Goal: Information Seeking & Learning: Learn about a topic

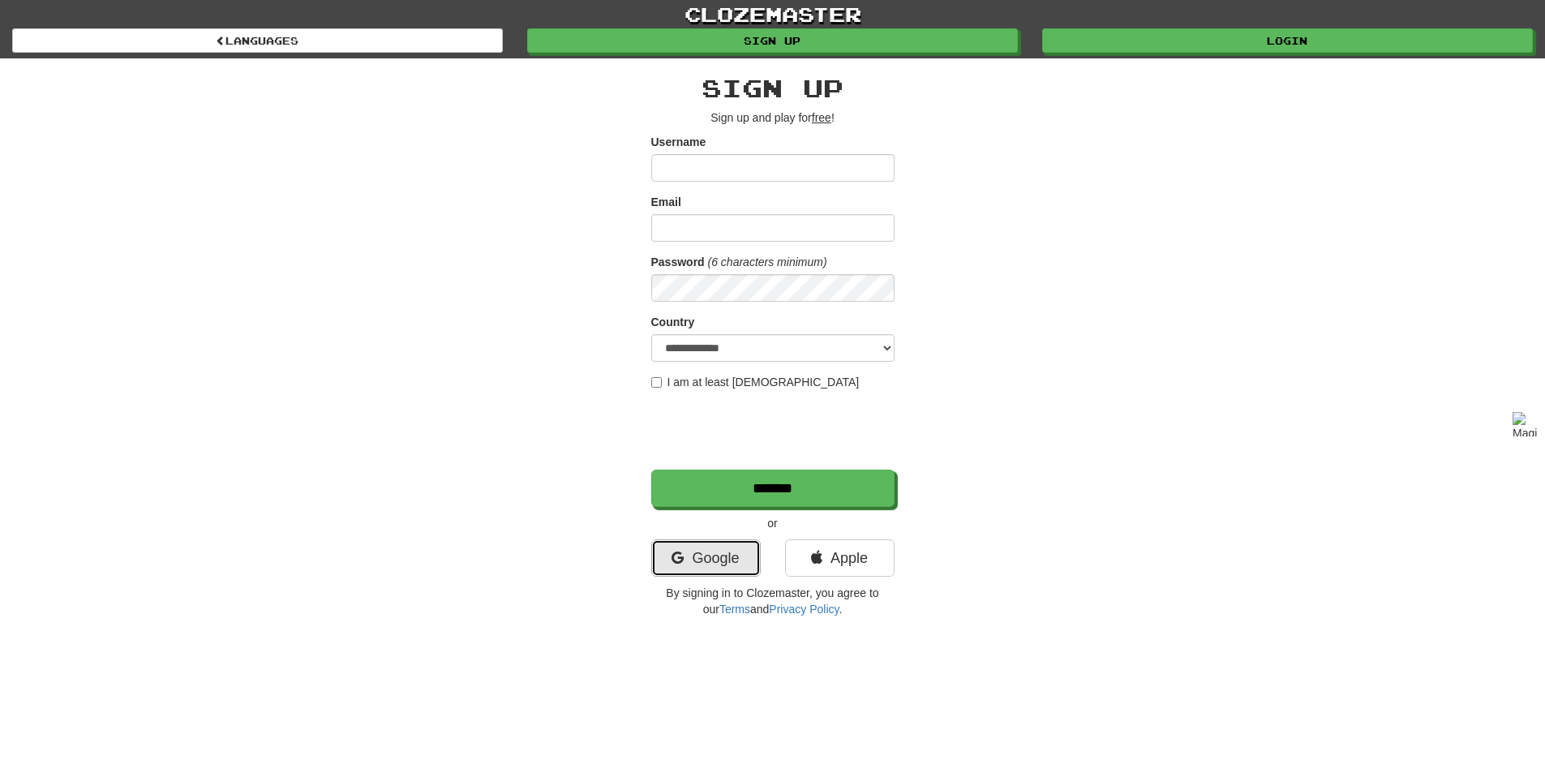
click at [706, 562] on link "Google" at bounding box center [705, 557] width 109 height 37
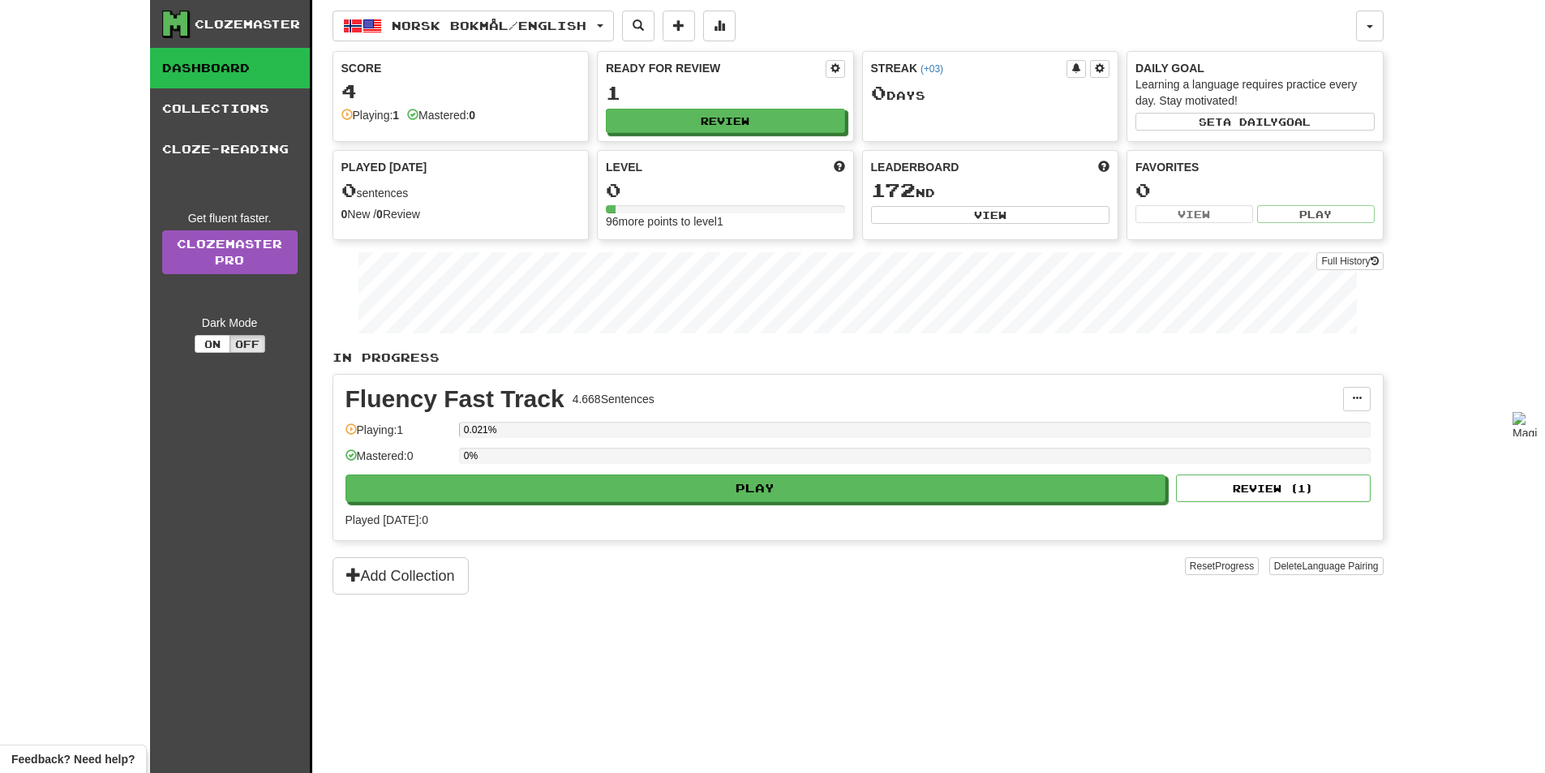
click at [550, 8] on div "Norsk bokmål / English Norsk bokmål / English Streak: 0 Review: 1 Points today:…" at bounding box center [858, 406] width 1051 height 813
drag, startPoint x: 547, startPoint y: 22, endPoint x: 558, endPoint y: 12, distance: 14.3
click at [551, 17] on button "Norsk bokmål / English" at bounding box center [473, 26] width 281 height 31
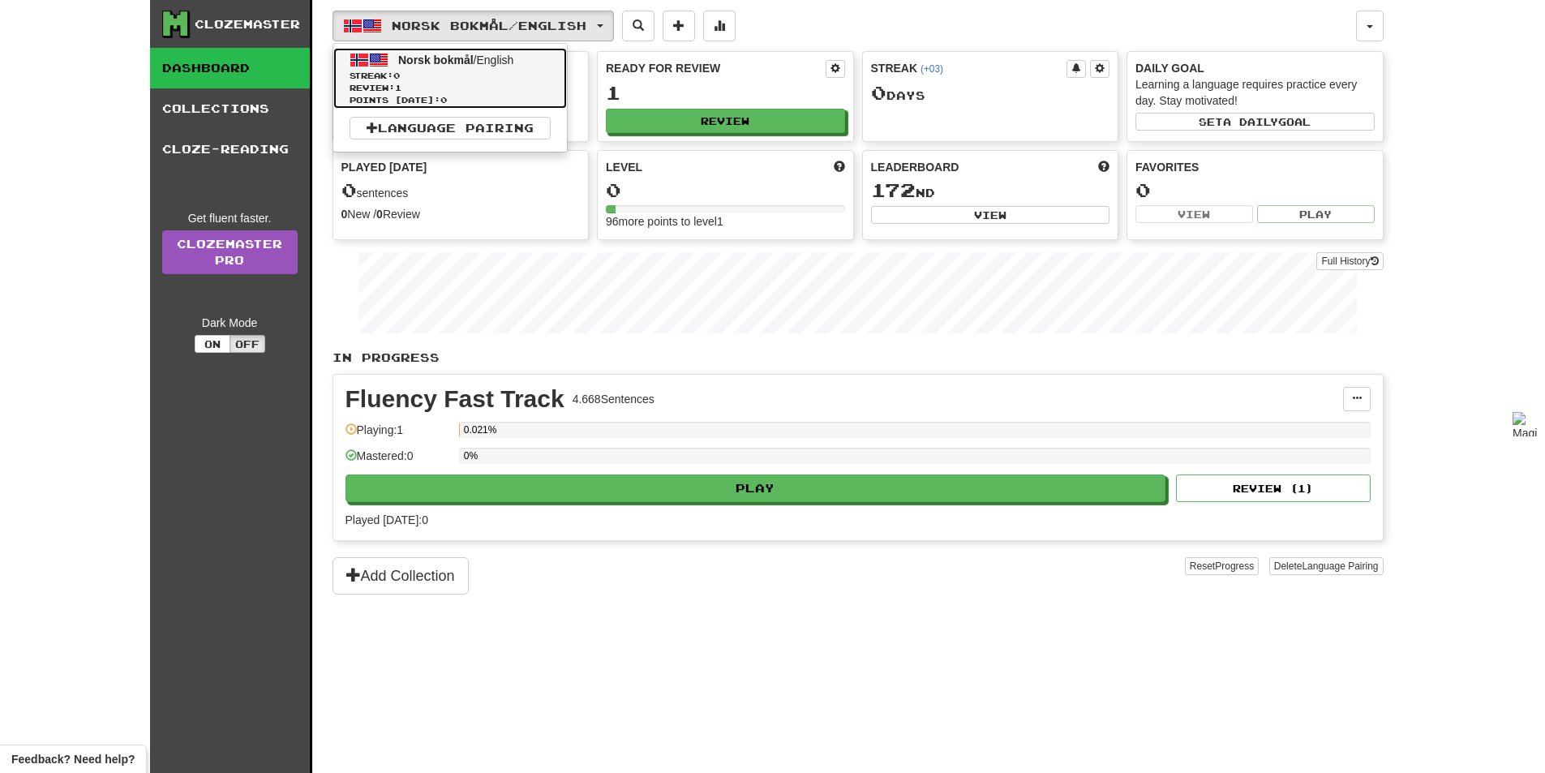
click at [482, 62] on span "Norsk bokmål / English" at bounding box center [455, 60] width 115 height 13
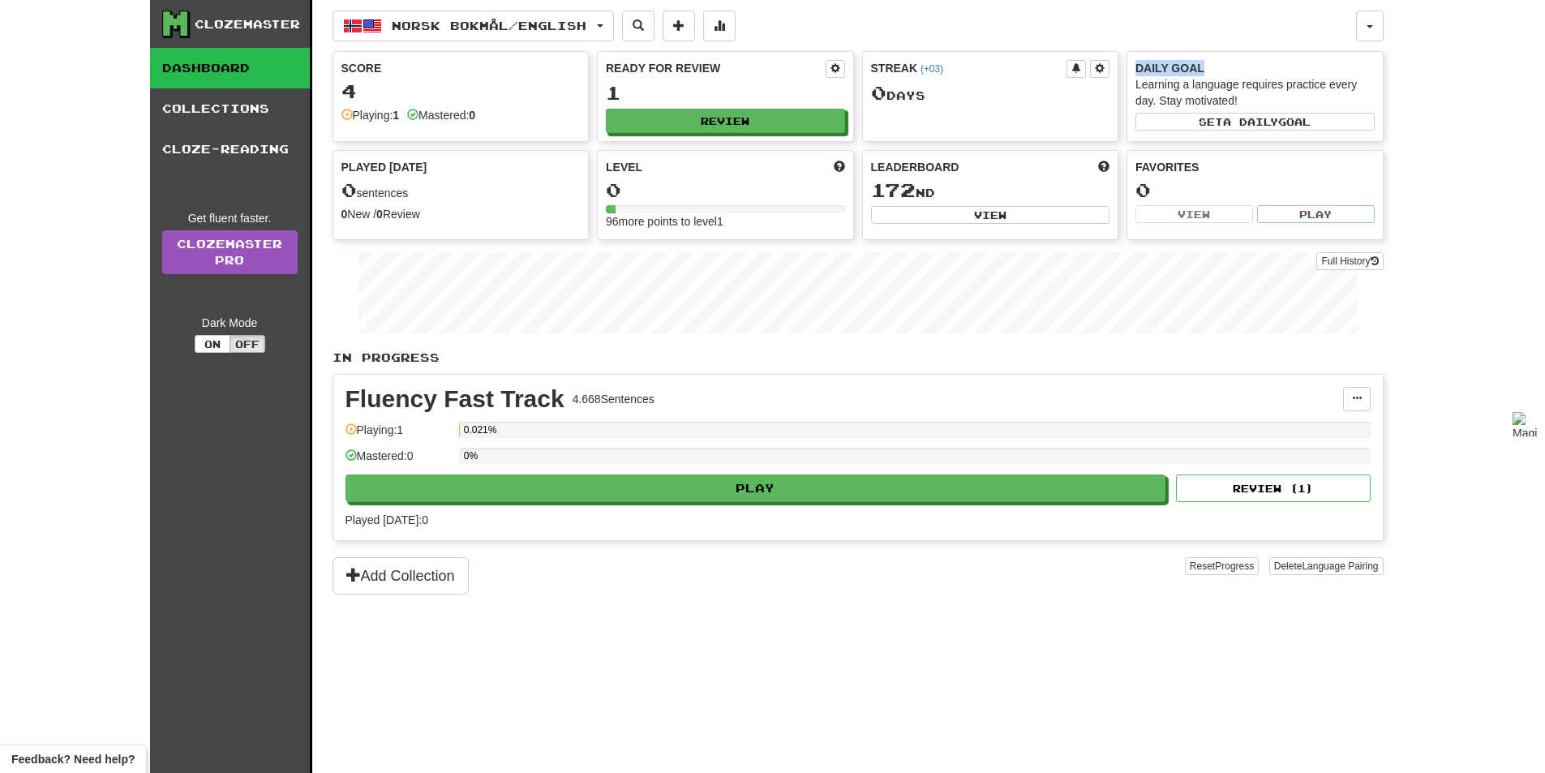
drag, startPoint x: 1213, startPoint y: 67, endPoint x: 1152, endPoint y: 62, distance: 61.0
click at [1133, 63] on div "Daily Goal Learning a language requires practice every day. Stay motivated! Set…" at bounding box center [1254, 95] width 255 height 87
click at [1122, 39] on div at bounding box center [1122, 39] width 0 height 0
click at [937, 32] on div "Norsk bokmål / English Norsk bokmål / English Streak: 0 Review: 1 Points today:…" at bounding box center [844, 26] width 1023 height 31
click at [569, 20] on span "Norsk bokmål / English" at bounding box center [489, 26] width 195 height 14
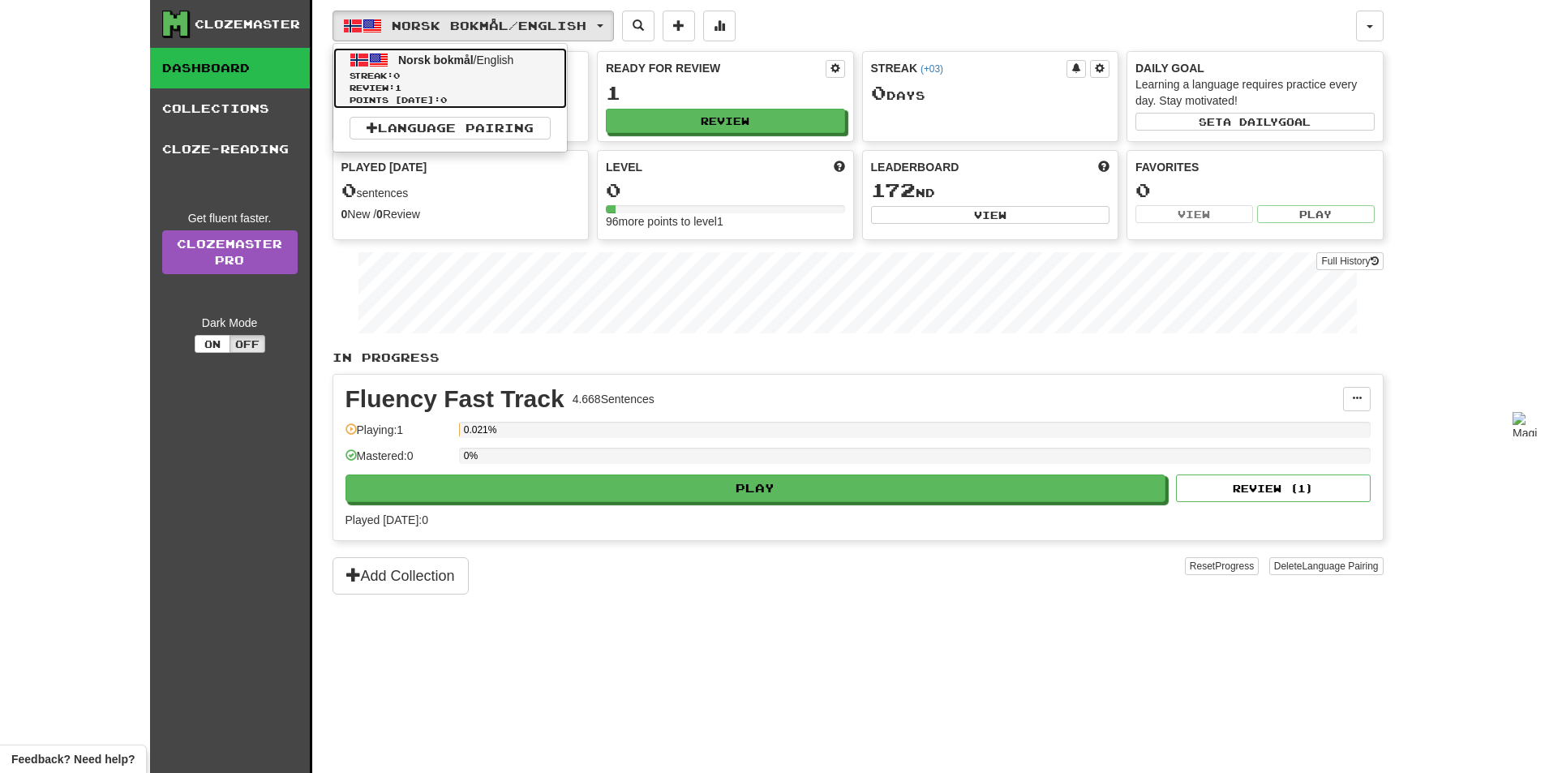
click at [393, 98] on span "Points today: 0" at bounding box center [450, 100] width 201 height 12
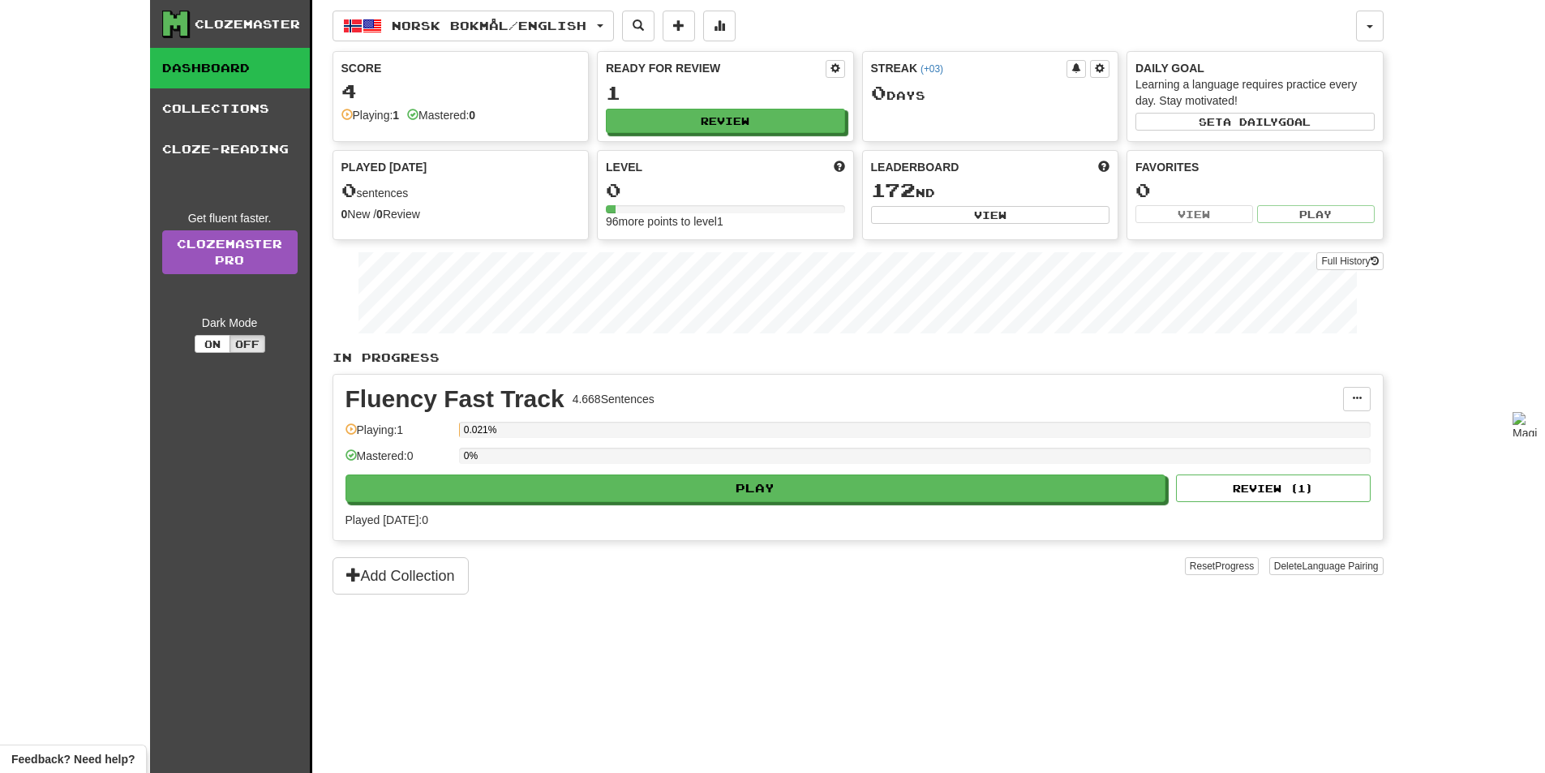
click at [526, 18] on button "Norsk bokmål / English" at bounding box center [473, 26] width 281 height 31
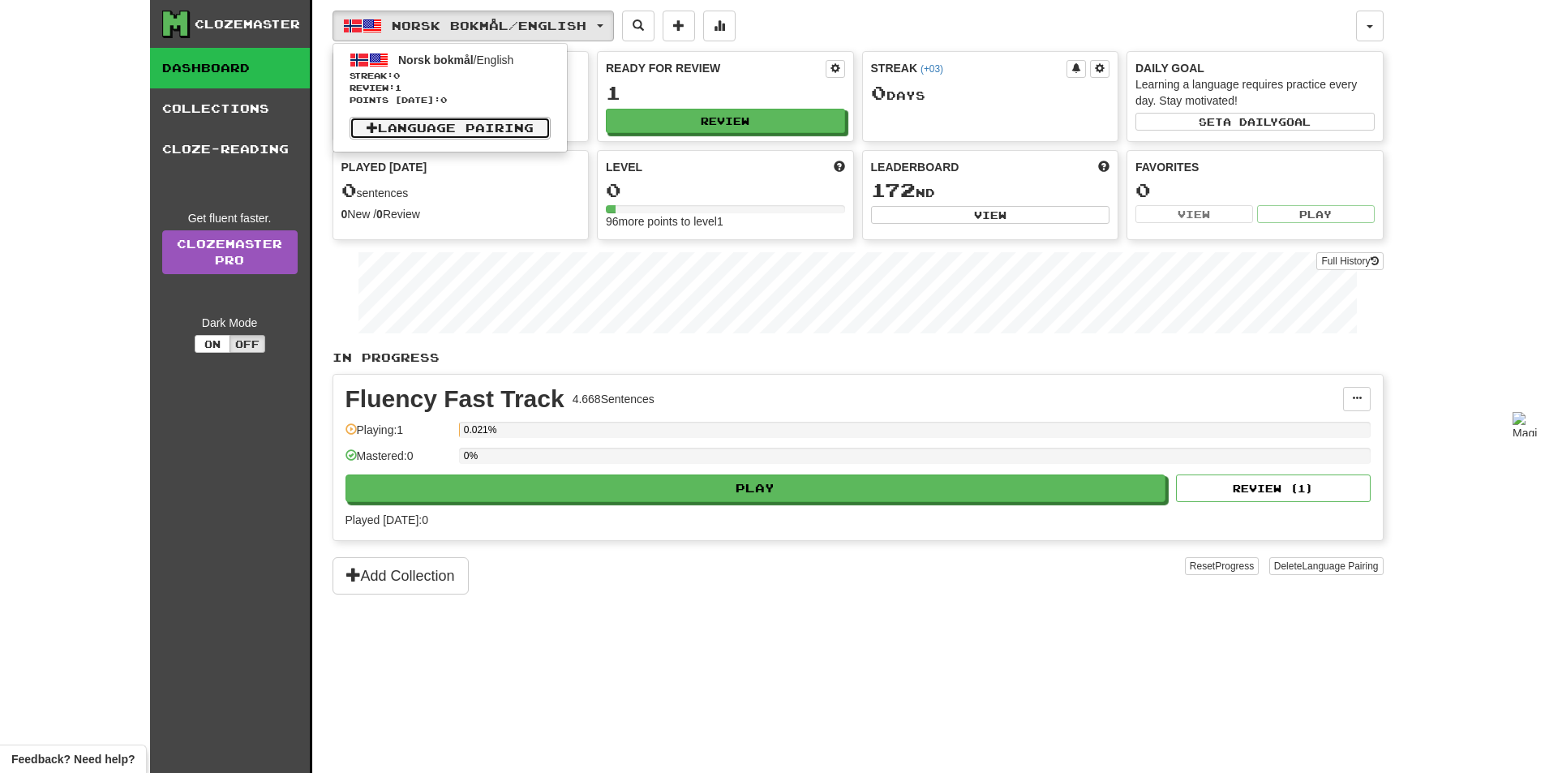
click at [468, 122] on link "Language Pairing" at bounding box center [450, 128] width 201 height 23
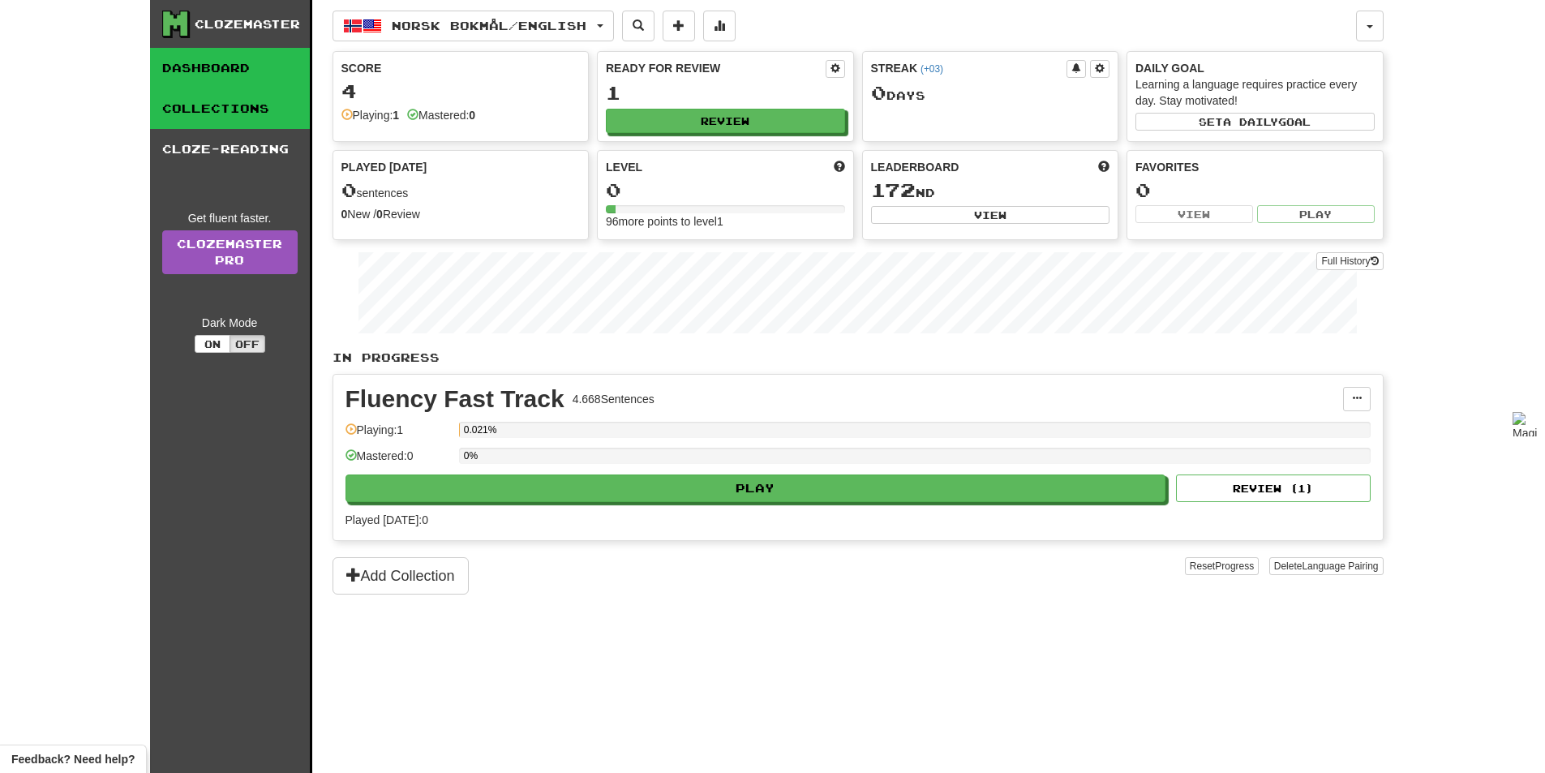
click at [254, 110] on link "Collections" at bounding box center [230, 108] width 160 height 41
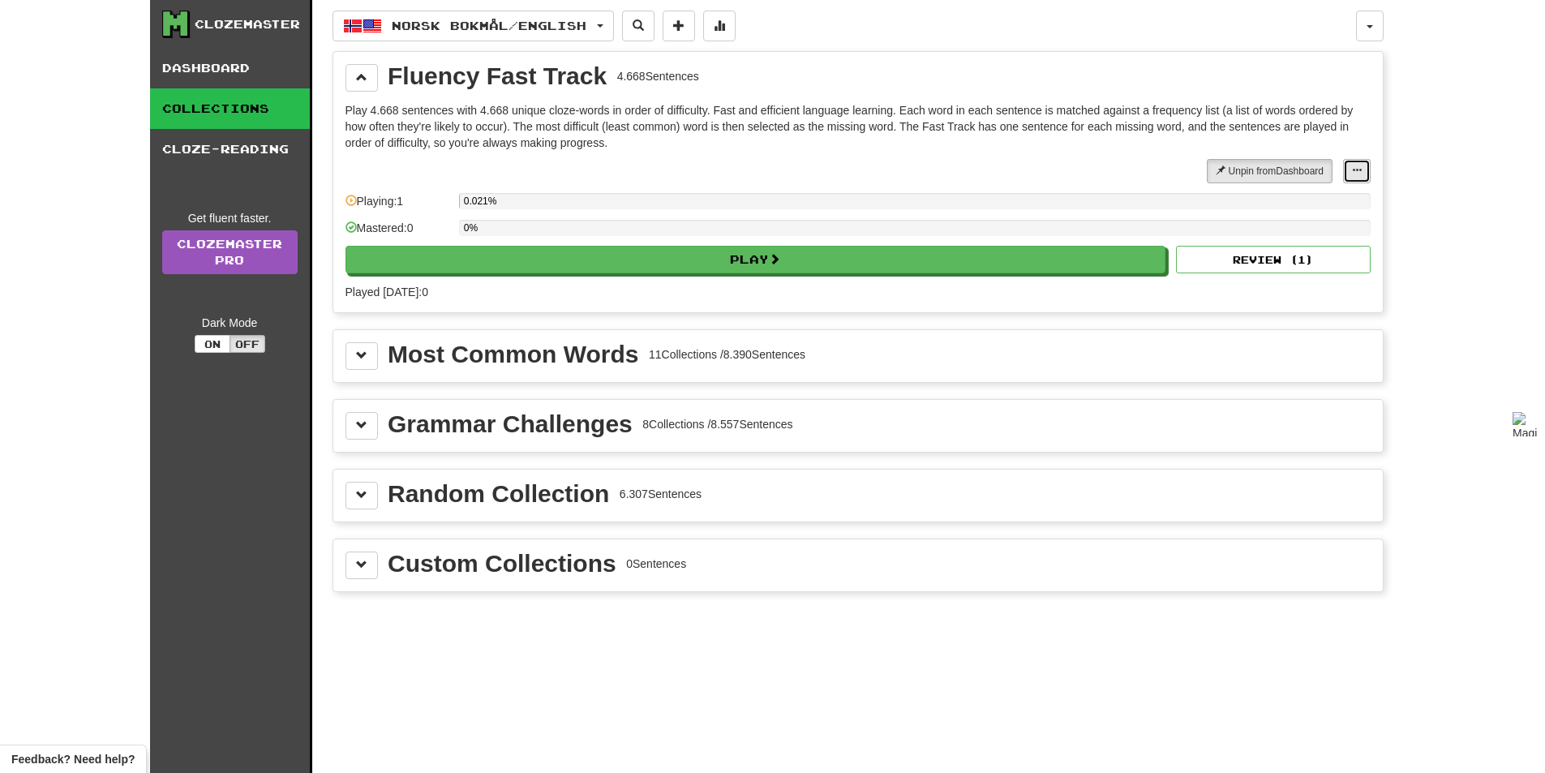
click at [1367, 176] on button at bounding box center [1357, 171] width 28 height 24
click at [544, 586] on div "Custom Collections 0 Sentences" at bounding box center [857, 565] width 1049 height 52
click at [591, 555] on div "Custom Collections" at bounding box center [502, 563] width 229 height 24
click at [374, 557] on button at bounding box center [361, 565] width 32 height 28
click at [351, 490] on button at bounding box center [361, 496] width 32 height 28
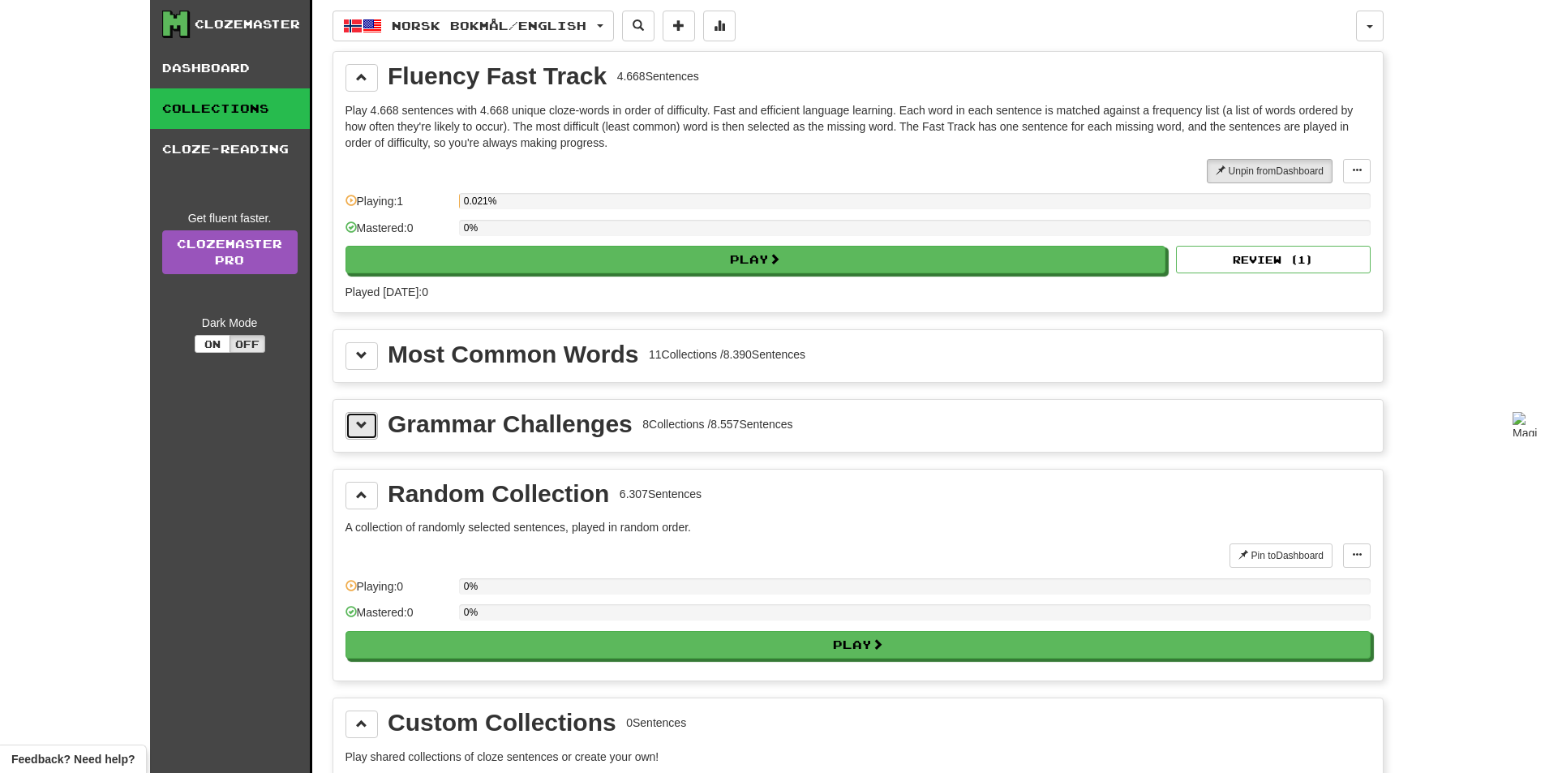
click at [375, 412] on button at bounding box center [361, 426] width 32 height 28
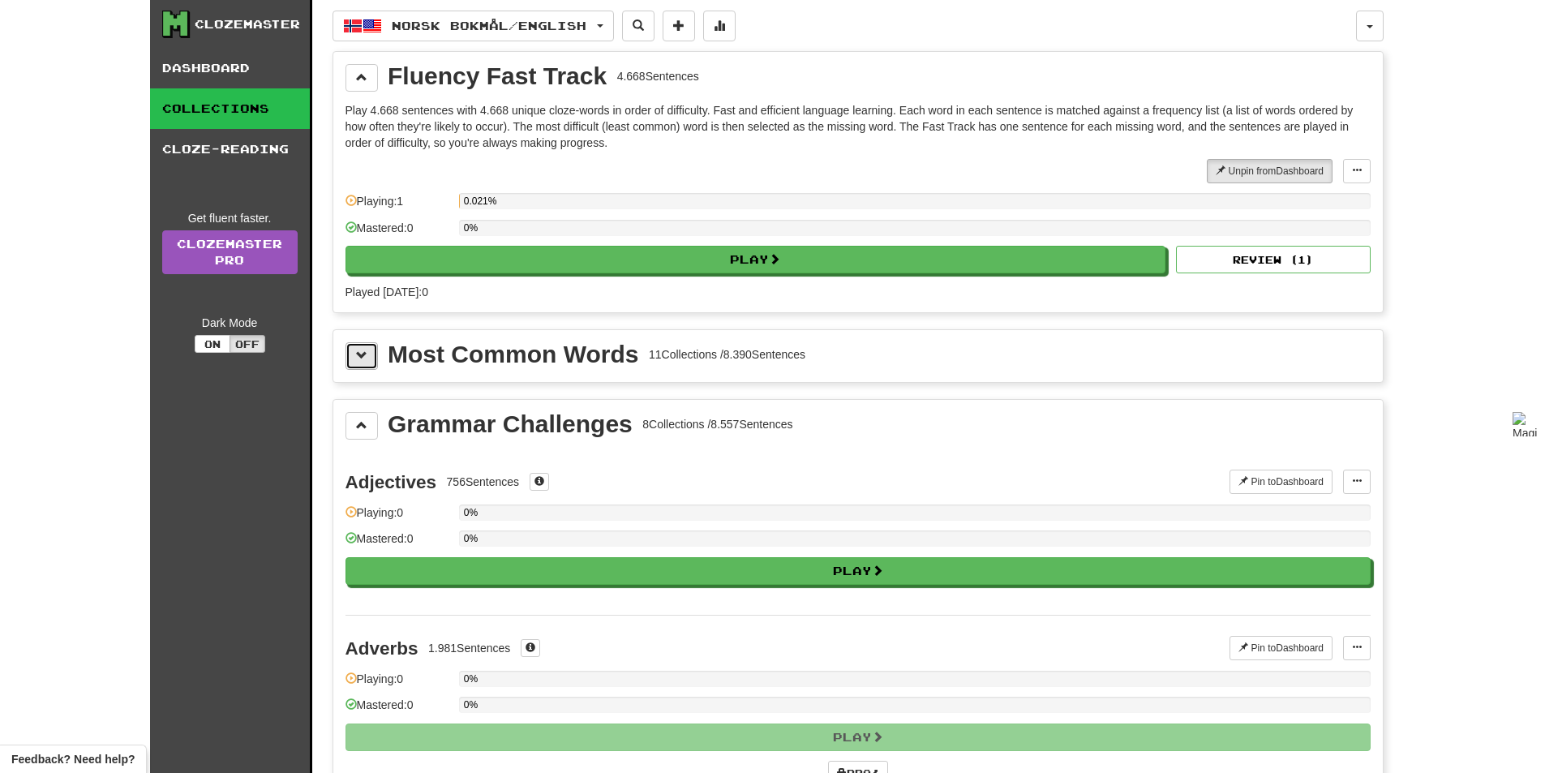
click at [372, 356] on button at bounding box center [361, 356] width 32 height 28
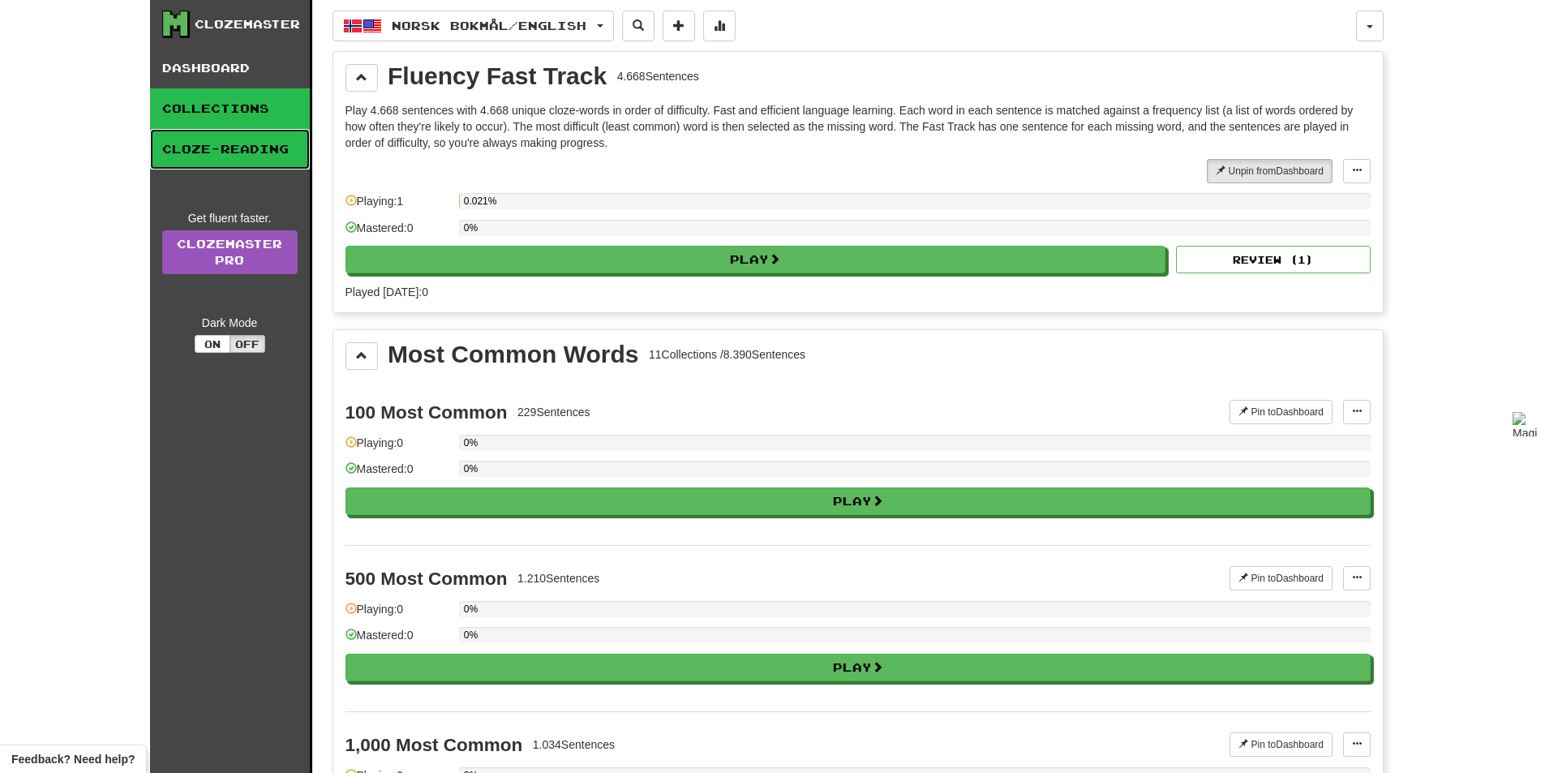
click at [258, 154] on link "Cloze-Reading" at bounding box center [230, 149] width 160 height 41
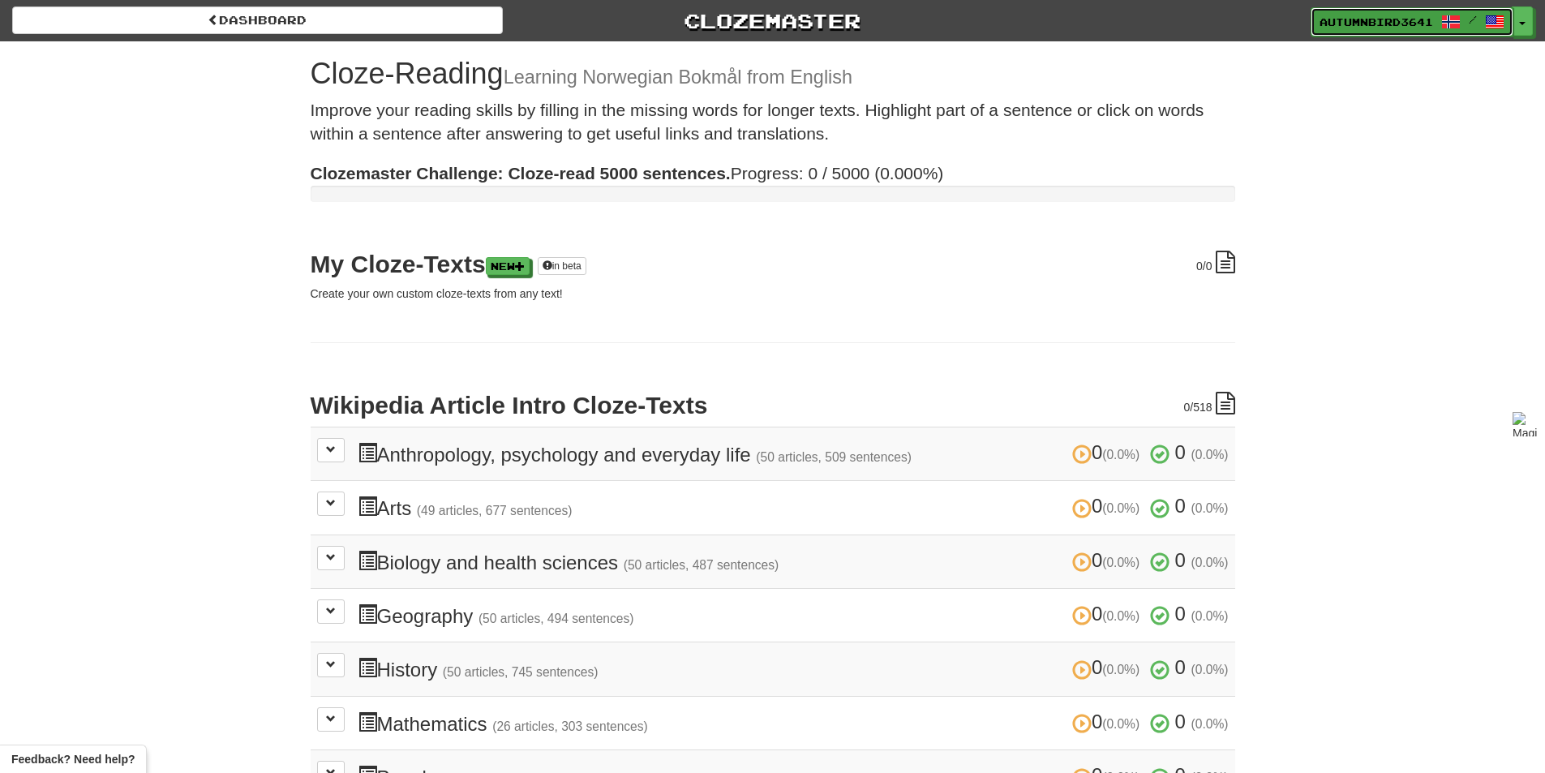
click at [1476, 15] on span "/" at bounding box center [1473, 19] width 8 height 11
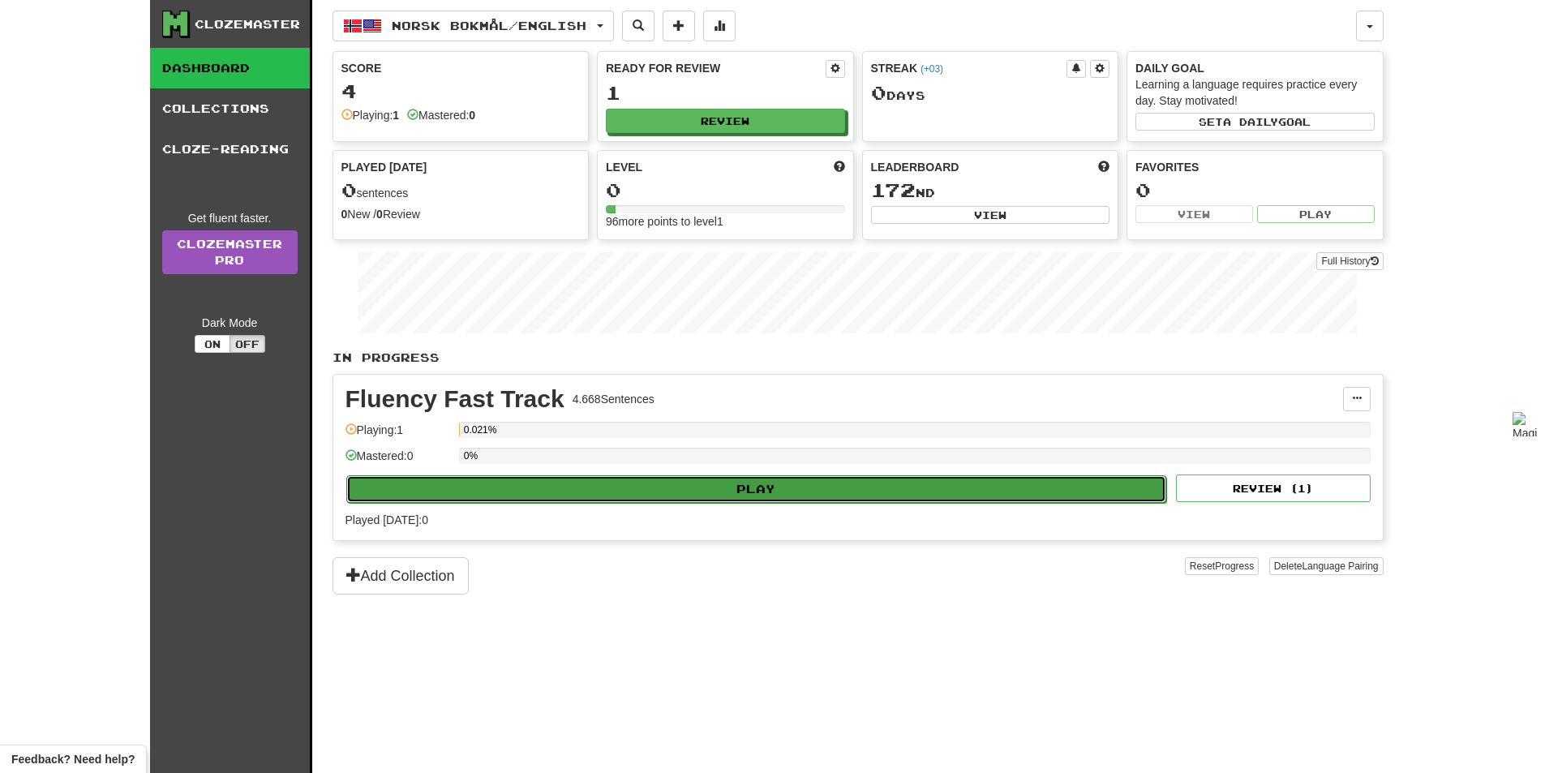
click at [744, 493] on button "Play" at bounding box center [756, 489] width 821 height 28
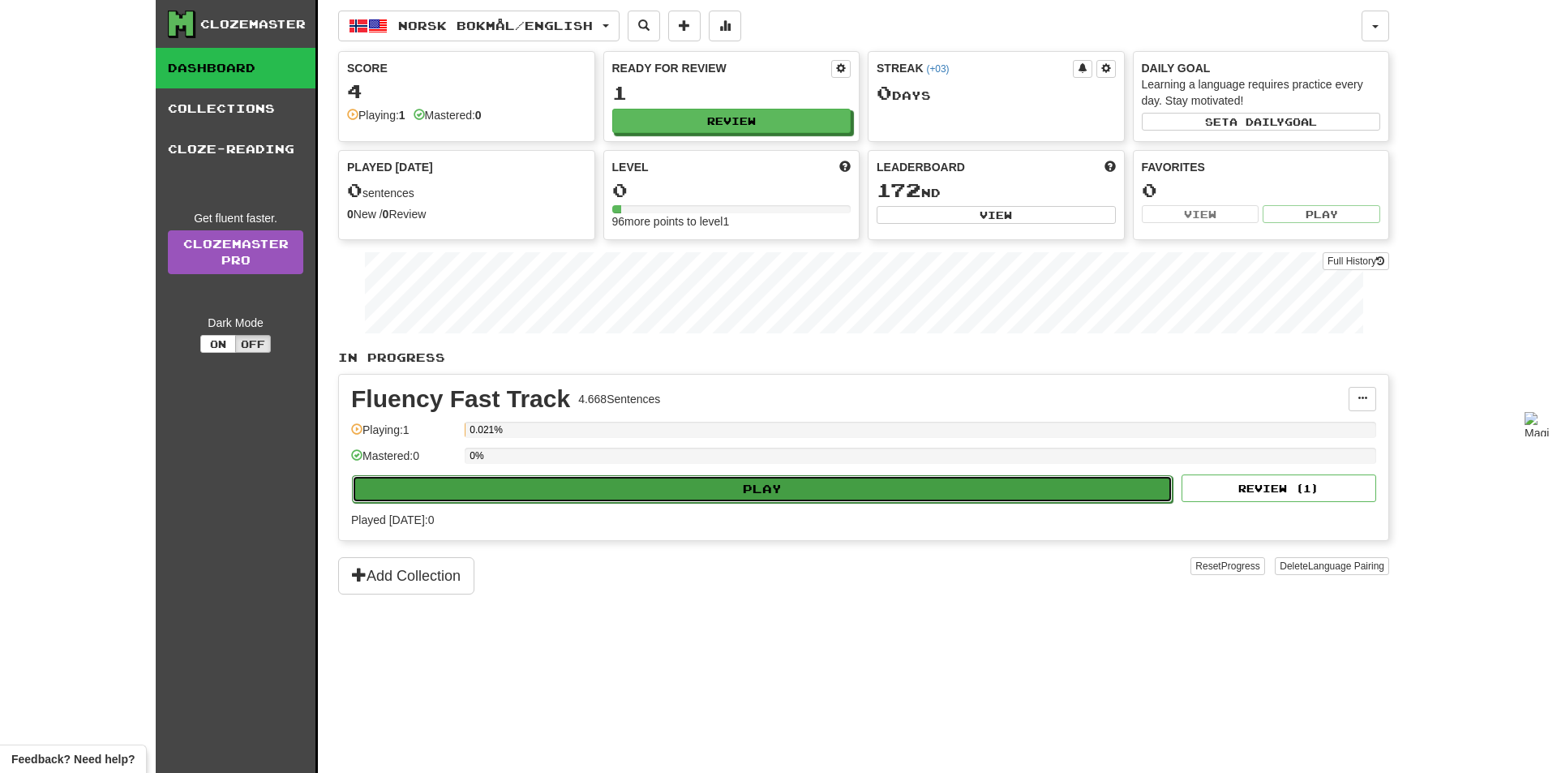
select select "**"
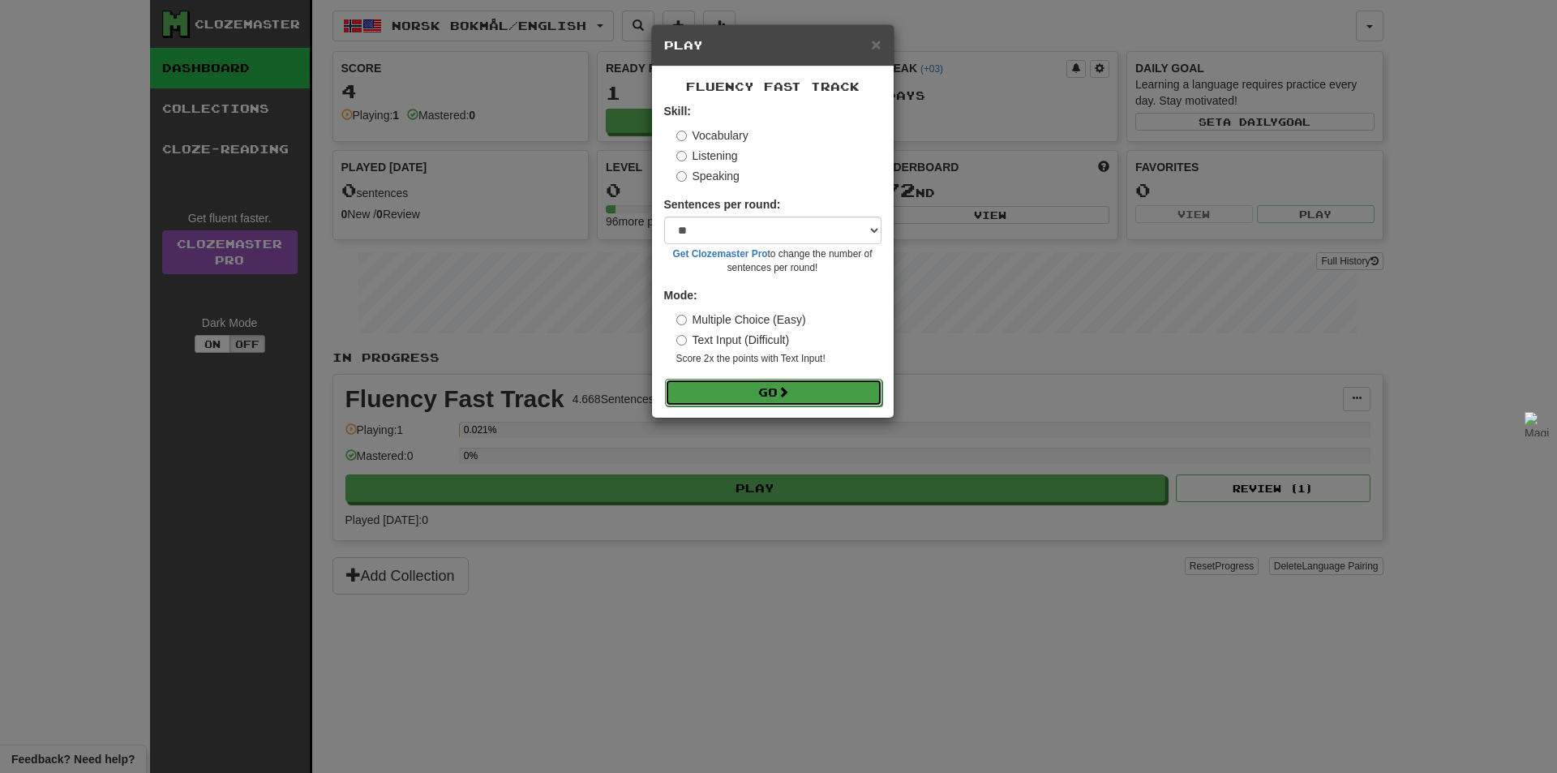
click at [804, 388] on button "Go" at bounding box center [773, 393] width 217 height 28
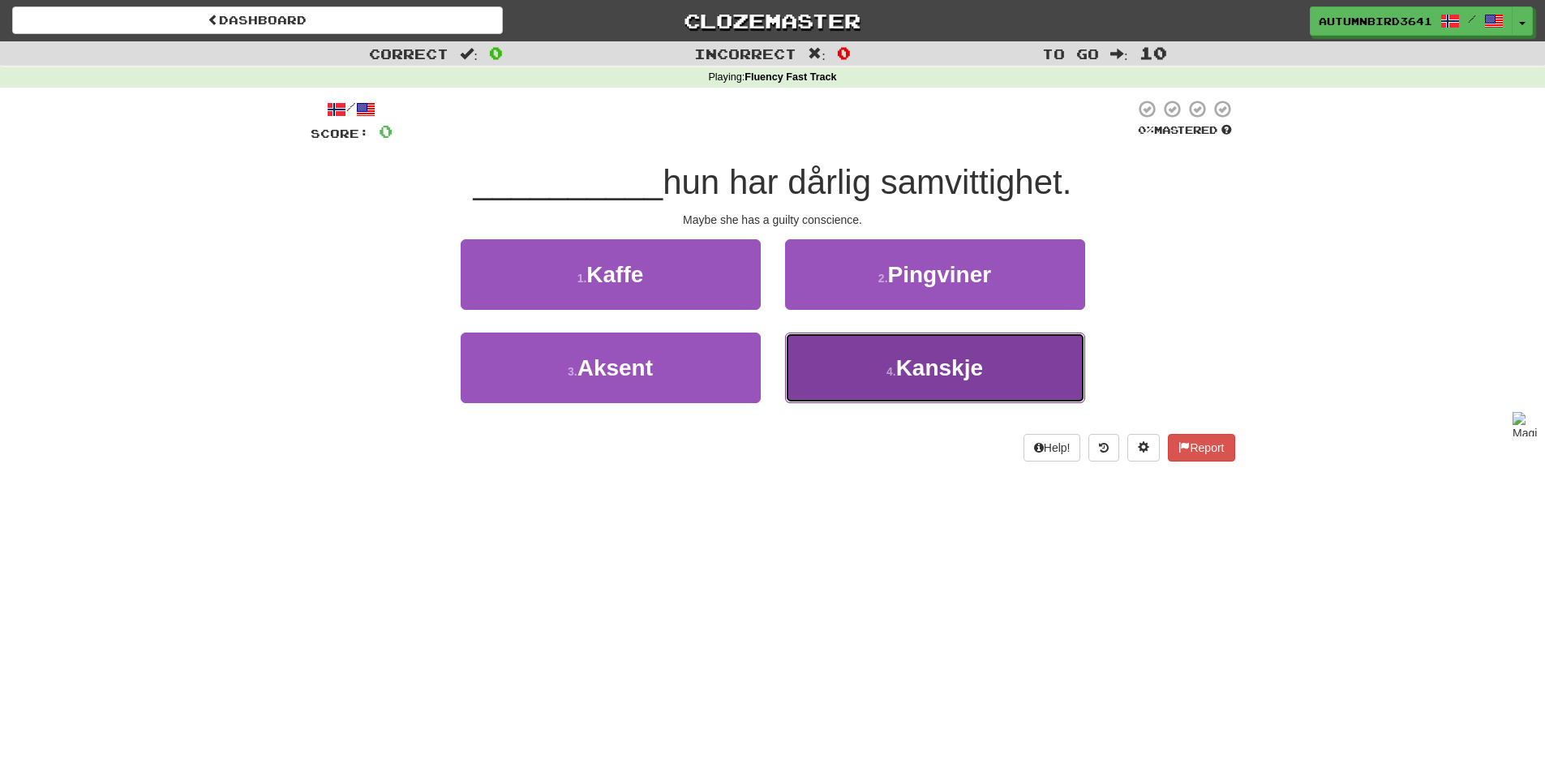
click at [1000, 367] on button "4 . [GEOGRAPHIC_DATA]" at bounding box center [935, 368] width 300 height 71
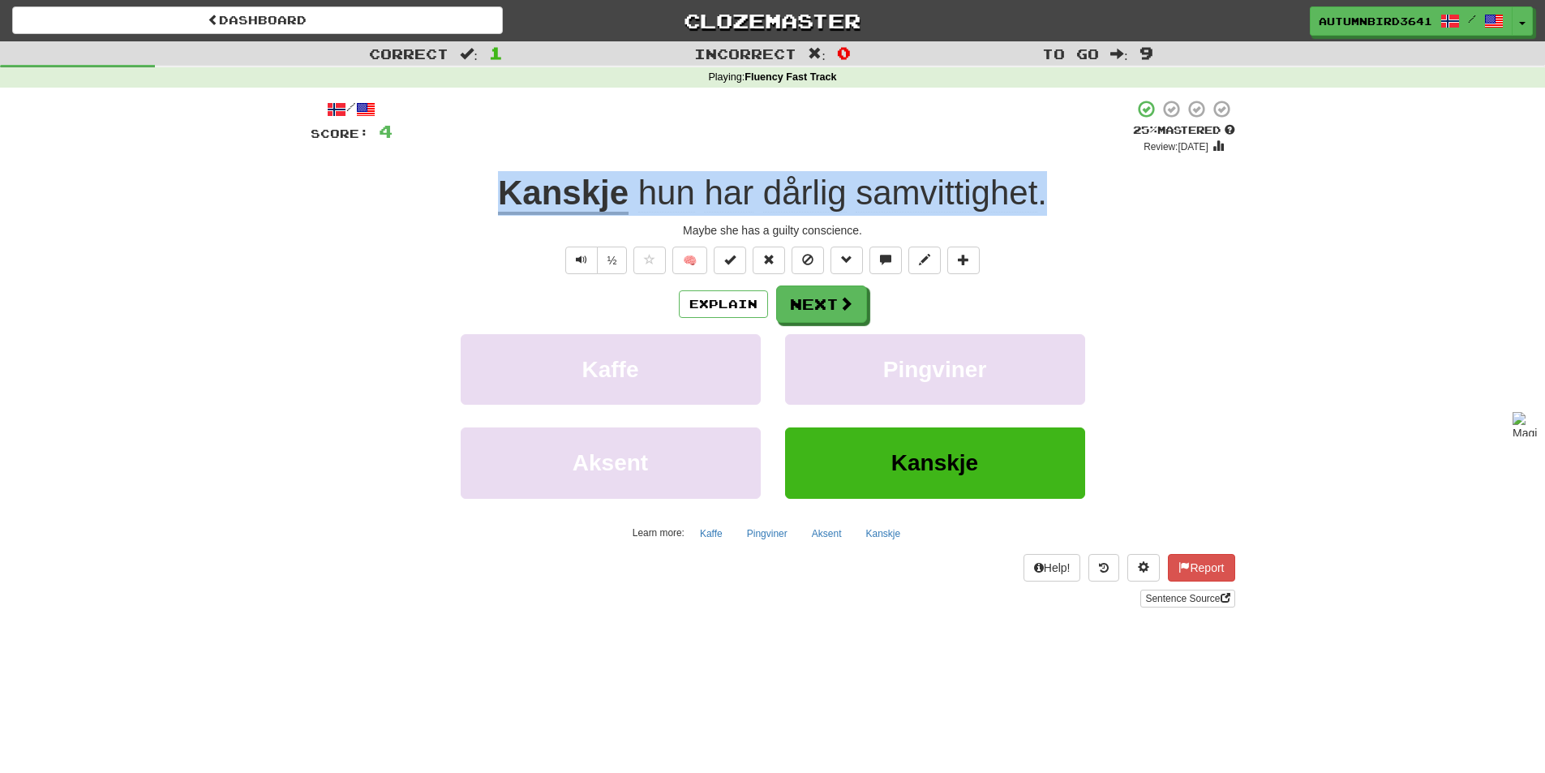
drag, startPoint x: 448, startPoint y: 202, endPoint x: 1049, endPoint y: 174, distance: 600.8
click at [1049, 174] on div "Kanskje hun har dårlig samvittighet ." at bounding box center [773, 193] width 925 height 45
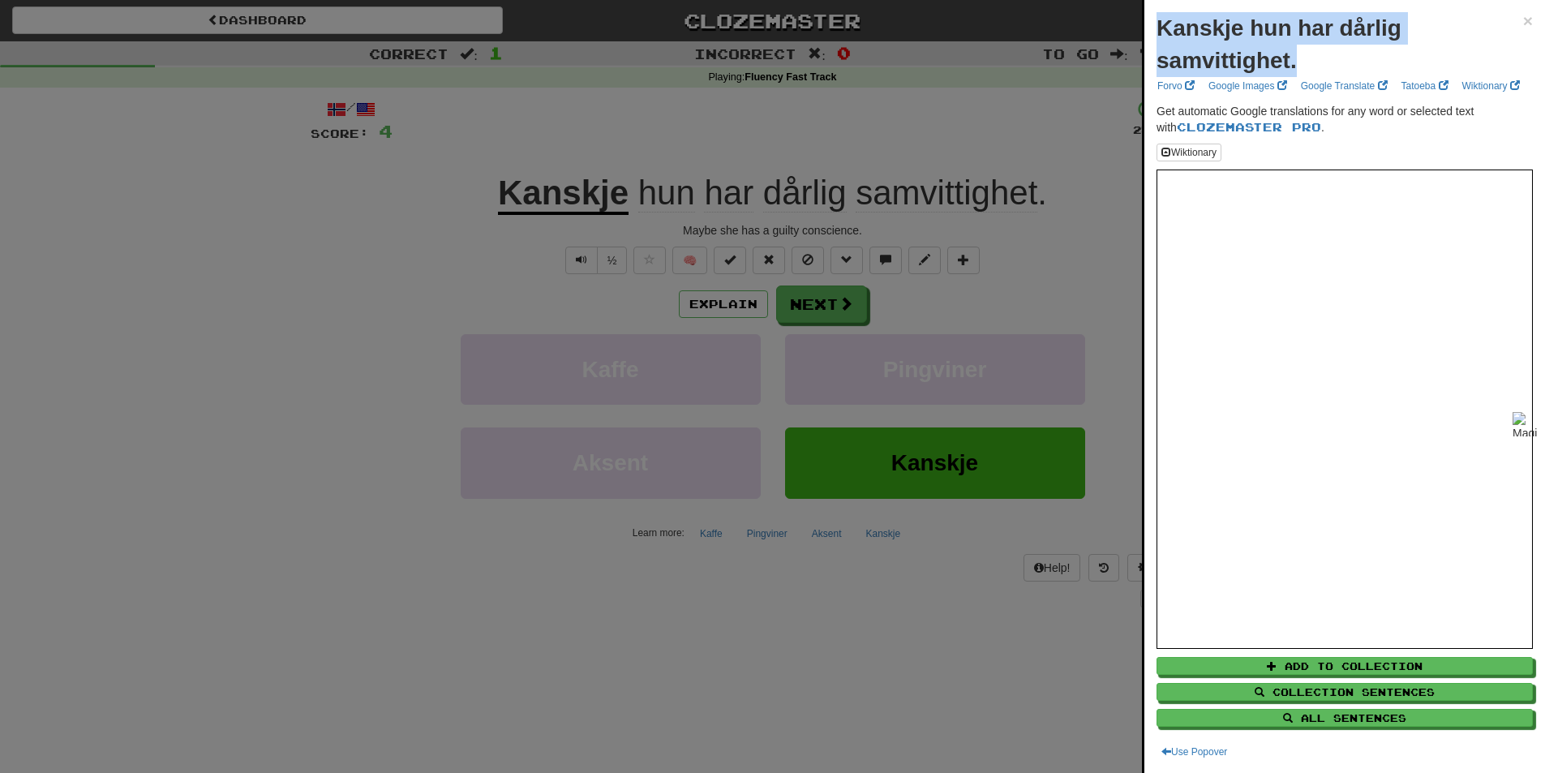
drag, startPoint x: 1298, startPoint y: 56, endPoint x: 1149, endPoint y: 22, distance: 152.3
click at [1149, 22] on div "Kanskje hun har dårlig samvittighet. × Forvo Google Images Google Translate Tat…" at bounding box center [1344, 386] width 401 height 773
click at [1453, 49] on div "Kanskje hun har dårlig samvittighet." at bounding box center [1339, 44] width 367 height 65
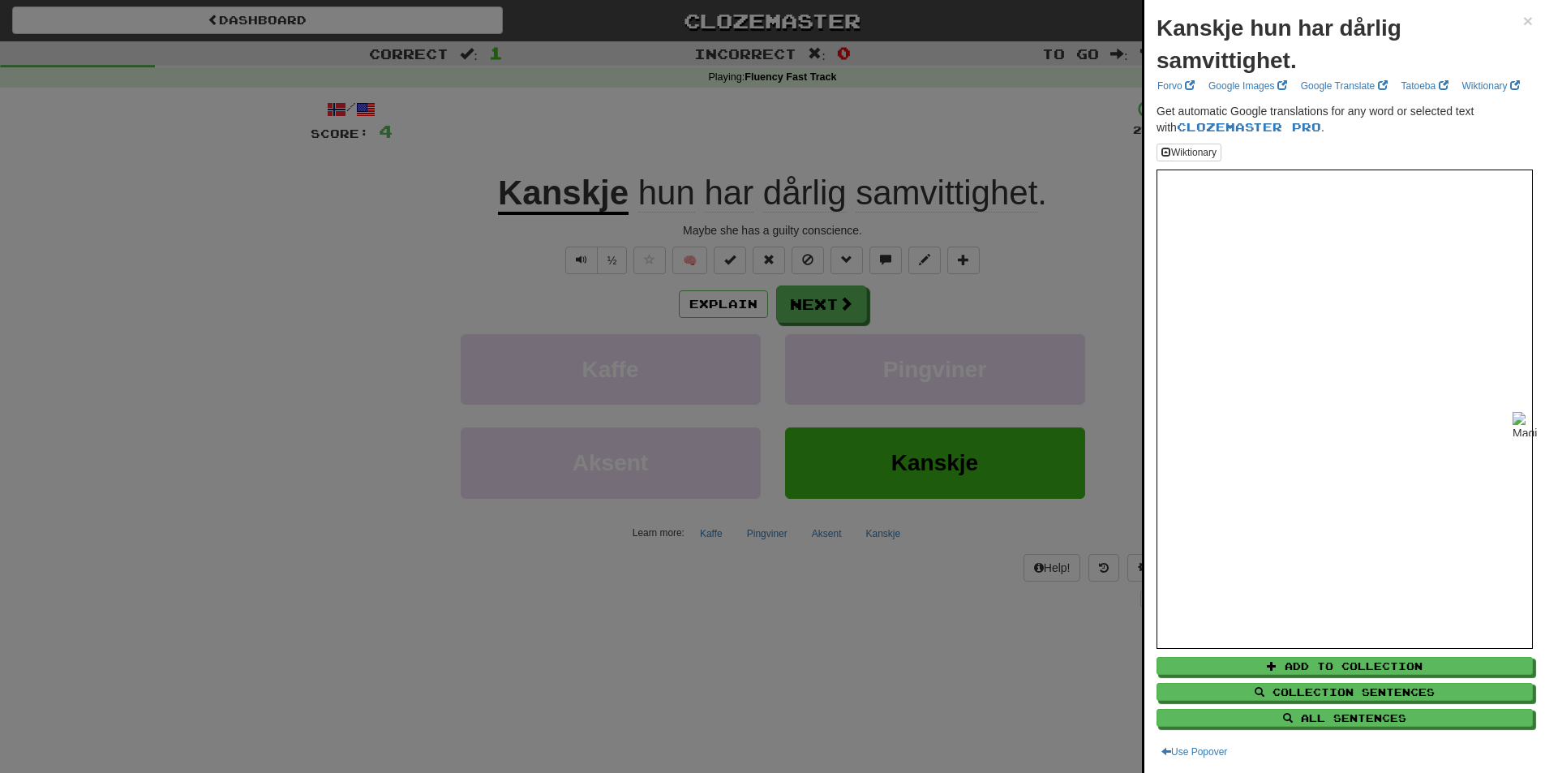
click at [963, 259] on div at bounding box center [772, 386] width 1545 height 773
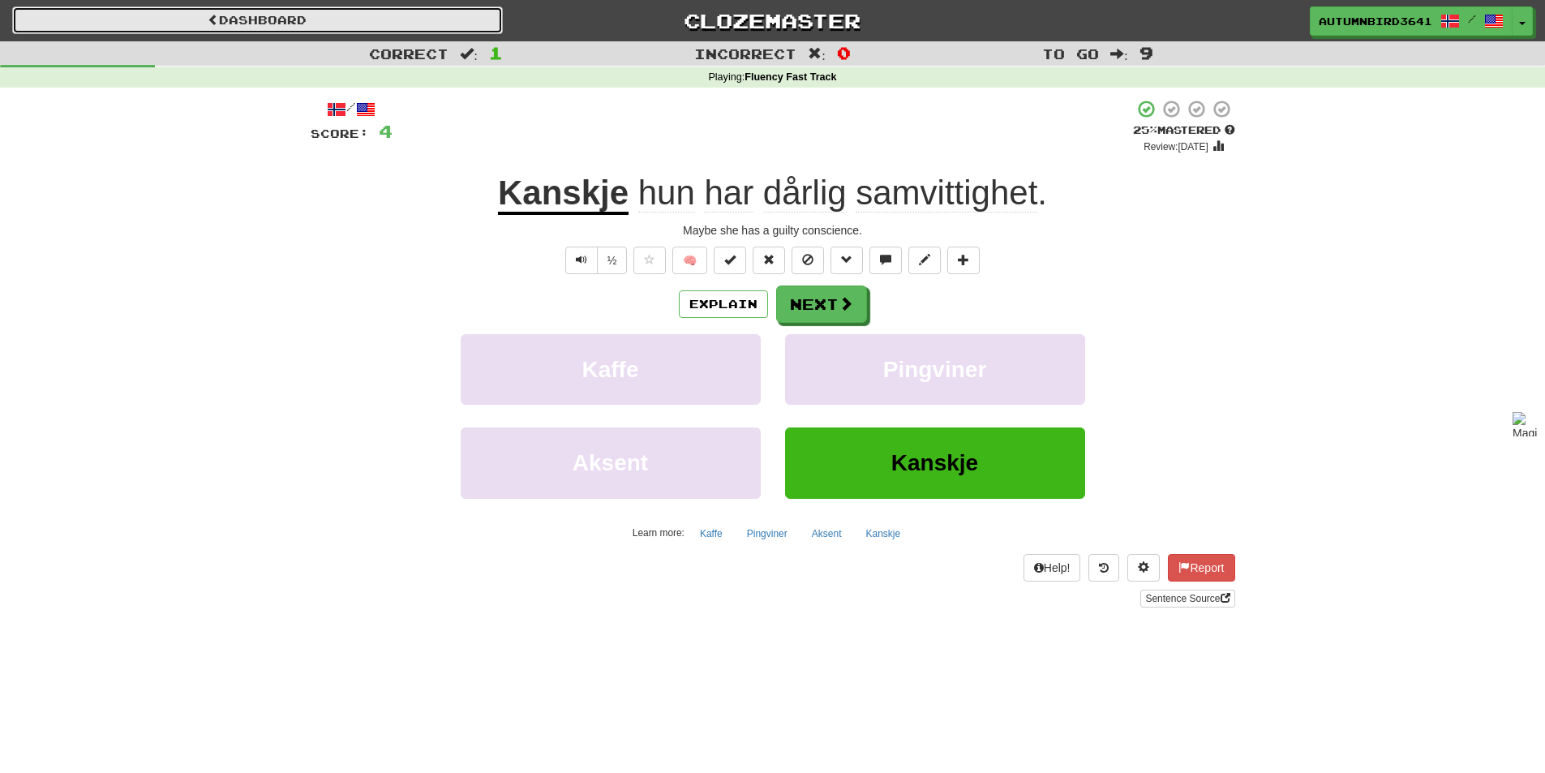
click at [280, 24] on link "Dashboard" at bounding box center [257, 20] width 491 height 28
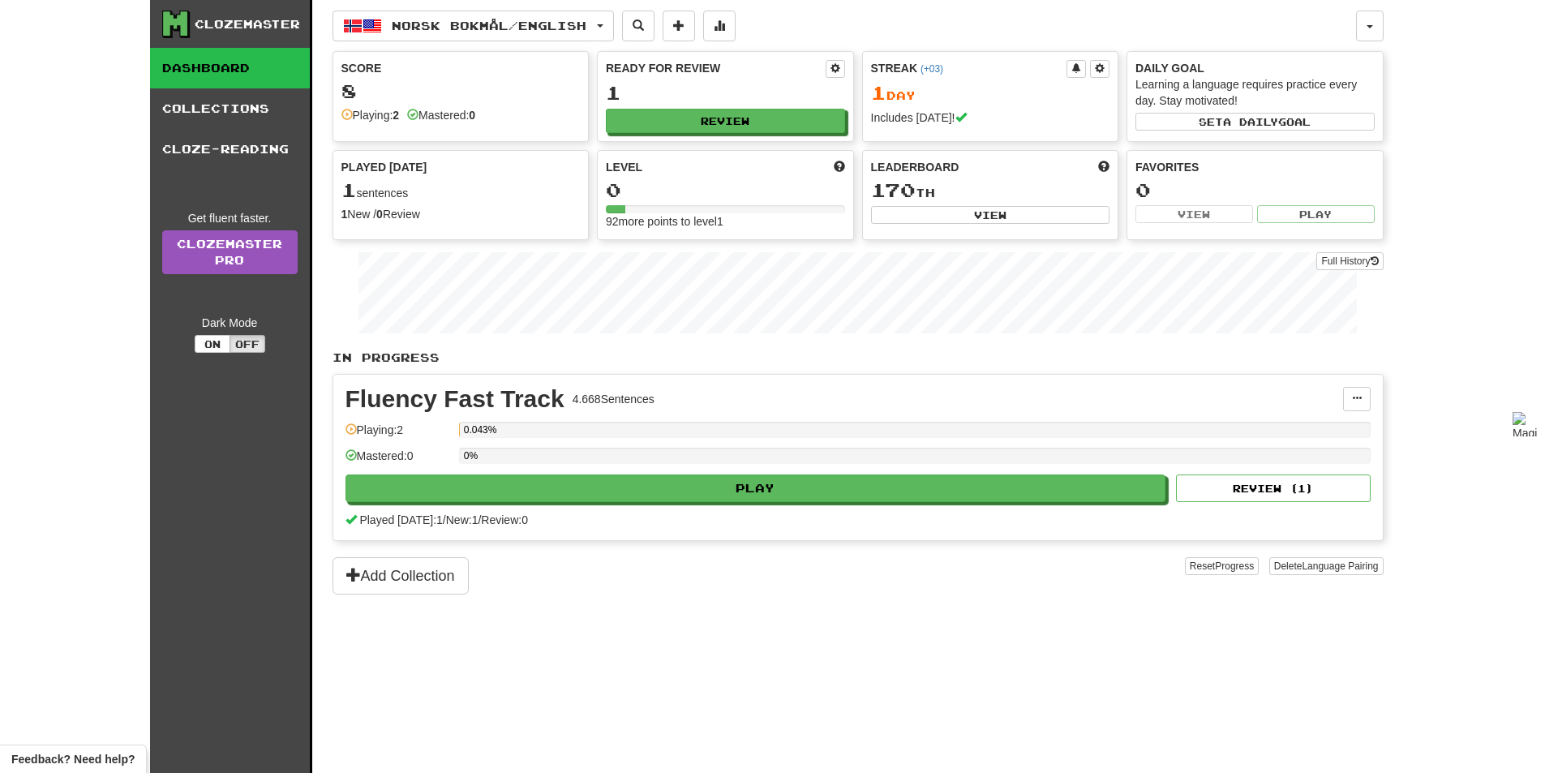
click at [264, 24] on div "Clozemaster" at bounding box center [247, 24] width 105 height 16
click at [715, 28] on button at bounding box center [719, 26] width 32 height 31
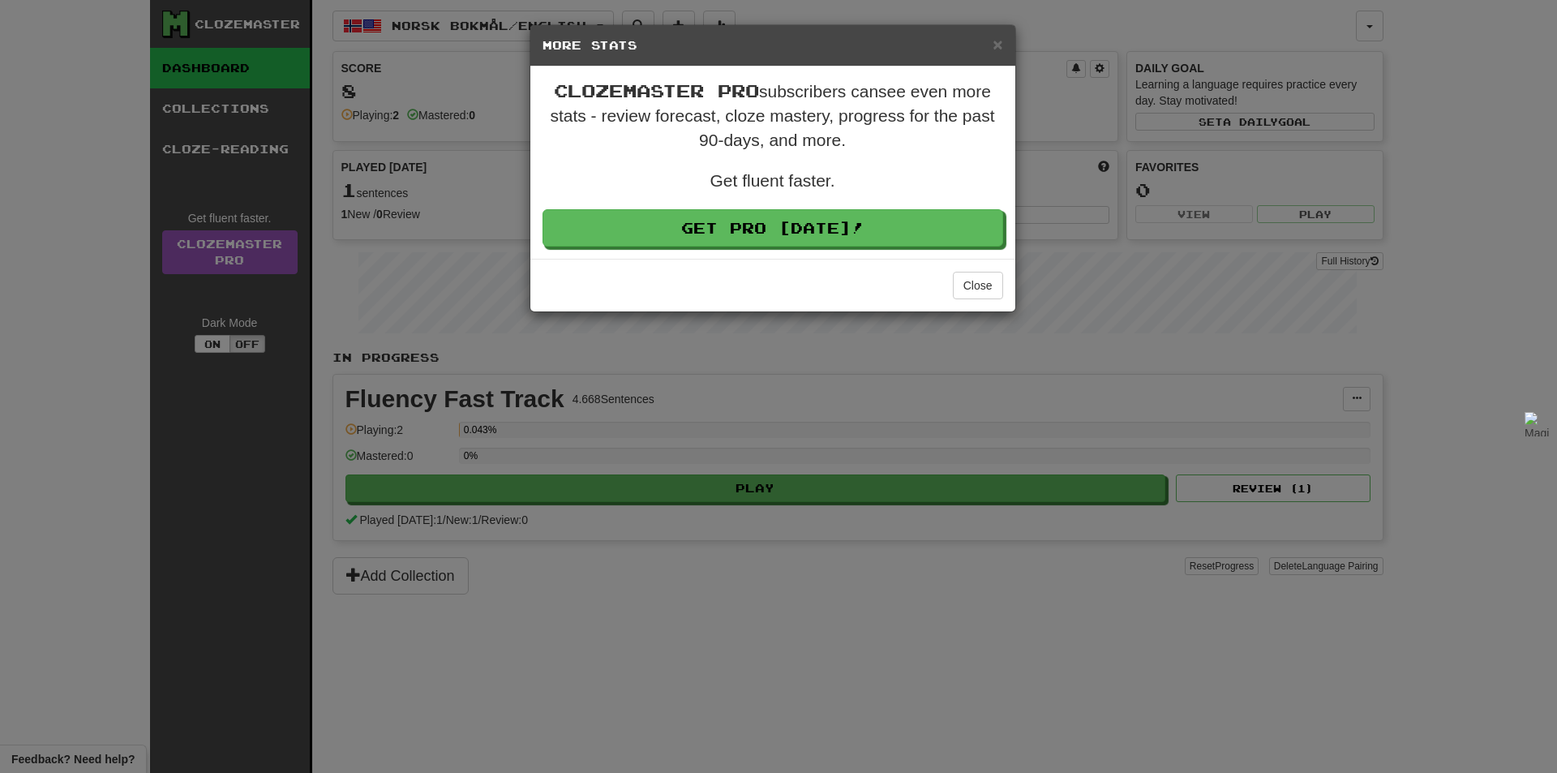
click at [440, 193] on div "× More Stats Clozemaster Pro subscribers can see even more stats - review forec…" at bounding box center [778, 386] width 1557 height 773
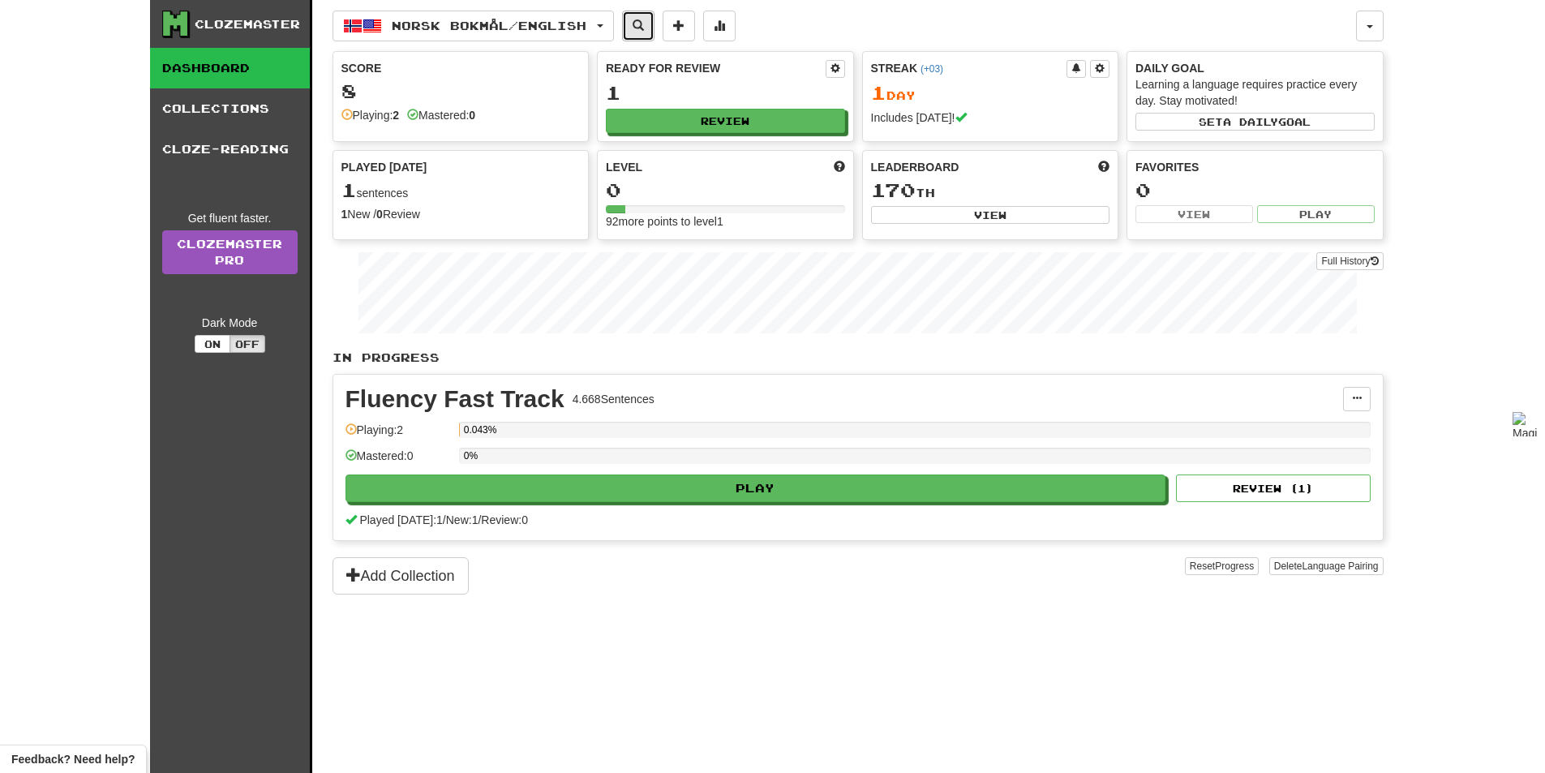
click at [645, 33] on button at bounding box center [638, 26] width 32 height 31
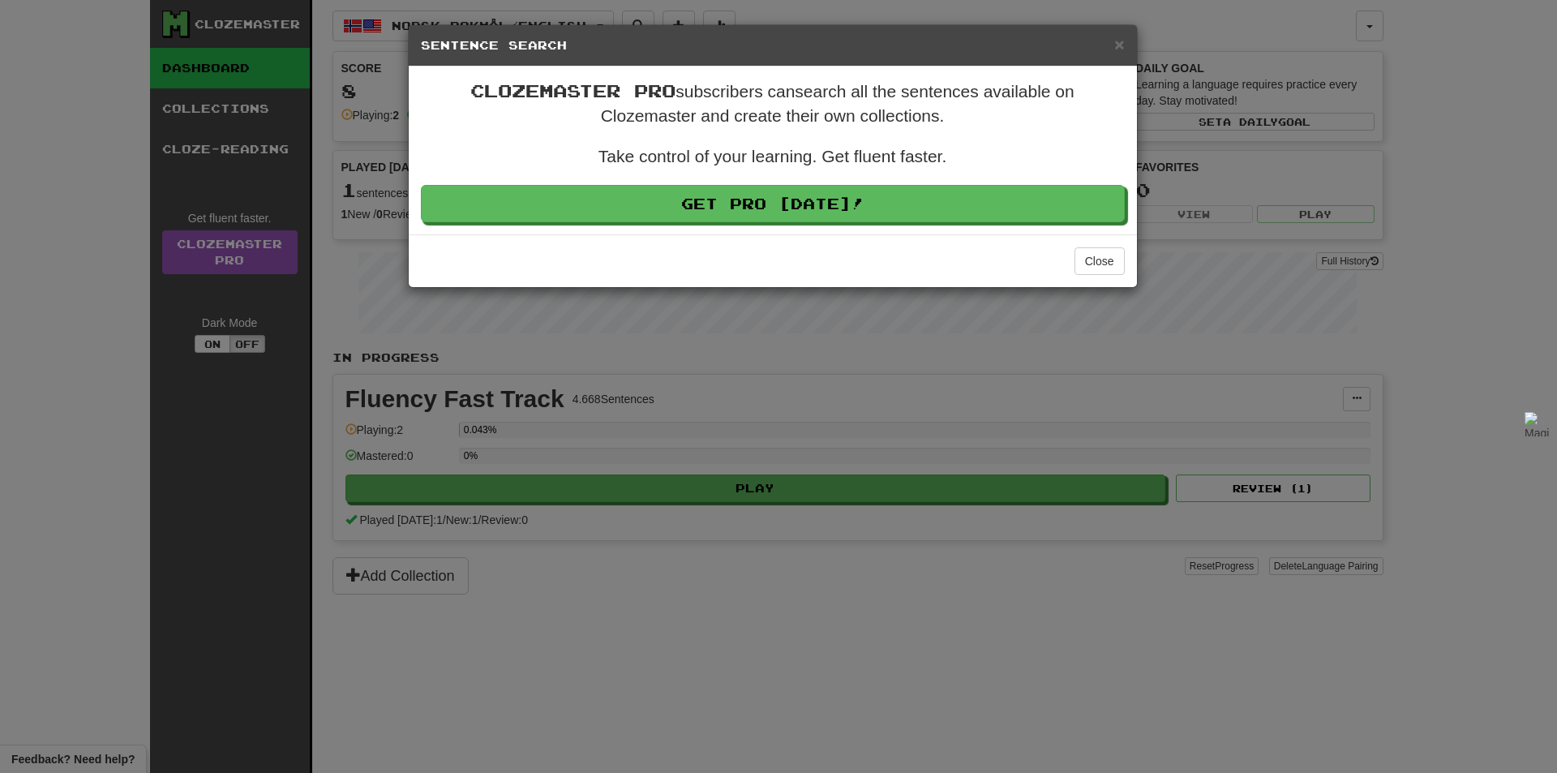
click at [222, 161] on div "× Sentence Search Clozemaster Pro subscribers can search all the sentences avai…" at bounding box center [778, 386] width 1557 height 773
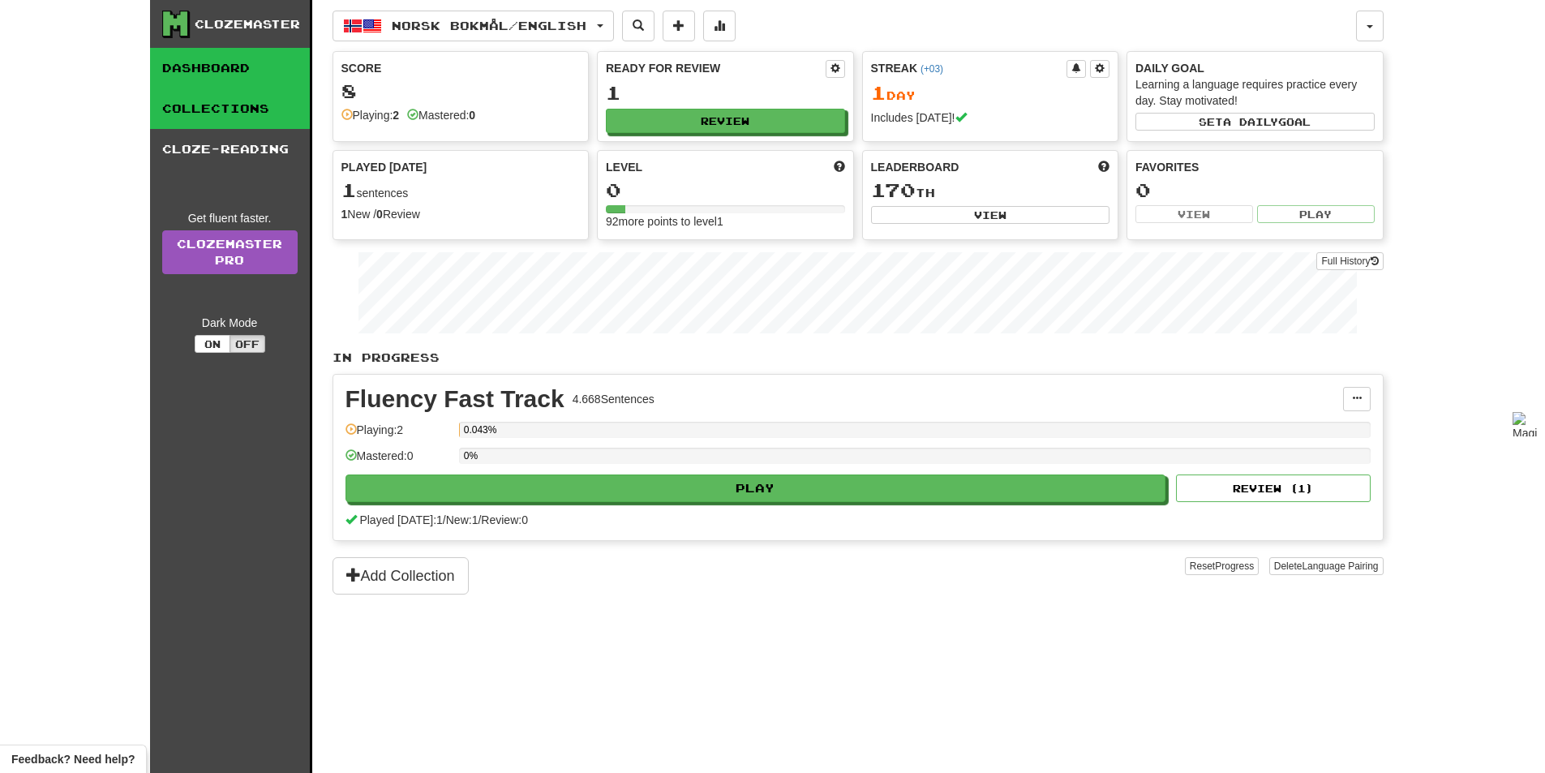
click at [267, 105] on link "Collections" at bounding box center [230, 108] width 160 height 41
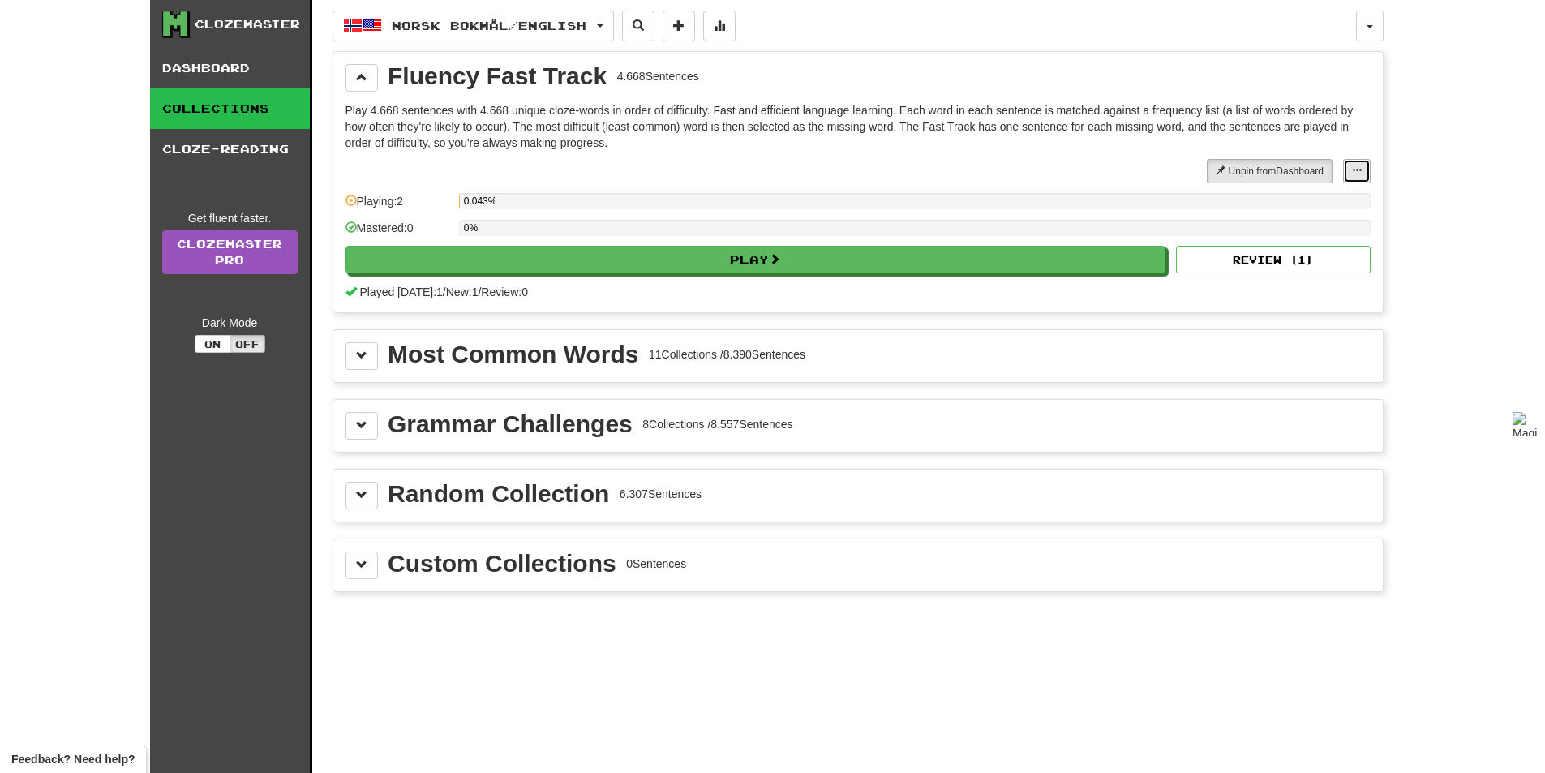
click at [1366, 172] on button at bounding box center [1357, 171] width 28 height 24
click at [474, 360] on div "Most Common Words" at bounding box center [513, 354] width 251 height 24
click at [474, 355] on div "Most Common Words" at bounding box center [513, 354] width 251 height 24
click at [356, 354] on span at bounding box center [361, 355] width 11 height 11
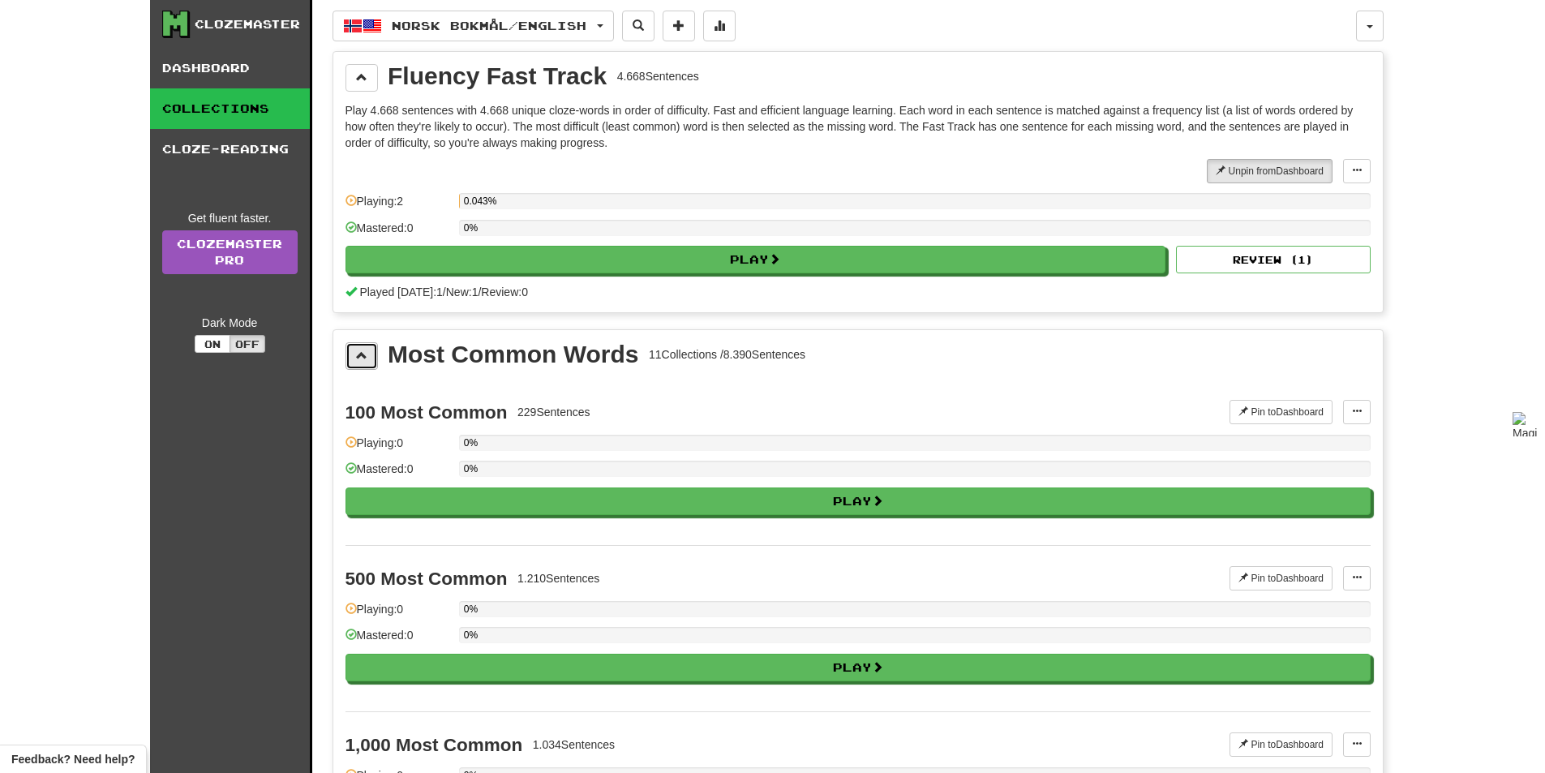
click at [356, 354] on span at bounding box center [361, 355] width 11 height 11
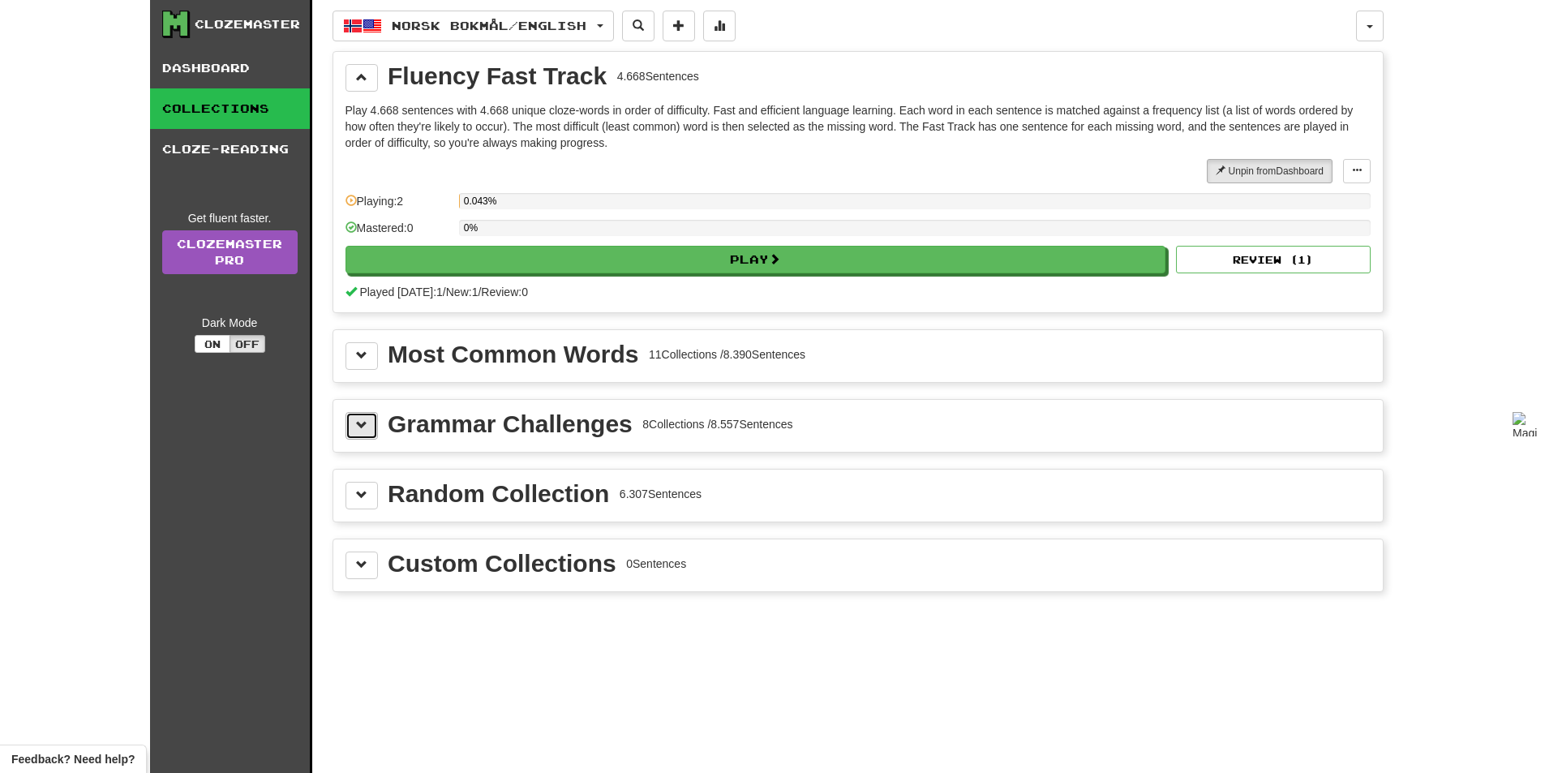
click at [350, 414] on button at bounding box center [361, 426] width 32 height 28
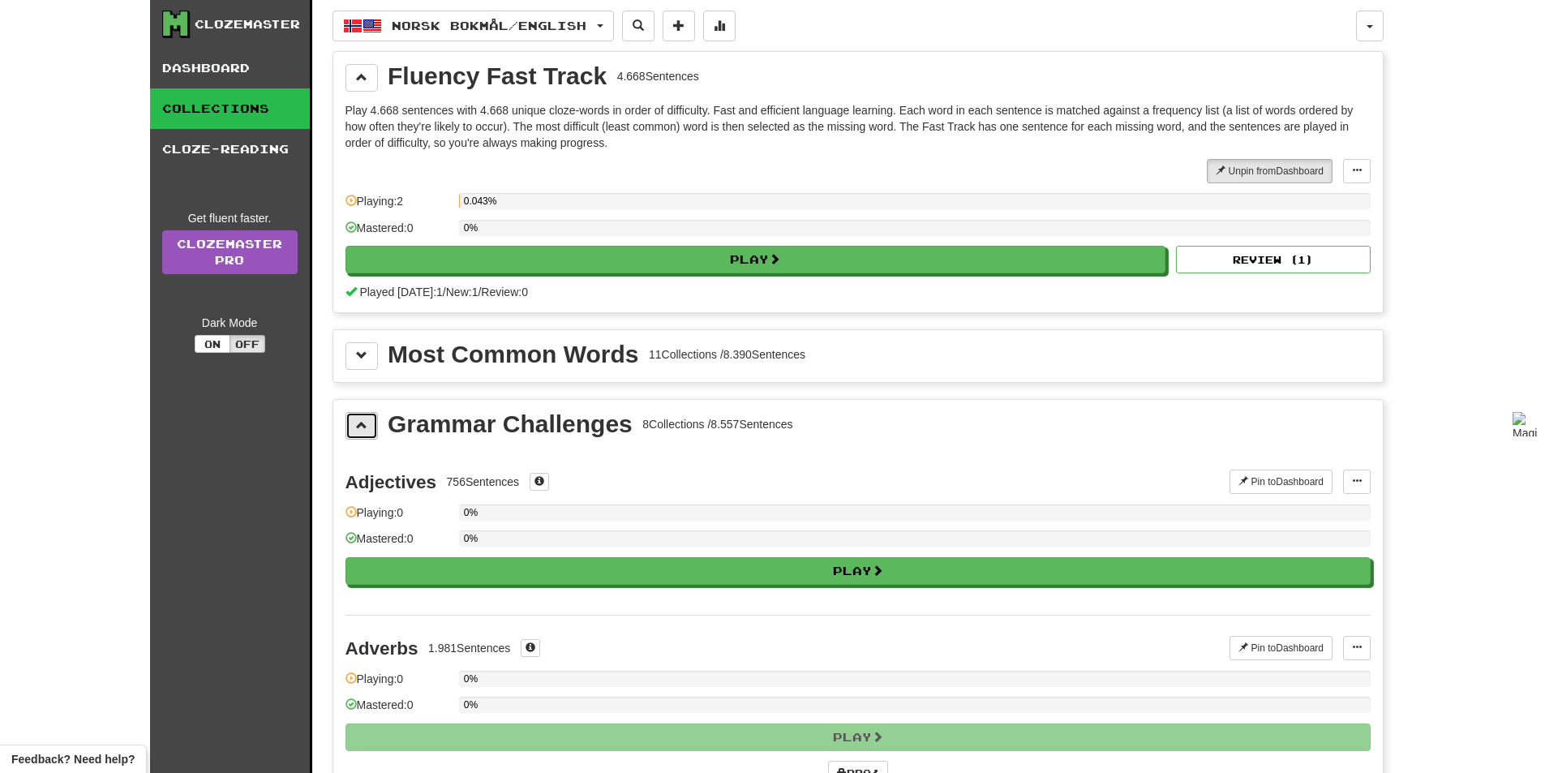
click at [352, 431] on button at bounding box center [361, 426] width 32 height 28
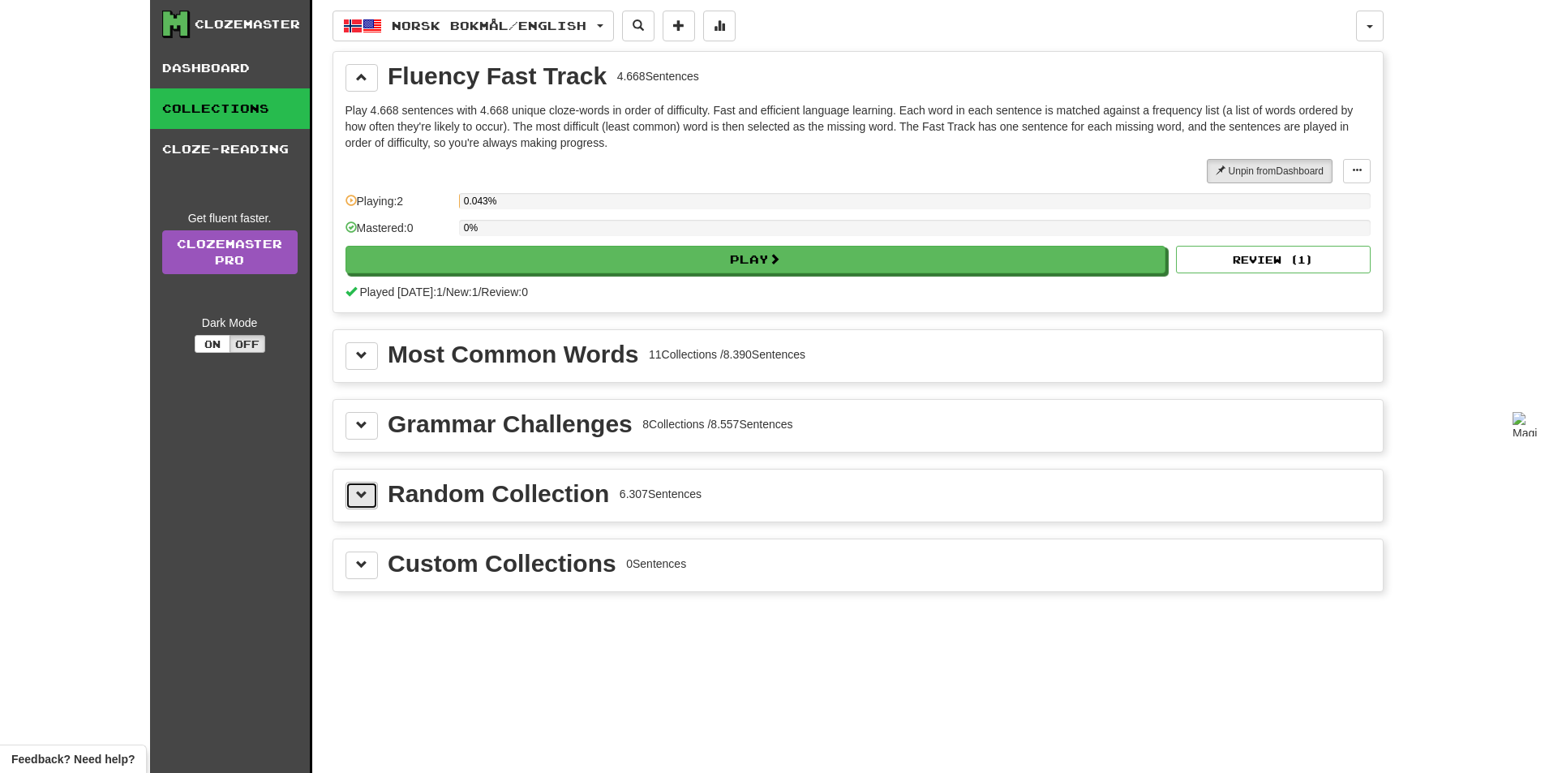
click at [365, 500] on span at bounding box center [361, 494] width 11 height 11
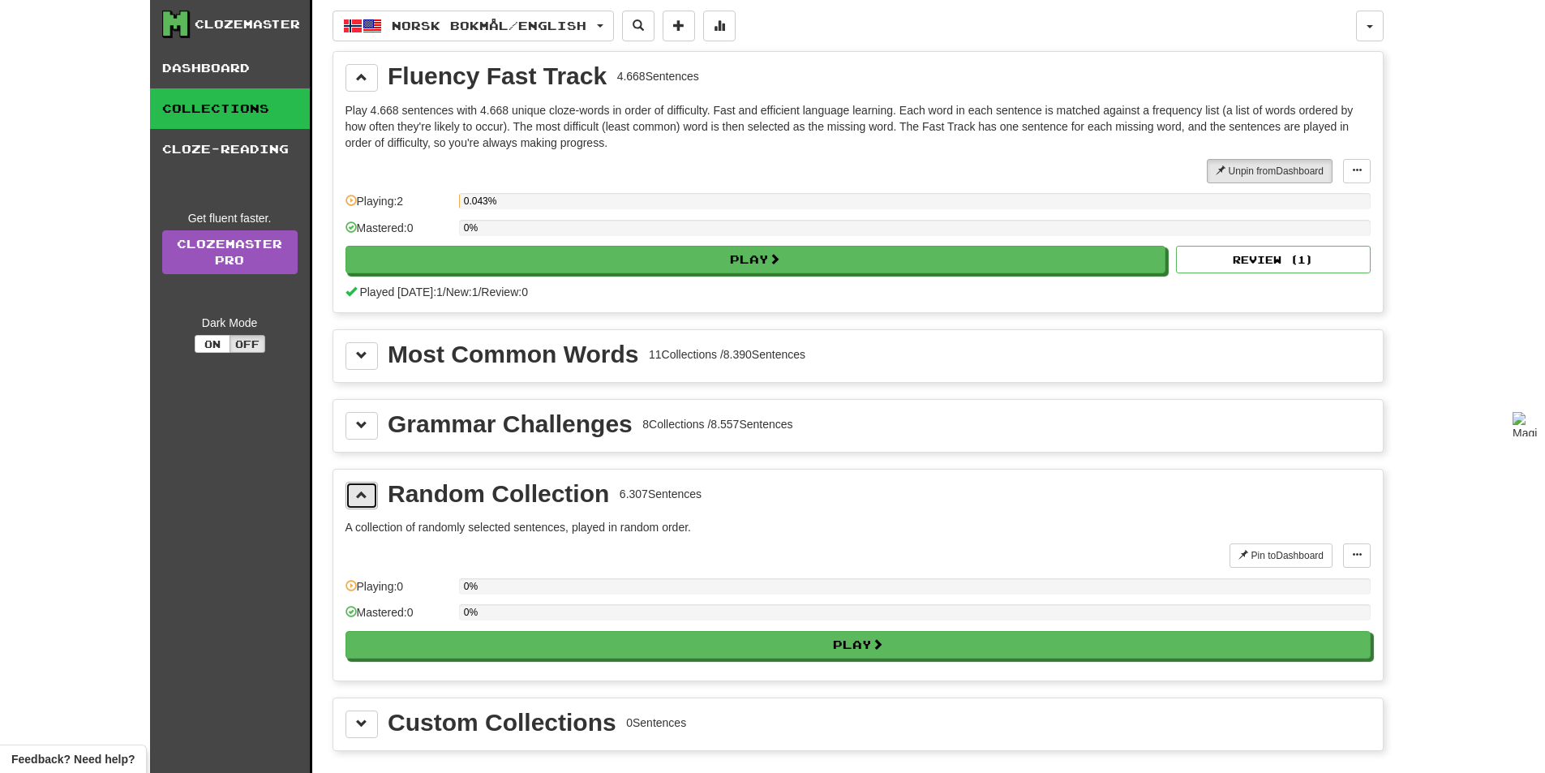
click at [364, 501] on button at bounding box center [361, 496] width 32 height 28
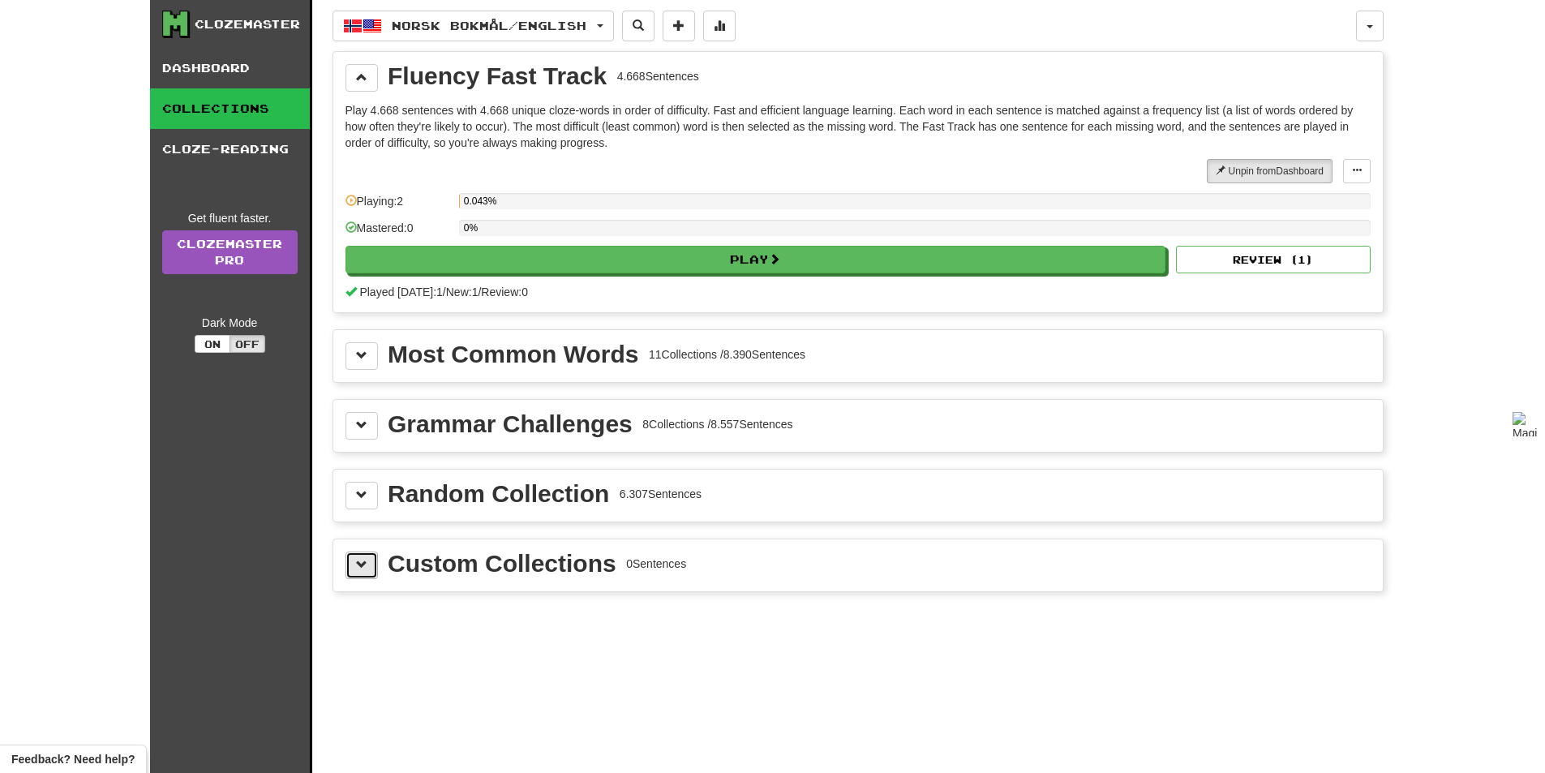
click at [362, 573] on button at bounding box center [361, 565] width 32 height 28
click at [371, 558] on button at bounding box center [361, 565] width 32 height 28
drag, startPoint x: 228, startPoint y: 334, endPoint x: 230, endPoint y: 344, distance: 9.9
click at [230, 334] on div "Dark Mode On Off" at bounding box center [229, 334] width 135 height 38
click at [224, 346] on button "On" at bounding box center [213, 344] width 36 height 18
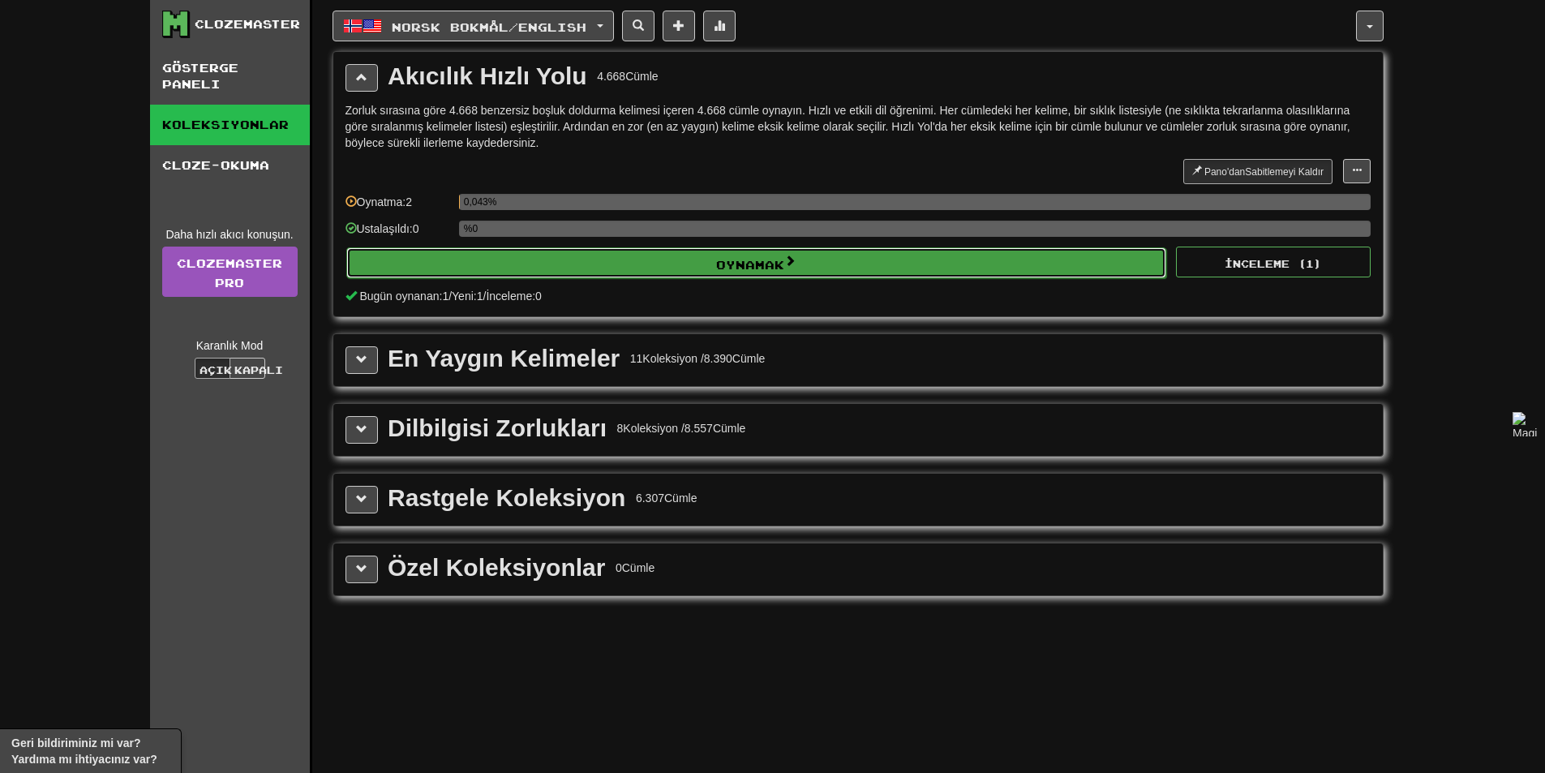
click at [753, 273] on button "Oynamak" at bounding box center [756, 262] width 821 height 31
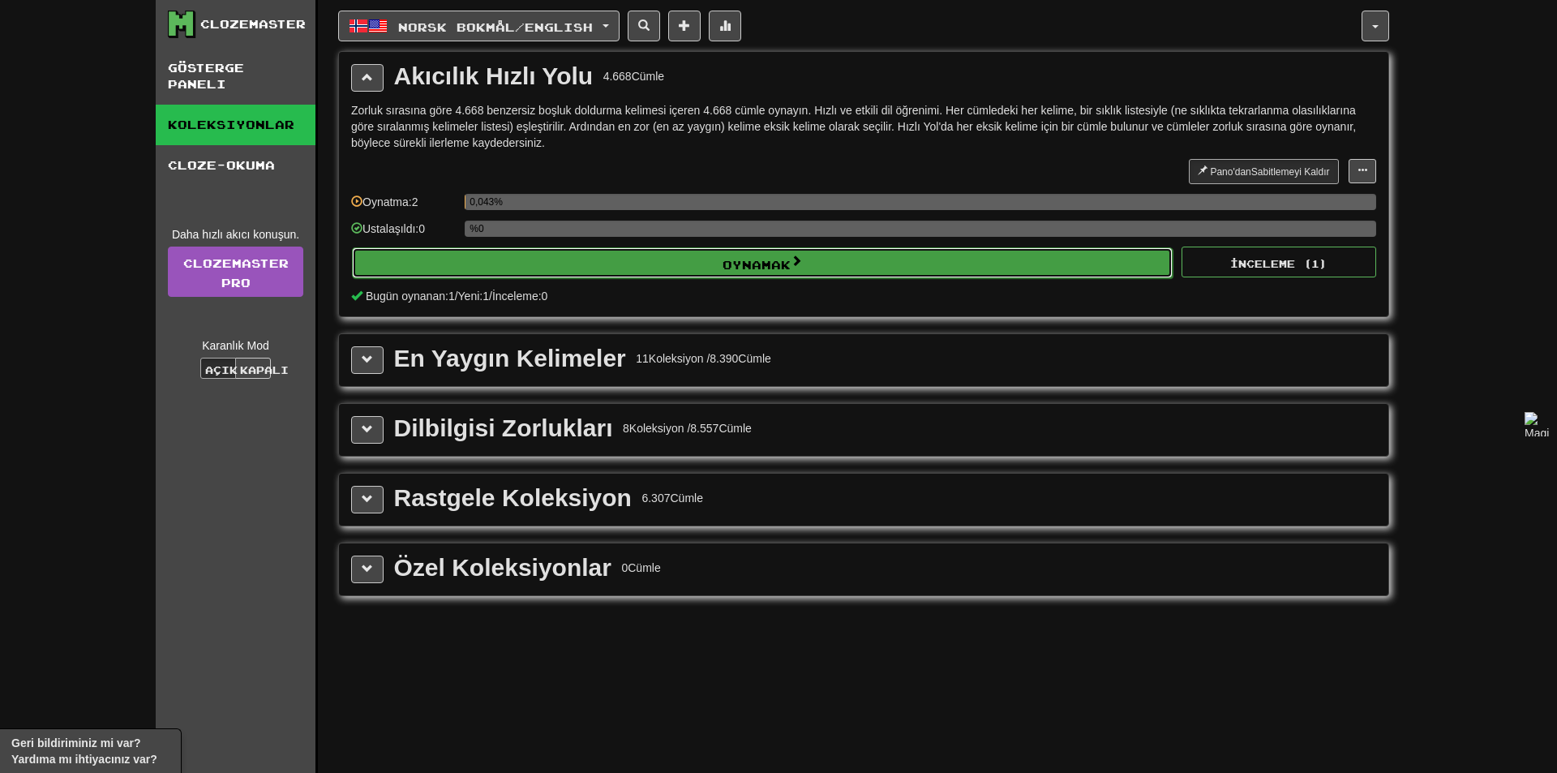
select select "**"
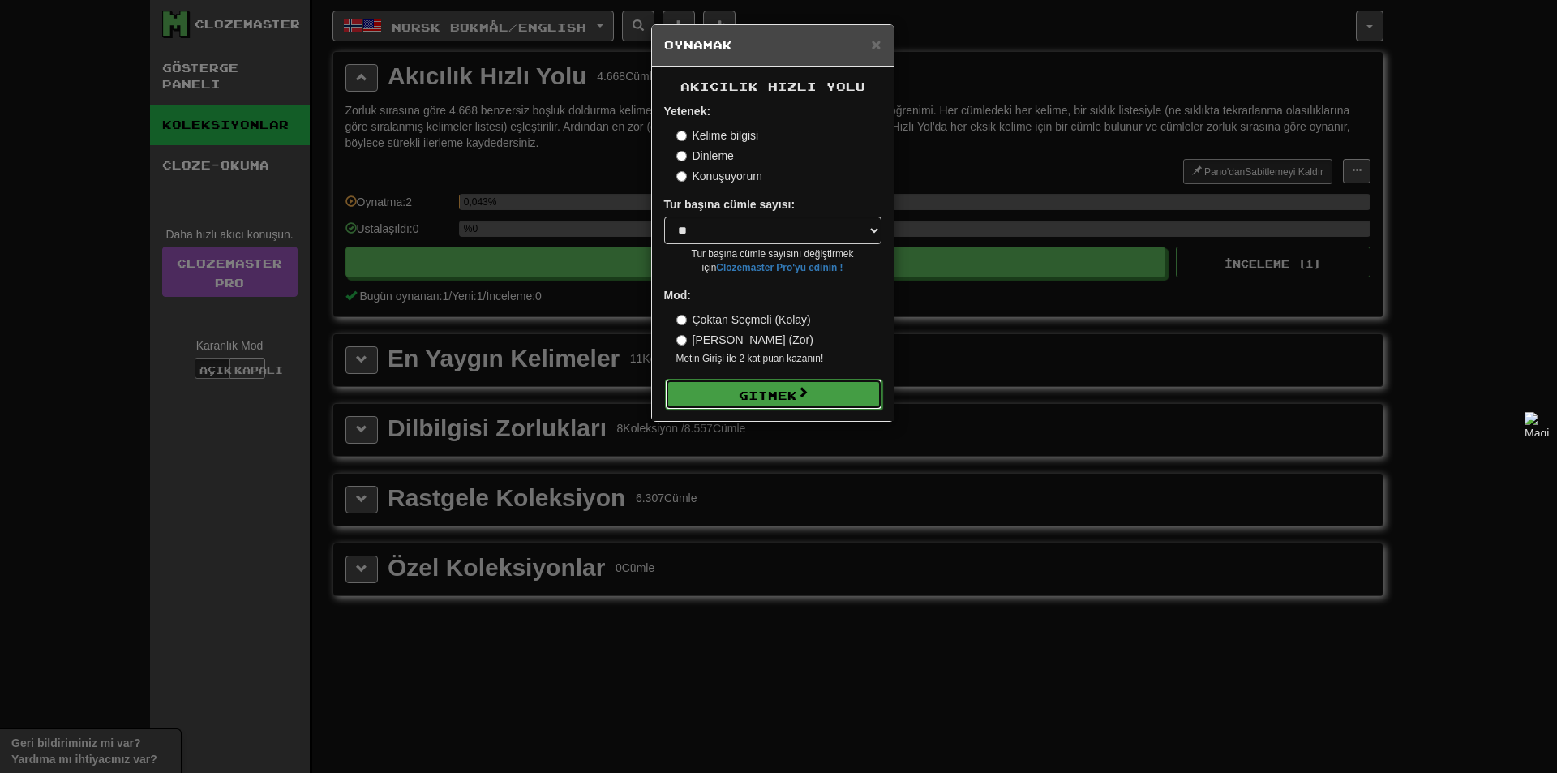
click at [777, 386] on font "Gitmek" at bounding box center [768, 393] width 58 height 14
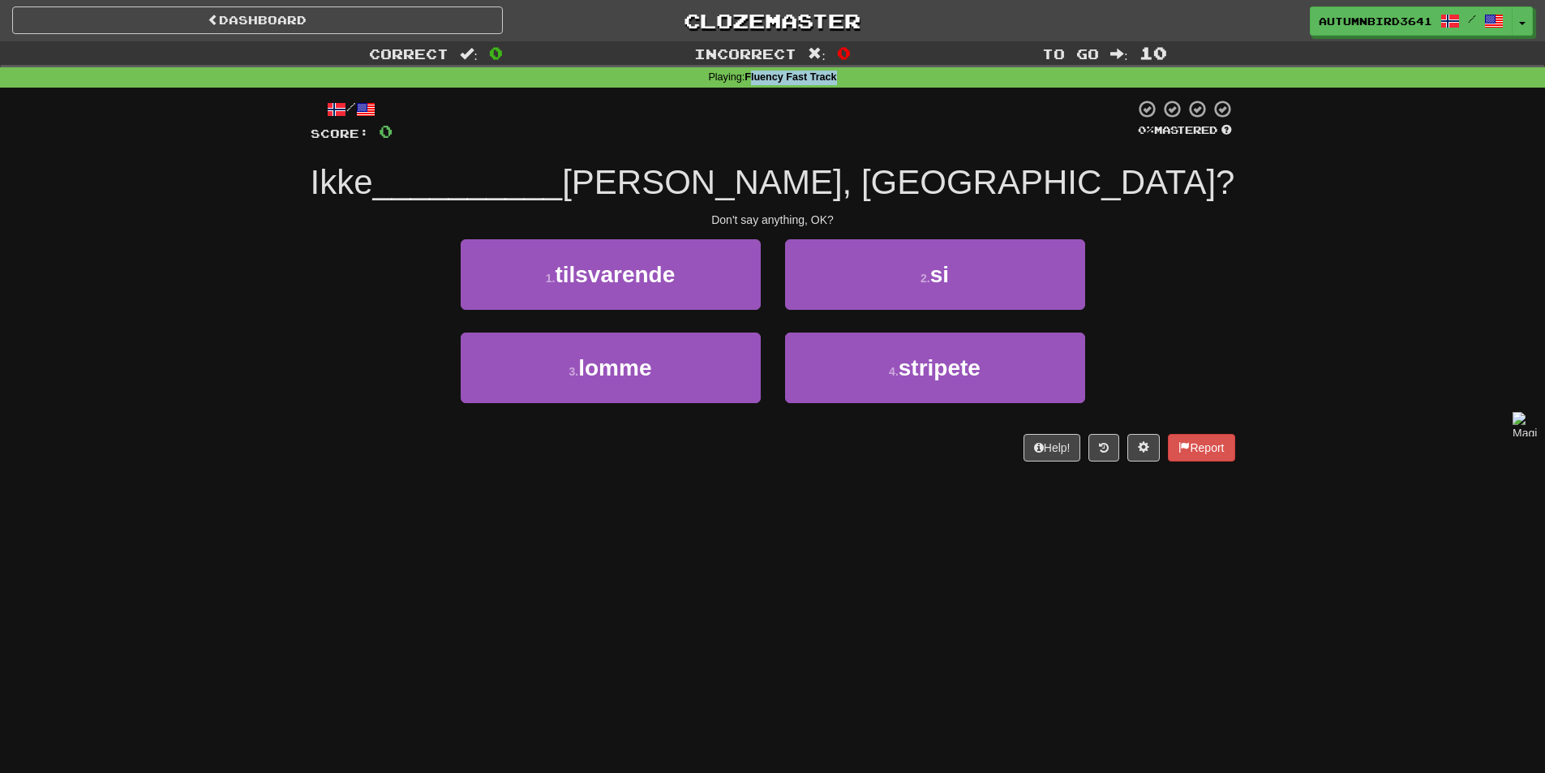
drag, startPoint x: 752, startPoint y: 80, endPoint x: 842, endPoint y: 77, distance: 90.1
click at [842, 77] on div "Playing : Fluency Fast Track" at bounding box center [772, 78] width 1545 height 15
click at [842, 76] on div "Playing : Fluency Fast Track" at bounding box center [772, 78] width 1545 height 15
click at [786, 75] on strong "Fluency Fast Track" at bounding box center [790, 76] width 92 height 11
drag, startPoint x: 747, startPoint y: 76, endPoint x: 839, endPoint y: 76, distance: 92.5
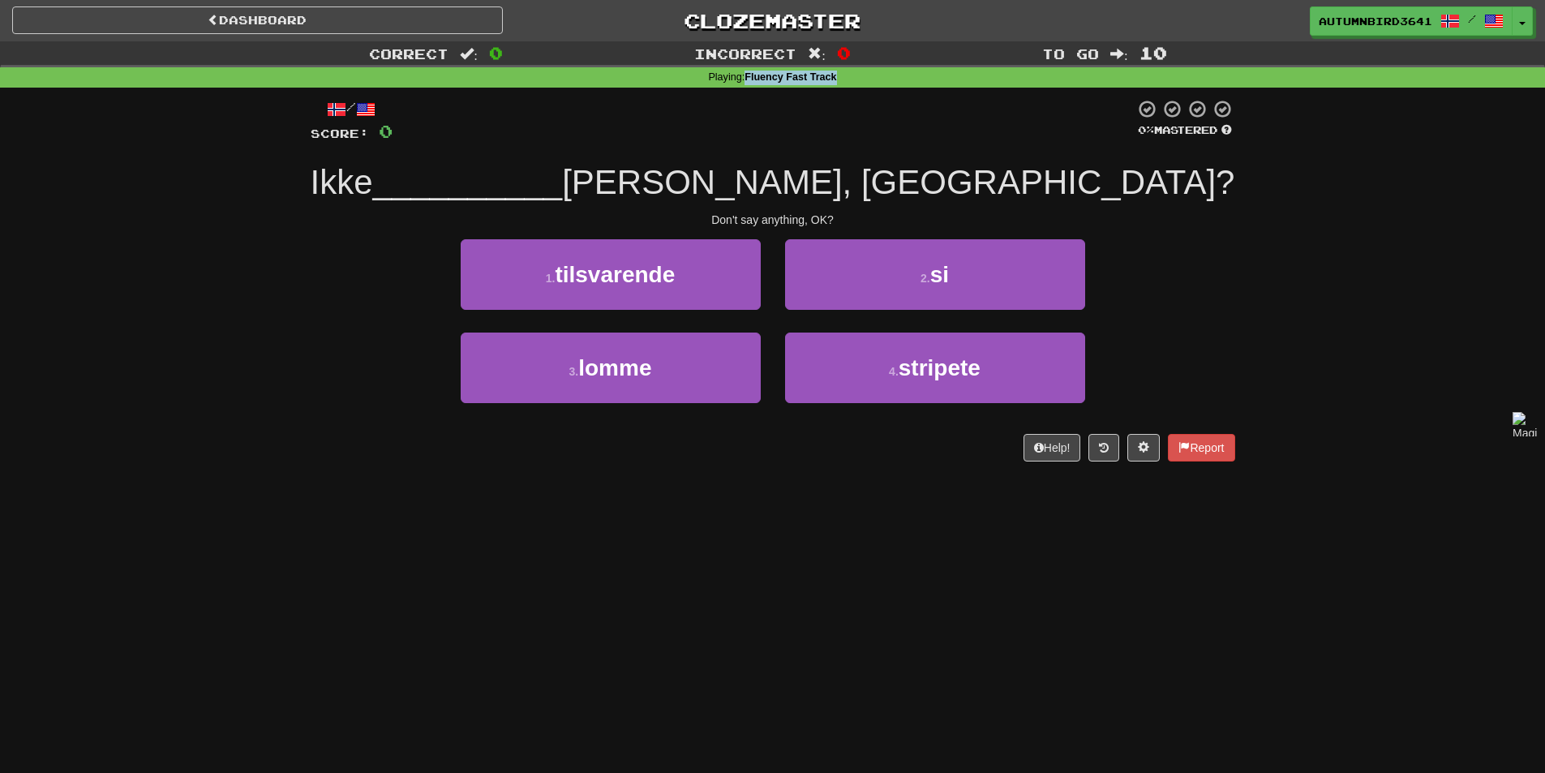
click at [847, 76] on div "Playing : Fluency Fast Track" at bounding box center [772, 78] width 1545 height 15
click at [836, 49] on div at bounding box center [836, 49] width 0 height 0
click at [404, 218] on div "Don't say anything, OK?" at bounding box center [773, 220] width 925 height 16
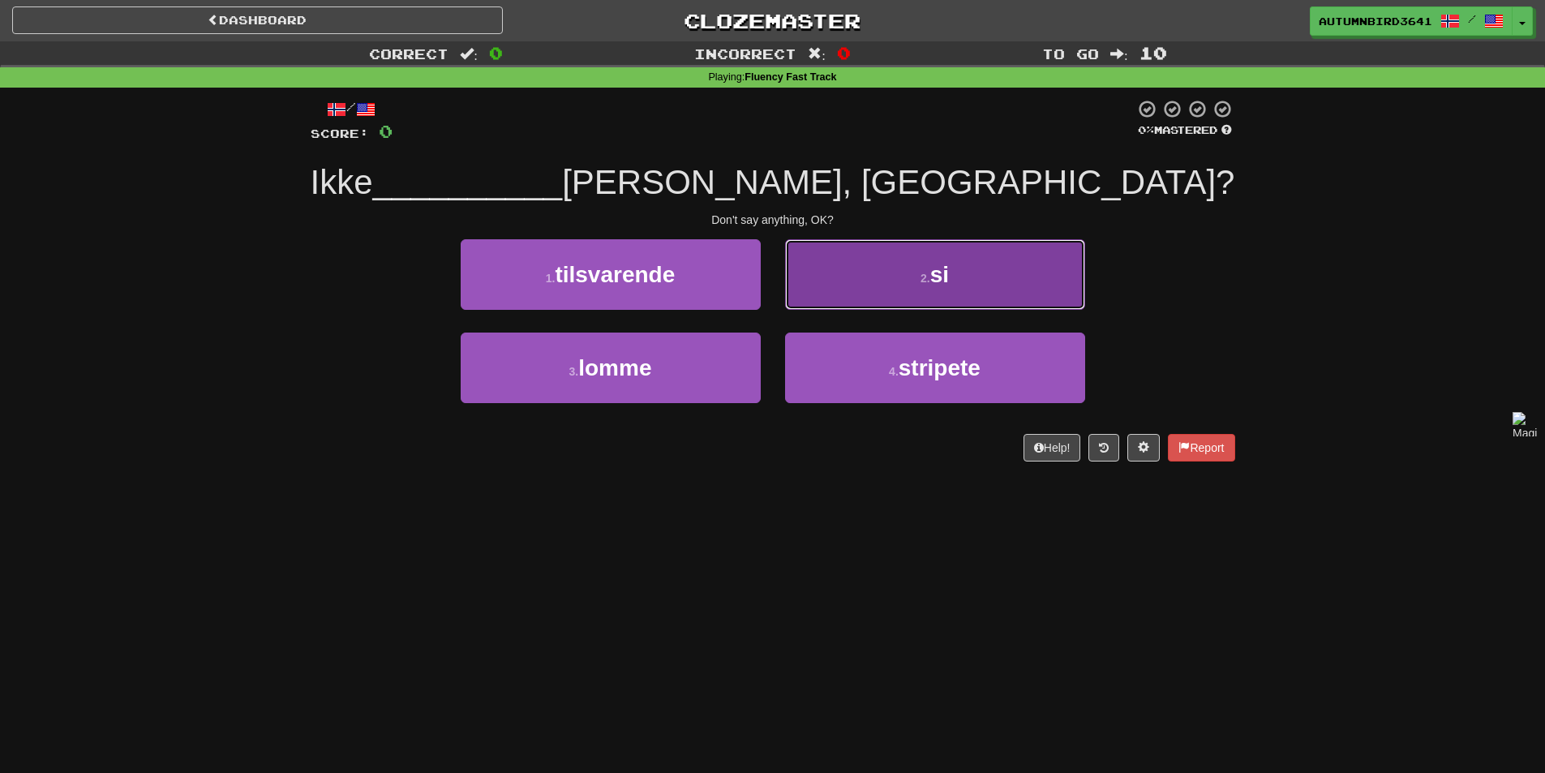
click at [952, 278] on button "2 . si" at bounding box center [935, 274] width 300 height 71
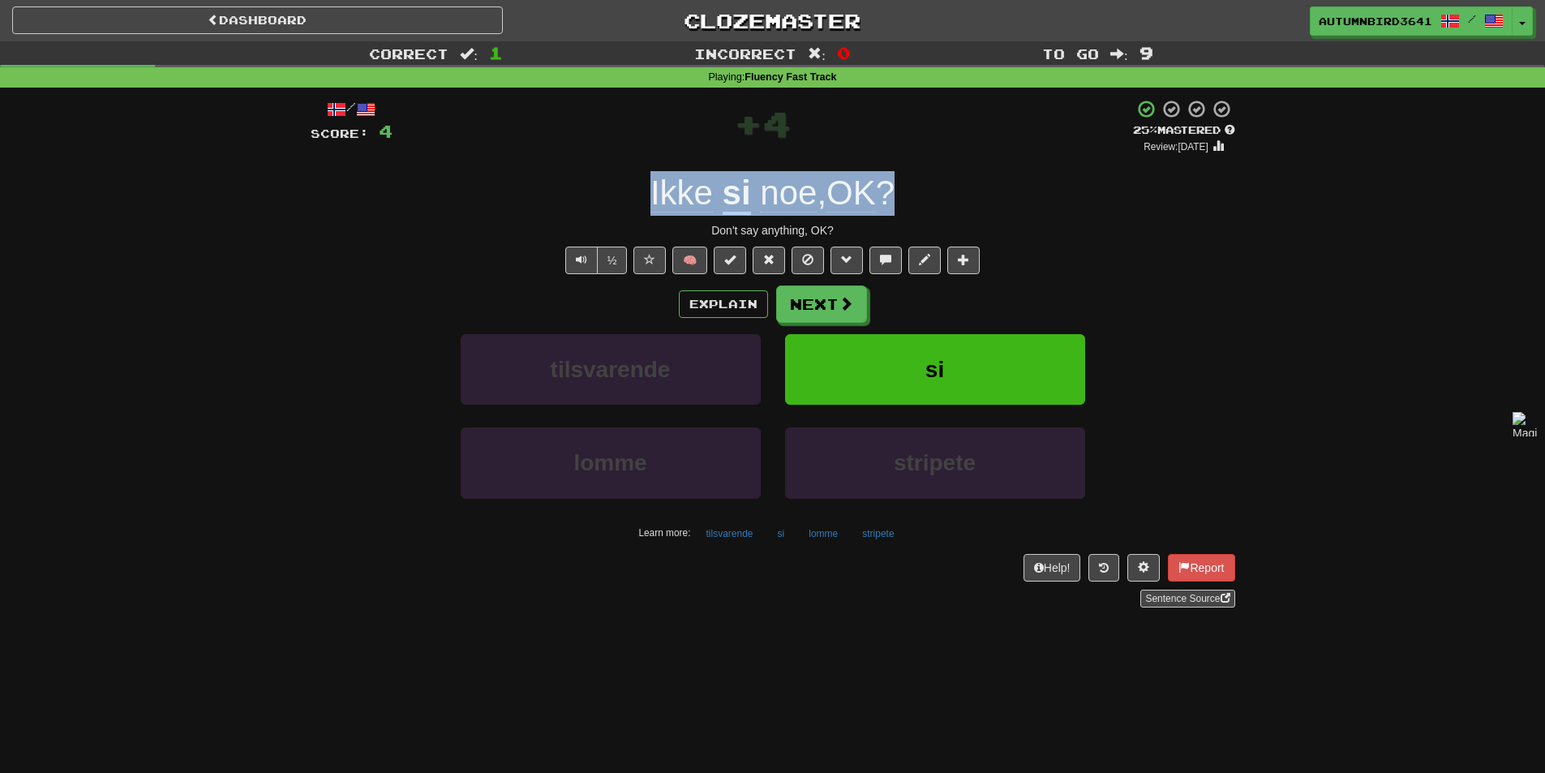
drag, startPoint x: 933, startPoint y: 205, endPoint x: 649, endPoint y: 187, distance: 285.3
click at [649, 187] on div "Ikke si noe , OK ?" at bounding box center [773, 193] width 925 height 45
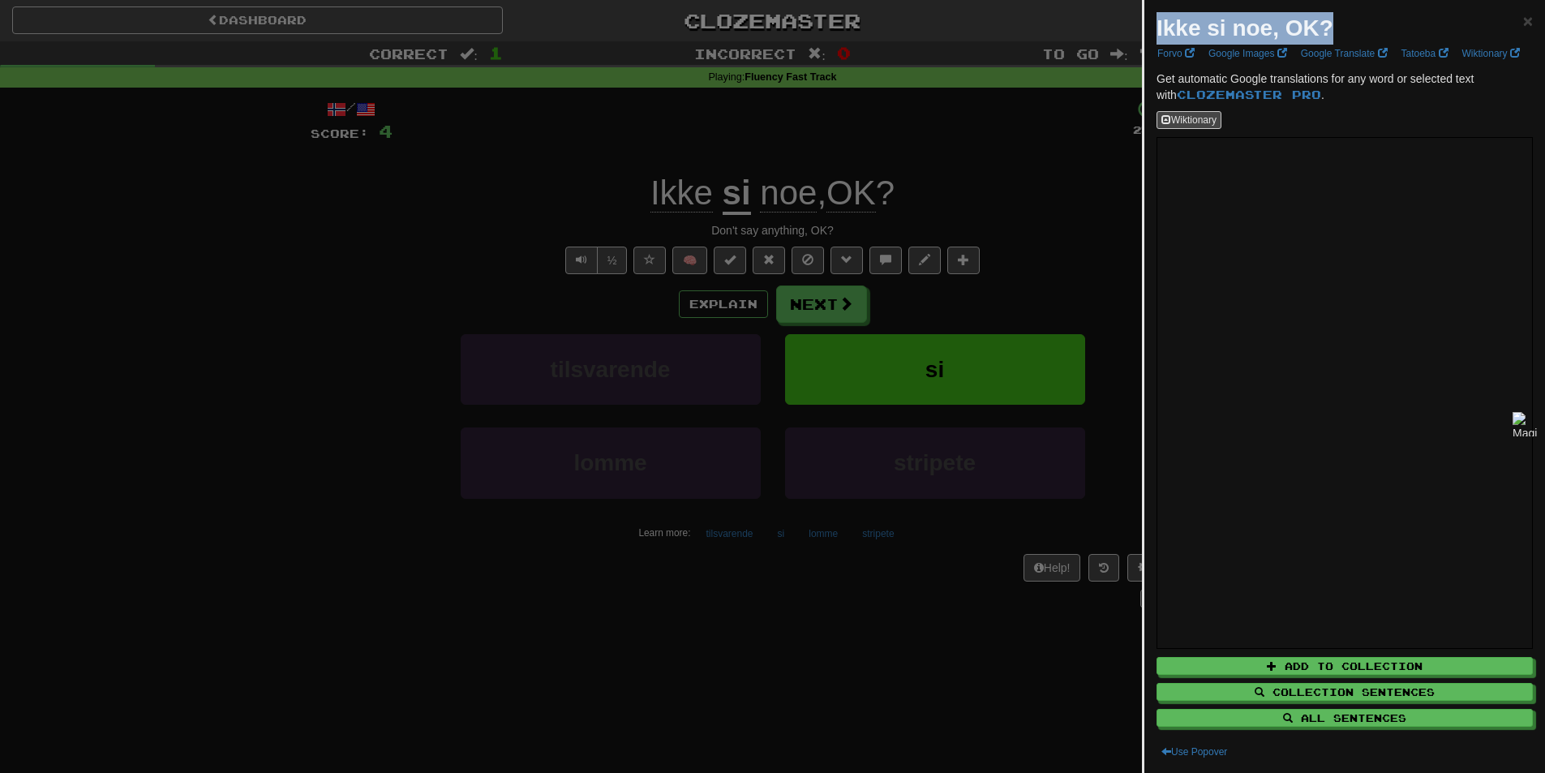
drag, startPoint x: 1345, startPoint y: 24, endPoint x: 1153, endPoint y: 25, distance: 191.4
click at [1153, 25] on div "Ikke si noe, OK? × Forvo Google Images Google Translate Tatoeba Wiktionary Get …" at bounding box center [1344, 386] width 401 height 773
click at [983, 242] on div at bounding box center [772, 386] width 1545 height 773
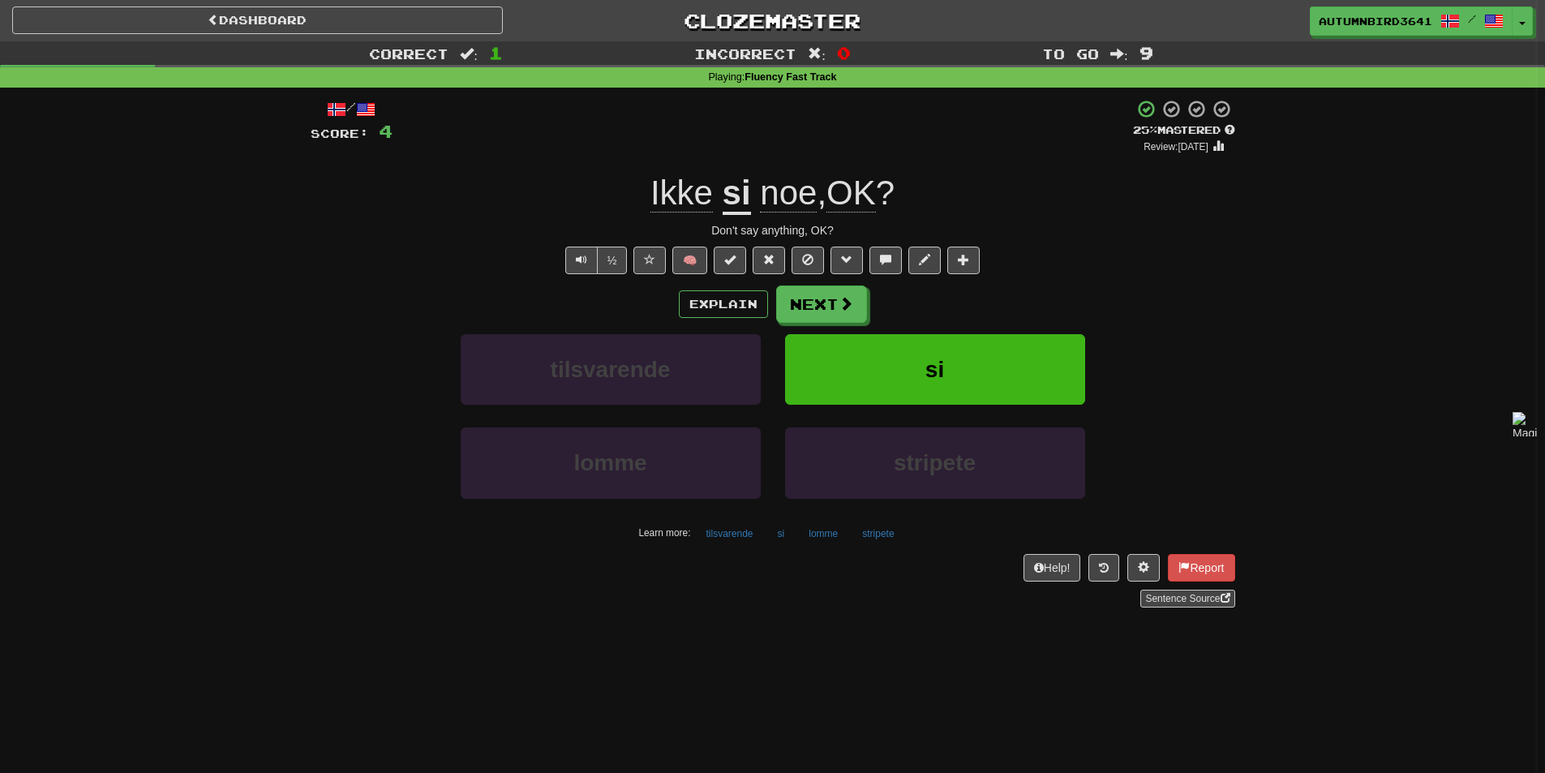
click at [1076, 285] on div "Explain Next" at bounding box center [773, 303] width 925 height 37
click at [817, 315] on button "Next" at bounding box center [822, 304] width 91 height 37
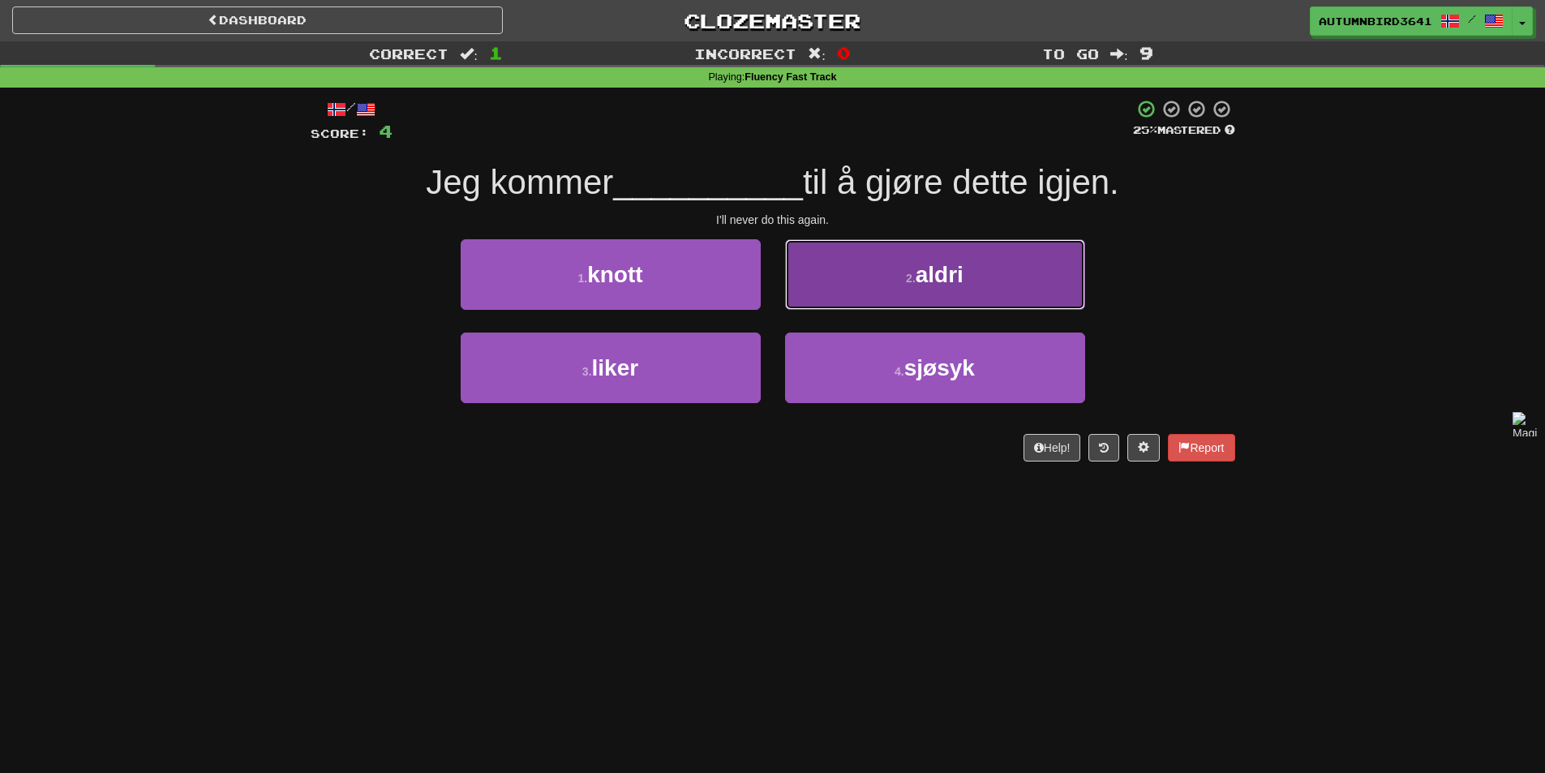
click at [865, 275] on button "2 . aldri" at bounding box center [935, 274] width 300 height 71
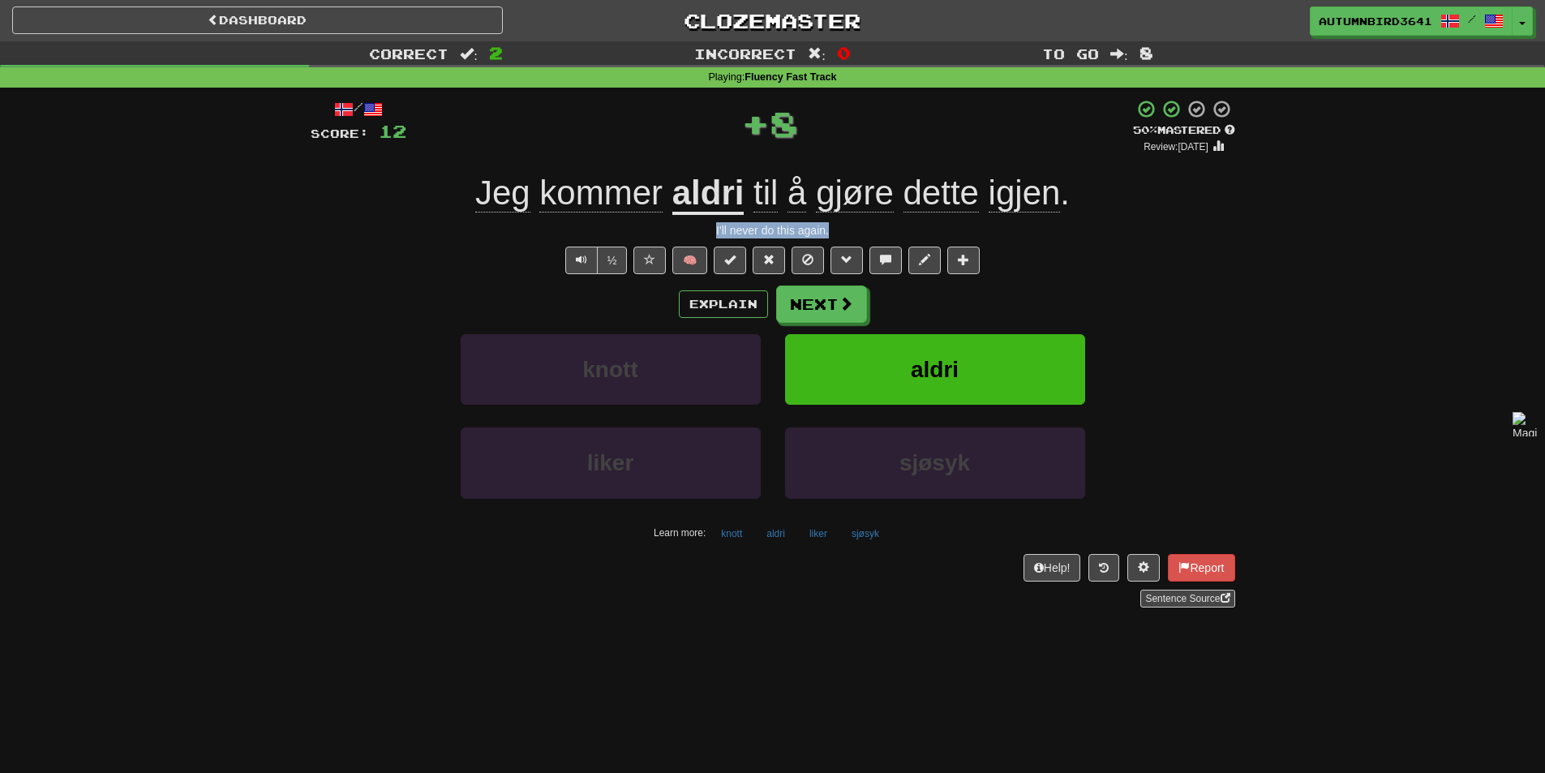
drag, startPoint x: 762, startPoint y: 237, endPoint x: 706, endPoint y: 231, distance: 56.2
click at [706, 231] on div "I'll never do this again." at bounding box center [773, 230] width 925 height 16
click at [696, 238] on div at bounding box center [696, 238] width 0 height 0
click at [346, 290] on div "Explain Next" at bounding box center [773, 303] width 925 height 37
click at [857, 322] on button "Next" at bounding box center [822, 304] width 91 height 37
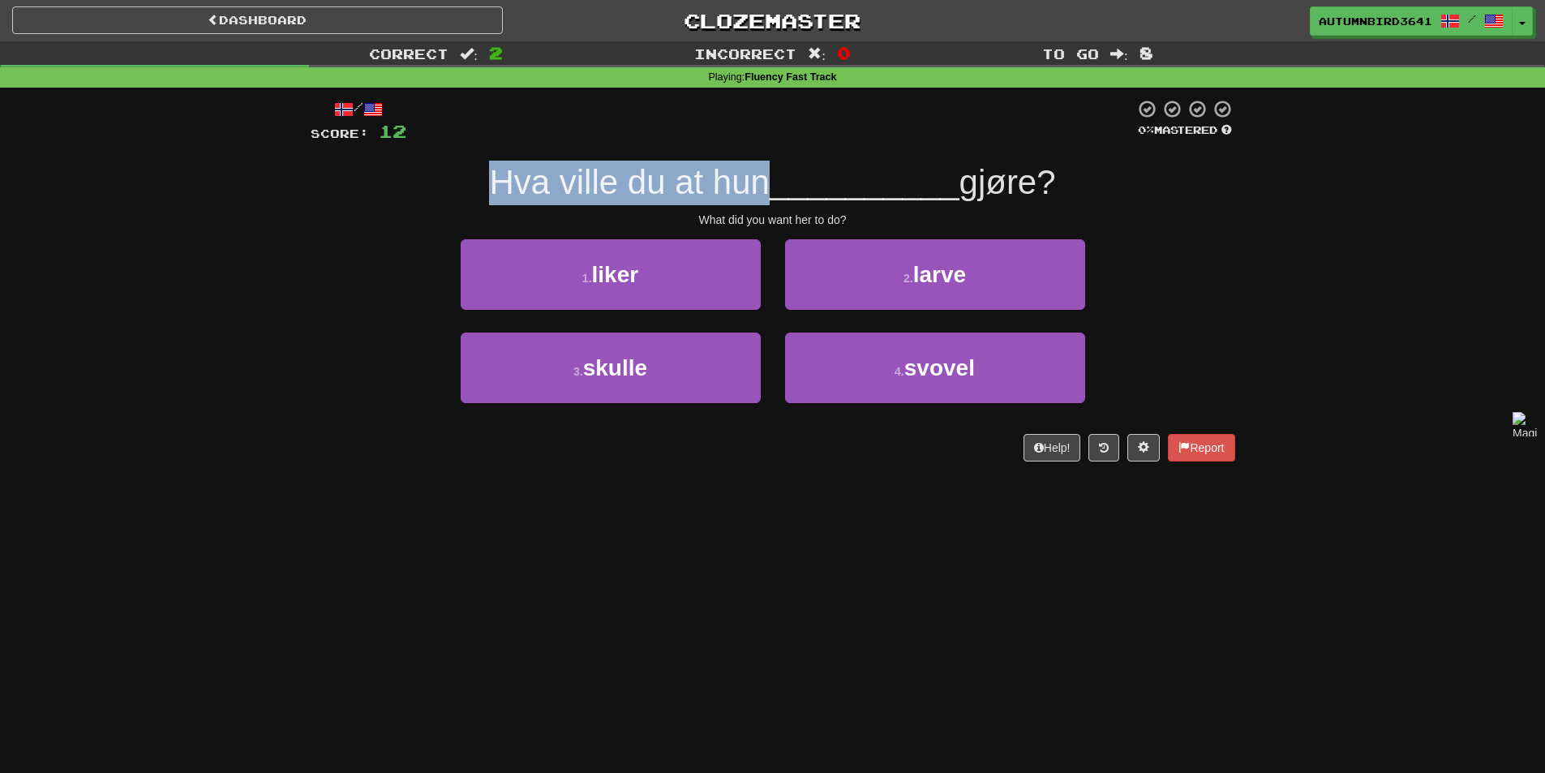
drag, startPoint x: 720, startPoint y: 204, endPoint x: 470, endPoint y: 182, distance: 250.8
click at [470, 182] on div "Hva ville du at hun __________ gjøre?" at bounding box center [773, 183] width 925 height 45
click at [460, 202] on div at bounding box center [460, 202] width 0 height 0
click at [483, 204] on div "Hva ville du at hun __________ gjøre?" at bounding box center [773, 183] width 925 height 45
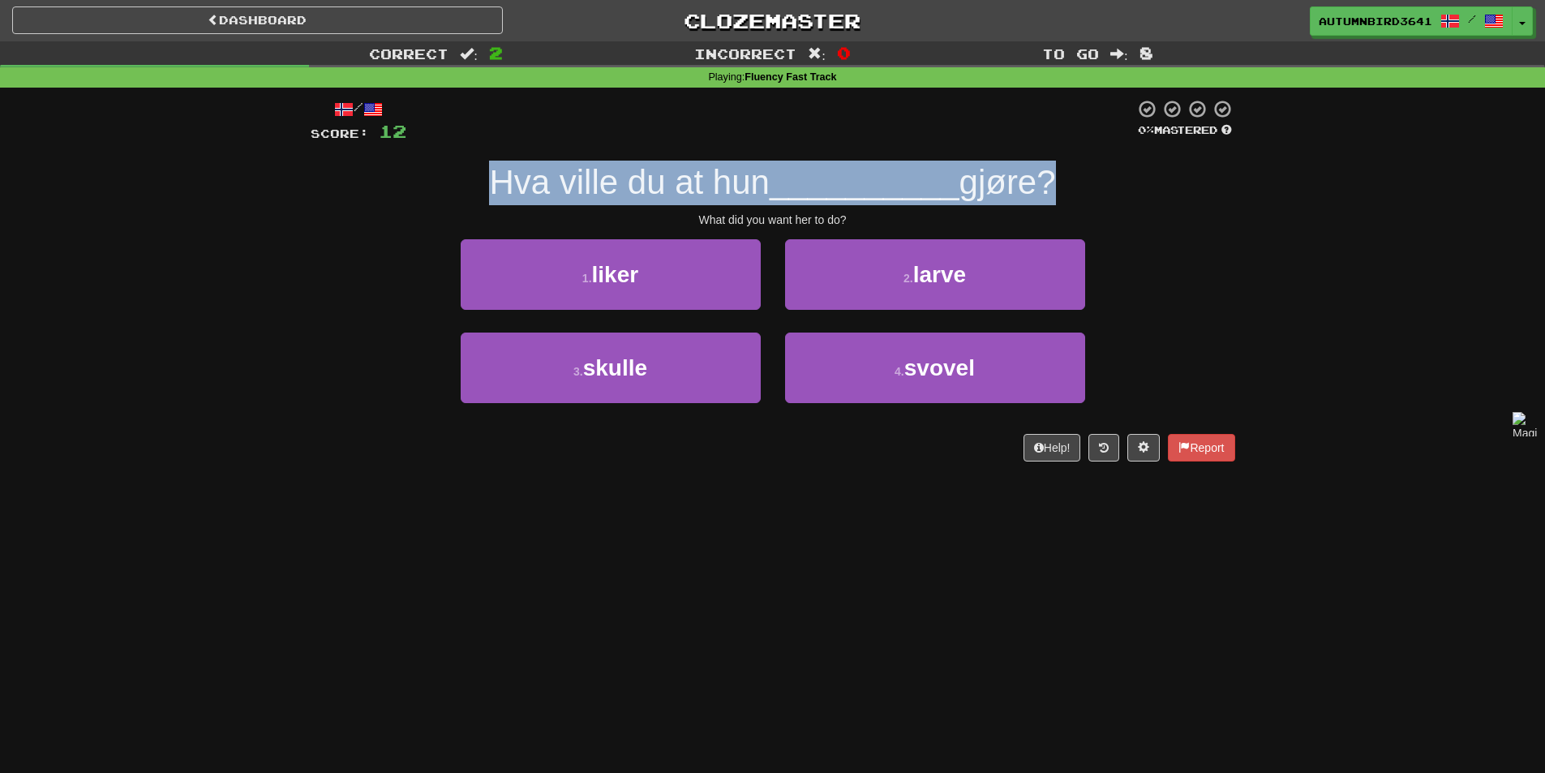
drag, startPoint x: 883, startPoint y: 214, endPoint x: 486, endPoint y: 178, distance: 399.1
click at [486, 178] on div "Hva ville du at hun __________ gjøre?" at bounding box center [773, 183] width 925 height 45
click at [475, 140] on div at bounding box center [475, 140] width 0 height 0
click at [359, 195] on div "Hva ville du at hun __________ gjøre?" at bounding box center [773, 183] width 925 height 45
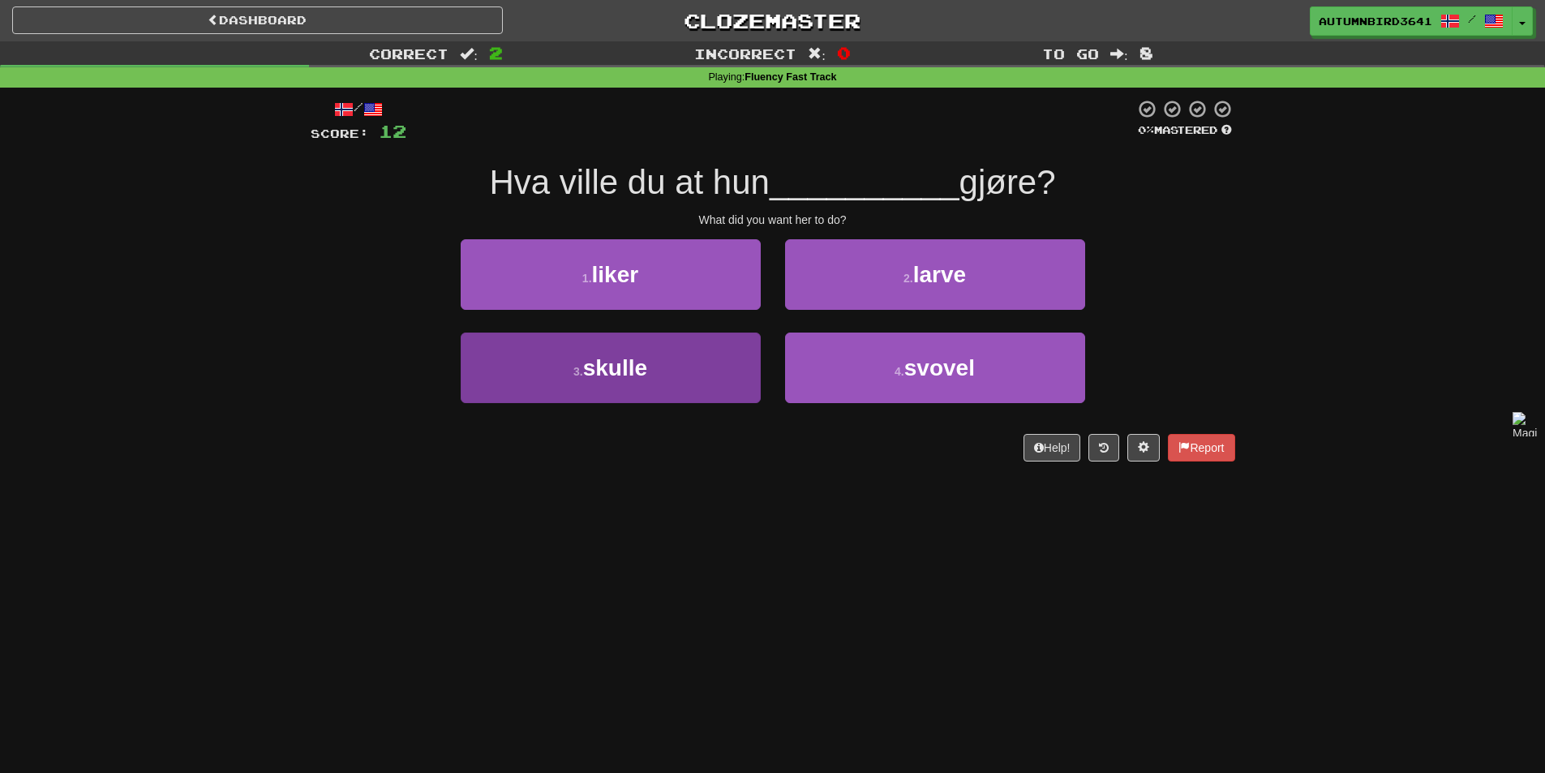
drag, startPoint x: 720, startPoint y: 438, endPoint x: 611, endPoint y: 372, distance: 127.0
click at [585, 367] on div "/ Score: 12 0 % Mastered Hva ville du at hun __________ gjøre? What did you wan…" at bounding box center [773, 280] width 925 height 363
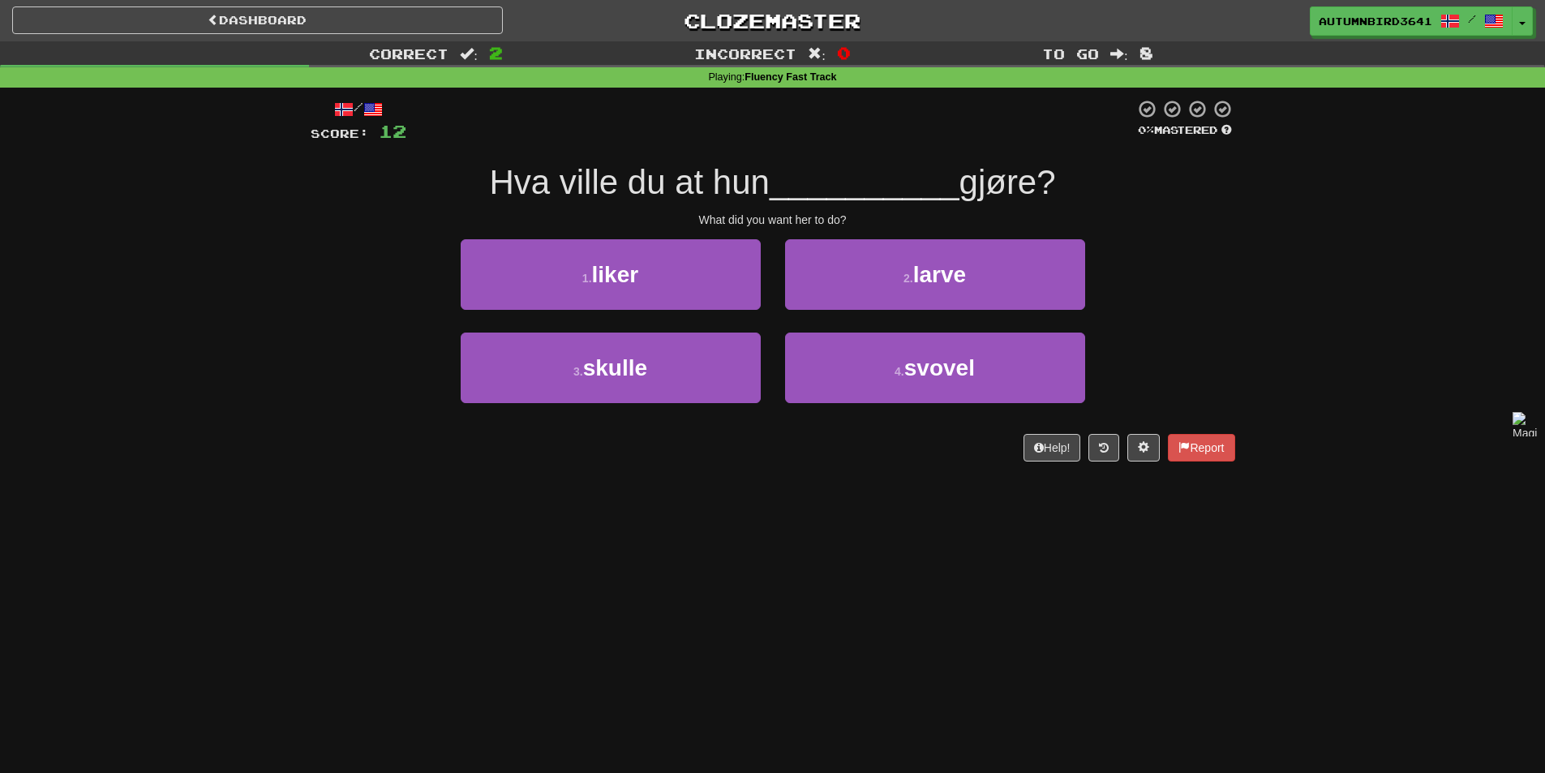
drag, startPoint x: 574, startPoint y: 330, endPoint x: 576, endPoint y: 414, distance: 84.4
click at [573, 435] on div "/ Score: 12 0 % Mastered Hva ville du at hun __________ gjøre? What did you wan…" at bounding box center [773, 280] width 925 height 363
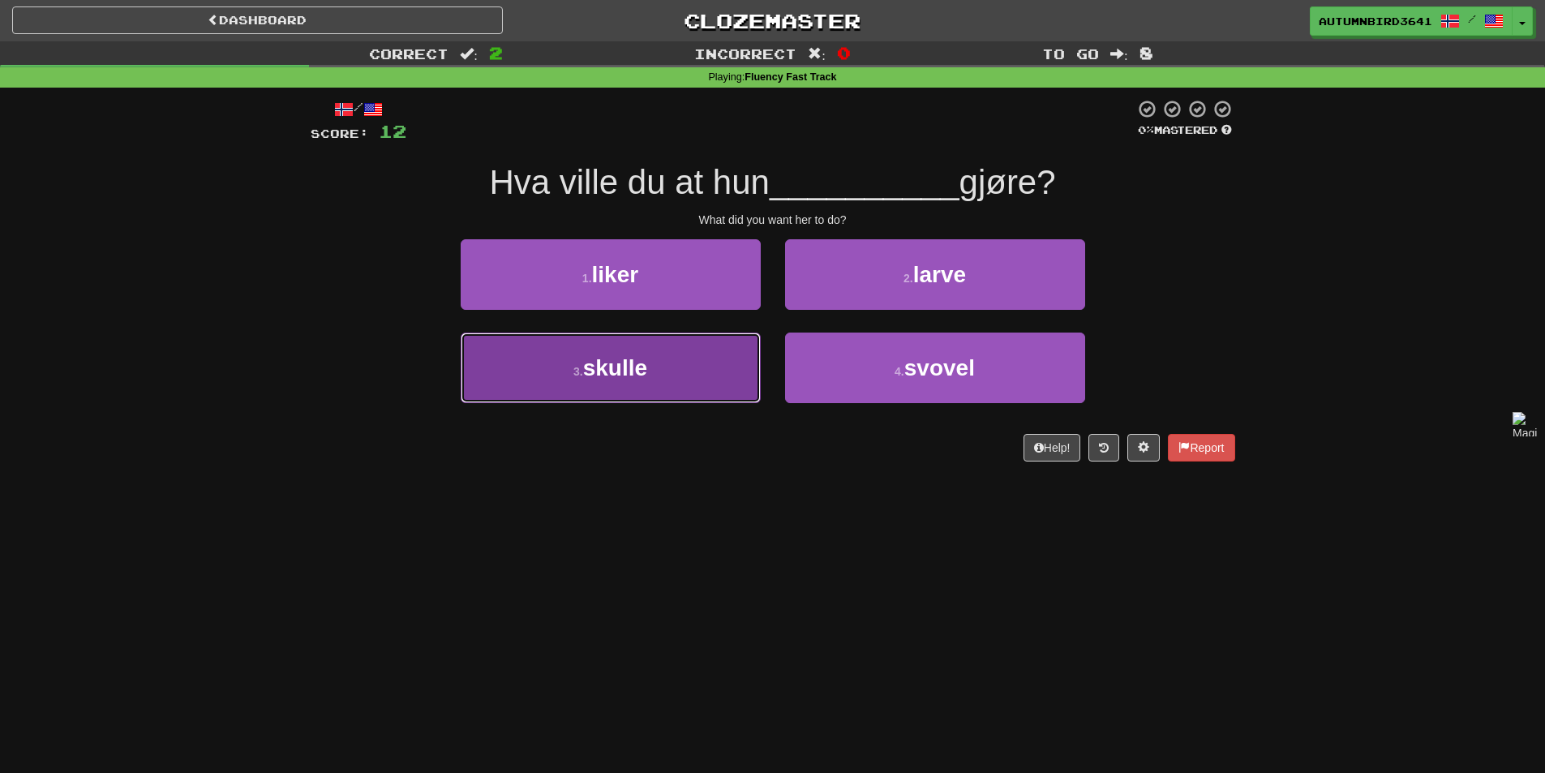
click at [621, 358] on span "skulle" at bounding box center [615, 367] width 64 height 25
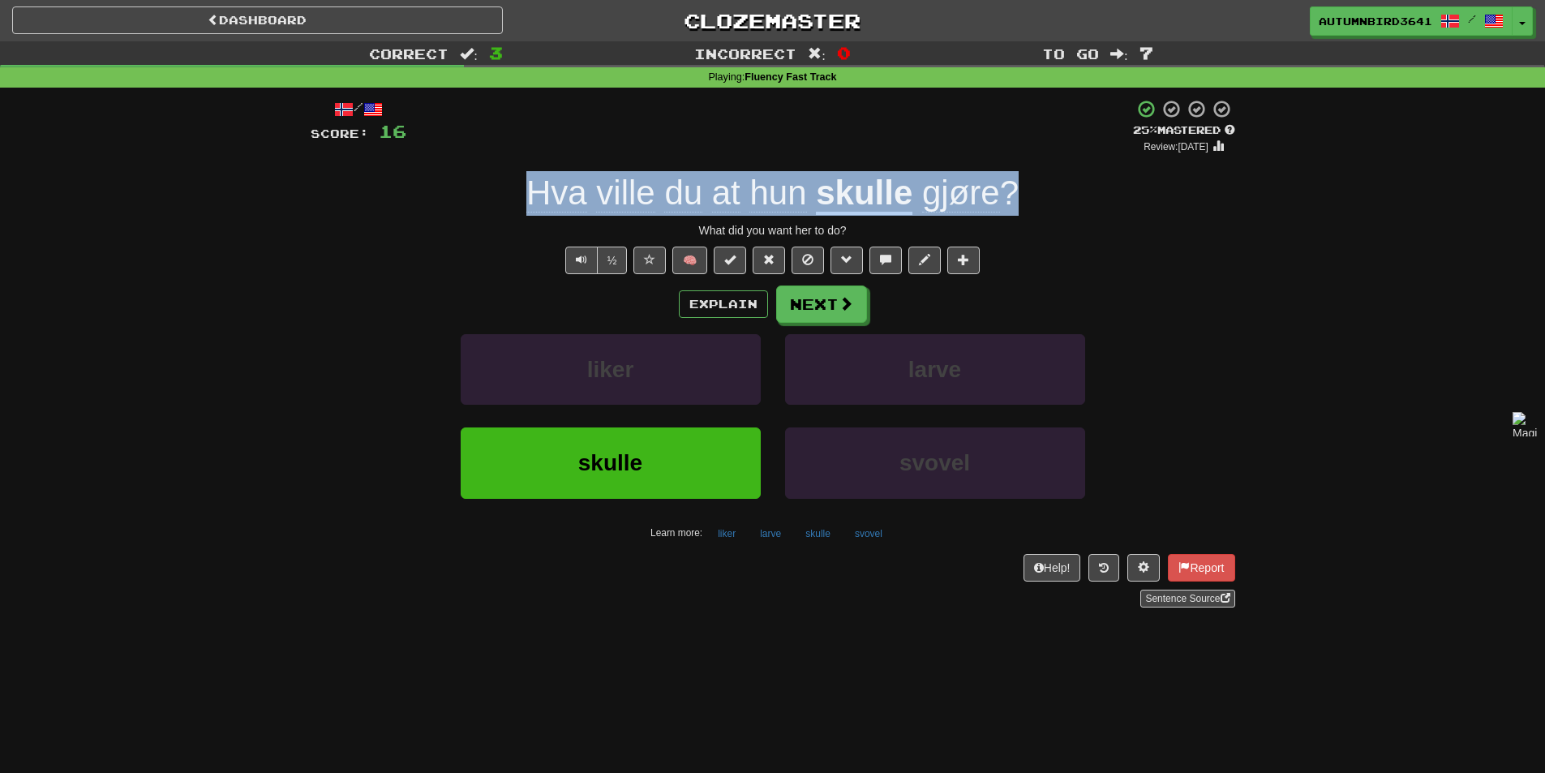
drag, startPoint x: 525, startPoint y: 193, endPoint x: 1028, endPoint y: 163, distance: 503.7
click at [1028, 163] on div "/ Score: 16 + 4 25 % Mastered Review: 2025-08-21 Hva ville du at hun skulle gjø…" at bounding box center [773, 353] width 925 height 508
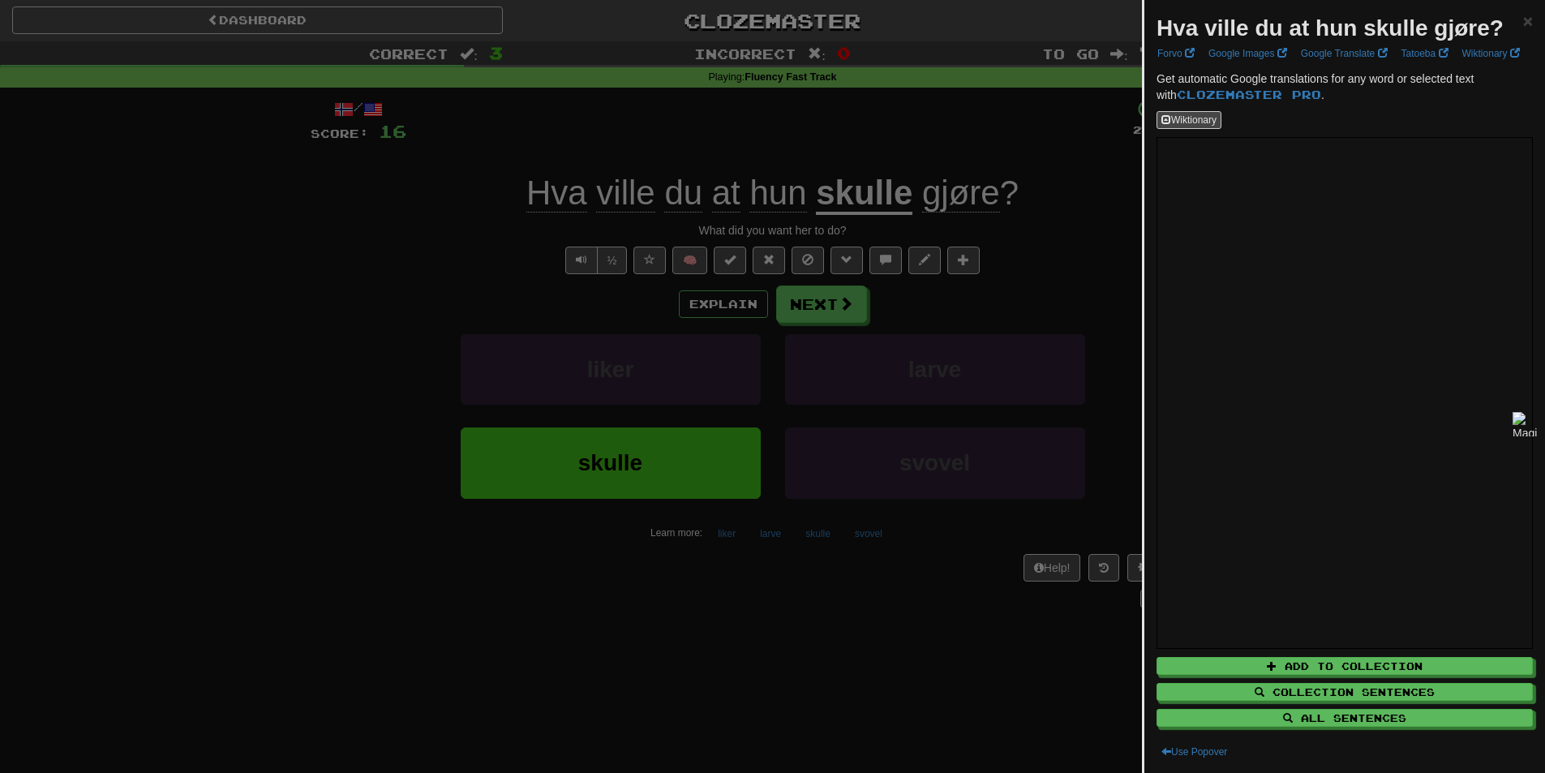
drag, startPoint x: 989, startPoint y: 190, endPoint x: 1013, endPoint y: 170, distance: 30.5
click at [1038, 156] on div at bounding box center [772, 386] width 1545 height 773
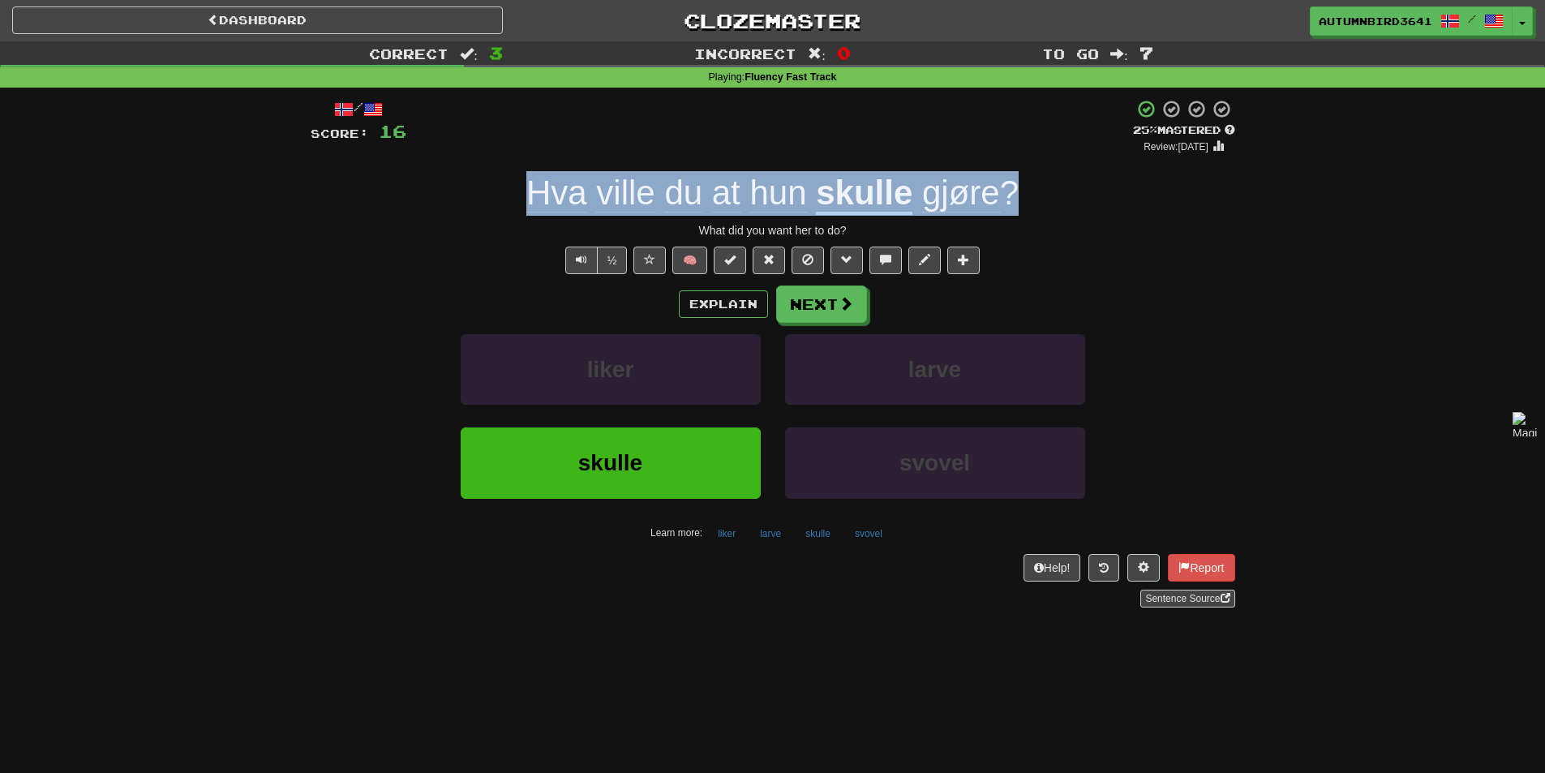
drag, startPoint x: 1032, startPoint y: 182, endPoint x: 533, endPoint y: 180, distance: 498.8
click at [533, 180] on div "Hva ville du at hun skulle gjøre ?" at bounding box center [773, 193] width 925 height 45
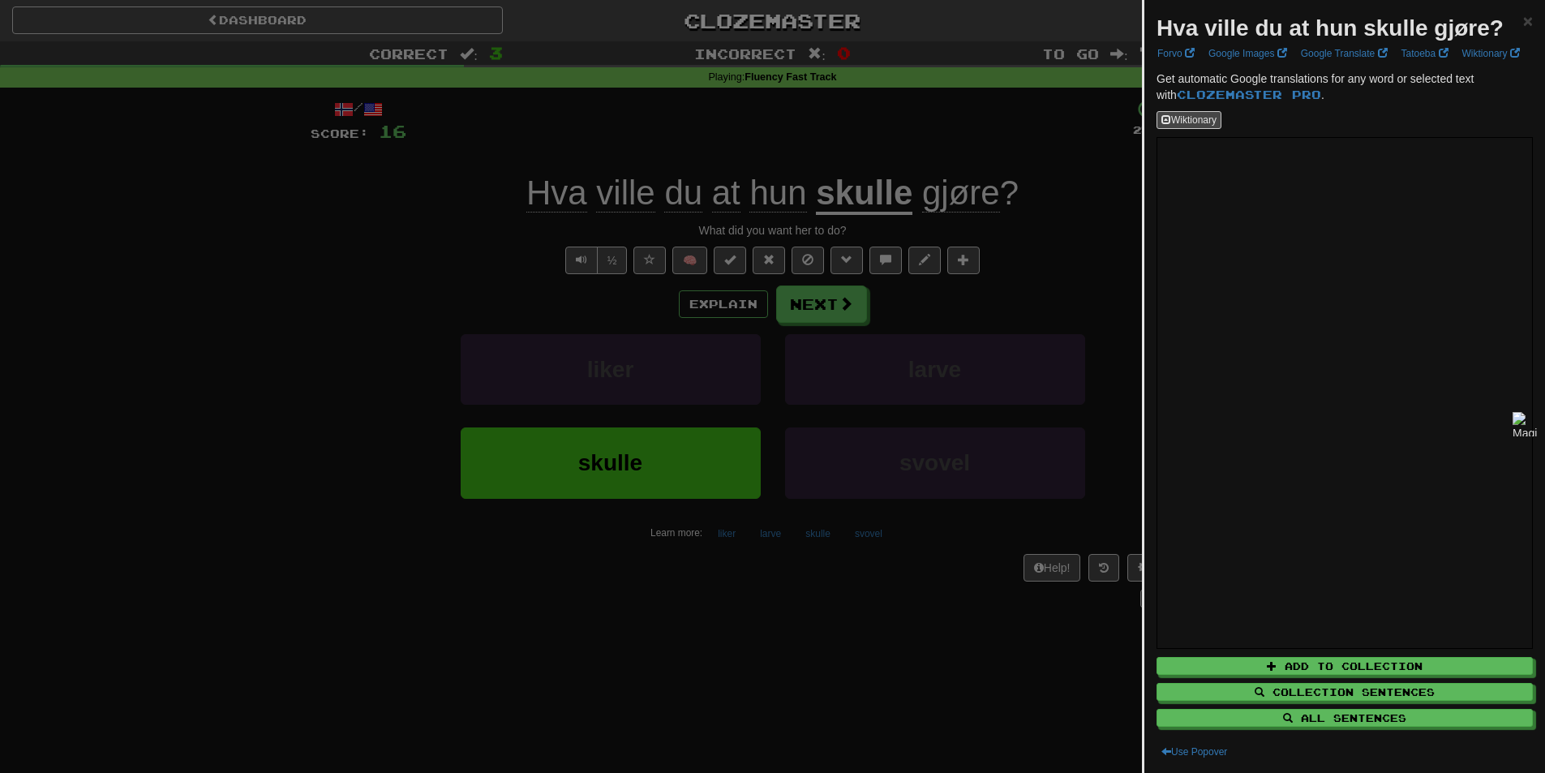
click at [873, 487] on div at bounding box center [772, 386] width 1545 height 773
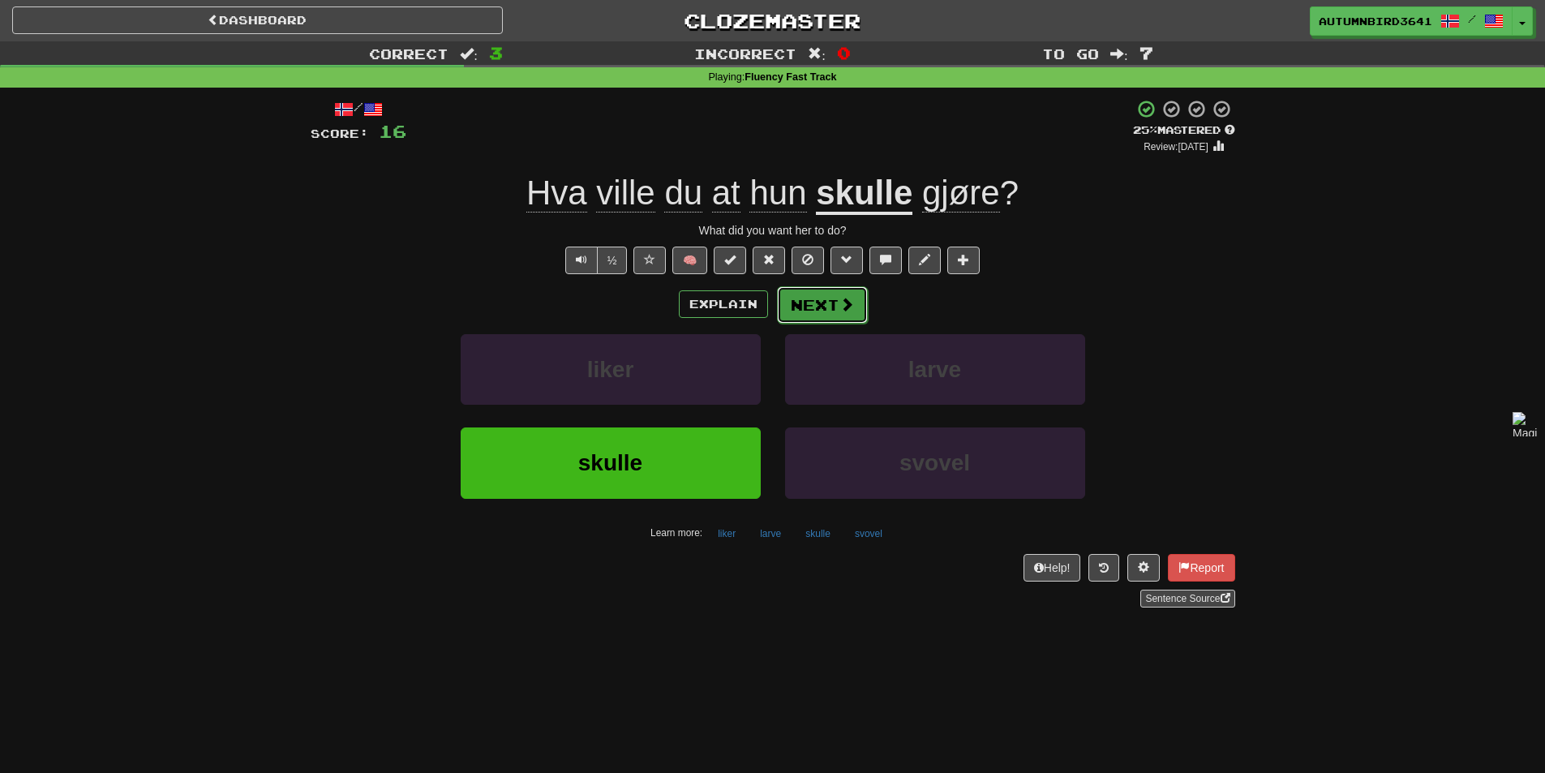
click at [863, 315] on button "Next" at bounding box center [822, 304] width 91 height 37
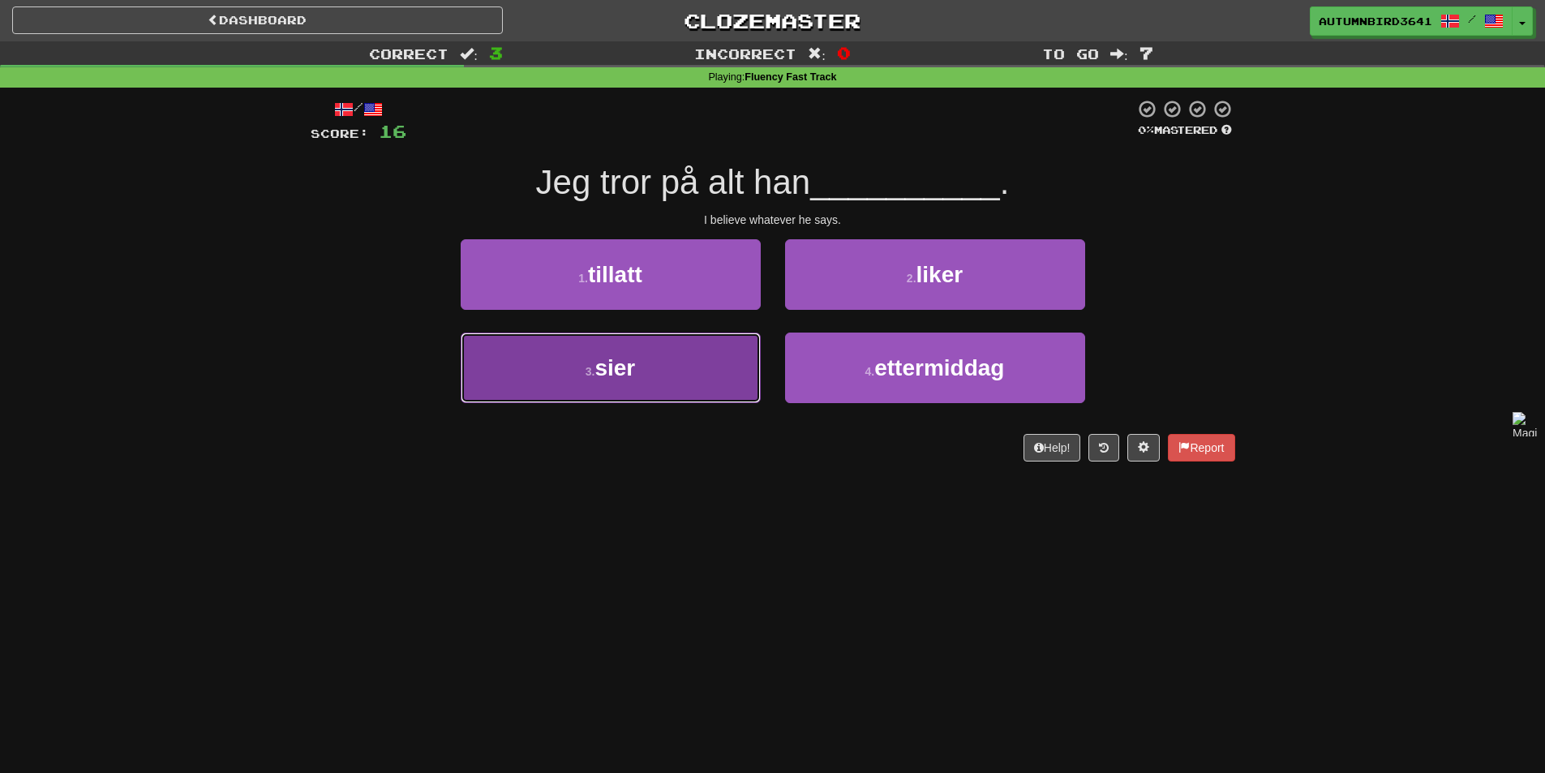
click at [605, 380] on span "sier" at bounding box center [614, 367] width 41 height 25
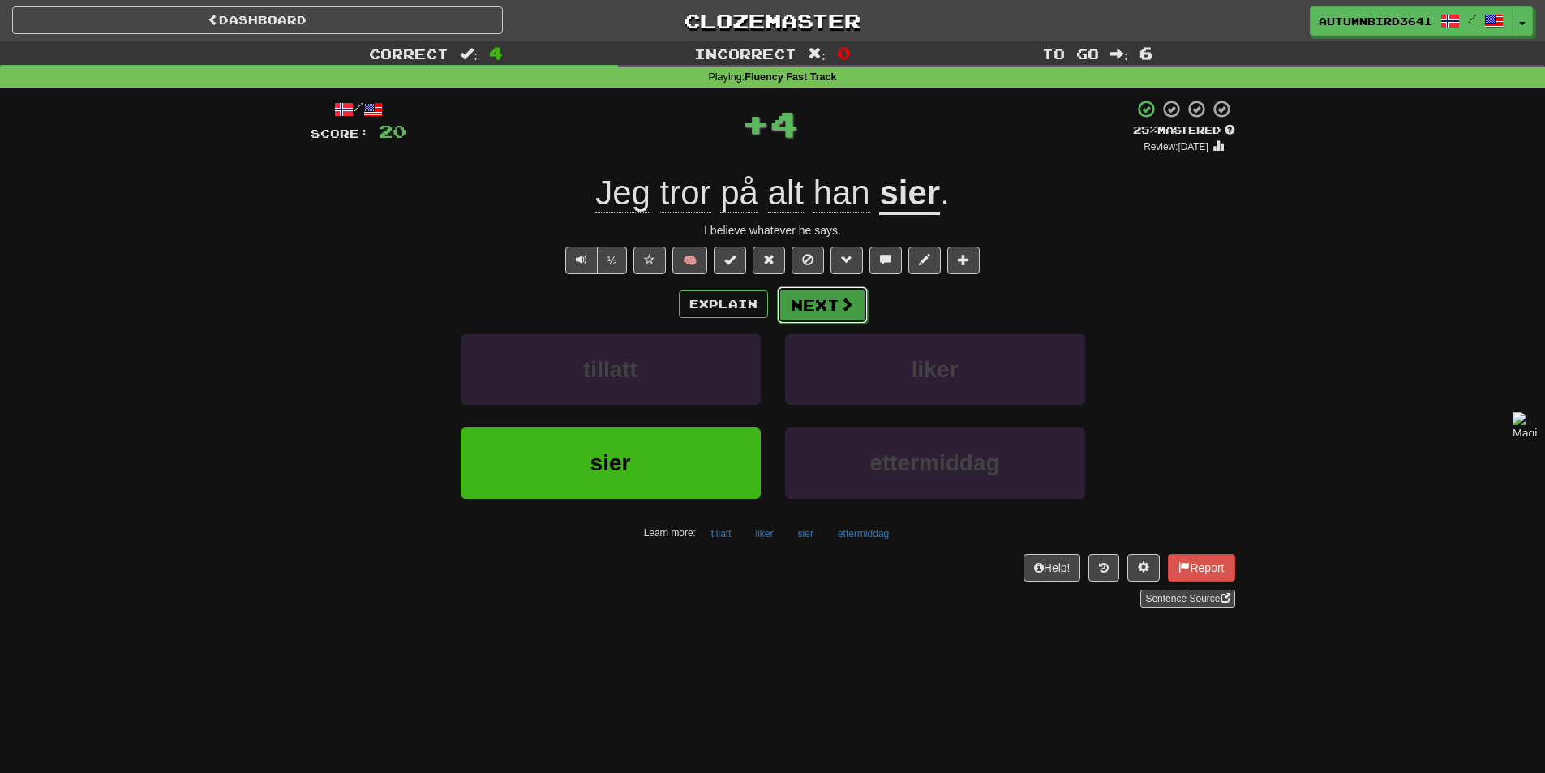
click at [834, 296] on button "Next" at bounding box center [822, 304] width 91 height 37
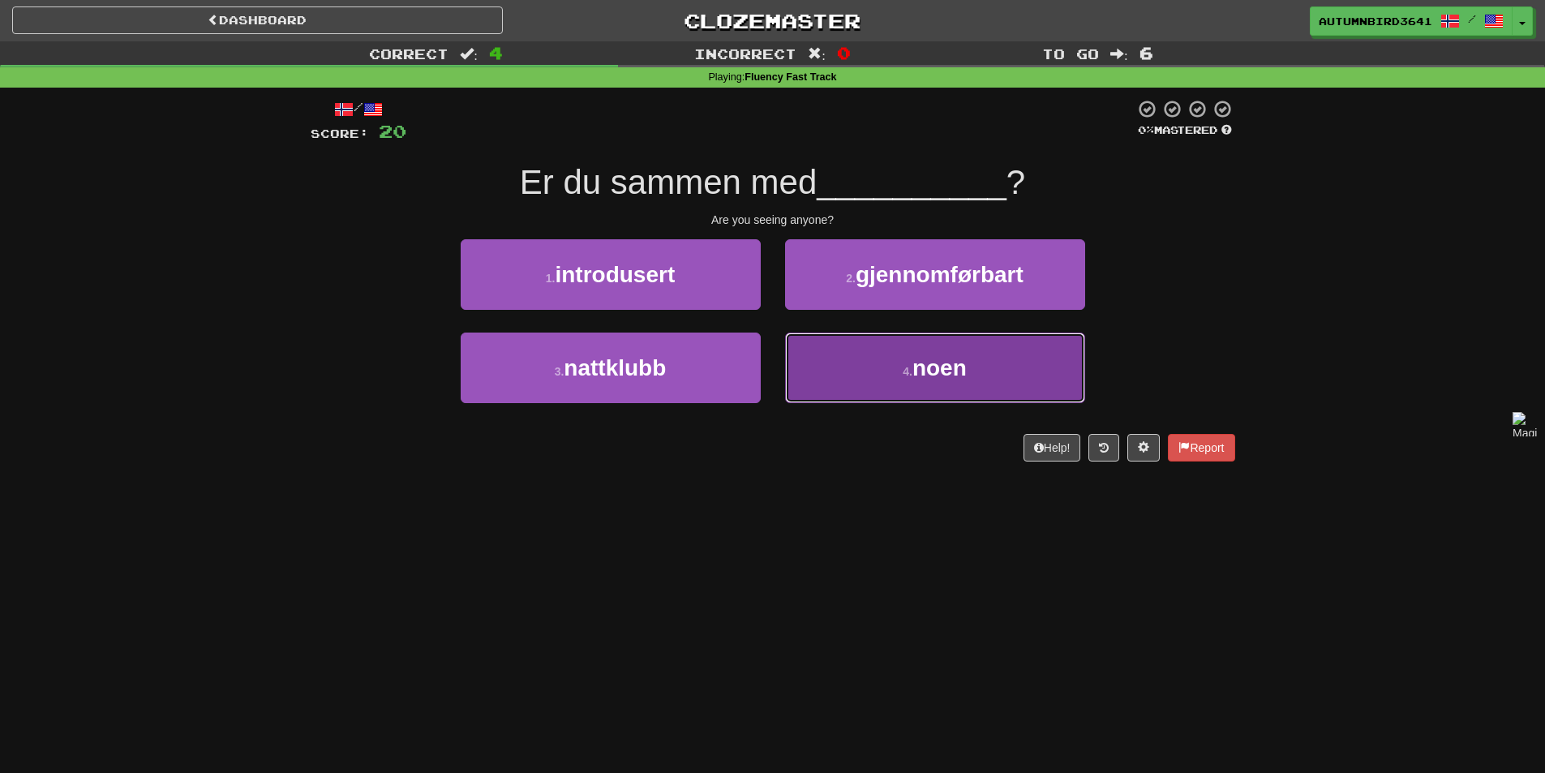
click at [854, 387] on button "4 . noen" at bounding box center [935, 368] width 300 height 71
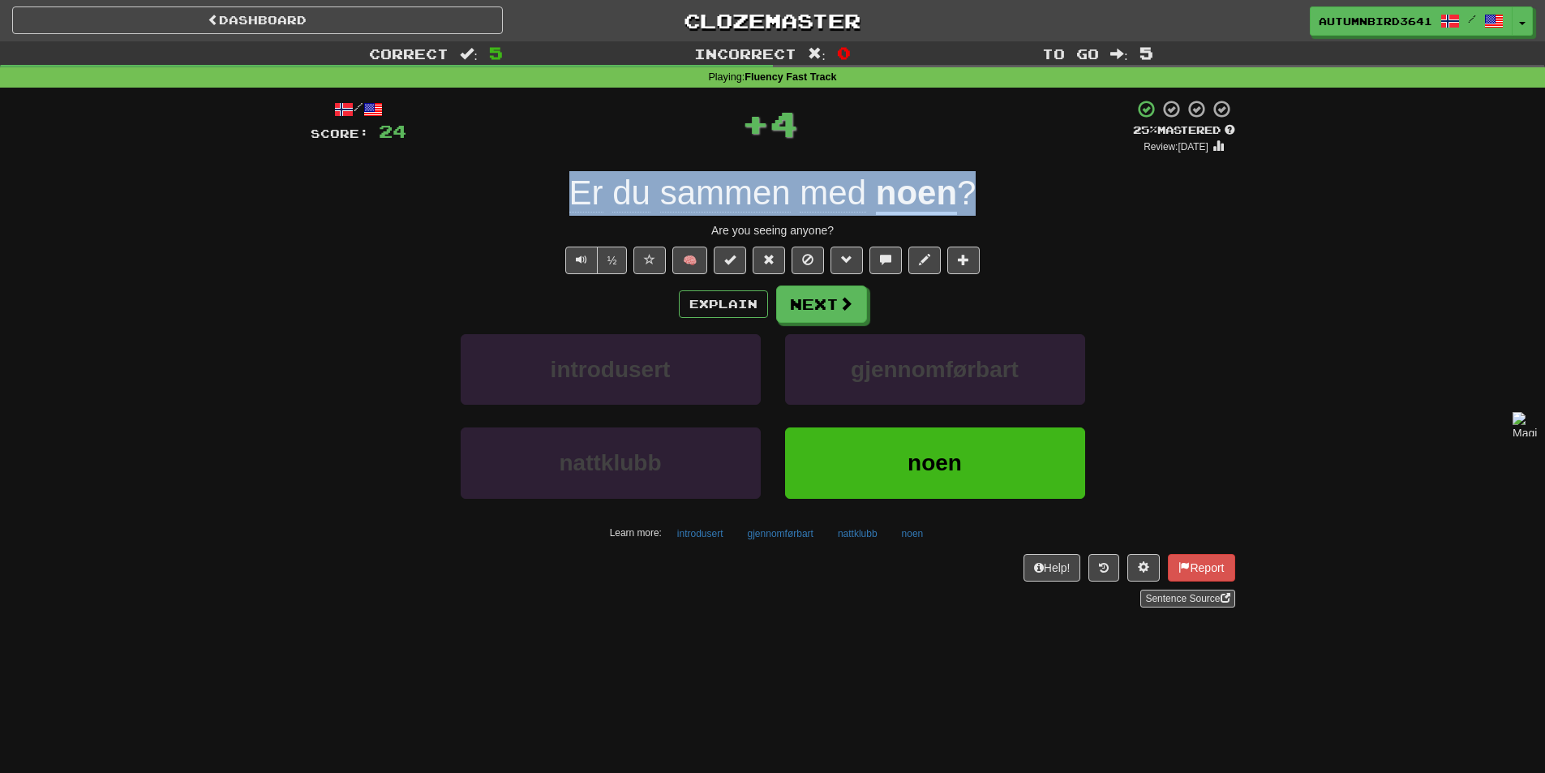
drag, startPoint x: 983, startPoint y: 178, endPoint x: 574, endPoint y: 178, distance: 408.7
click at [574, 178] on div "Er du sammen med noen ?" at bounding box center [773, 193] width 925 height 45
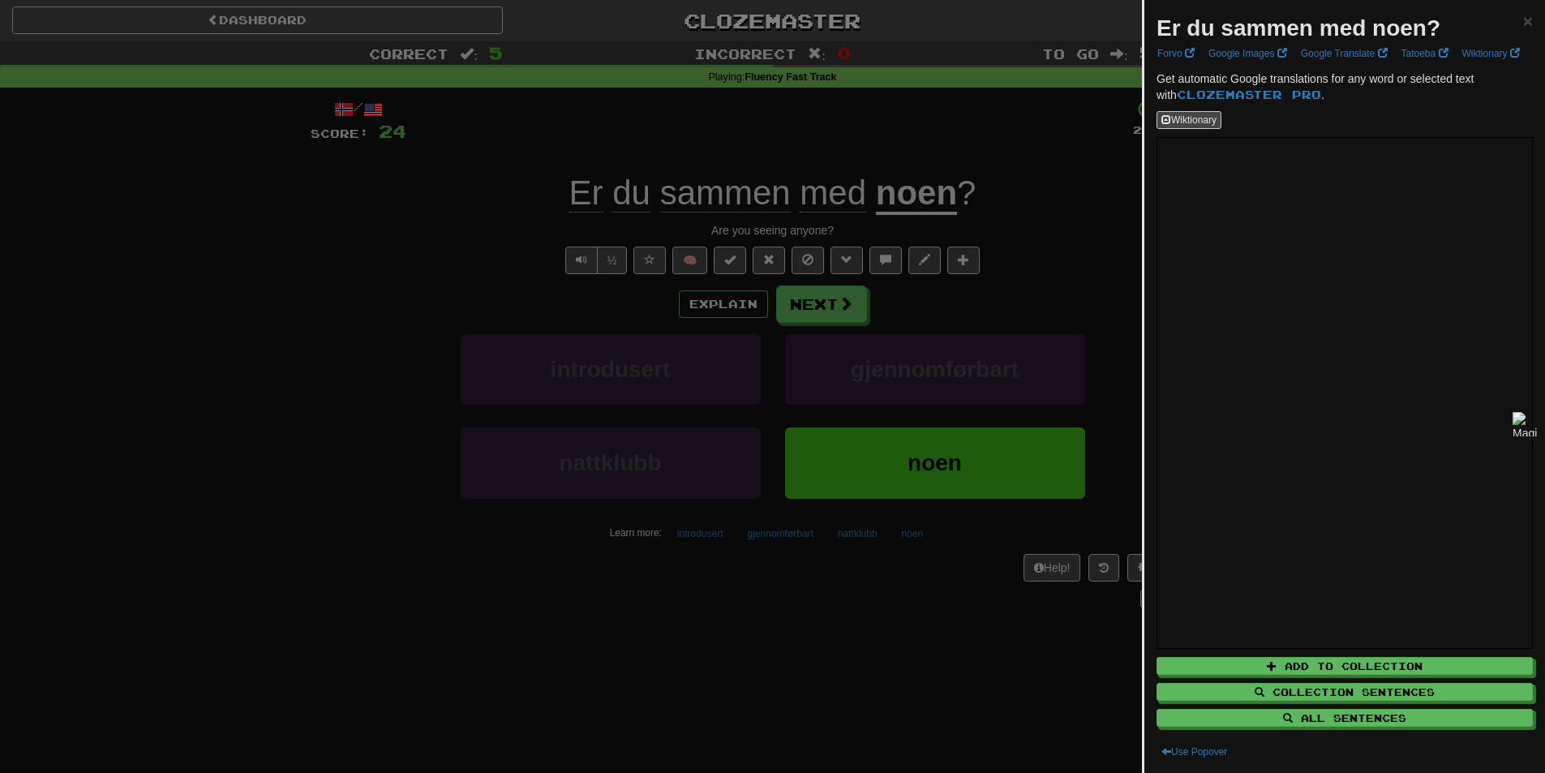
click at [277, 268] on div at bounding box center [772, 386] width 1545 height 773
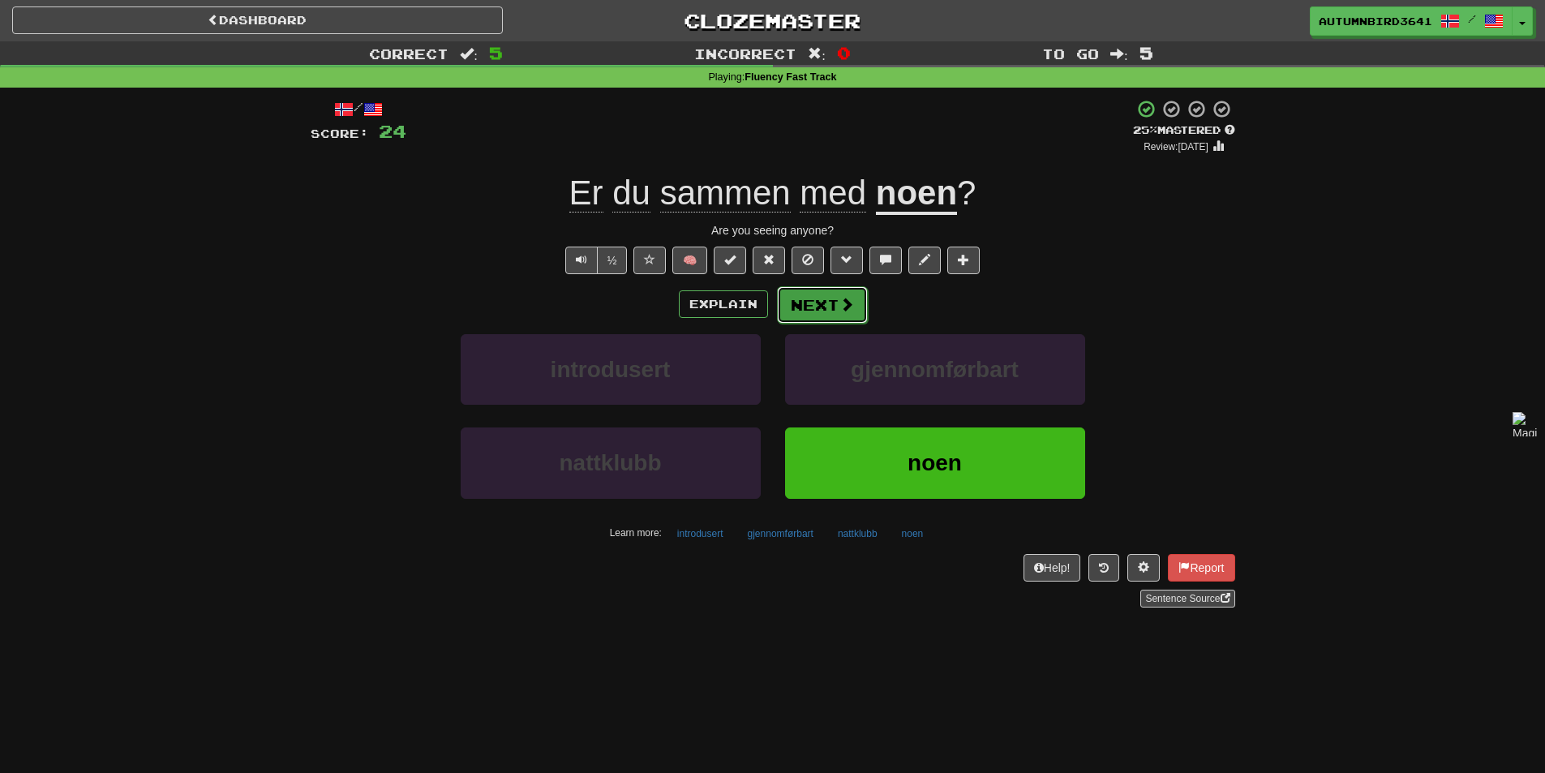
click at [822, 310] on button "Next" at bounding box center [822, 304] width 91 height 37
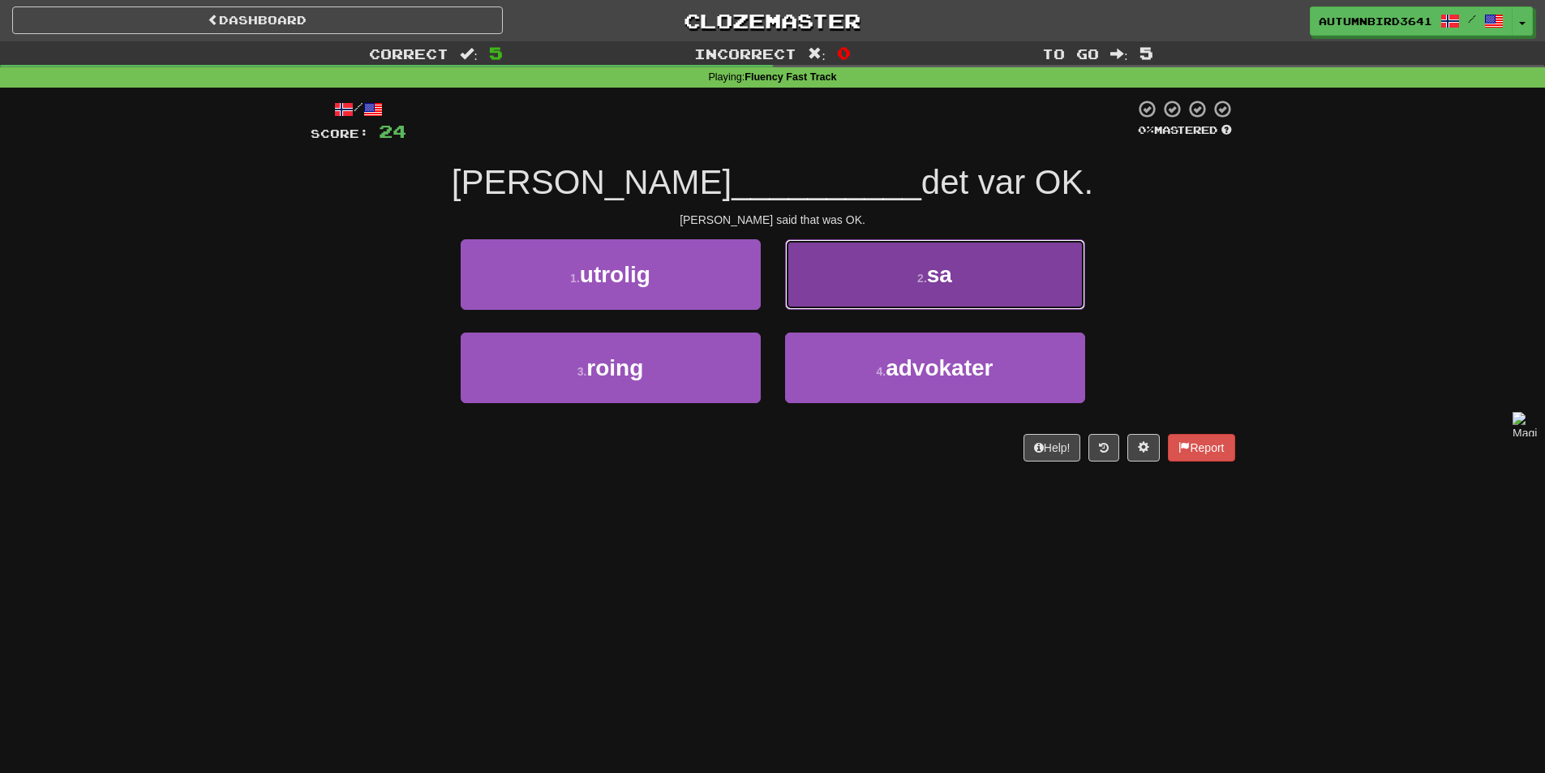
click at [894, 284] on button "2 . sa" at bounding box center [935, 274] width 300 height 71
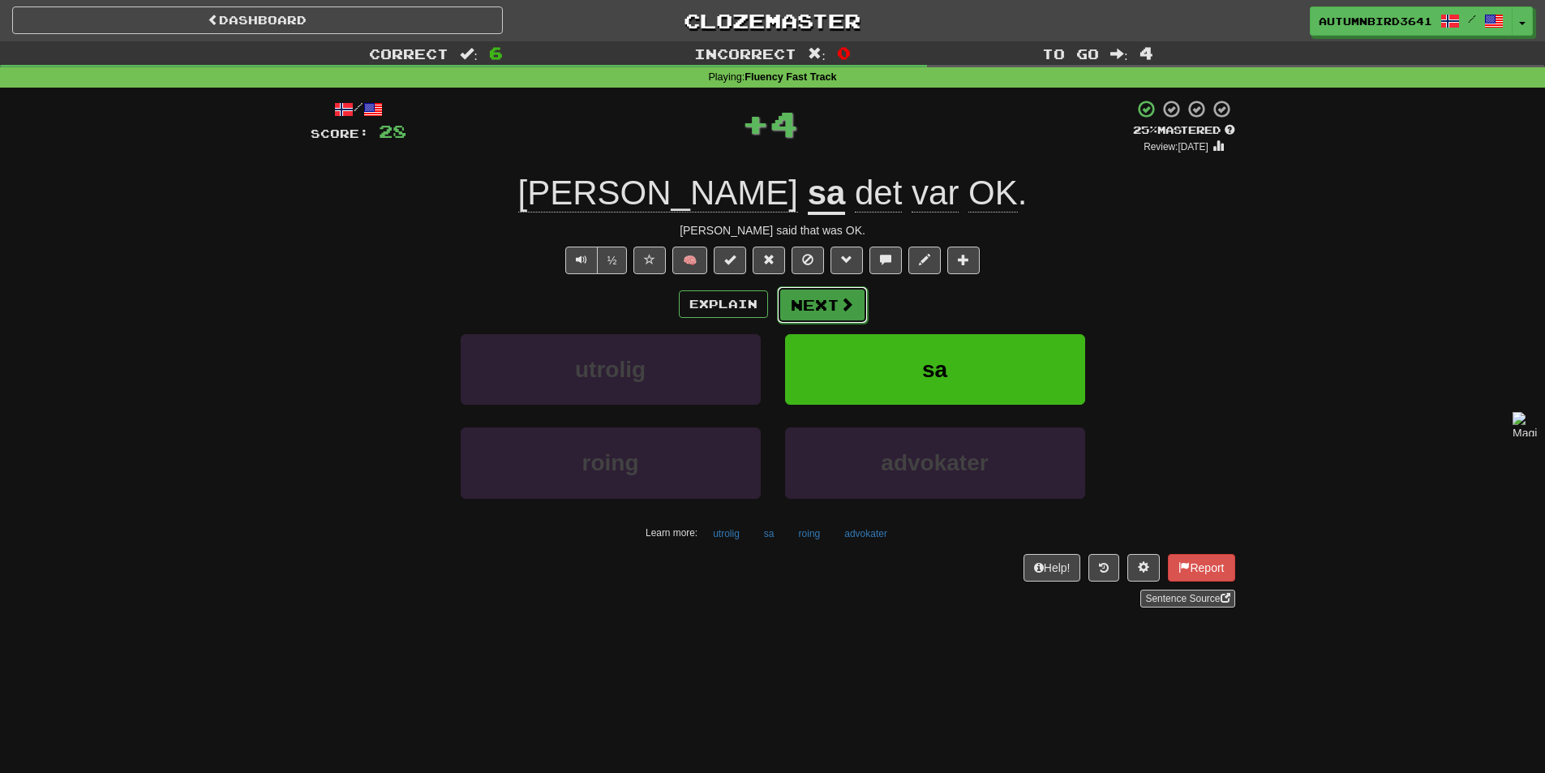
click at [814, 301] on button "Next" at bounding box center [822, 304] width 91 height 37
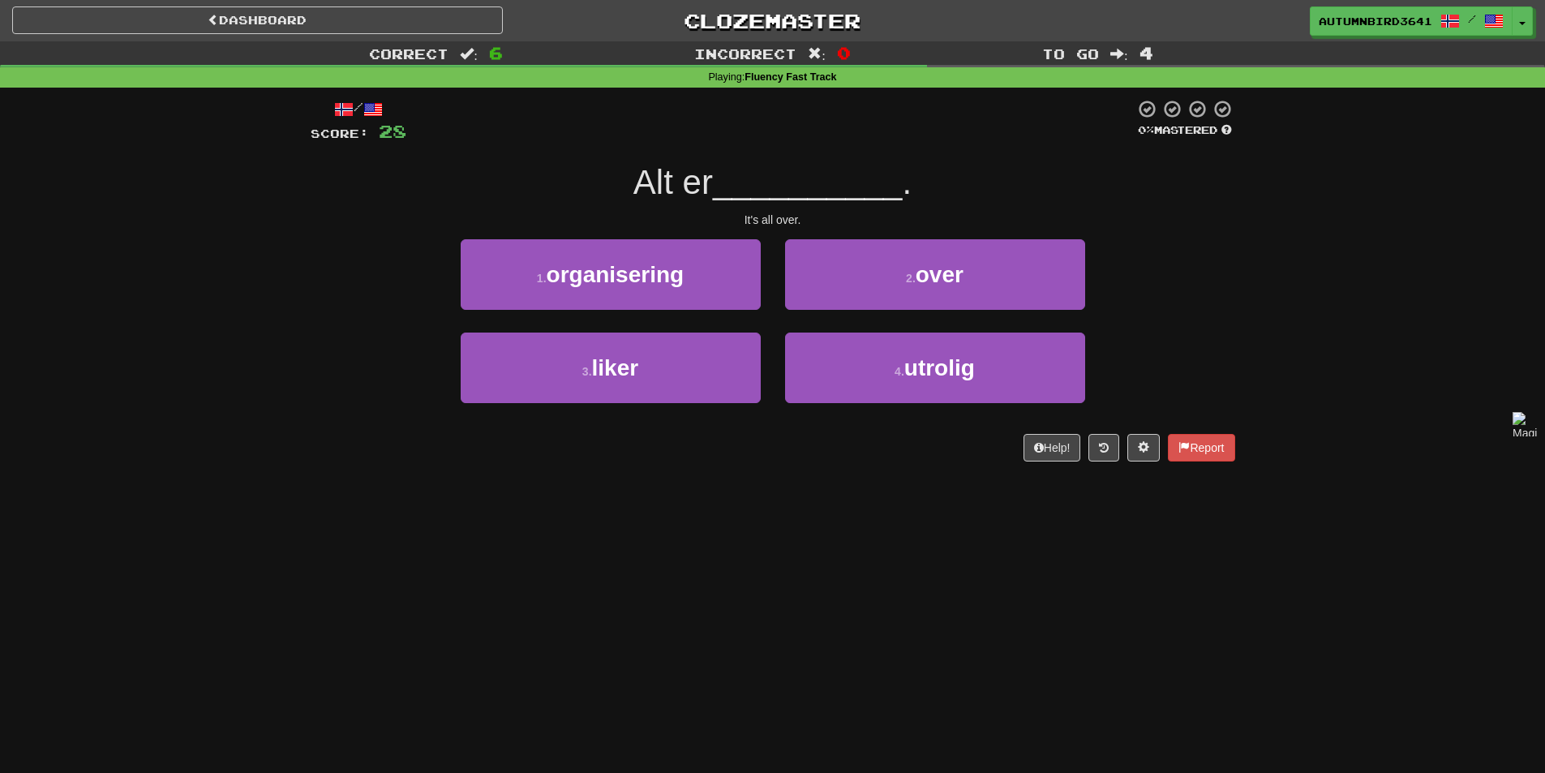
click at [641, 178] on span "Alt er" at bounding box center [672, 182] width 79 height 38
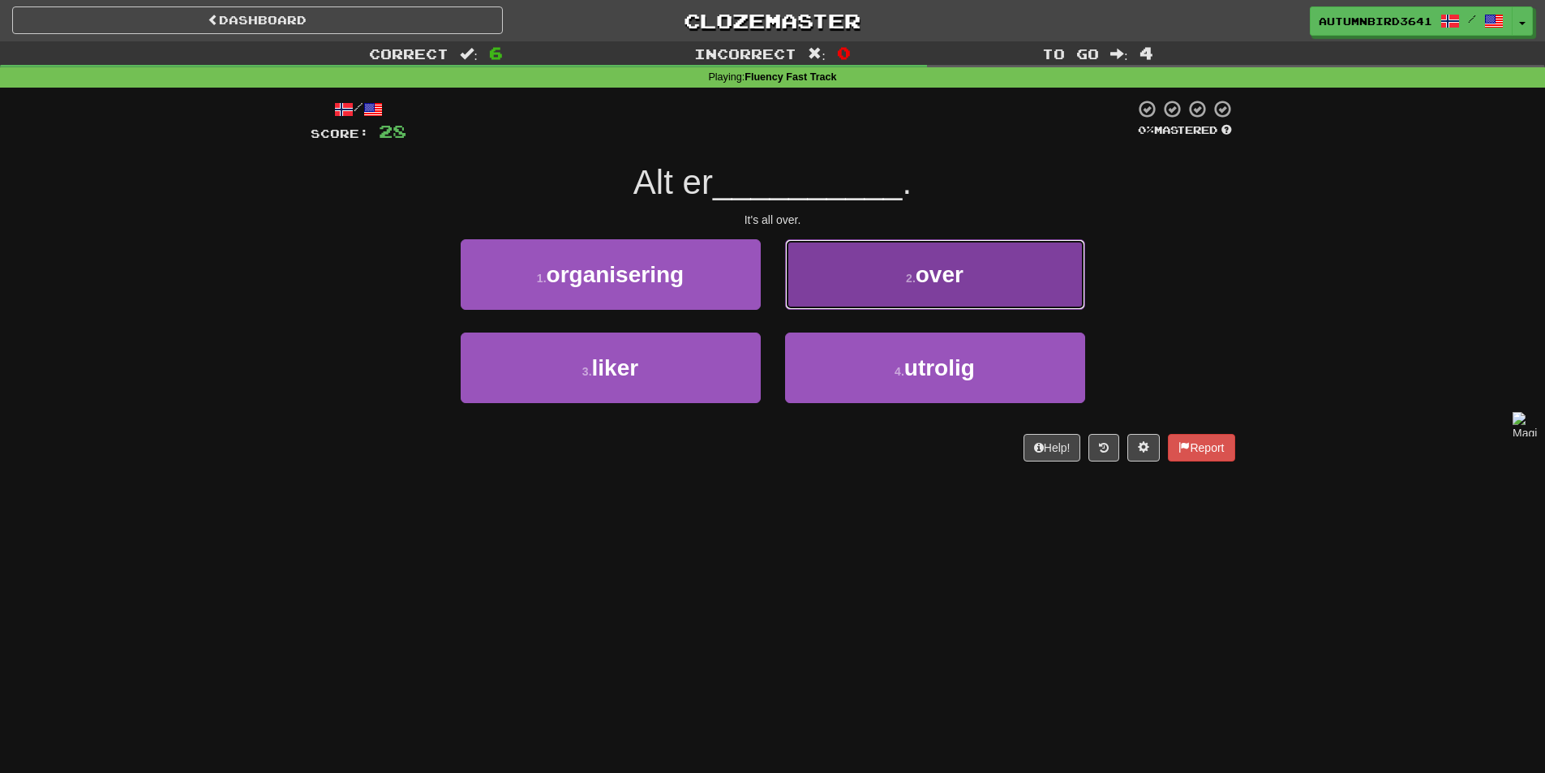
click at [860, 275] on button "2 . over" at bounding box center [935, 274] width 300 height 71
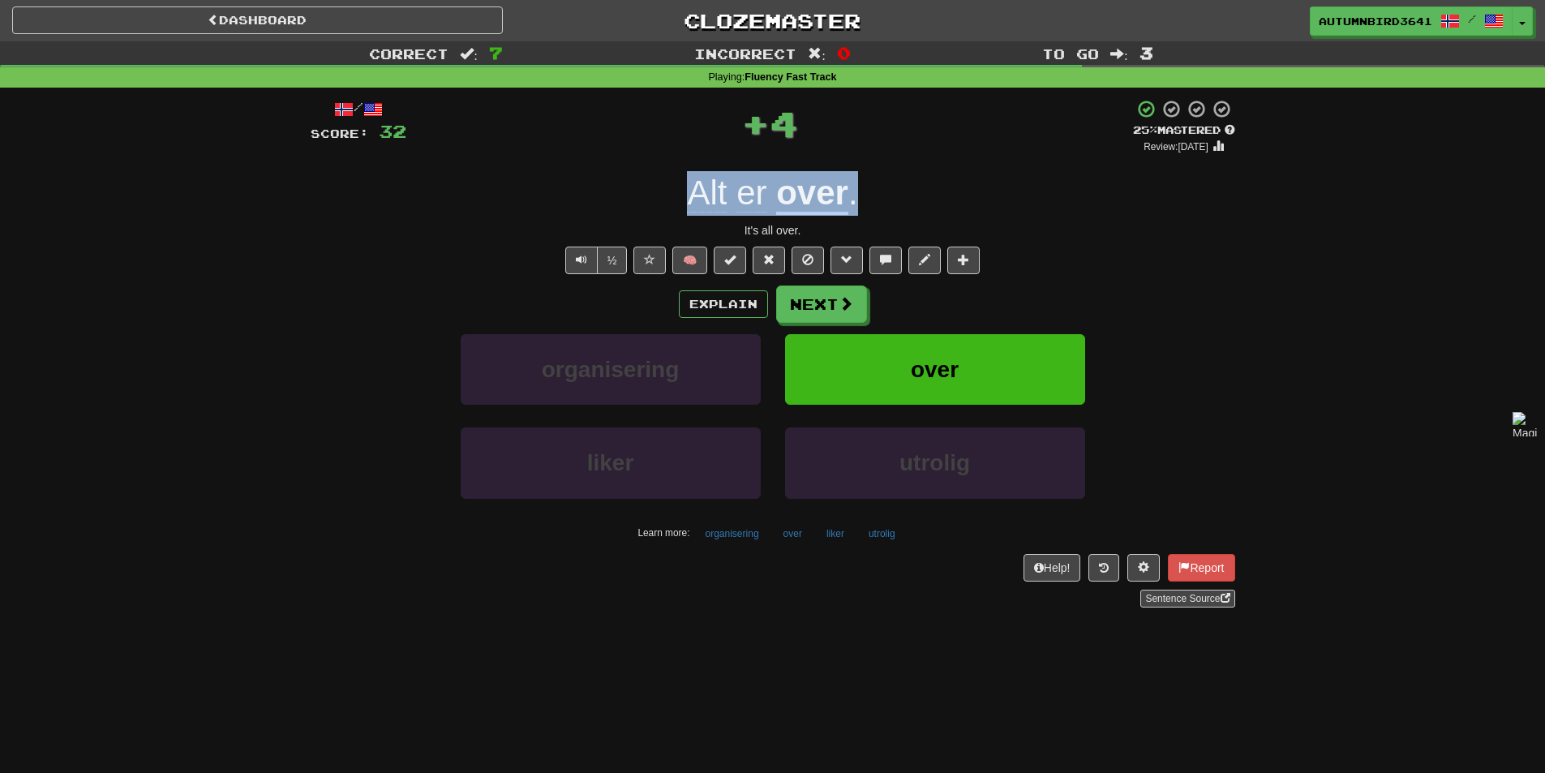
drag, startPoint x: 863, startPoint y: 195, endPoint x: 624, endPoint y: 187, distance: 239.4
click at [603, 189] on div "Alt er over ." at bounding box center [773, 193] width 925 height 45
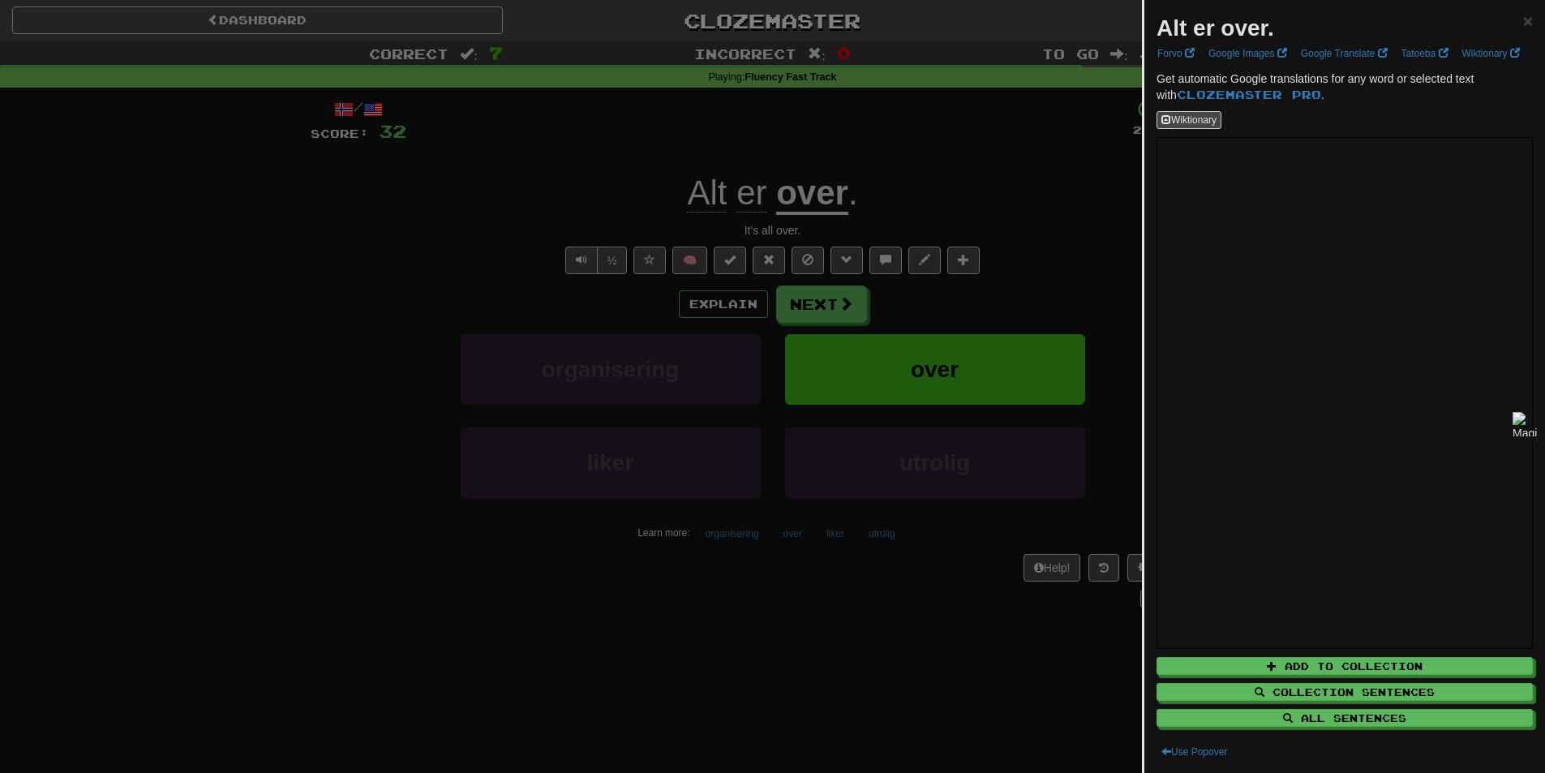
click at [972, 211] on div at bounding box center [772, 386] width 1545 height 773
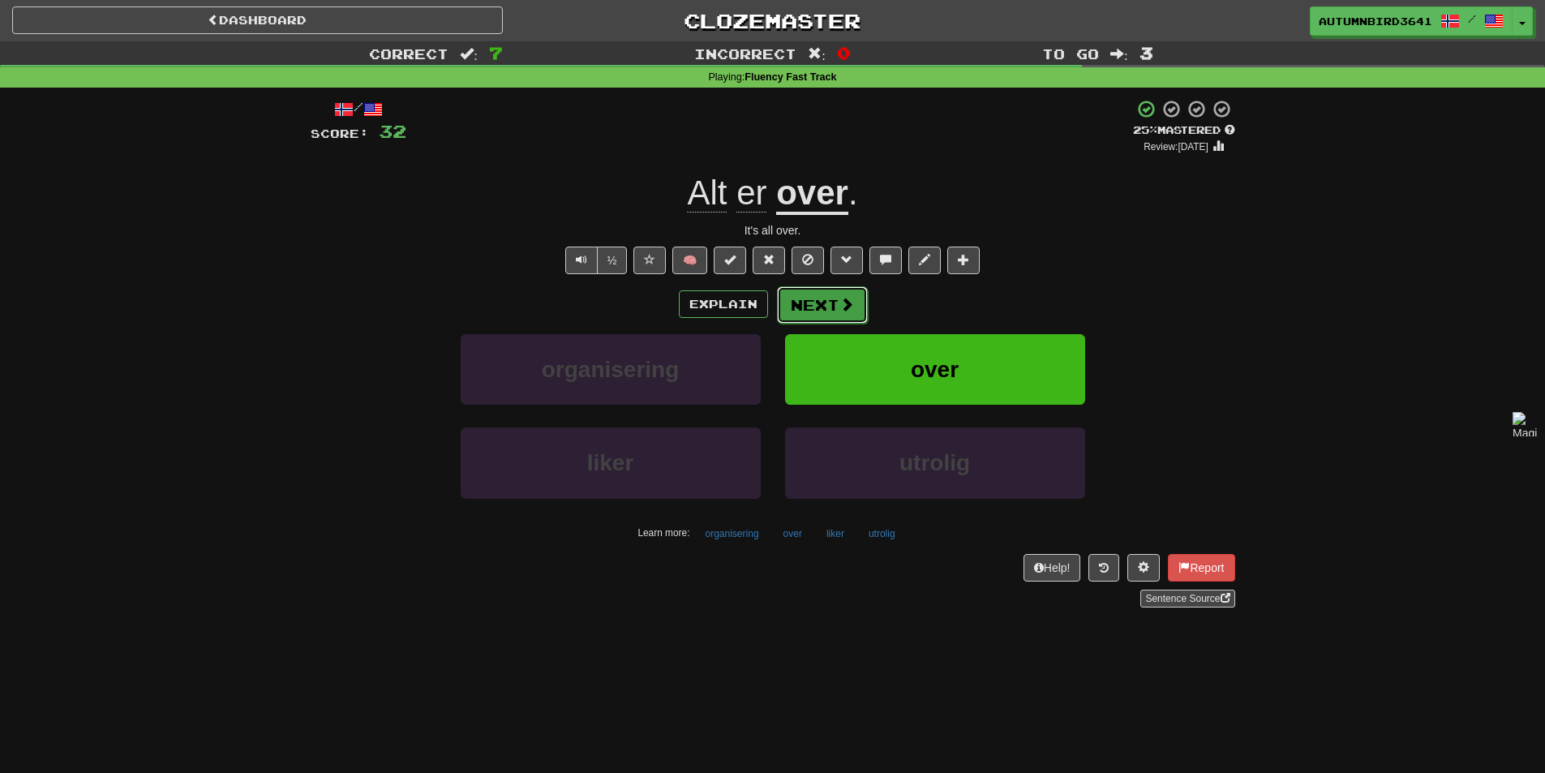
click at [841, 303] on span at bounding box center [846, 304] width 15 height 15
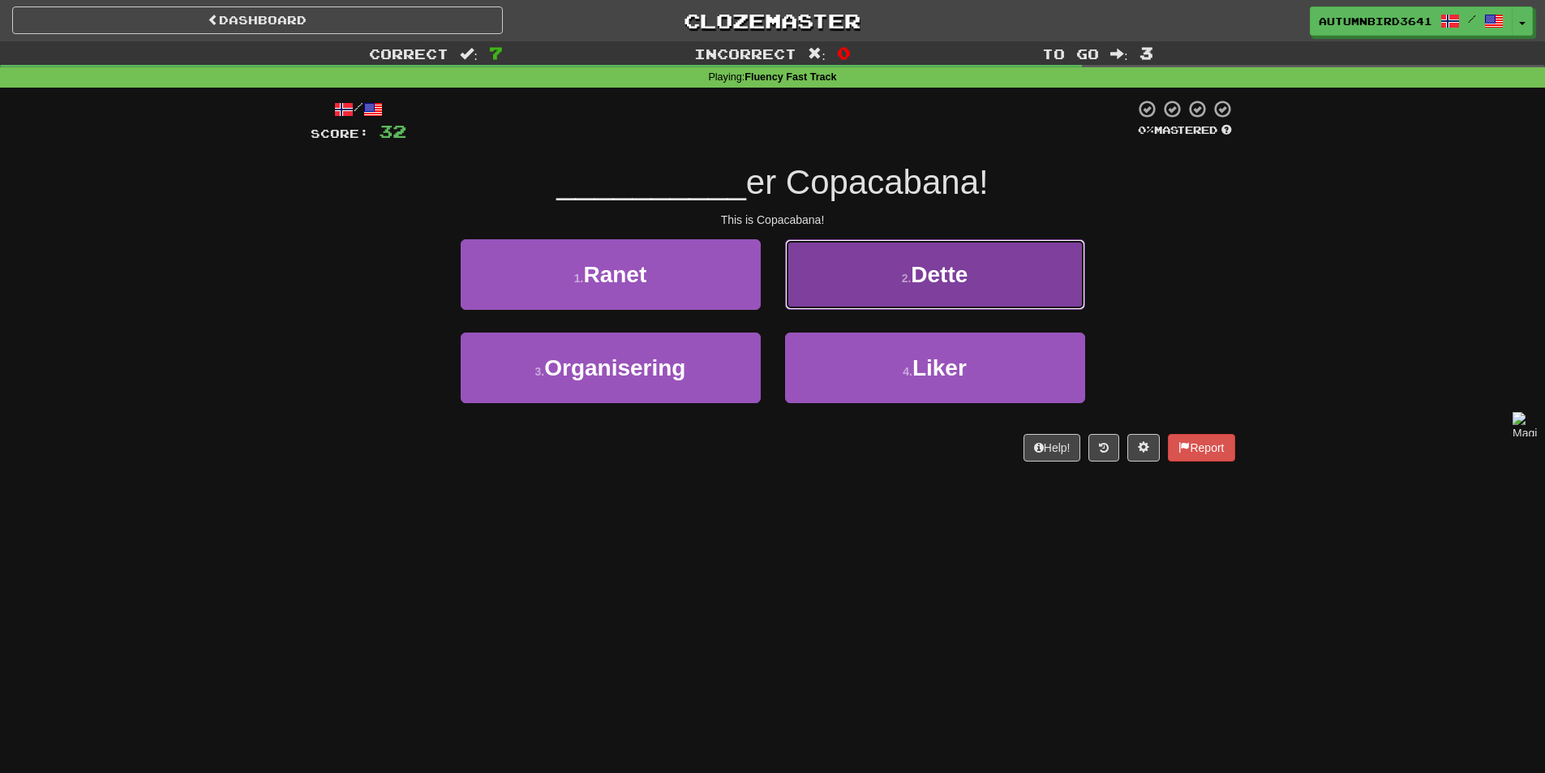
click at [879, 254] on button "2 . Dette" at bounding box center [935, 274] width 300 height 71
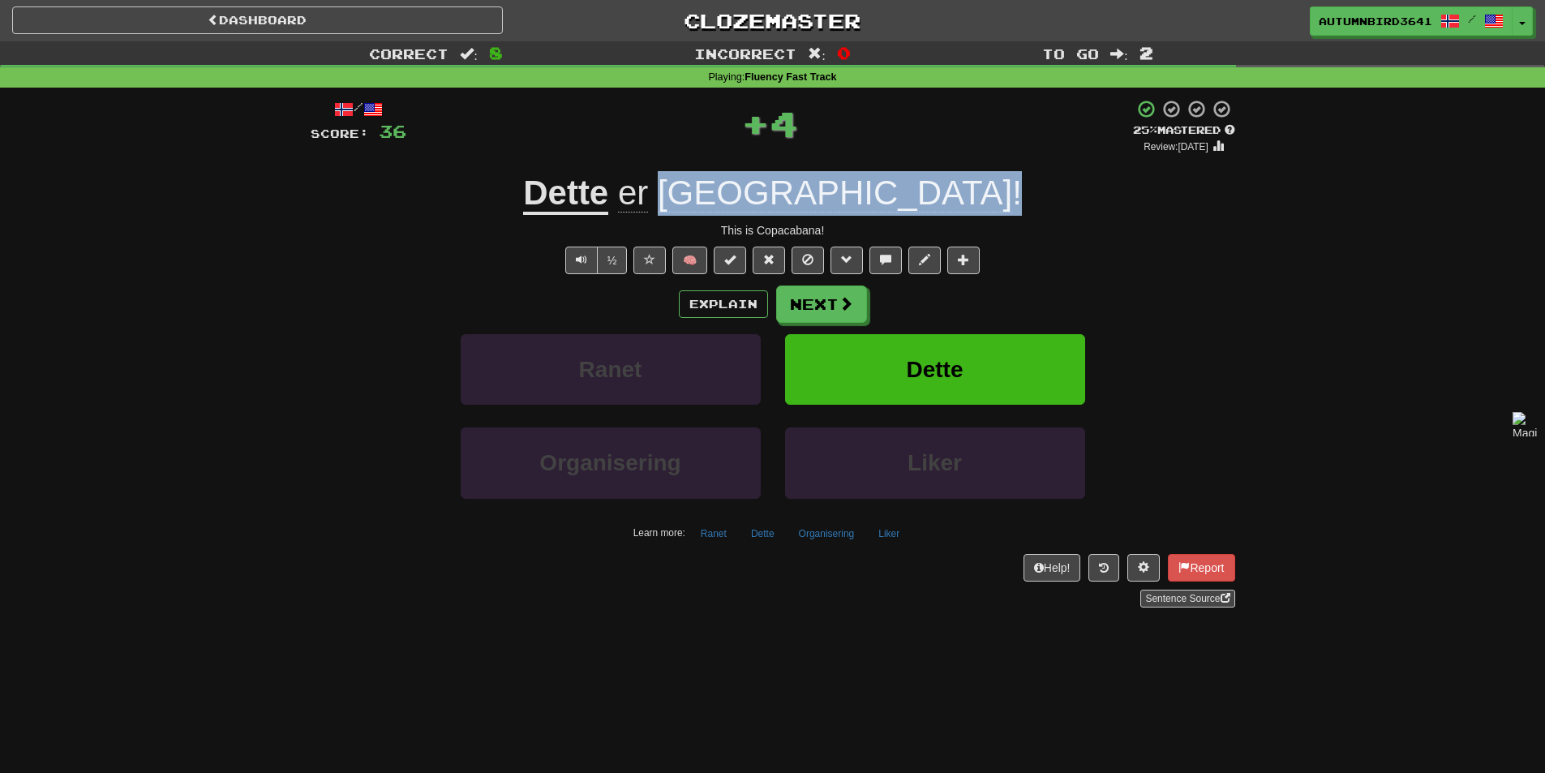
drag, startPoint x: 967, startPoint y: 175, endPoint x: 740, endPoint y: 172, distance: 227.1
click at [740, 172] on div "Dette er Copacabana !" at bounding box center [773, 193] width 925 height 45
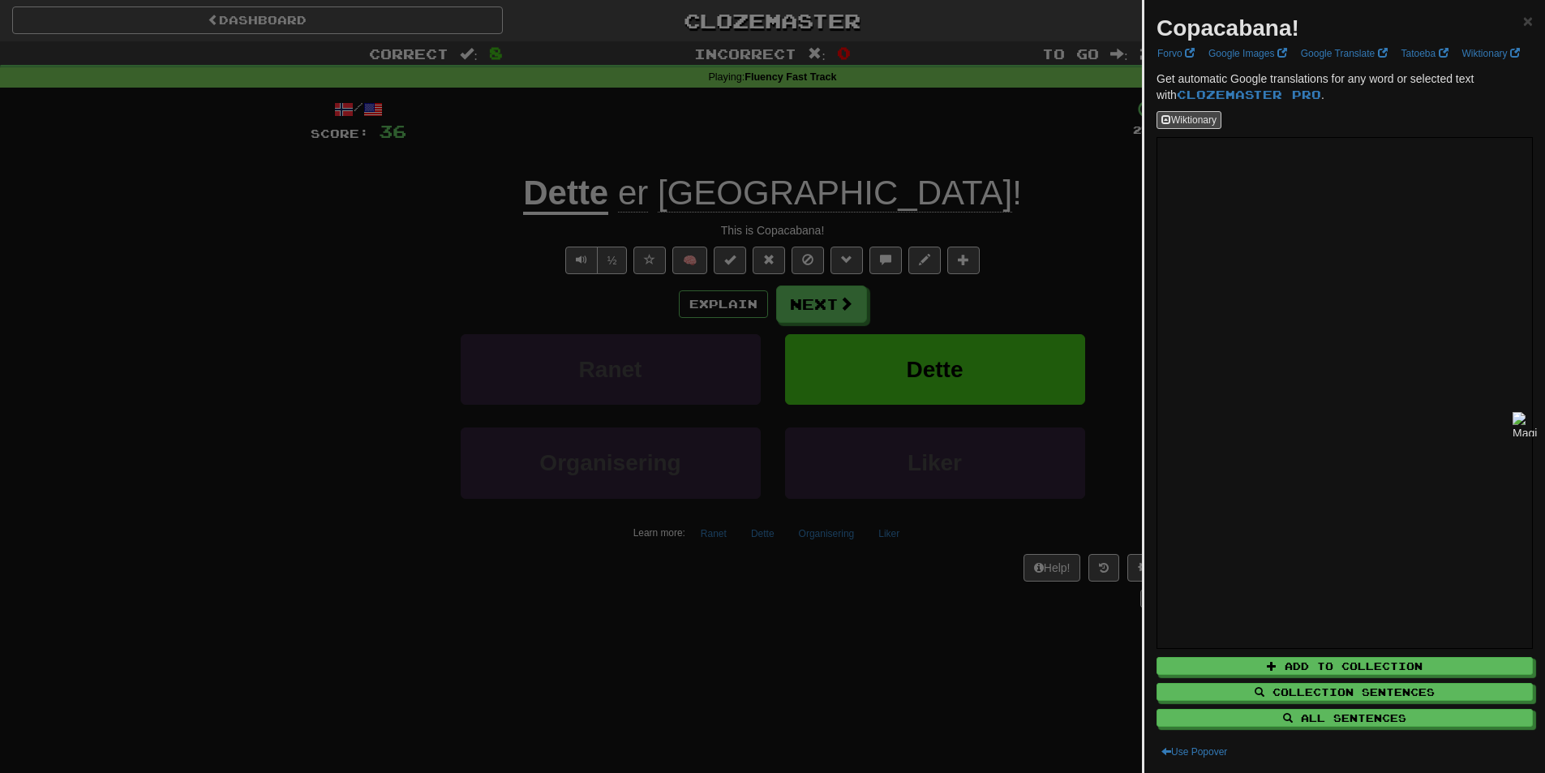
click at [706, 207] on div at bounding box center [772, 386] width 1545 height 773
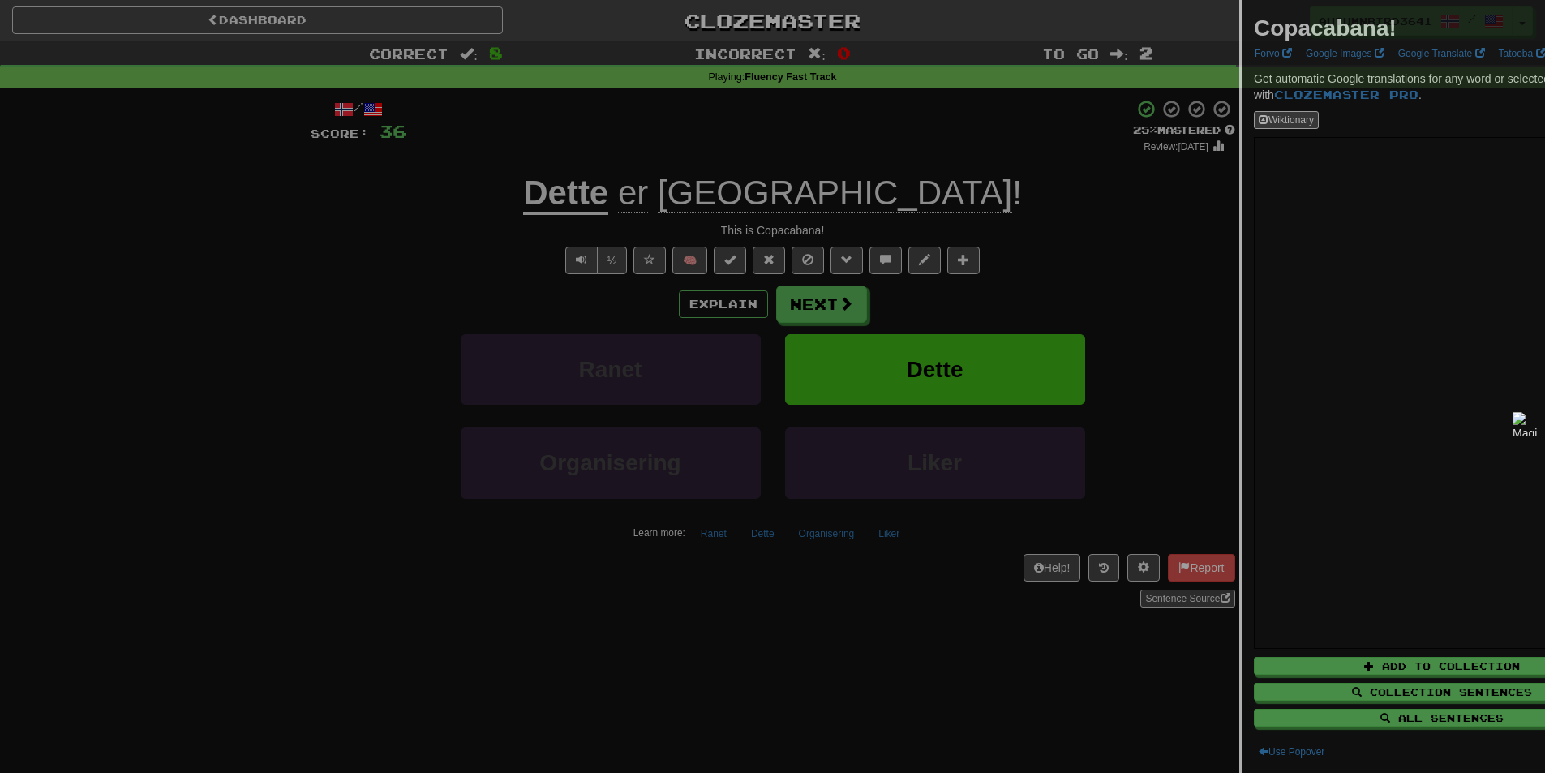
click at [775, 277] on div at bounding box center [772, 386] width 1545 height 773
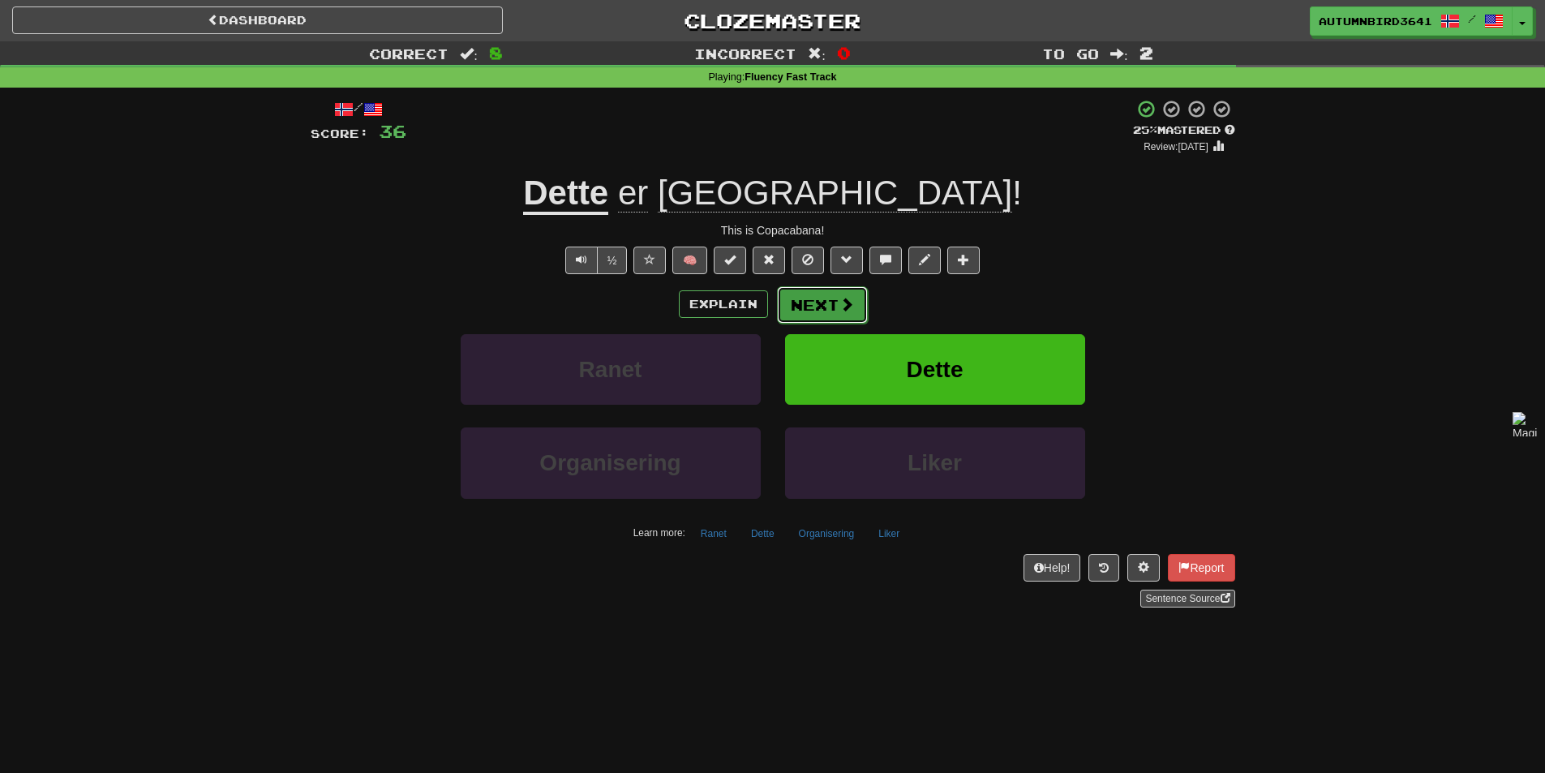
click at [826, 323] on button "Next" at bounding box center [822, 304] width 91 height 37
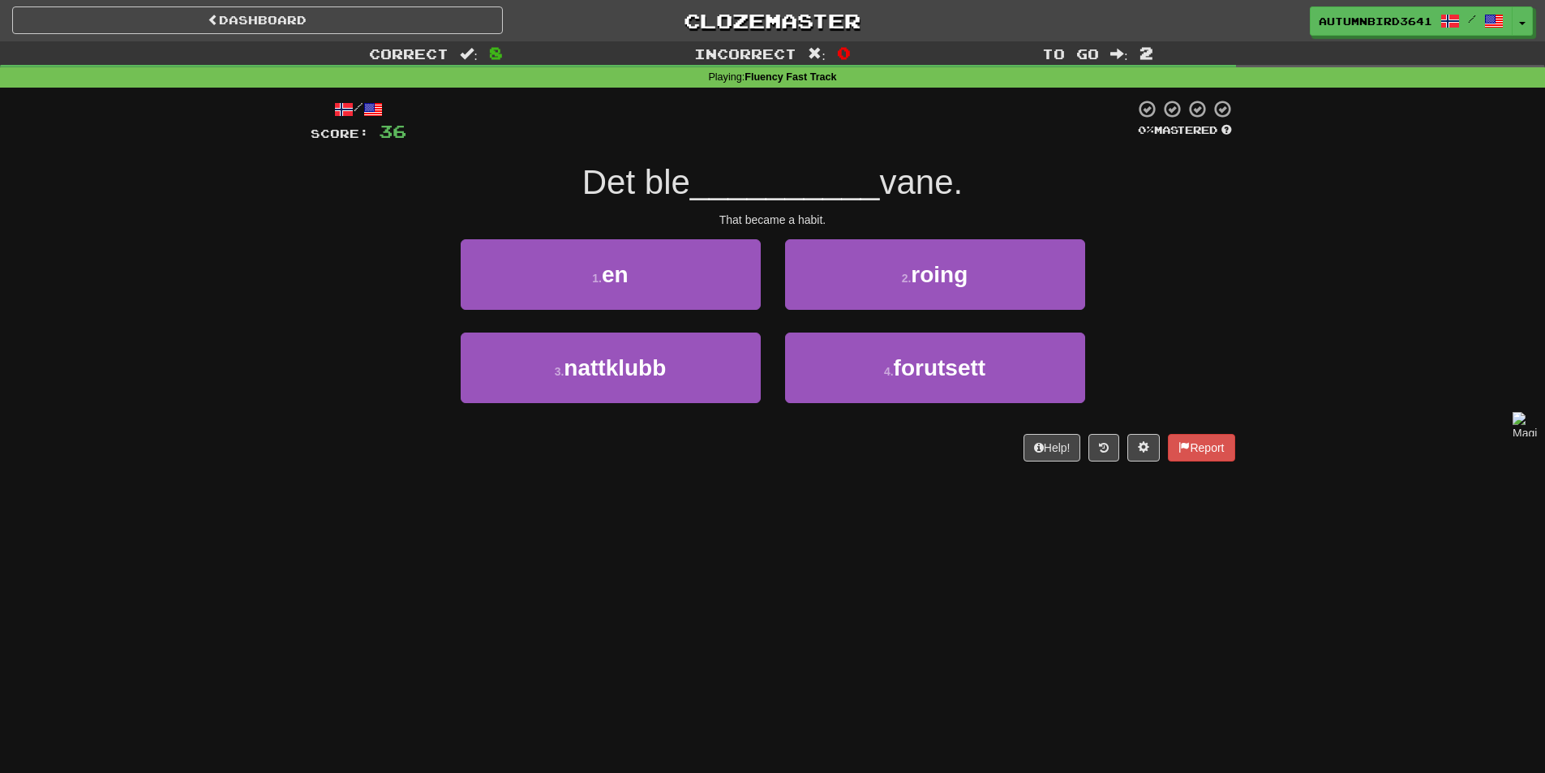
click at [1275, 182] on div "Correct : 8 Incorrect : 0 To go : 2 Playing : Fluency Fast Track / Score: 36 0 …" at bounding box center [772, 262] width 1545 height 443
click at [1493, 19] on span at bounding box center [1494, 21] width 19 height 19
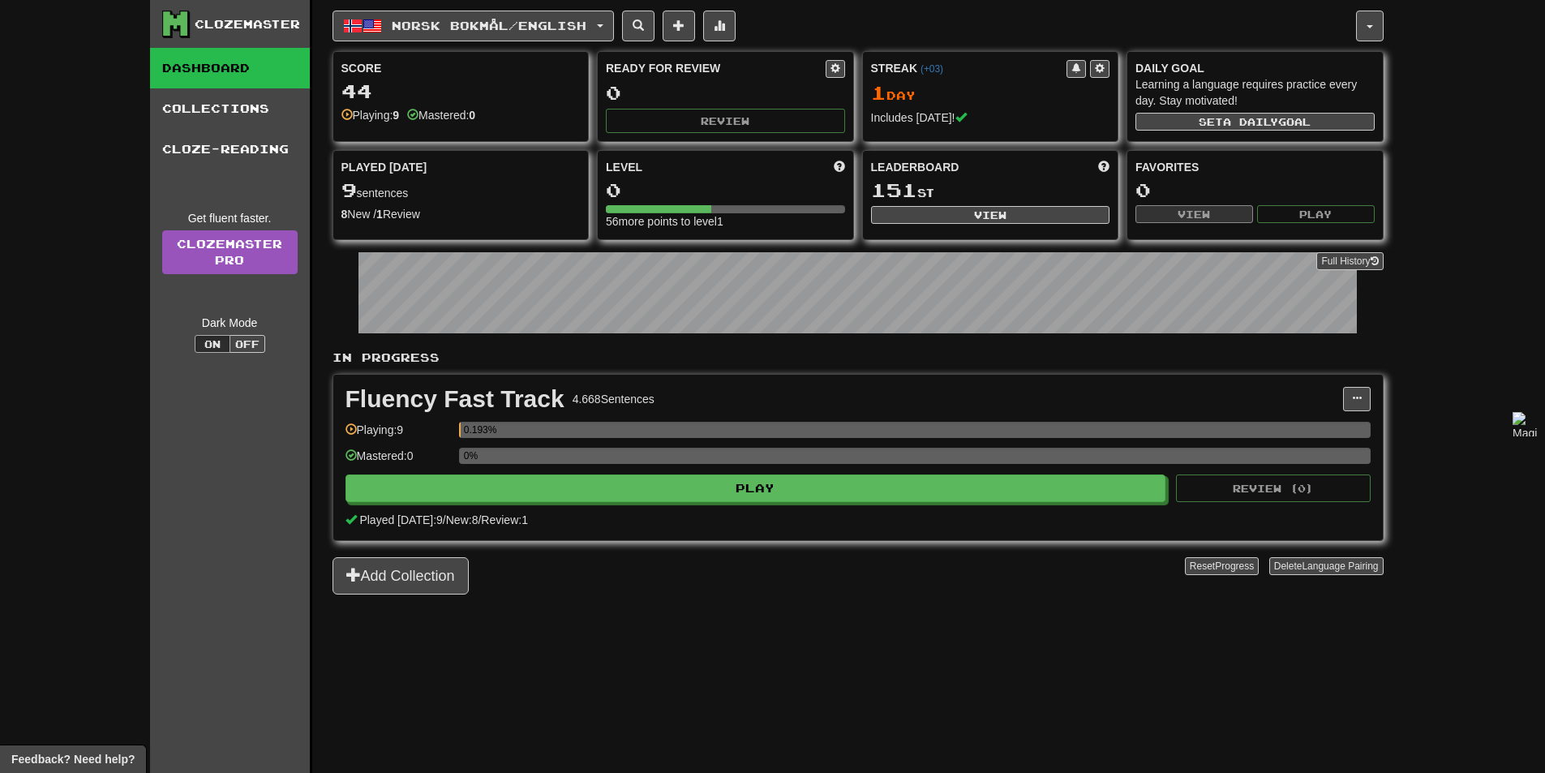
drag, startPoint x: 324, startPoint y: 399, endPoint x: 1065, endPoint y: 732, distance: 812.0
drag, startPoint x: 1065, startPoint y: 732, endPoint x: 939, endPoint y: 725, distance: 125.9
click at [939, 725] on div "Norsk bokmål / English Norsk bokmål / English Streak: 1 Review: 0 Points [DATE]…" at bounding box center [858, 406] width 1051 height 813
click at [586, 45] on div "Norsk bokmål / English Norsk bokmål / English Streak: 1 Review: 0 Points [DATE]…" at bounding box center [858, 406] width 1051 height 813
click at [586, 27] on span "Norsk bokmål / English" at bounding box center [489, 26] width 195 height 14
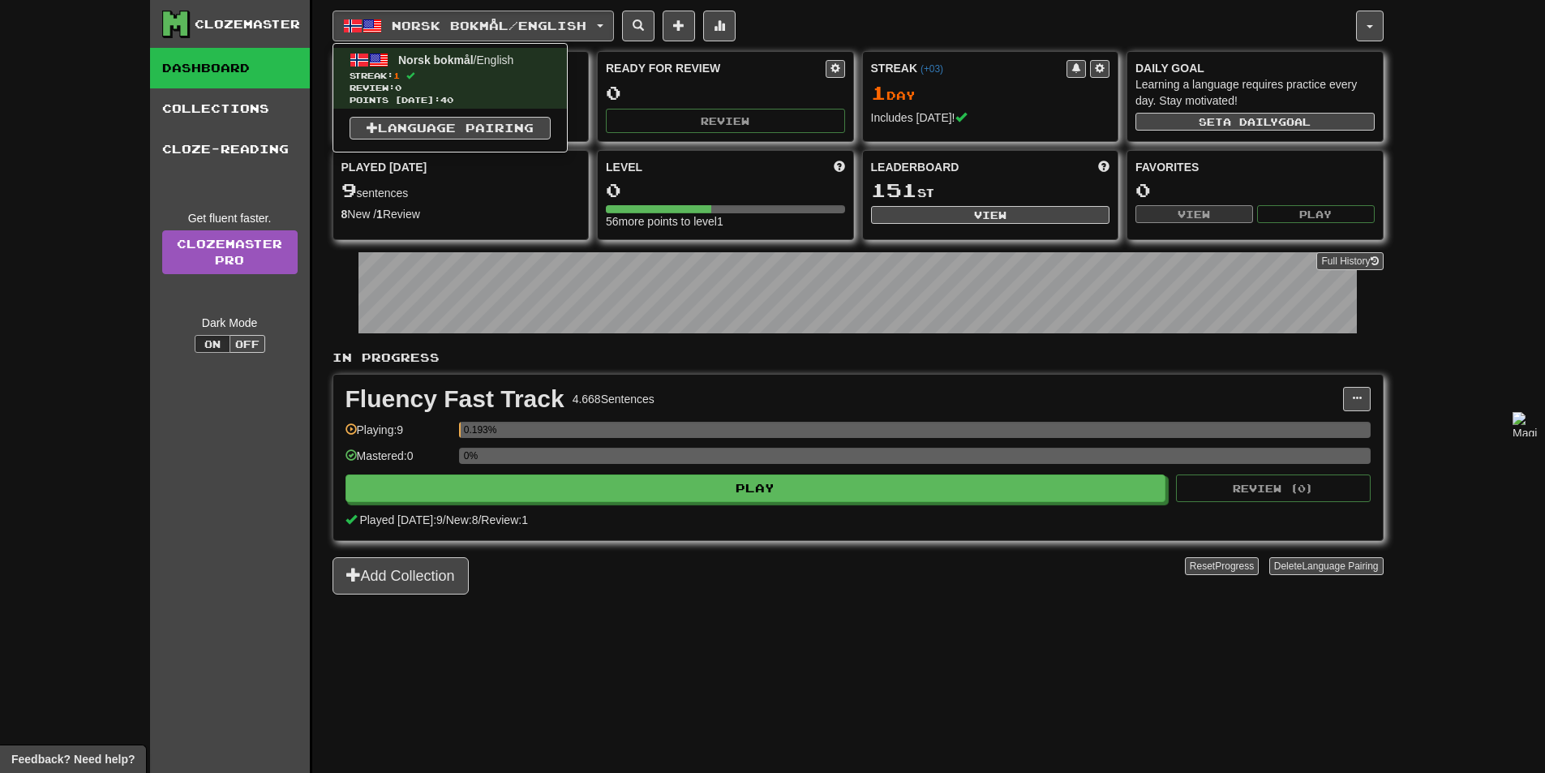
click at [905, 23] on div "Norsk bokmål / English Norsk bokmål / English Streak: 1 Review: 0 Points [DATE]…" at bounding box center [844, 26] width 1023 height 31
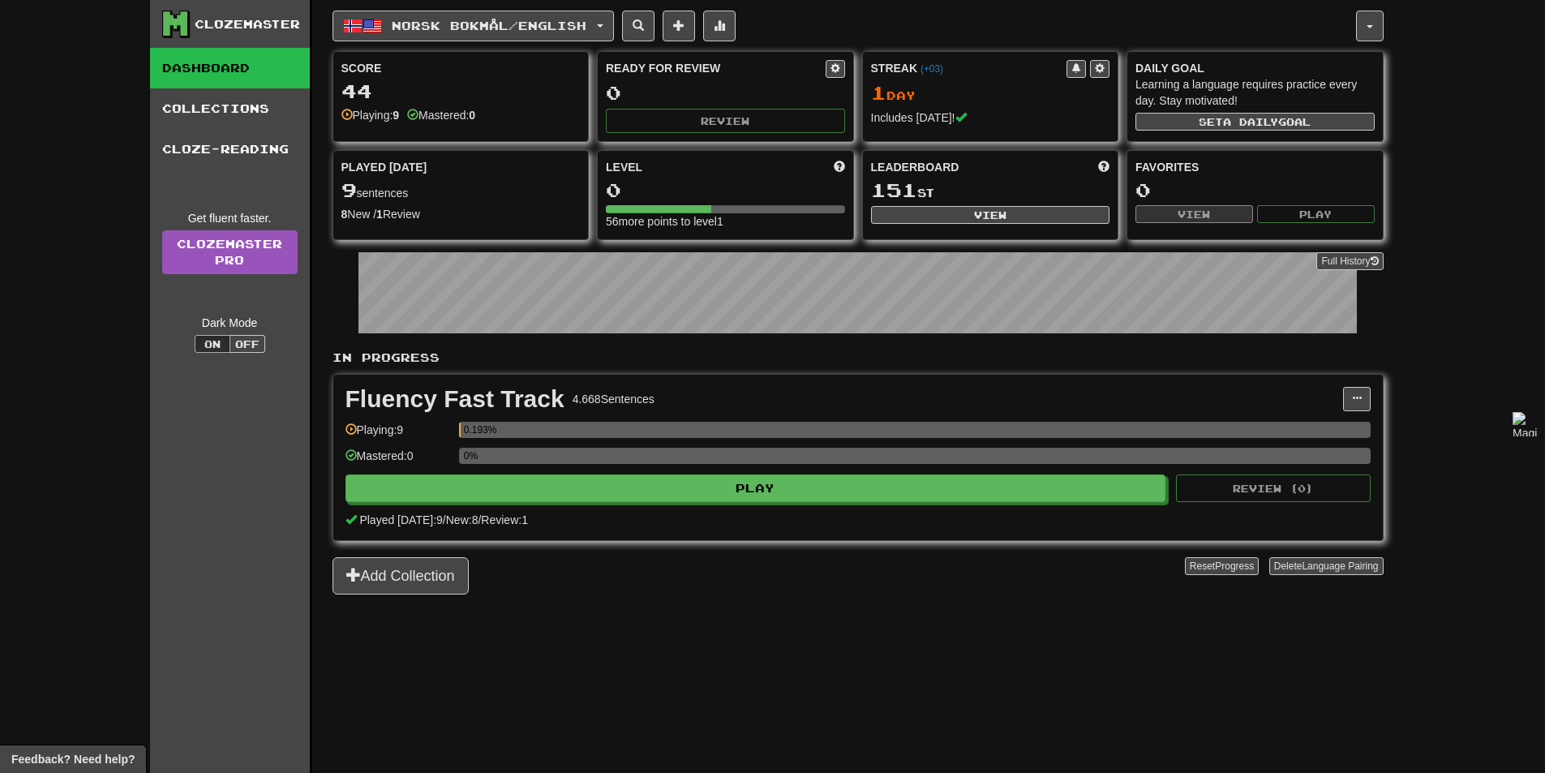
click at [0, 205] on div "Clozemaster Dashboard Collections Cloze-Reading Get fluent faster. Clozemaster …" at bounding box center [772, 386] width 1545 height 773
click at [688, 367] on div "In Progress Fluency Fast Track 4.668 Sentences Manage Sentences Unpin from Dash…" at bounding box center [858, 472] width 1051 height 245
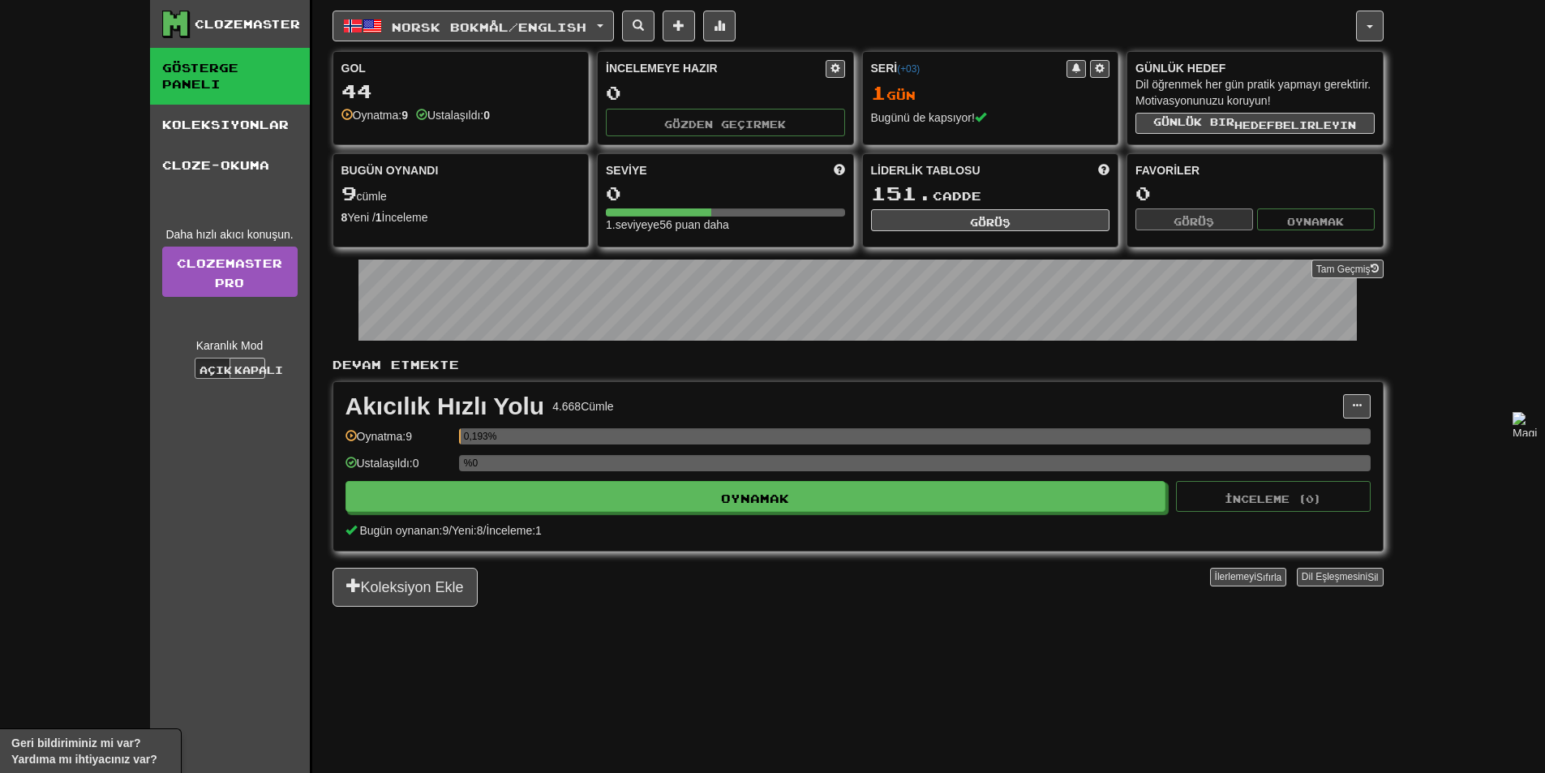
click at [1160, 88] on font "Dil öğrenmek her gün pratik yapmayı gerektirir. Motivasyonunuzu koruyun!" at bounding box center [1252, 92] width 235 height 29
click at [1381, 27] on button "button" at bounding box center [1370, 26] width 28 height 31
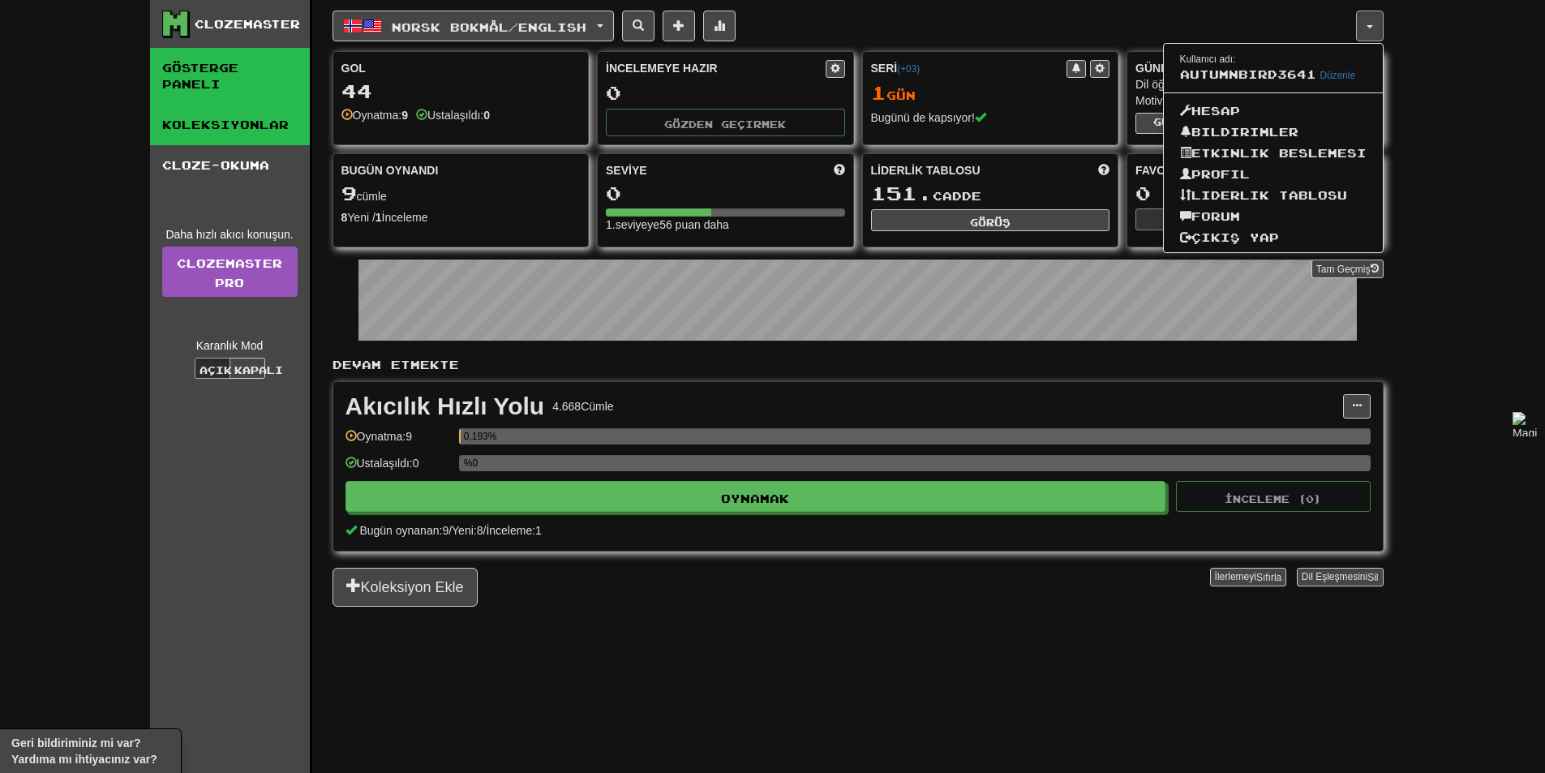
click at [263, 122] on font "Koleksiyonlar" at bounding box center [225, 125] width 127 height 14
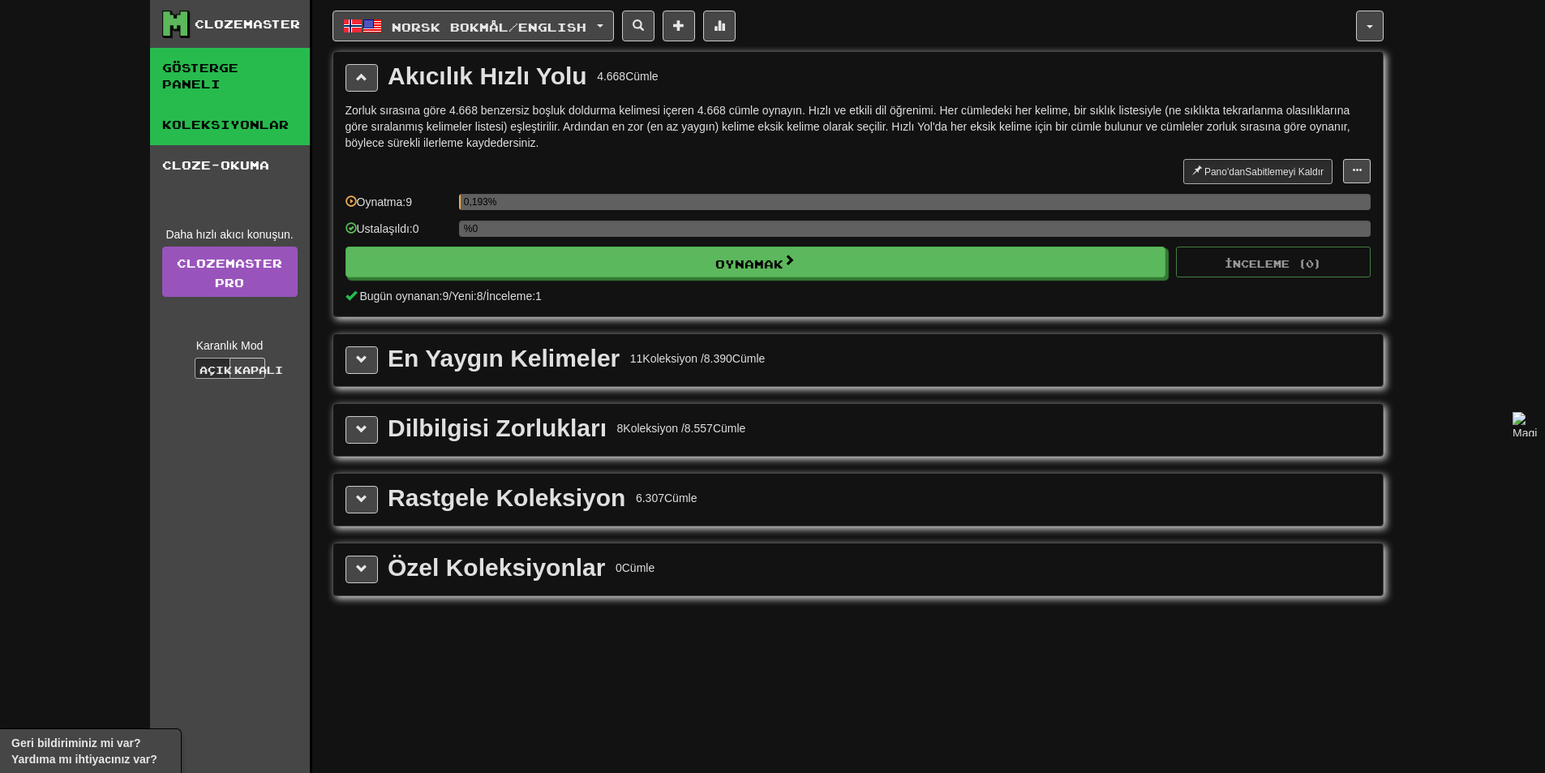
click at [271, 79] on link "Gösterge Paneli" at bounding box center [230, 76] width 160 height 57
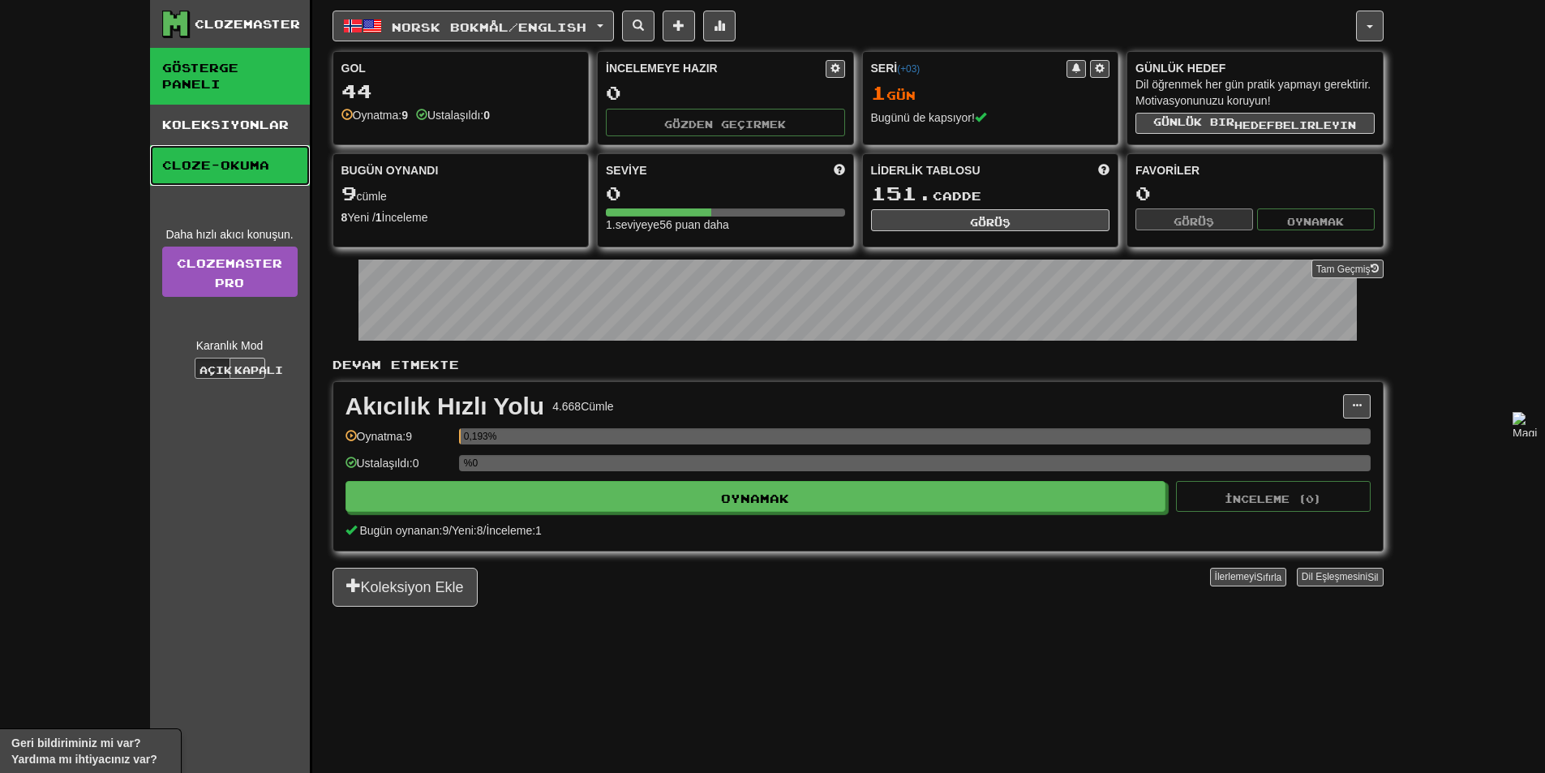
click at [277, 152] on link "Cloze-Okuma" at bounding box center [230, 165] width 160 height 41
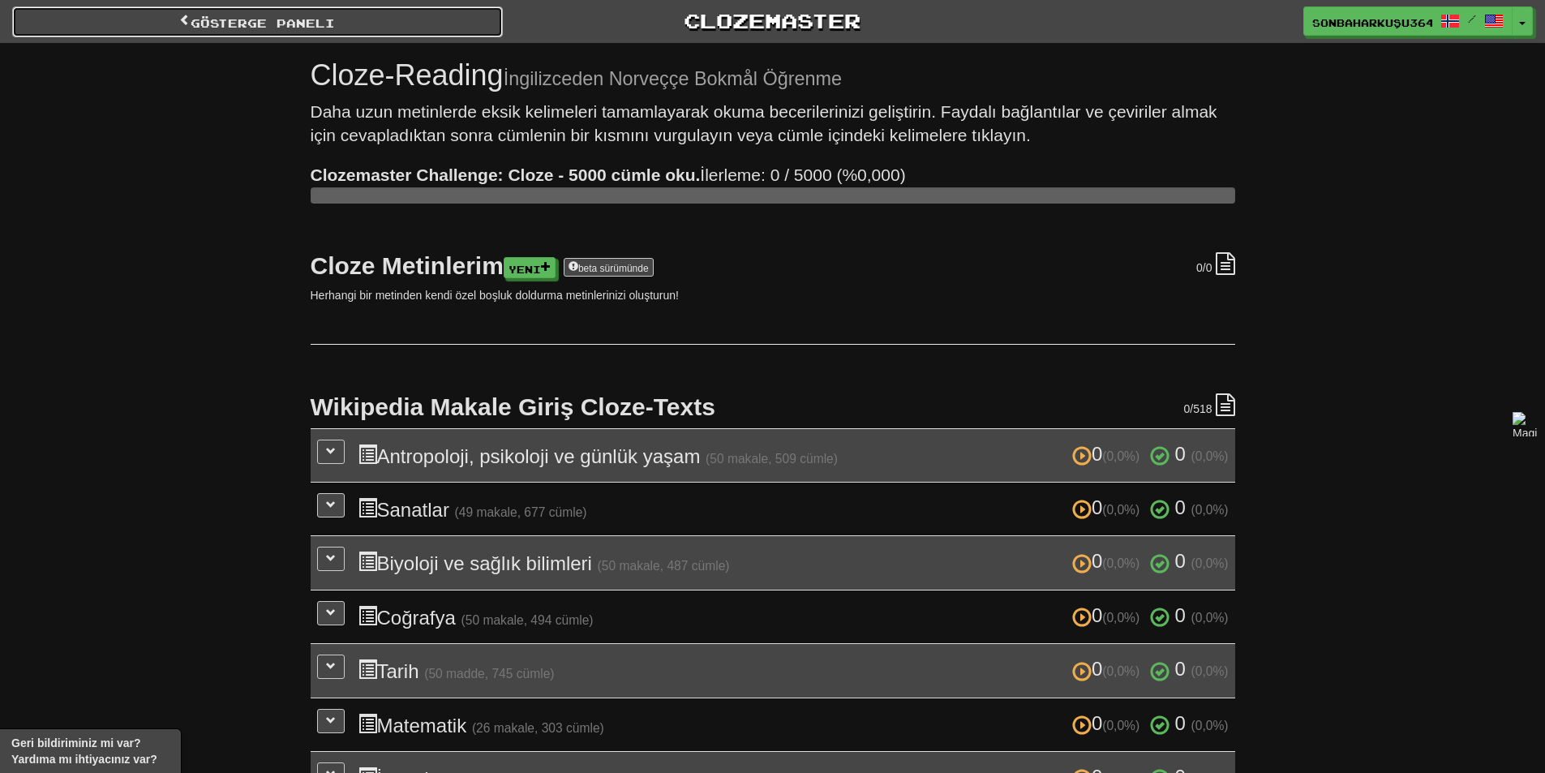
click at [297, 18] on font "Gösterge Paneli" at bounding box center [263, 23] width 144 height 14
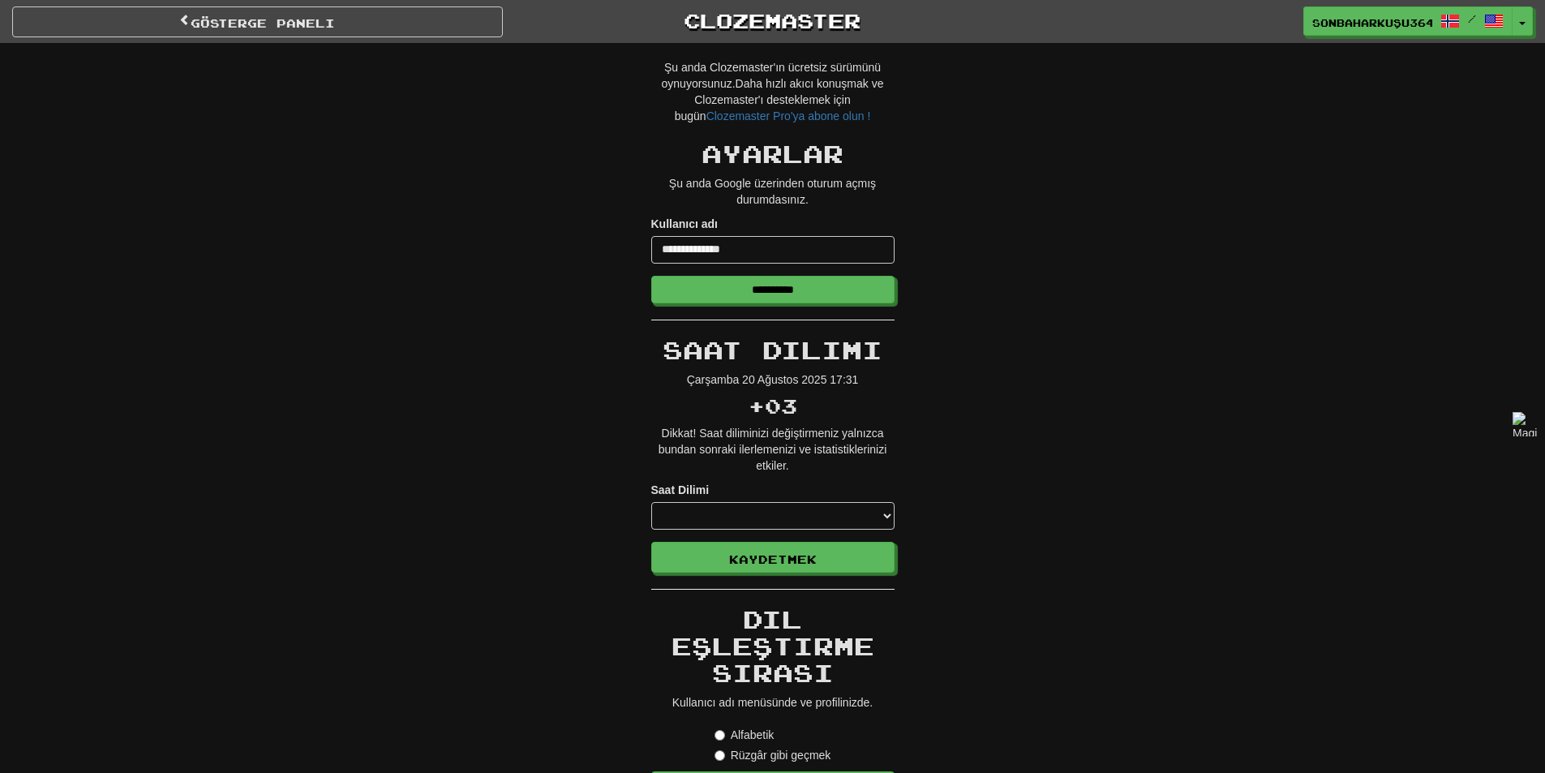
click at [1362, 39] on div "Gösterge Paneli Clozemaster SonbaharKuşu3641 / Açılır Menüyü Aç/Kapat Gösterge …" at bounding box center [772, 21] width 1521 height 43
click at [1371, 30] on span "SonbaharKuşu3641" at bounding box center [1373, 22] width 120 height 18
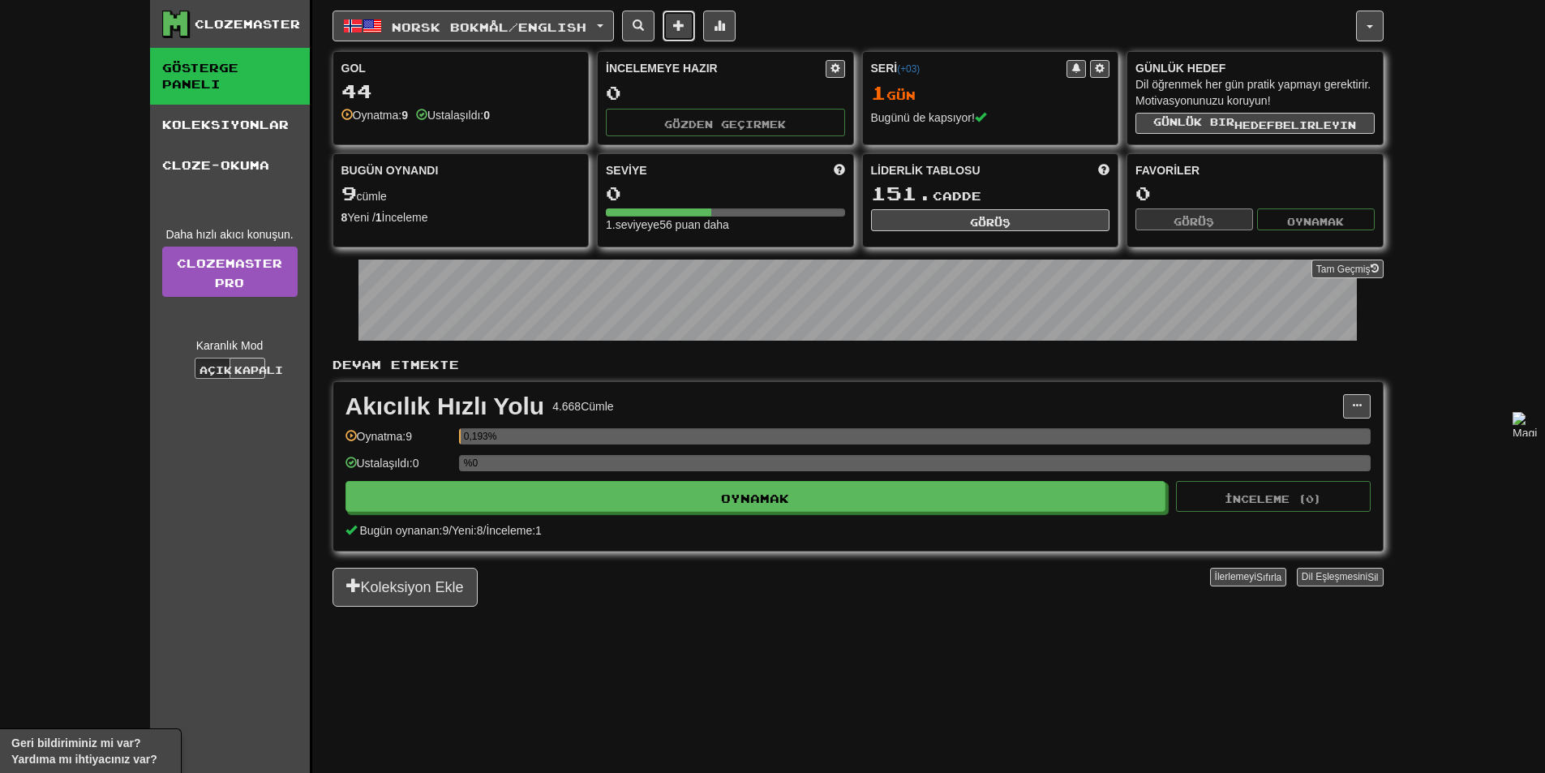
click at [684, 28] on span at bounding box center [678, 24] width 11 height 11
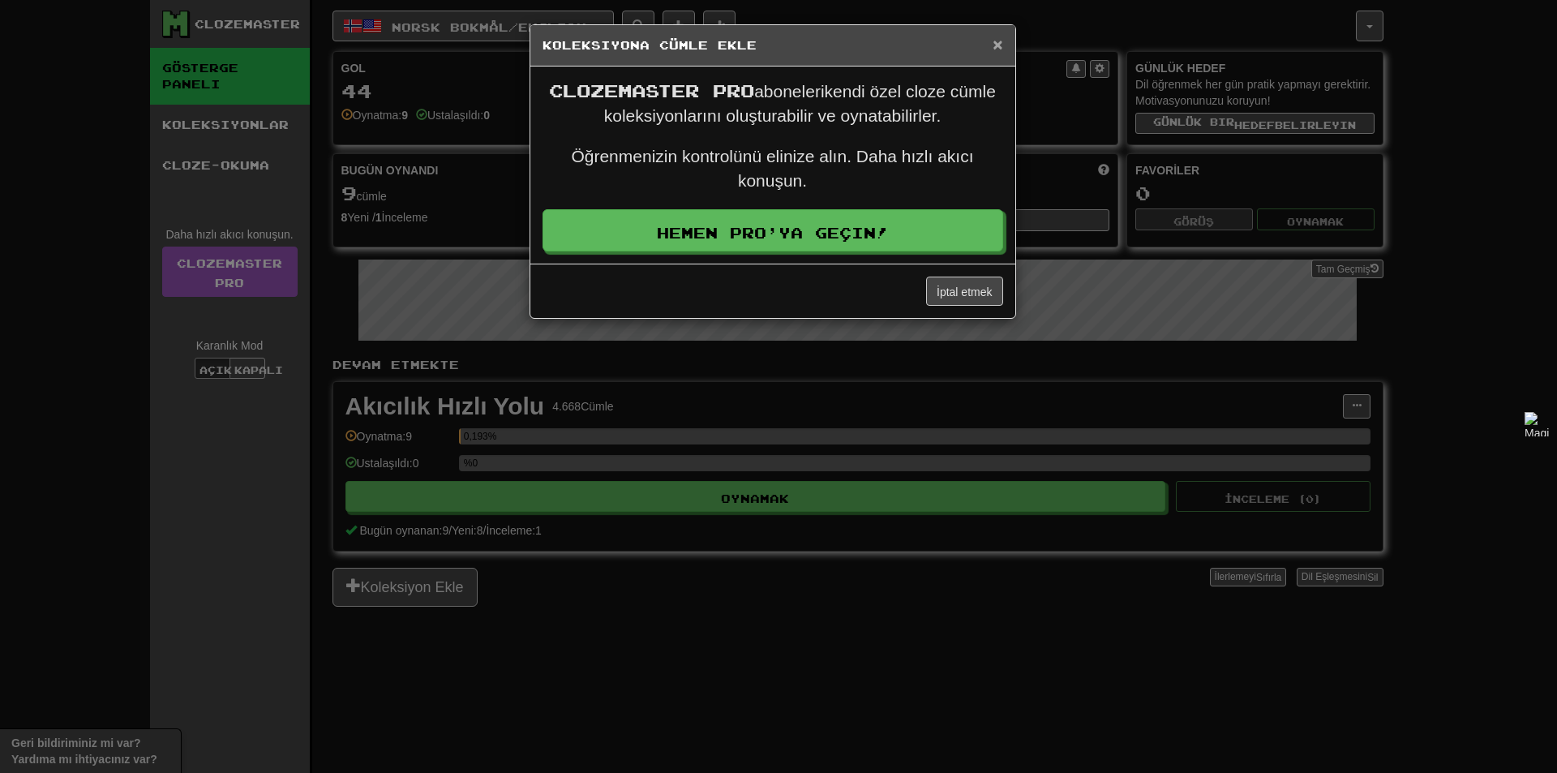
click at [993, 38] on font "×" at bounding box center [998, 44] width 10 height 19
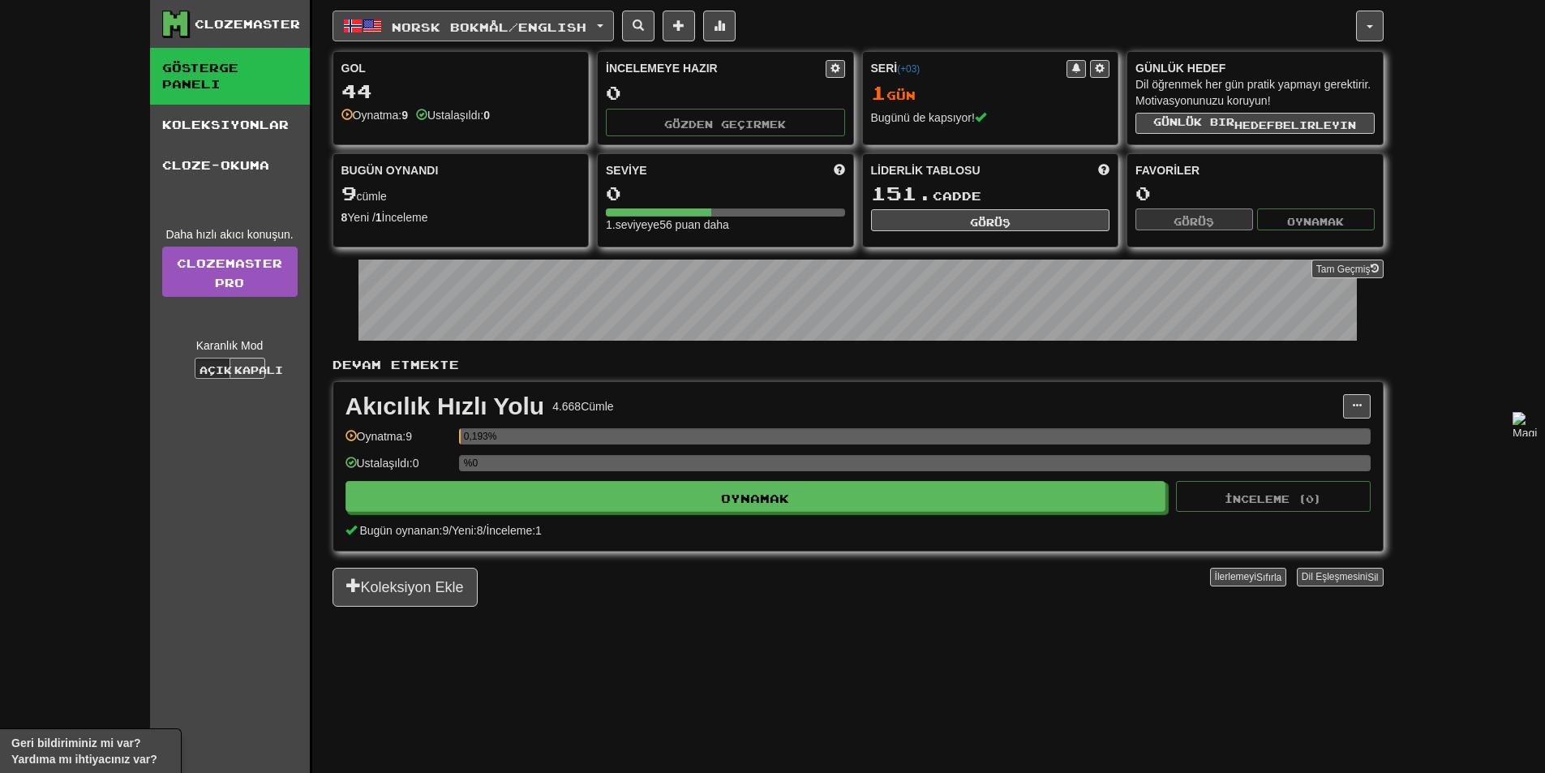
click at [478, 34] on button "Norsk bokmål / English" at bounding box center [473, 26] width 281 height 31
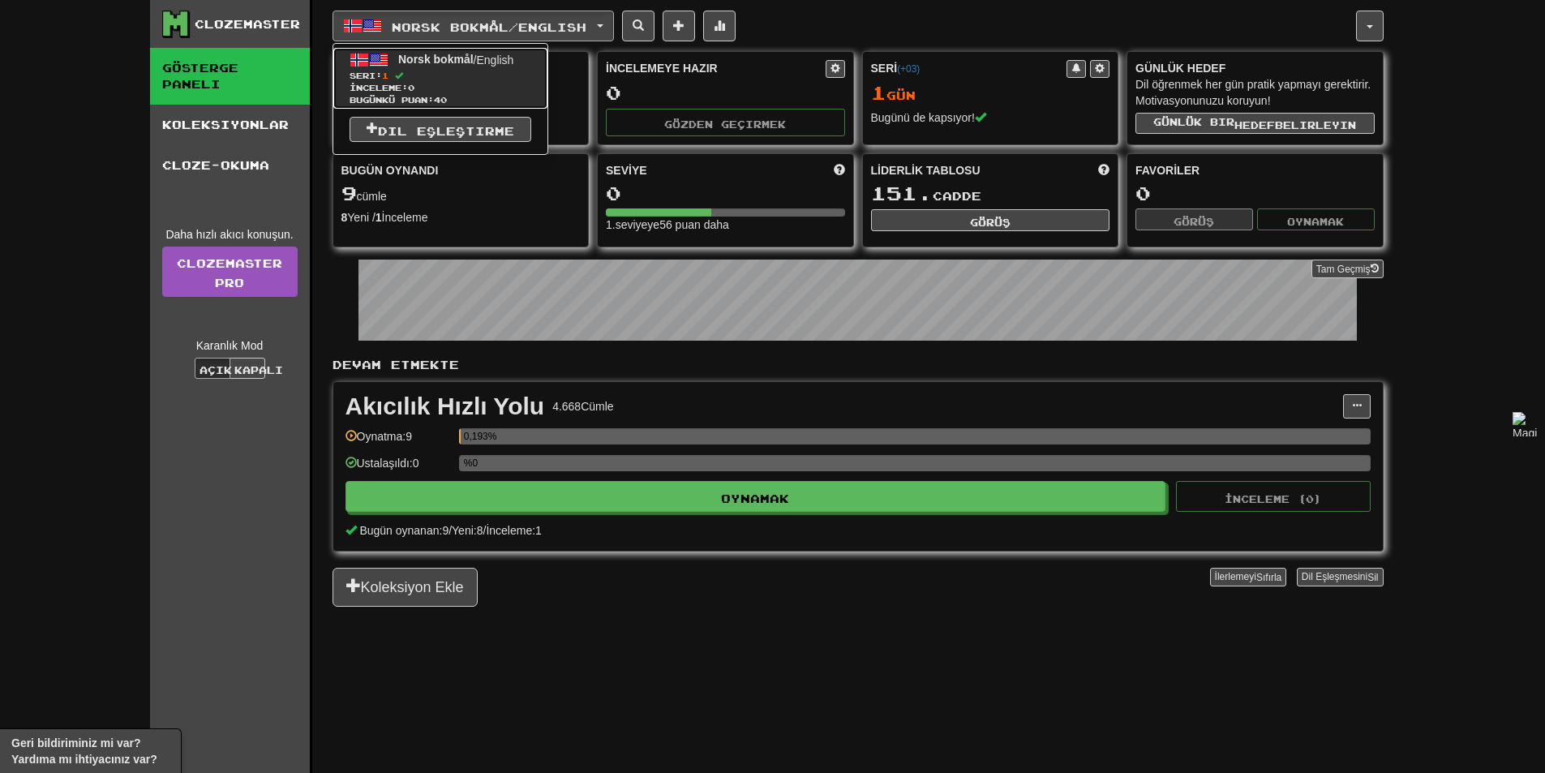
click at [441, 69] on link "Norsk bokmål / English Seri: 1 İnceleme: 0 Bugünkü puan: 40" at bounding box center [440, 78] width 214 height 61
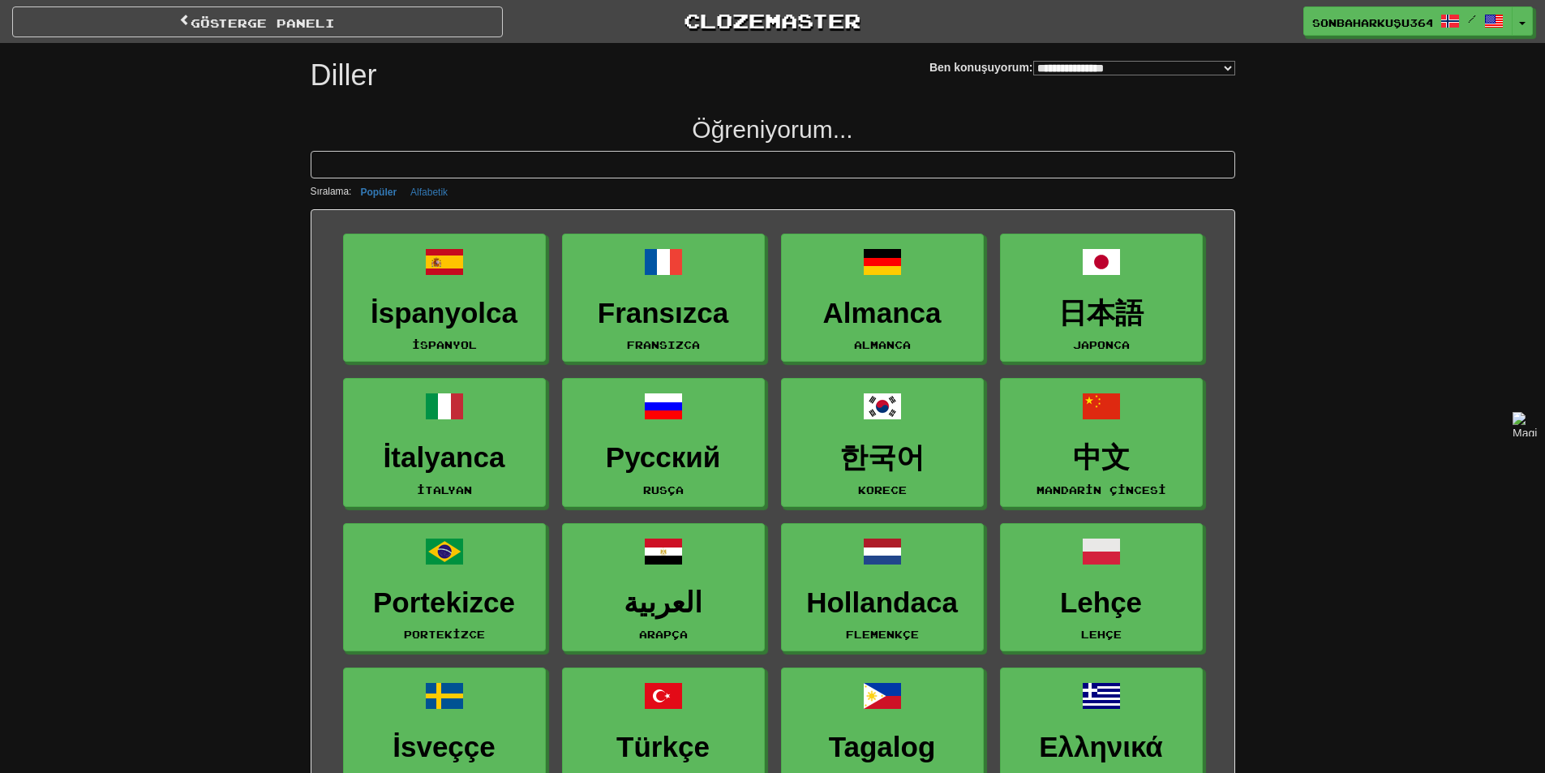
select select "*******"
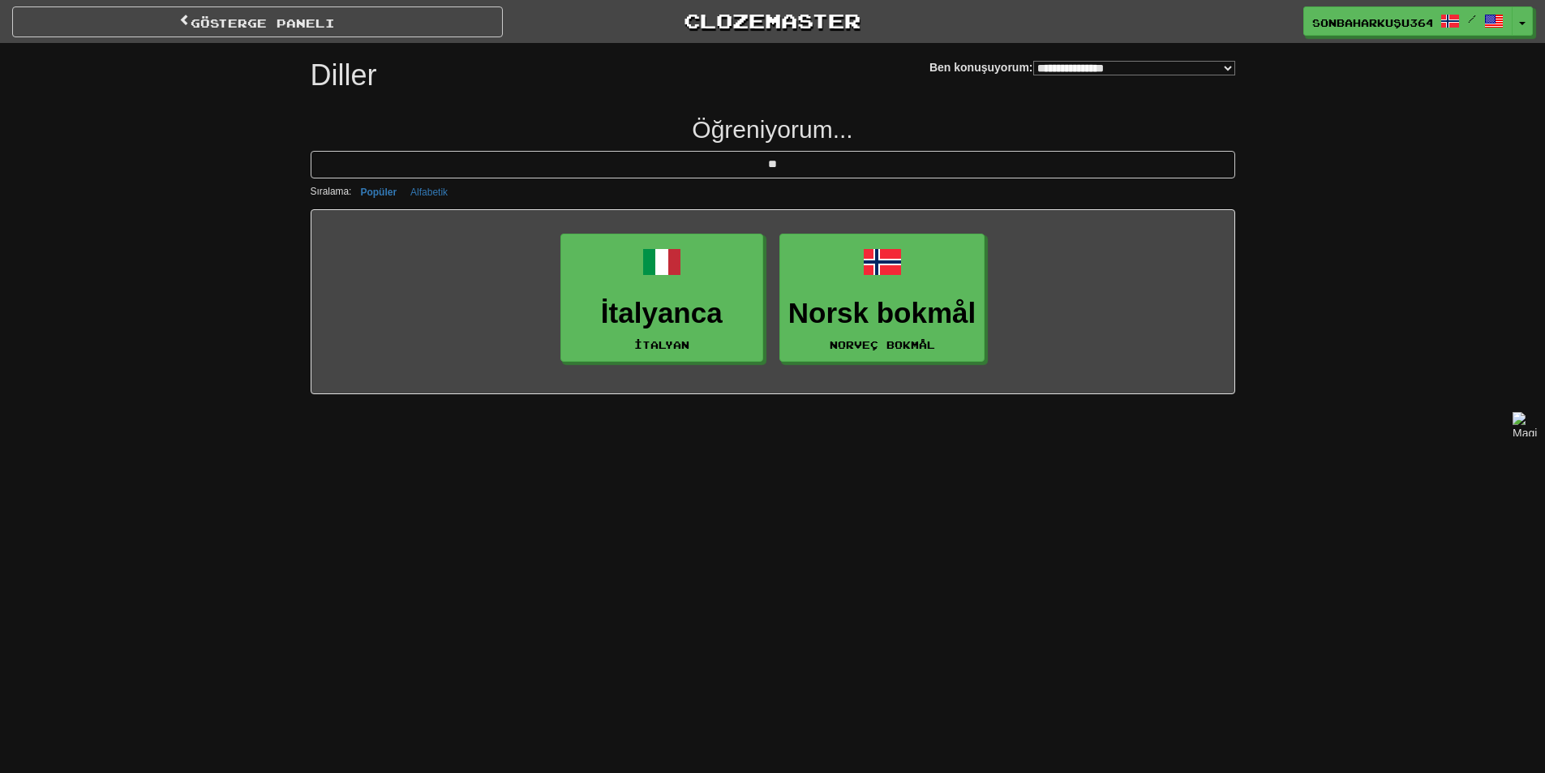
type input "**"
click at [1079, 66] on select "**********" at bounding box center [1134, 68] width 202 height 15
select select "******"
click at [1033, 61] on select "**********" at bounding box center [1134, 68] width 202 height 15
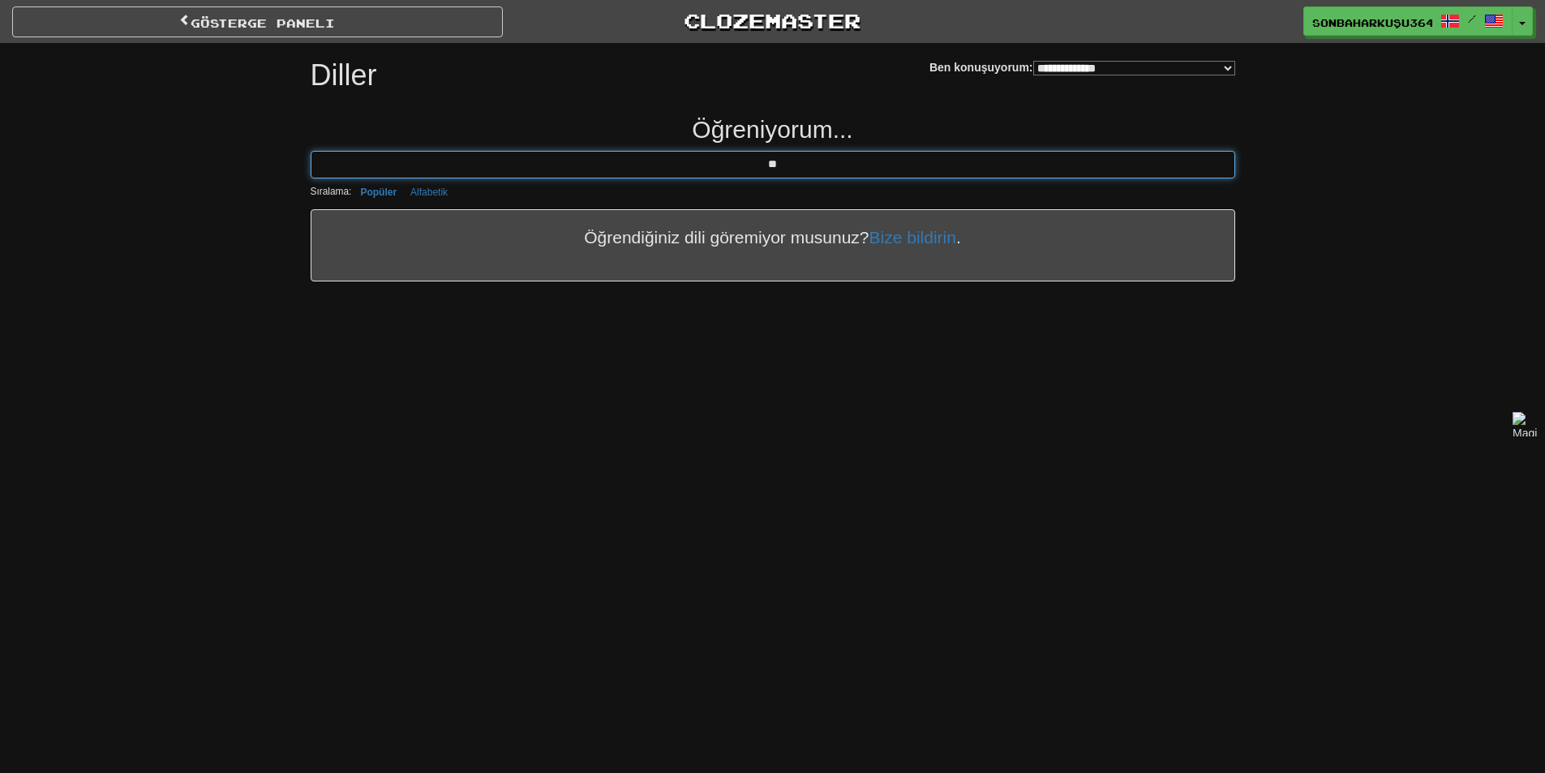
click at [779, 165] on input "**" at bounding box center [773, 165] width 925 height 28
drag, startPoint x: 787, startPoint y: 163, endPoint x: 662, endPoint y: 159, distance: 125.8
click at [663, 167] on input "**" at bounding box center [773, 165] width 925 height 28
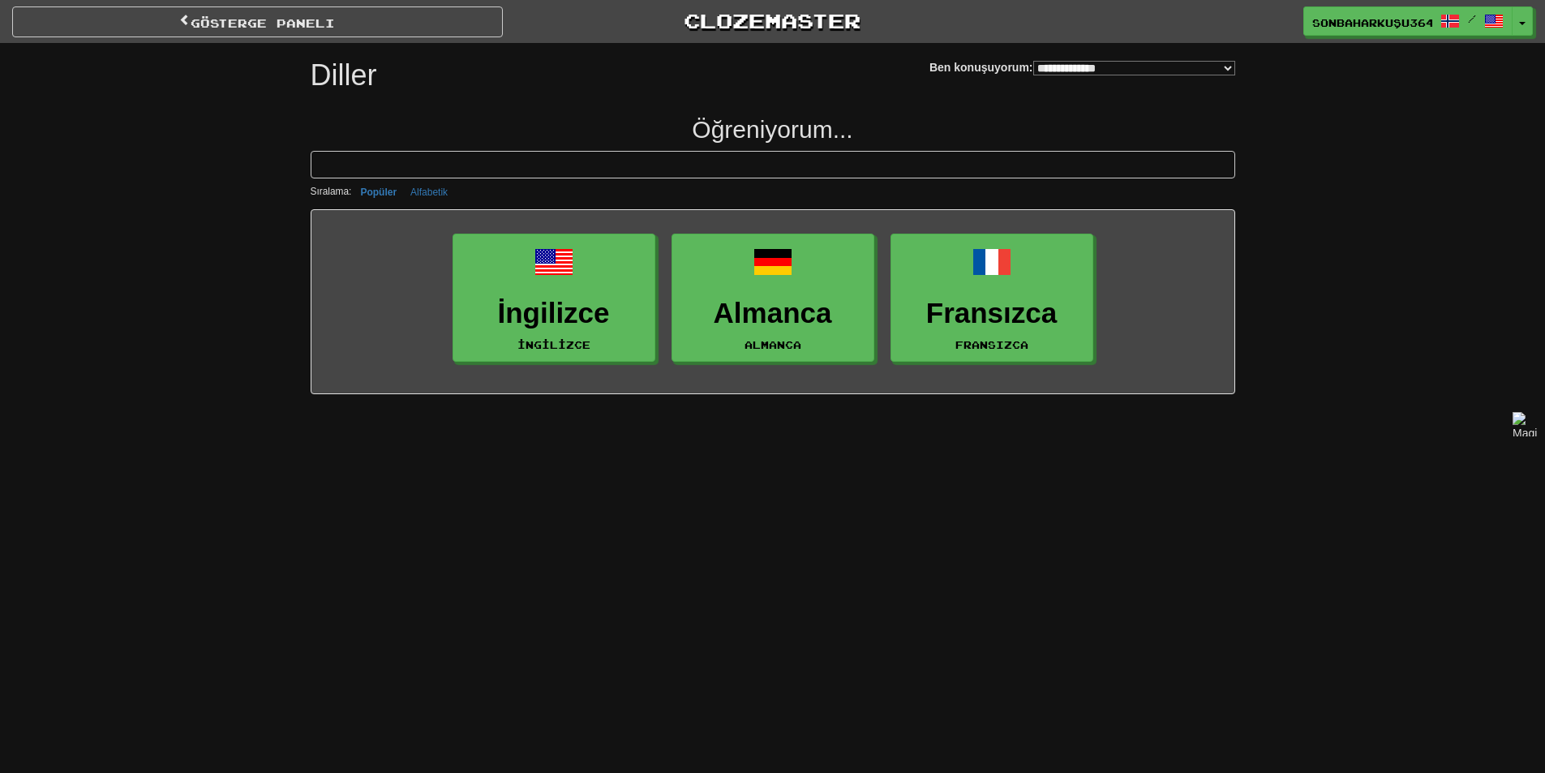
click at [1126, 127] on h2 "Öğreniyorum..." at bounding box center [773, 129] width 925 height 27
click at [1104, 231] on ul "İngilizce İngilizce Almanca Almanca Fransızca Fransızca" at bounding box center [773, 297] width 892 height 145
click at [1220, 401] on div "**********" at bounding box center [772, 386] width 1545 height 773
click at [1104, 69] on select "**********" at bounding box center [1134, 68] width 202 height 15
drag, startPoint x: 1371, startPoint y: 58, endPoint x: 1361, endPoint y: 64, distance: 12.0
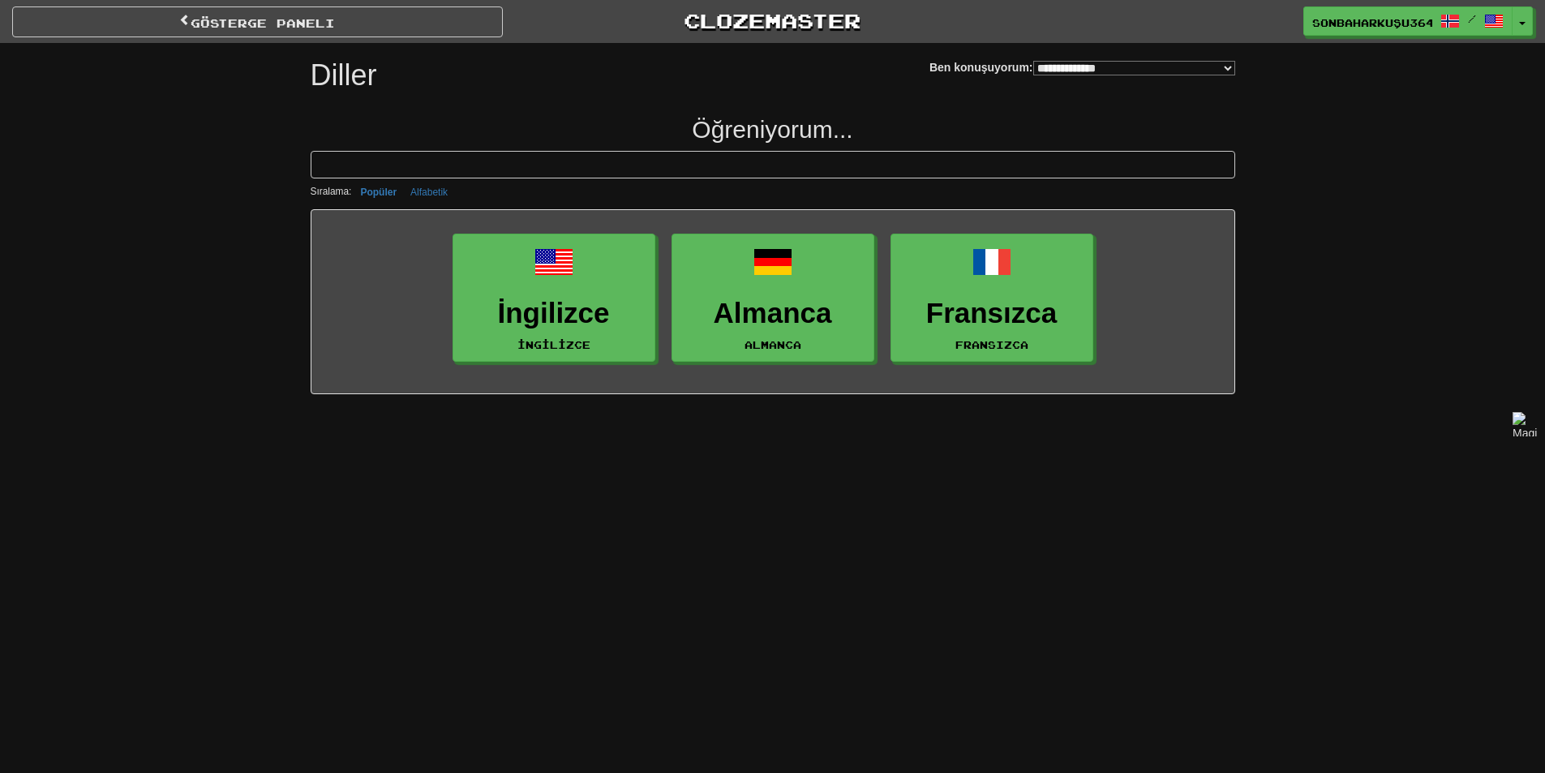
click at [1371, 58] on div "**********" at bounding box center [772, 205] width 1545 height 410
click at [1165, 95] on div "**********" at bounding box center [773, 71] width 925 height 57
click at [1190, 53] on div "**********" at bounding box center [1082, 61] width 306 height 36
click at [1184, 68] on select "**********" at bounding box center [1134, 68] width 202 height 15
click at [1276, 90] on div "**********" at bounding box center [772, 205] width 1545 height 410
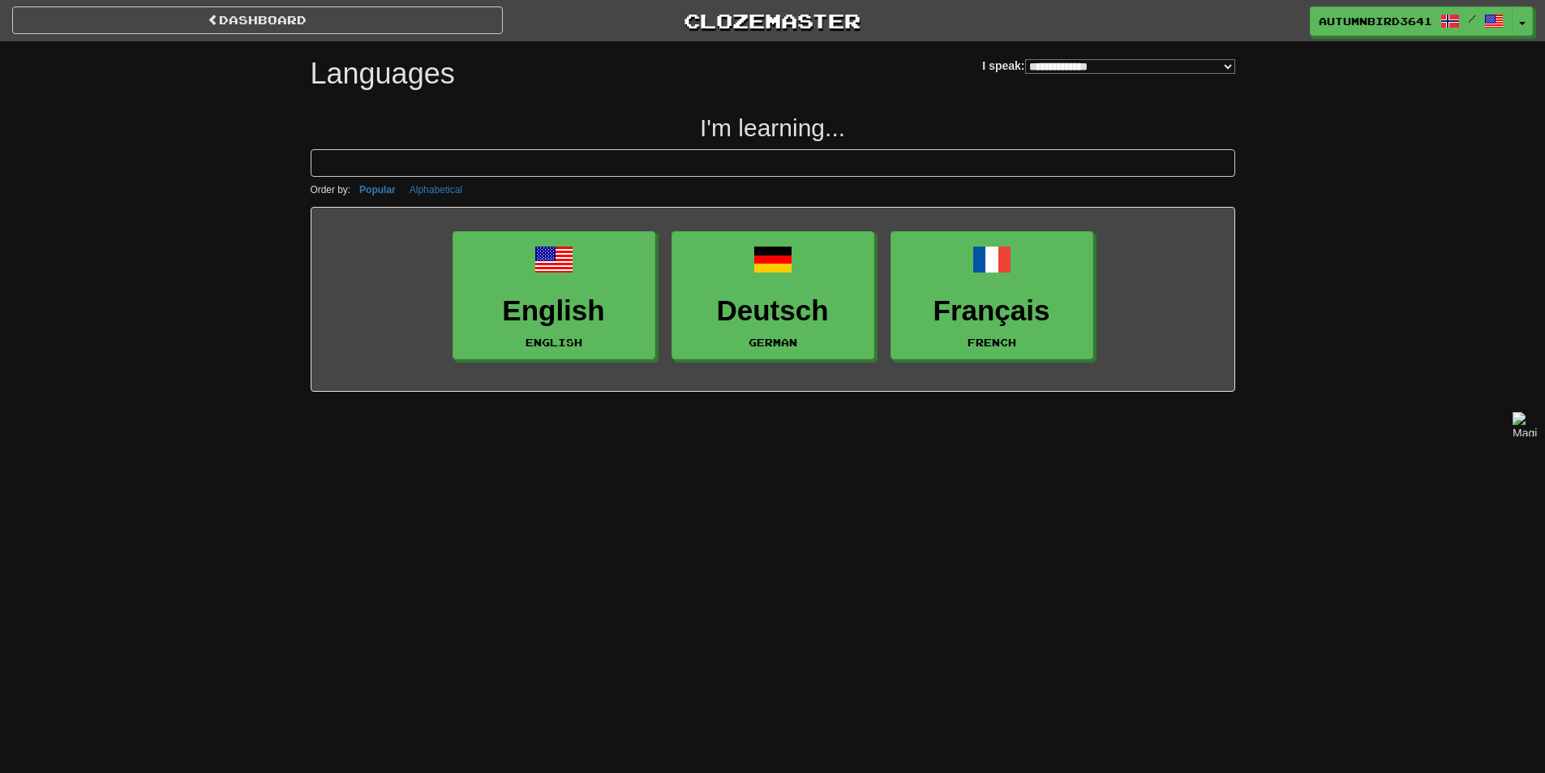
click at [981, 96] on div "**********" at bounding box center [773, 69] width 925 height 57
click at [383, 67] on h1 "Languages" at bounding box center [383, 74] width 144 height 32
click at [367, 11] on link "dashboard" at bounding box center [257, 20] width 491 height 28
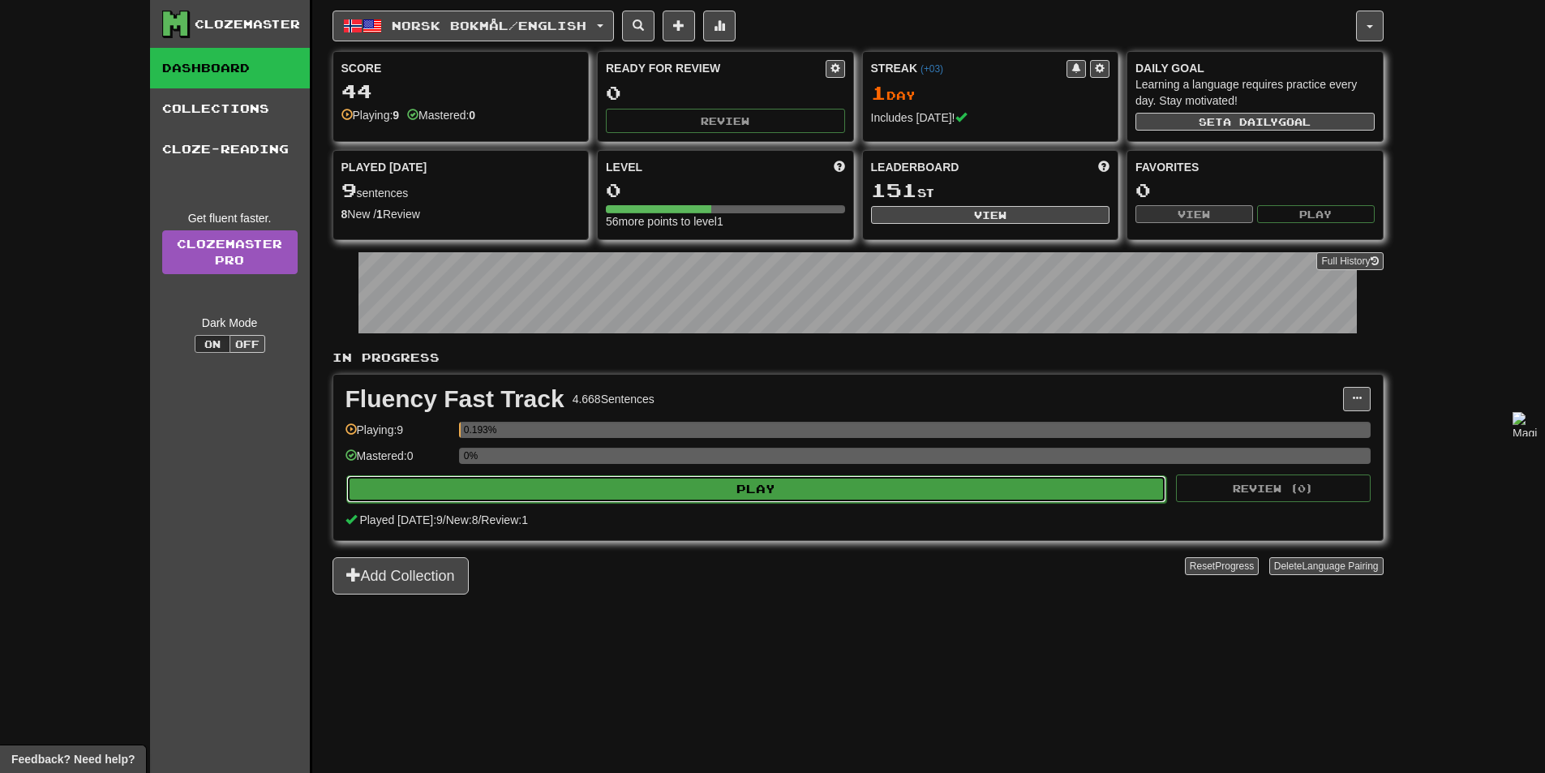
click at [855, 477] on button "Play" at bounding box center [756, 489] width 821 height 28
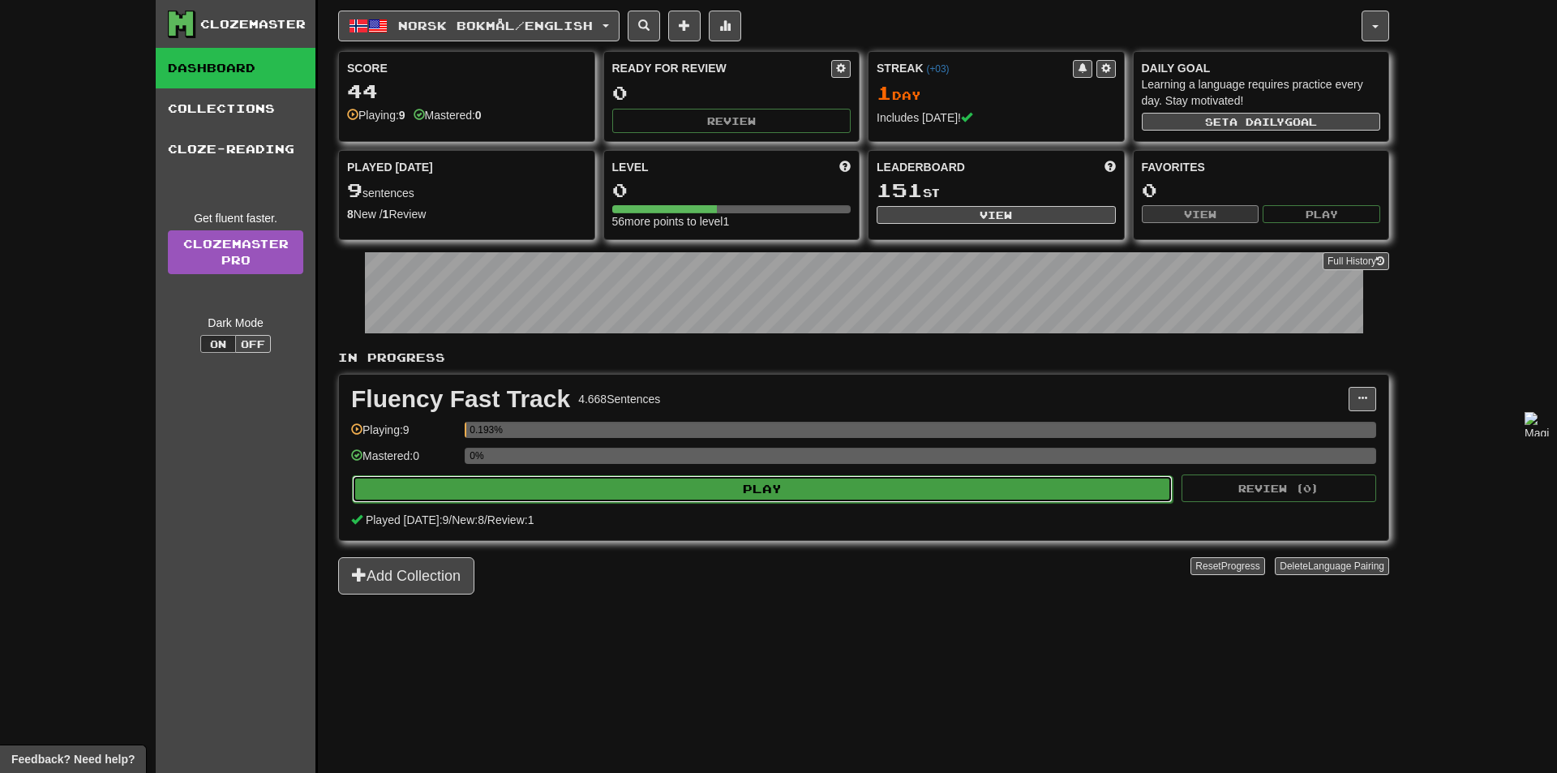
select select "**"
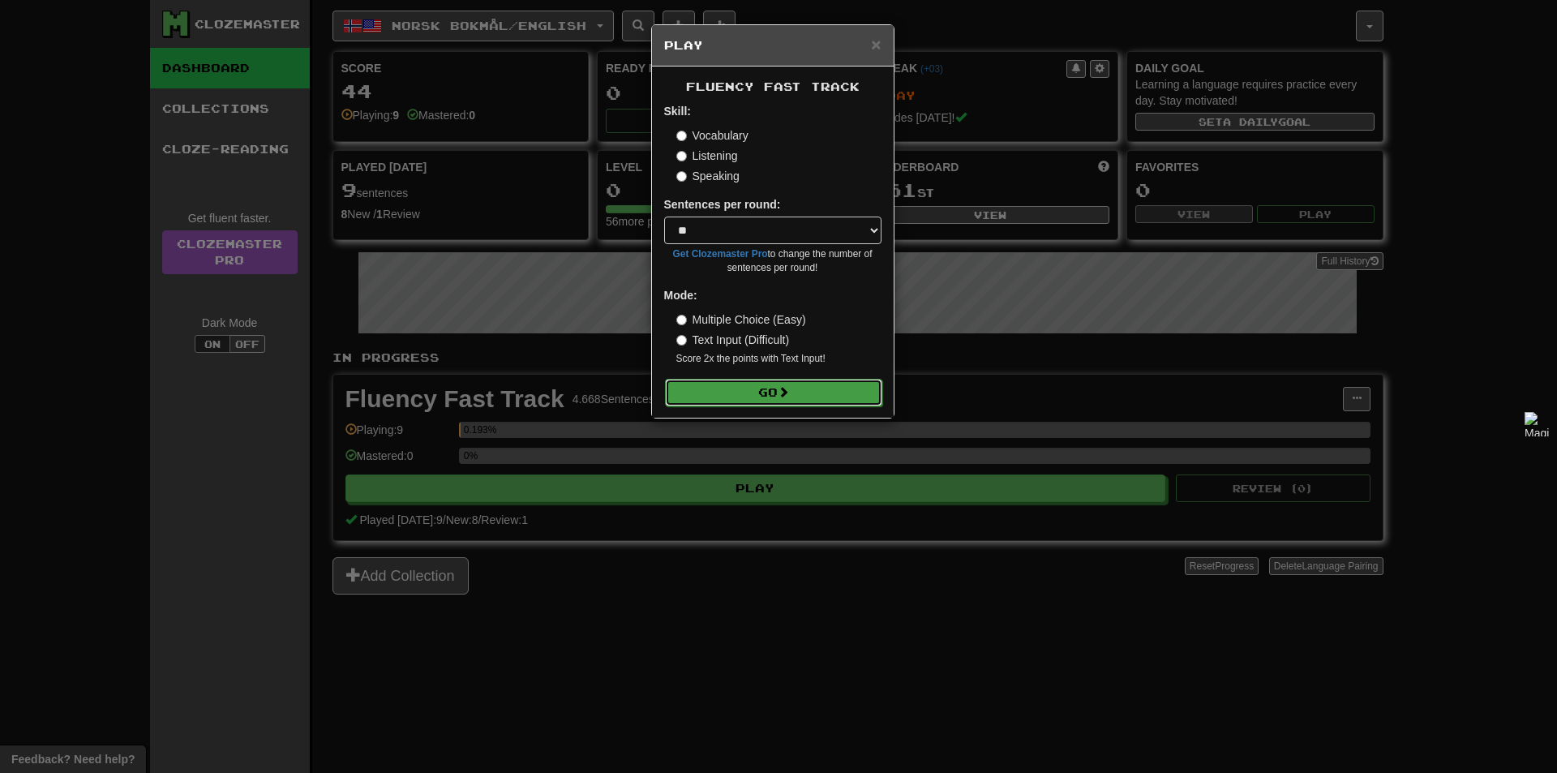
click at [805, 395] on button "Go" at bounding box center [773, 393] width 217 height 28
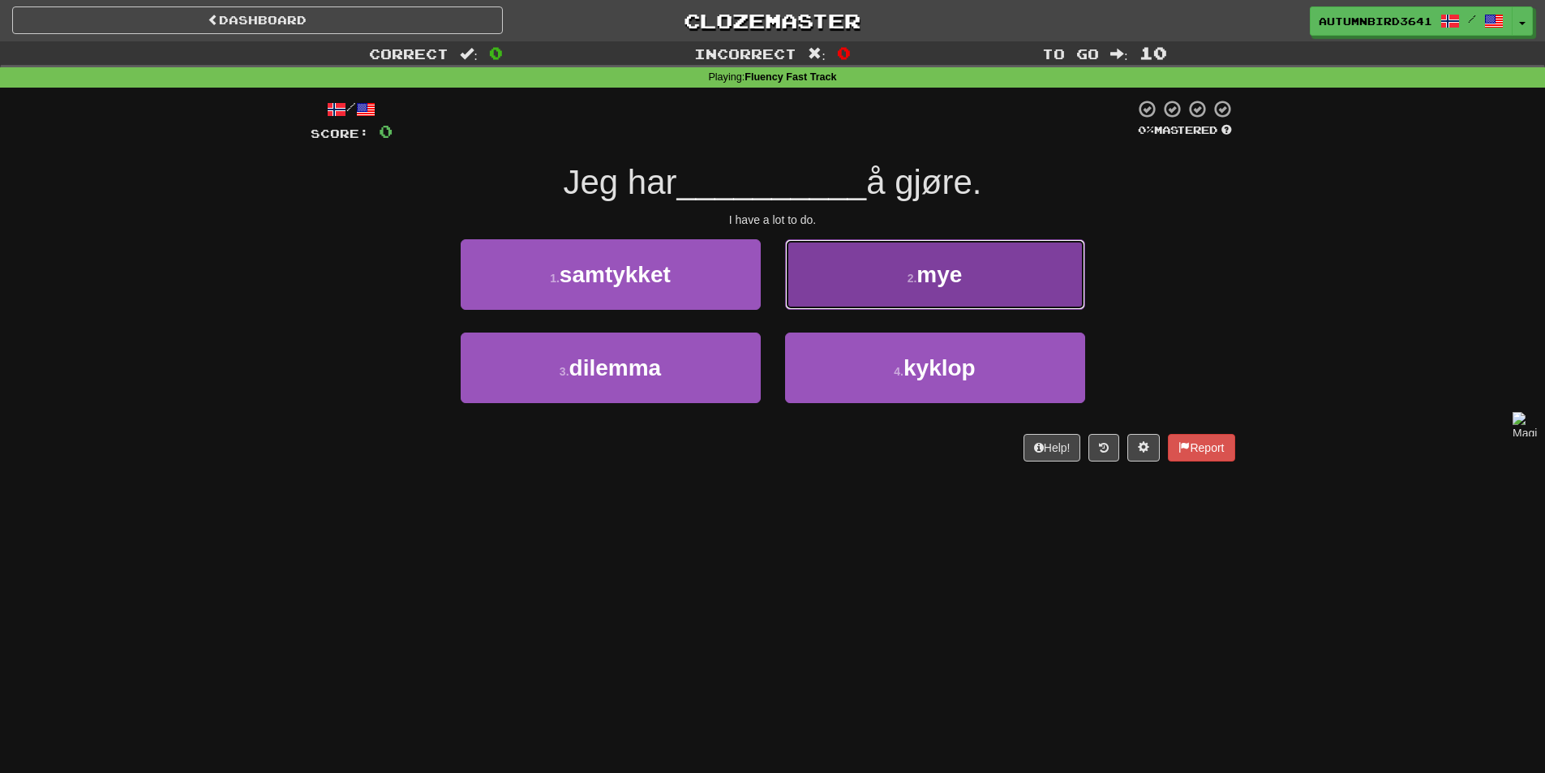
click at [989, 266] on button "2 . mye" at bounding box center [935, 274] width 300 height 71
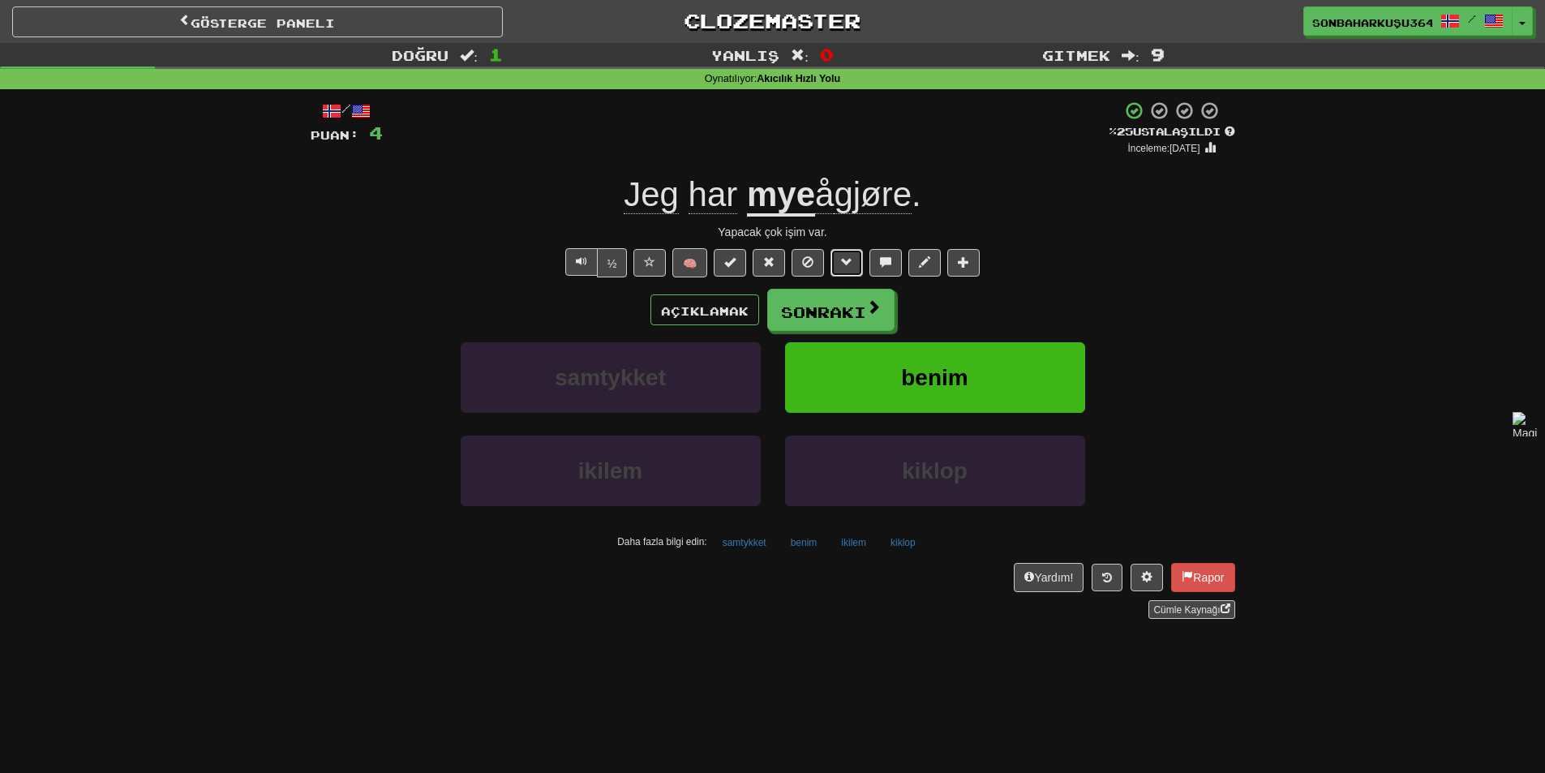
click at [858, 260] on button at bounding box center [846, 263] width 32 height 28
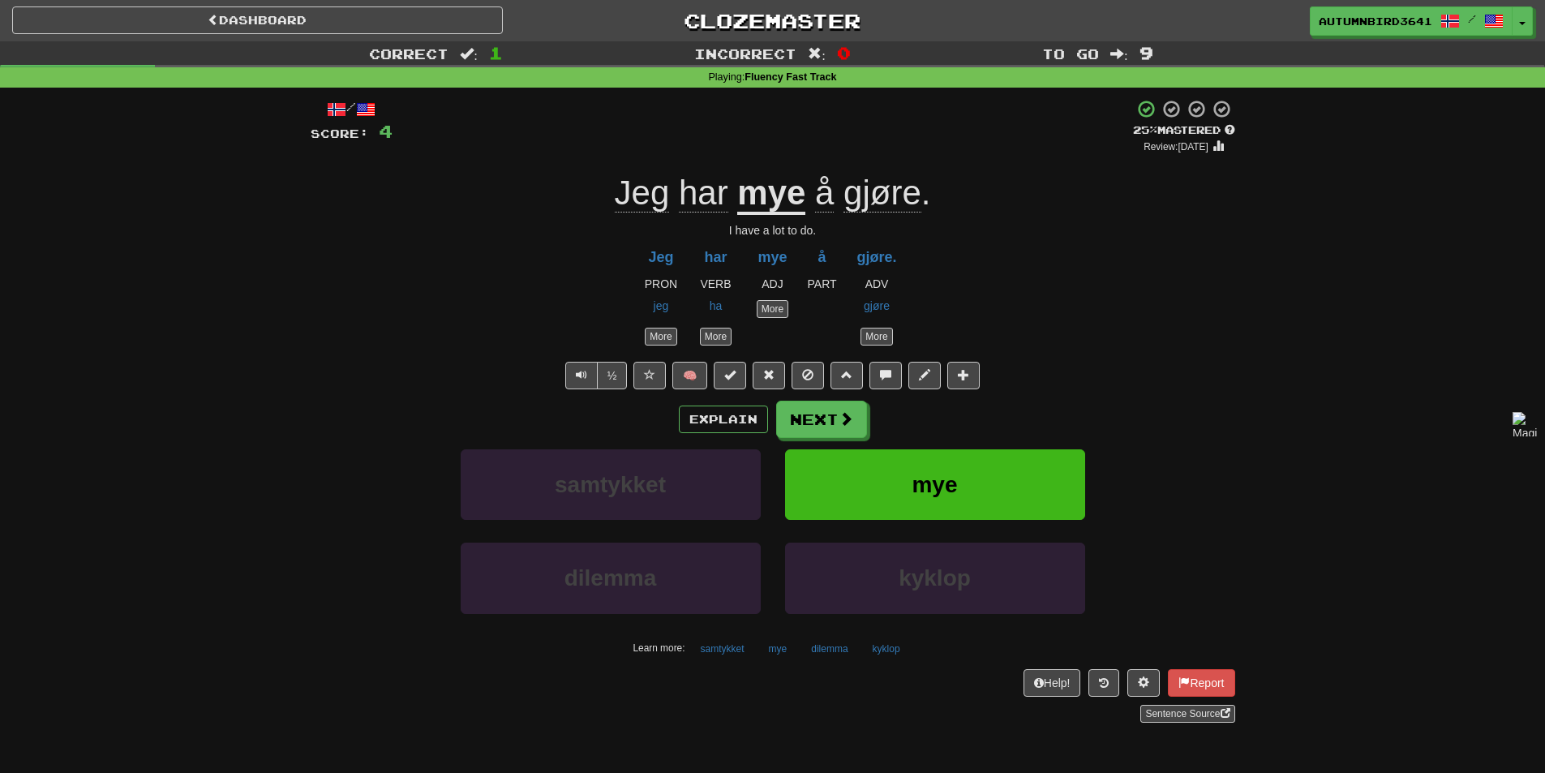
click at [1191, 189] on div "Jeg har mye å gjøre ." at bounding box center [773, 193] width 925 height 45
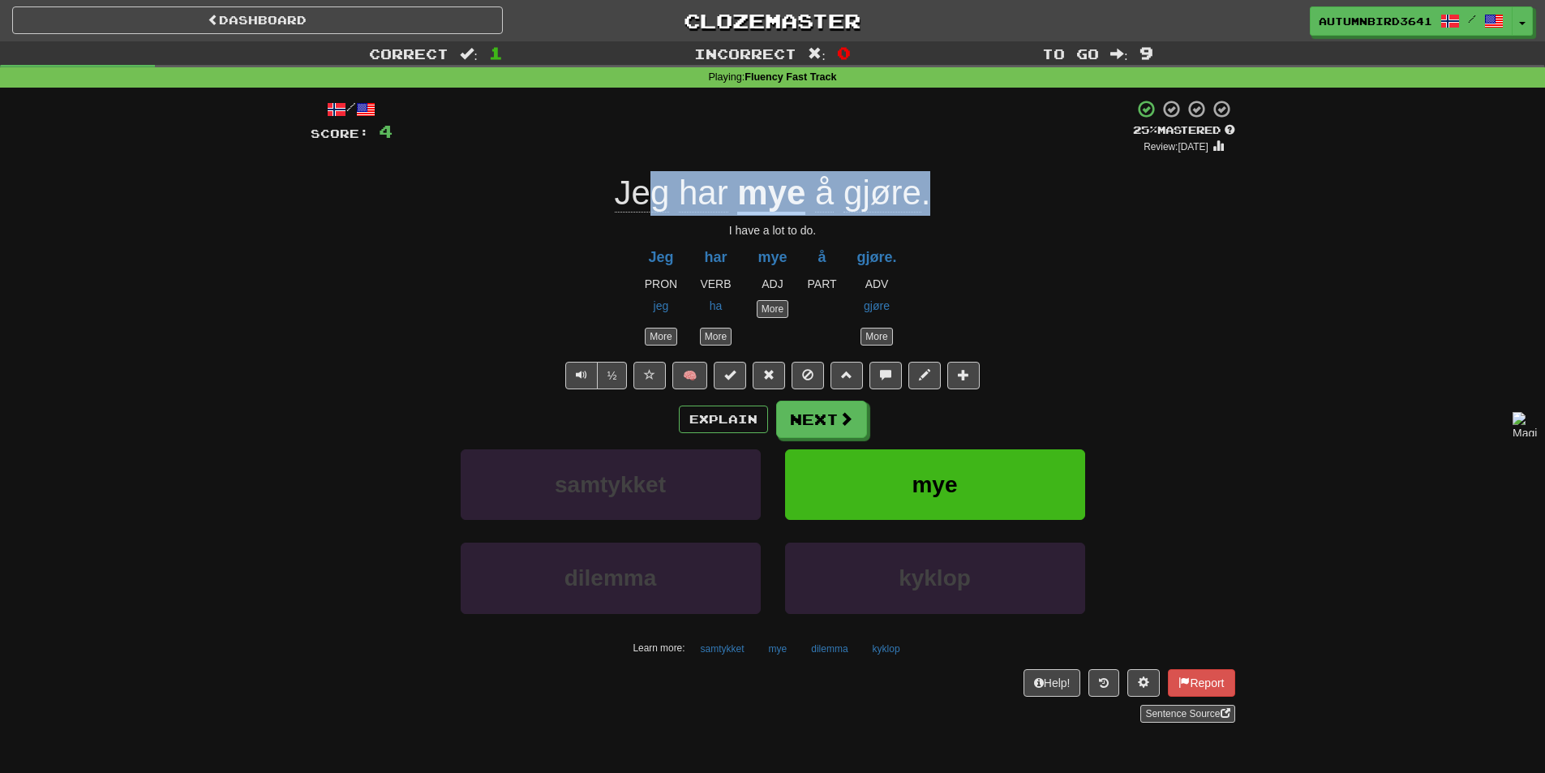
drag, startPoint x: 931, startPoint y: 204, endPoint x: 653, endPoint y: 215, distance: 278.4
click at [648, 213] on div "Jeg har mye å gjøre ." at bounding box center [773, 193] width 925 height 45
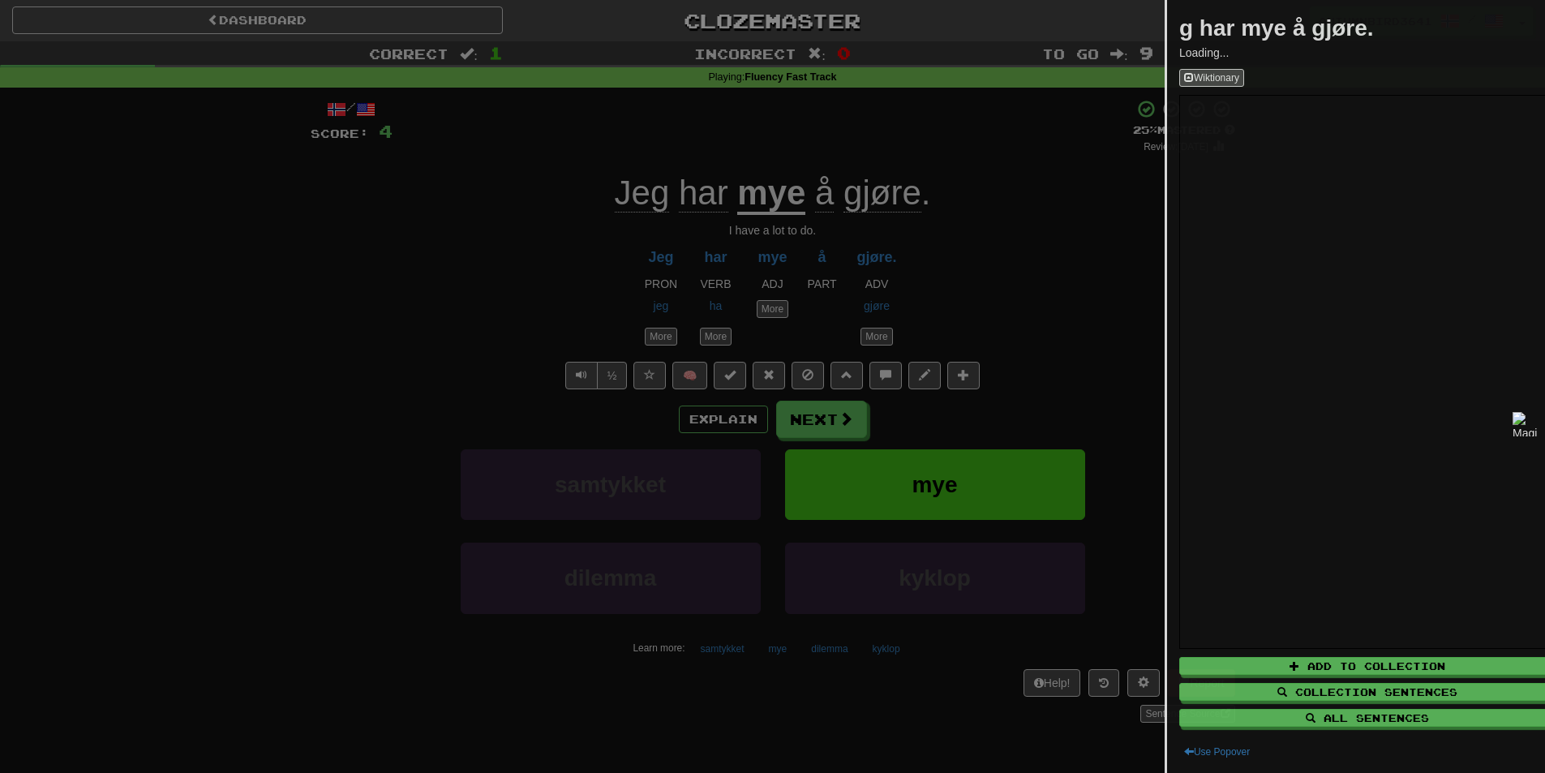
click at [1047, 255] on div at bounding box center [772, 386] width 1545 height 773
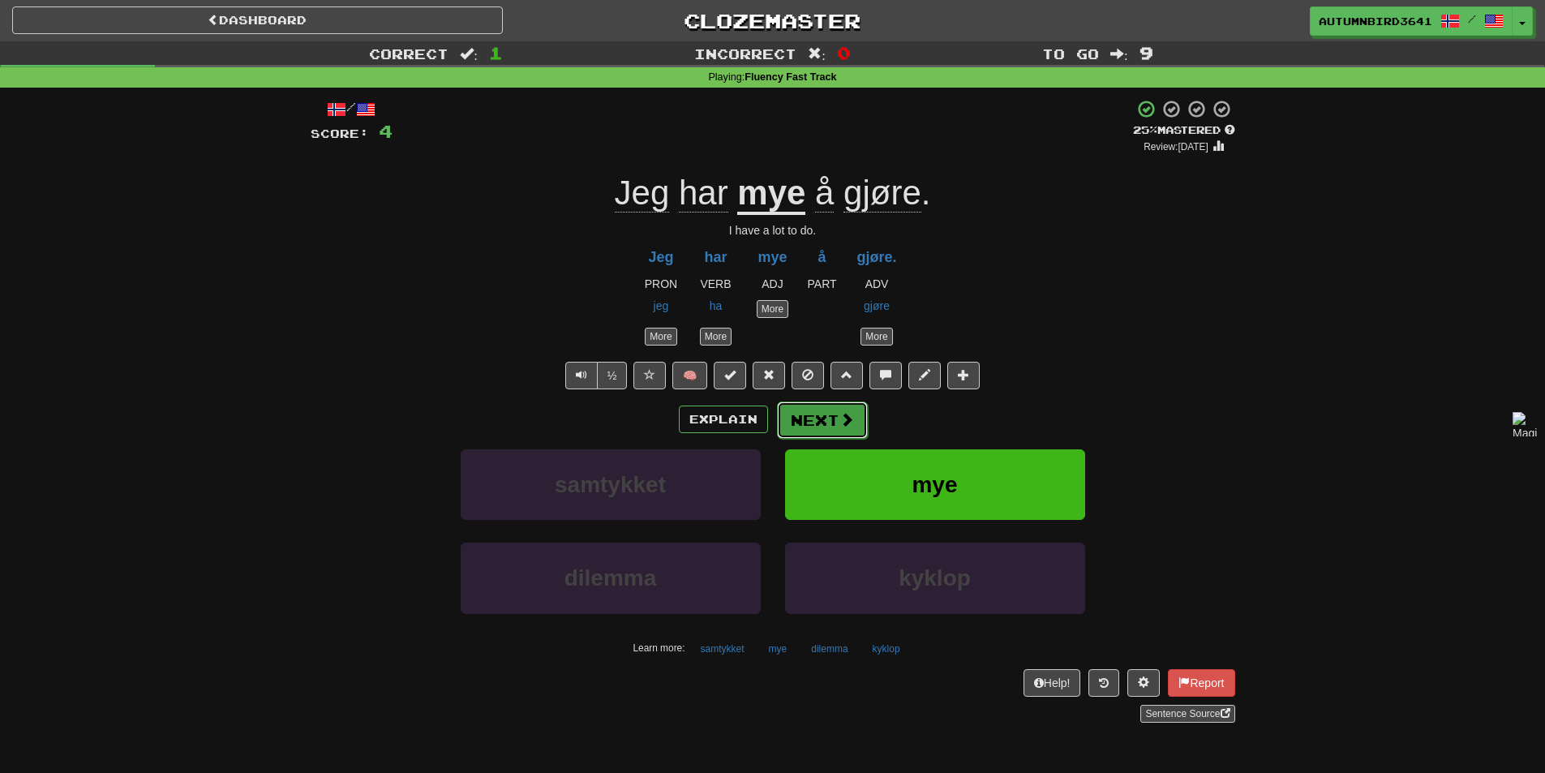
click at [819, 435] on button "Next" at bounding box center [822, 419] width 91 height 37
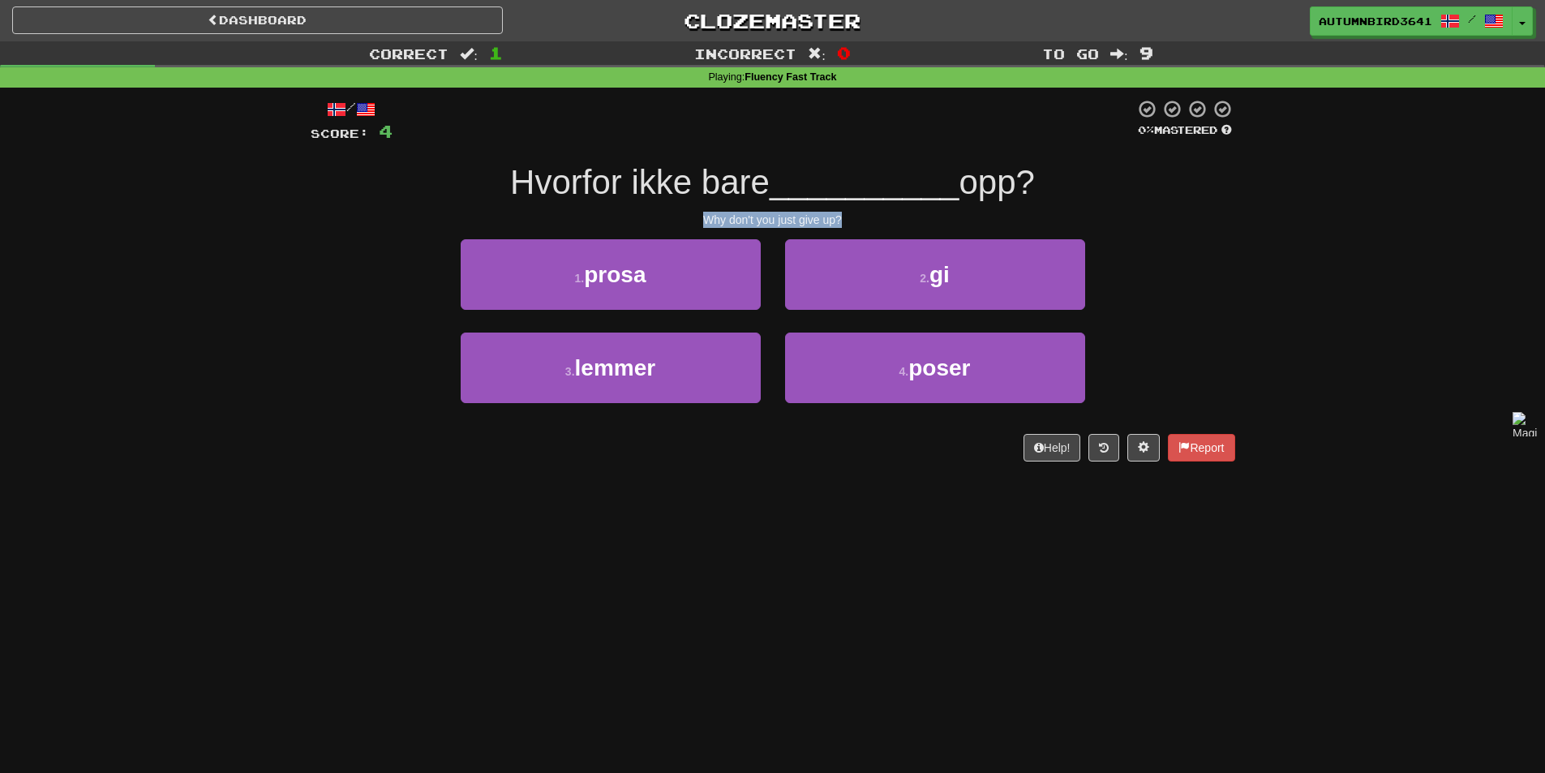
drag, startPoint x: 835, startPoint y: 225, endPoint x: 705, endPoint y: 220, distance: 130.7
click at [705, 220] on div "Why don't you just give up?" at bounding box center [773, 220] width 925 height 16
click at [694, 227] on div at bounding box center [694, 227] width 0 height 0
click at [625, 221] on div "Why don't you just give up?" at bounding box center [773, 220] width 925 height 16
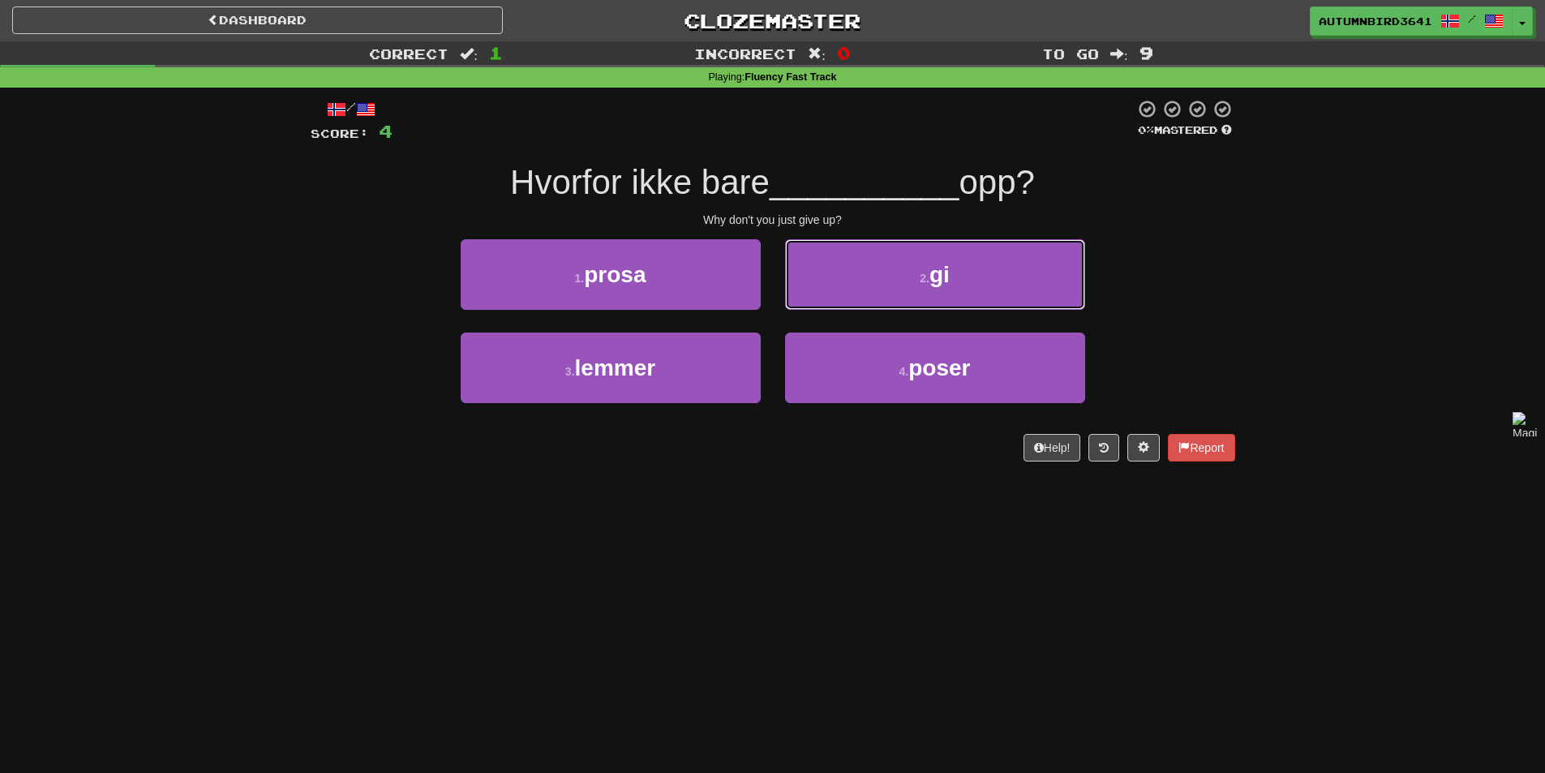
click at [904, 277] on button "2 . gi" at bounding box center [935, 274] width 300 height 71
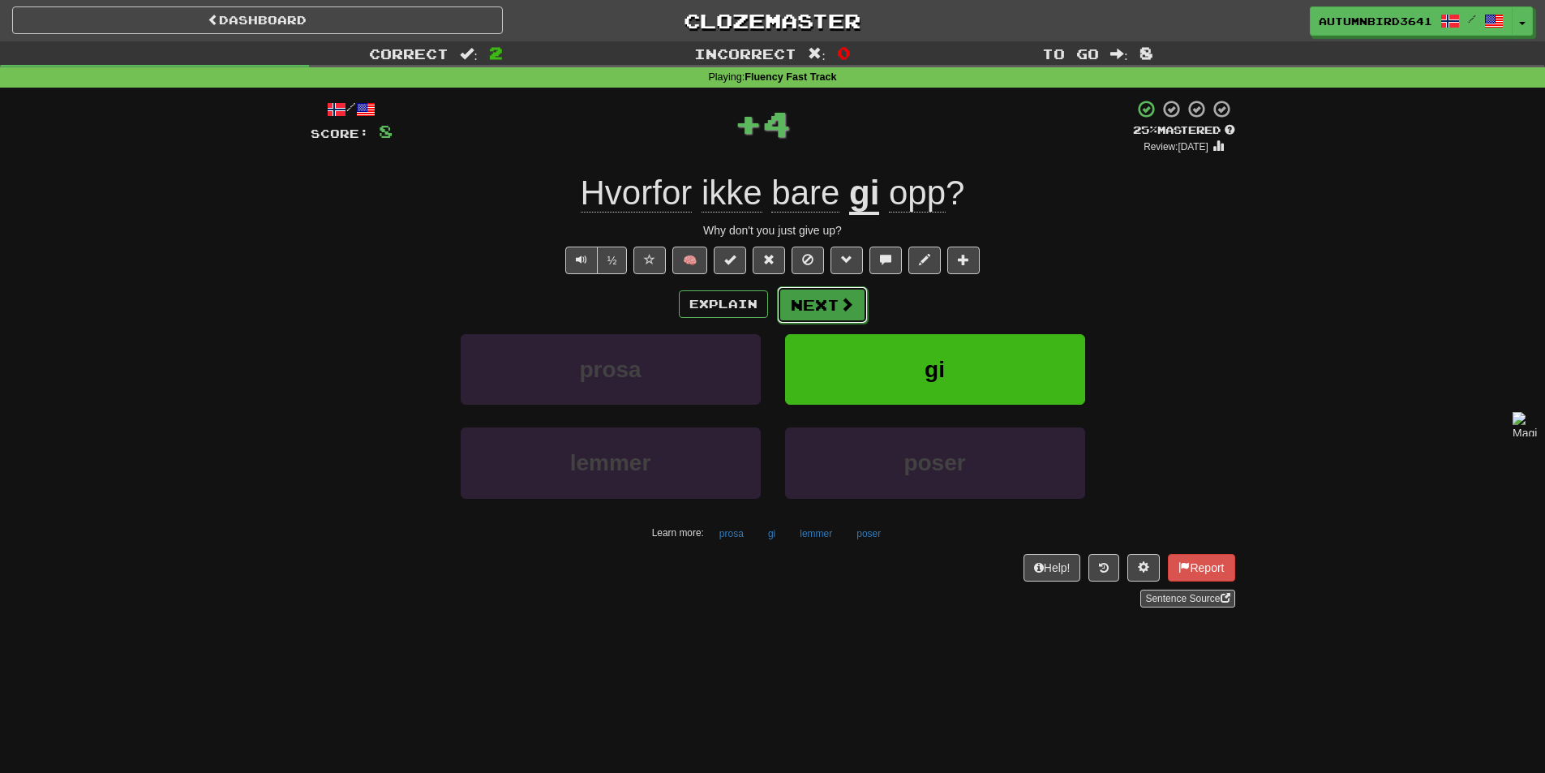
click at [848, 311] on span at bounding box center [846, 304] width 15 height 15
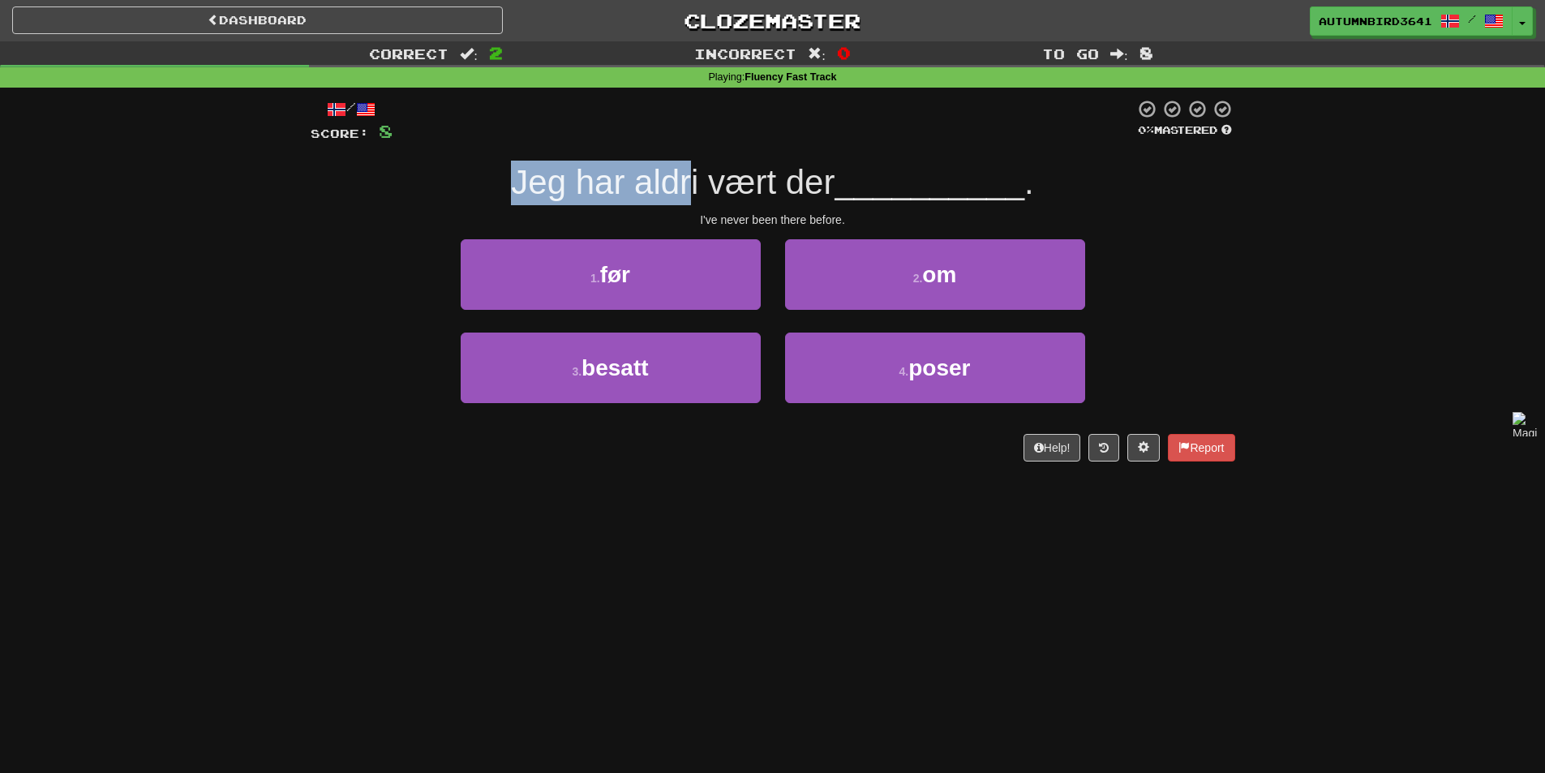
drag, startPoint x: 572, startPoint y: 188, endPoint x: 496, endPoint y: 198, distance: 76.9
click at [496, 198] on div "Jeg har aldri vært der __________ ." at bounding box center [773, 183] width 925 height 45
click at [485, 202] on div at bounding box center [485, 202] width 0 height 0
click at [490, 210] on div "/ Score: 8 0 % Mastered Jeg har aldri vært der __________ . I've never been the…" at bounding box center [773, 280] width 925 height 363
drag, startPoint x: 500, startPoint y: 192, endPoint x: 698, endPoint y: 196, distance: 198.7
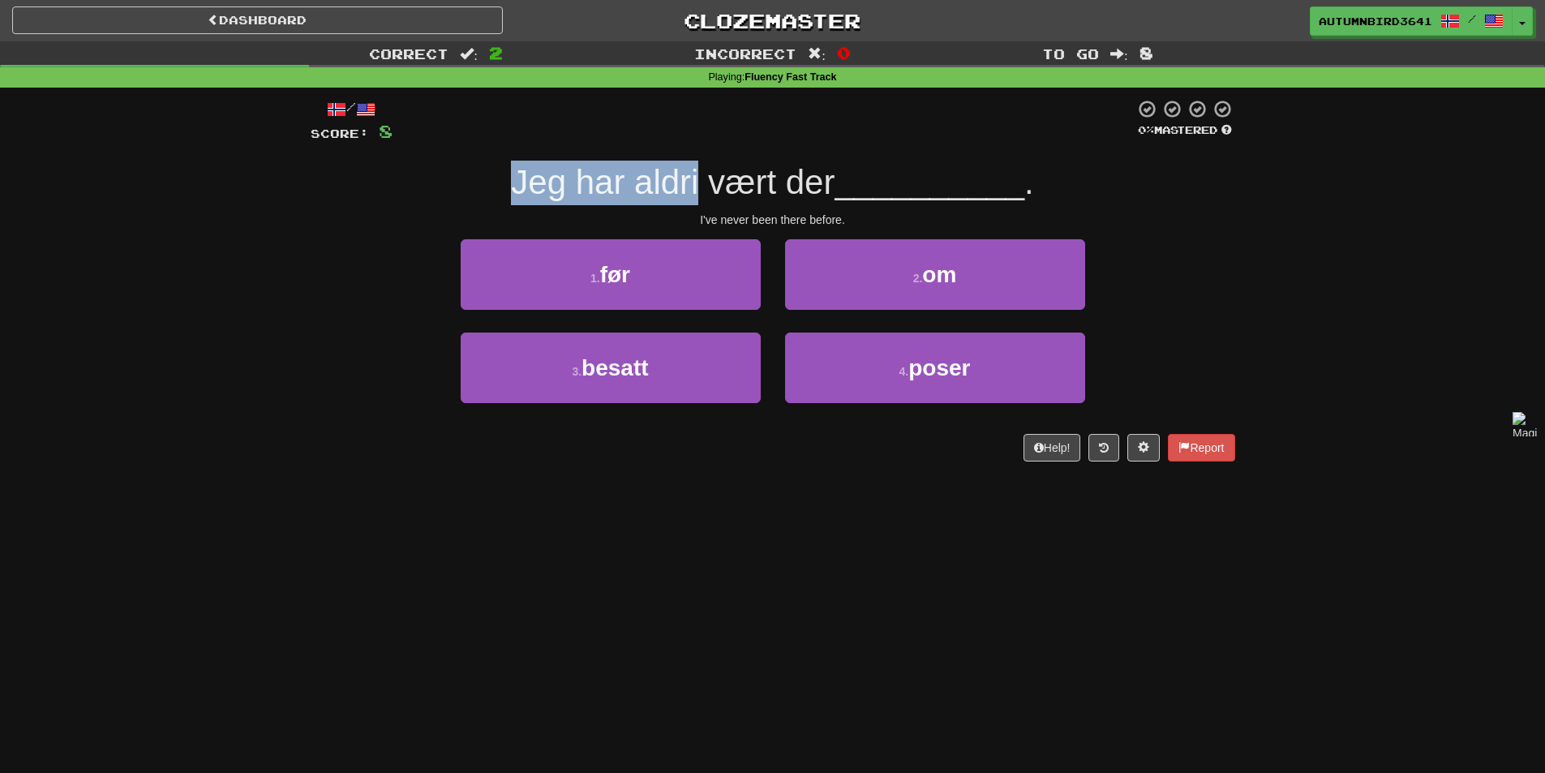
click at [698, 196] on div "Jeg har aldri vært der __________ ." at bounding box center [773, 183] width 925 height 45
click at [688, 202] on div at bounding box center [688, 202] width 0 height 0
click at [660, 164] on span "Jeg har aldri vært der" at bounding box center [673, 182] width 324 height 38
click at [735, 184] on span "Jeg har aldri vært der" at bounding box center [673, 182] width 324 height 38
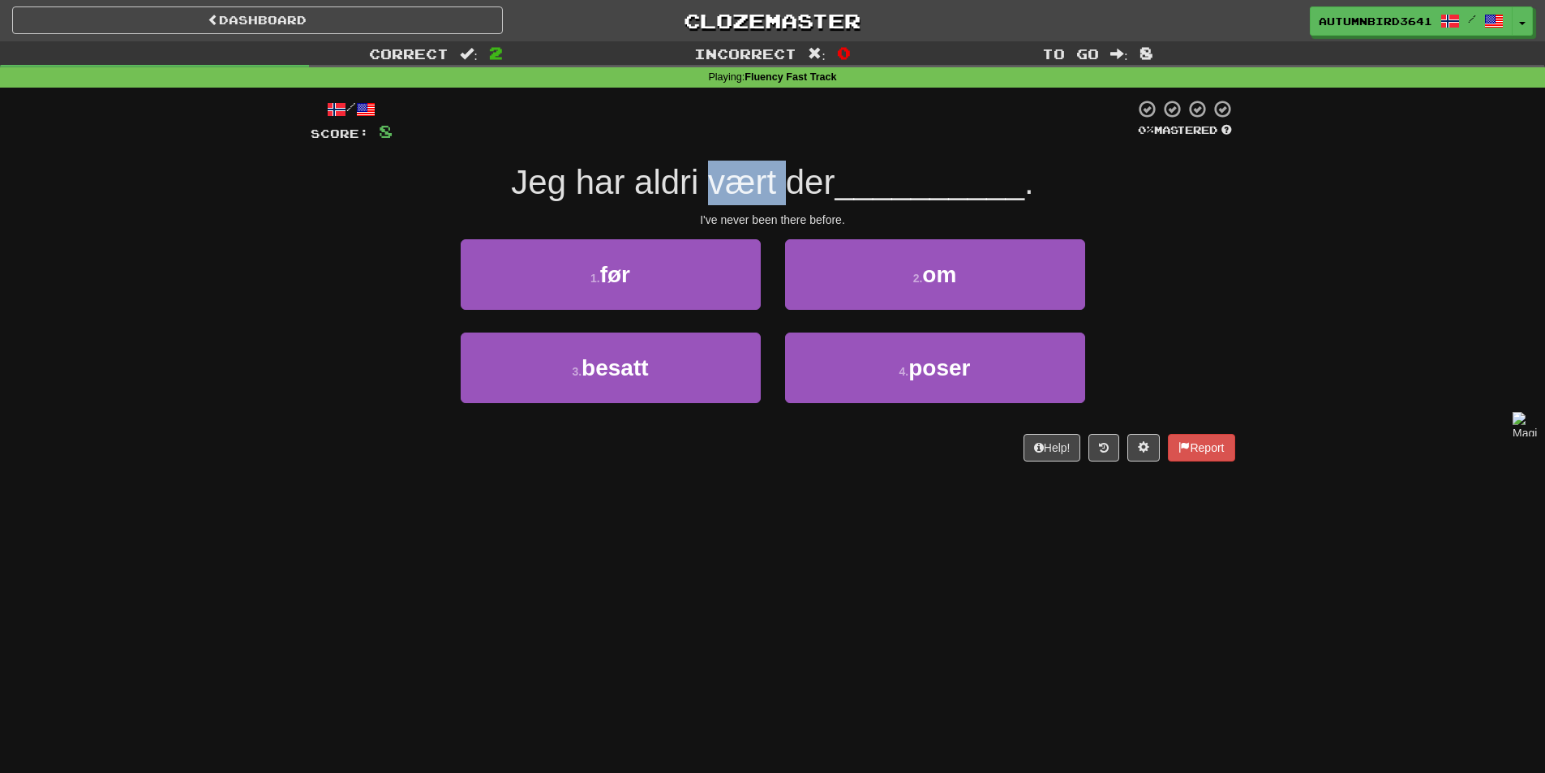
click at [735, 184] on span "Jeg har aldri vært der" at bounding box center [673, 182] width 324 height 38
click at [724, 202] on div at bounding box center [724, 202] width 0 height 0
click at [745, 174] on span "Jeg har aldri vært der" at bounding box center [673, 182] width 324 height 38
drag, startPoint x: 780, startPoint y: 182, endPoint x: 482, endPoint y: 173, distance: 298.6
click at [478, 173] on div "Jeg har aldri vært der __________ ." at bounding box center [773, 183] width 925 height 45
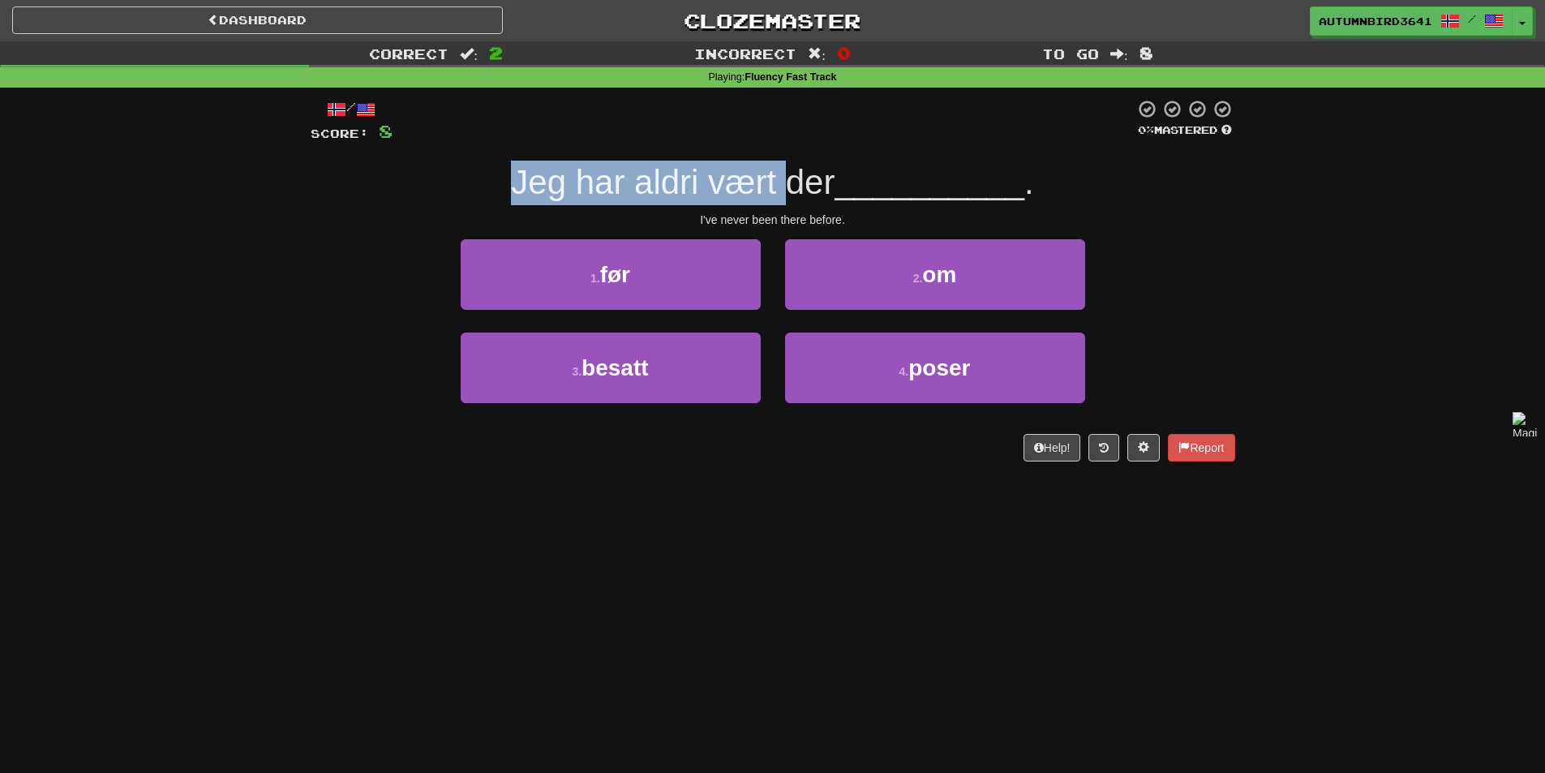
click at [468, 140] on div at bounding box center [468, 140] width 0 height 0
click at [501, 169] on div "Jeg har aldri vært der __________ ." at bounding box center [773, 183] width 925 height 45
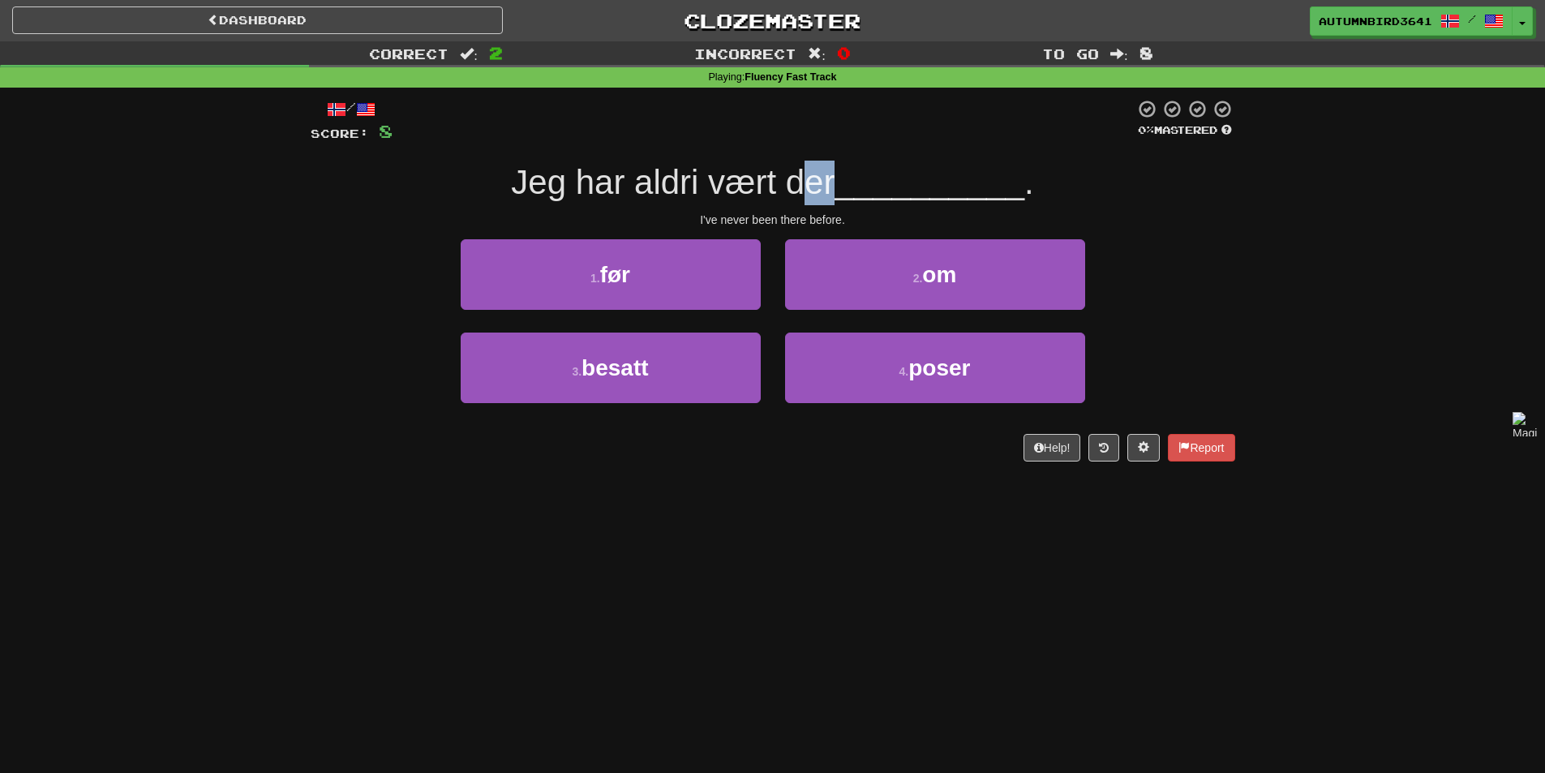
drag, startPoint x: 834, startPoint y: 187, endPoint x: 805, endPoint y: 187, distance: 29.2
click at [805, 187] on span "Jeg har aldri vært der" at bounding box center [673, 182] width 324 height 38
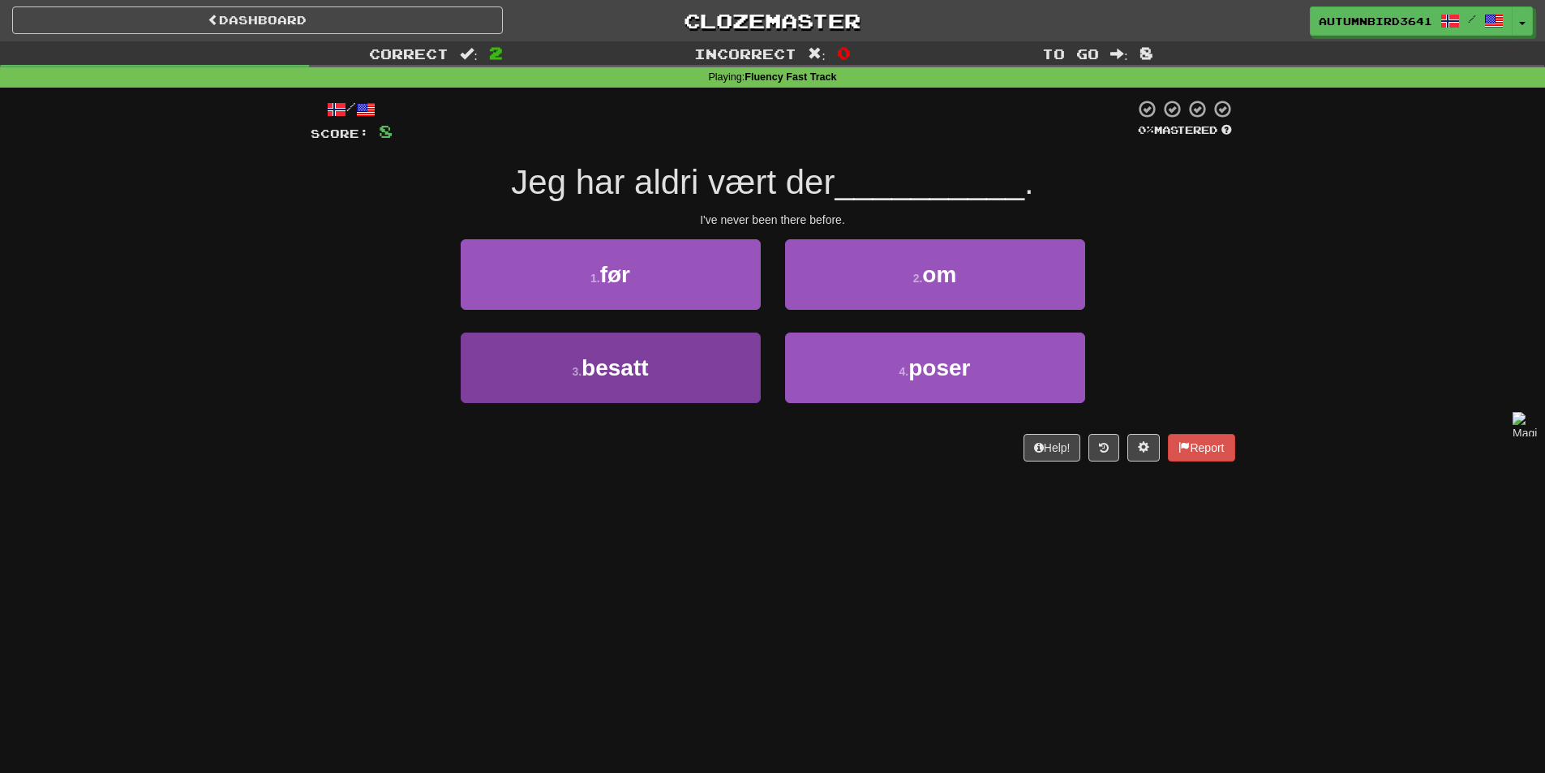
drag, startPoint x: 735, startPoint y: 414, endPoint x: 601, endPoint y: 341, distance: 152.0
click at [601, 341] on div "3 . besatt" at bounding box center [610, 379] width 324 height 93
drag, startPoint x: 604, startPoint y: 326, endPoint x: 652, endPoint y: 361, distance: 59.2
click at [646, 442] on div "/ Score: 8 0 % Mastered Jeg har aldri vært der __________ . I've never been the…" at bounding box center [773, 280] width 925 height 363
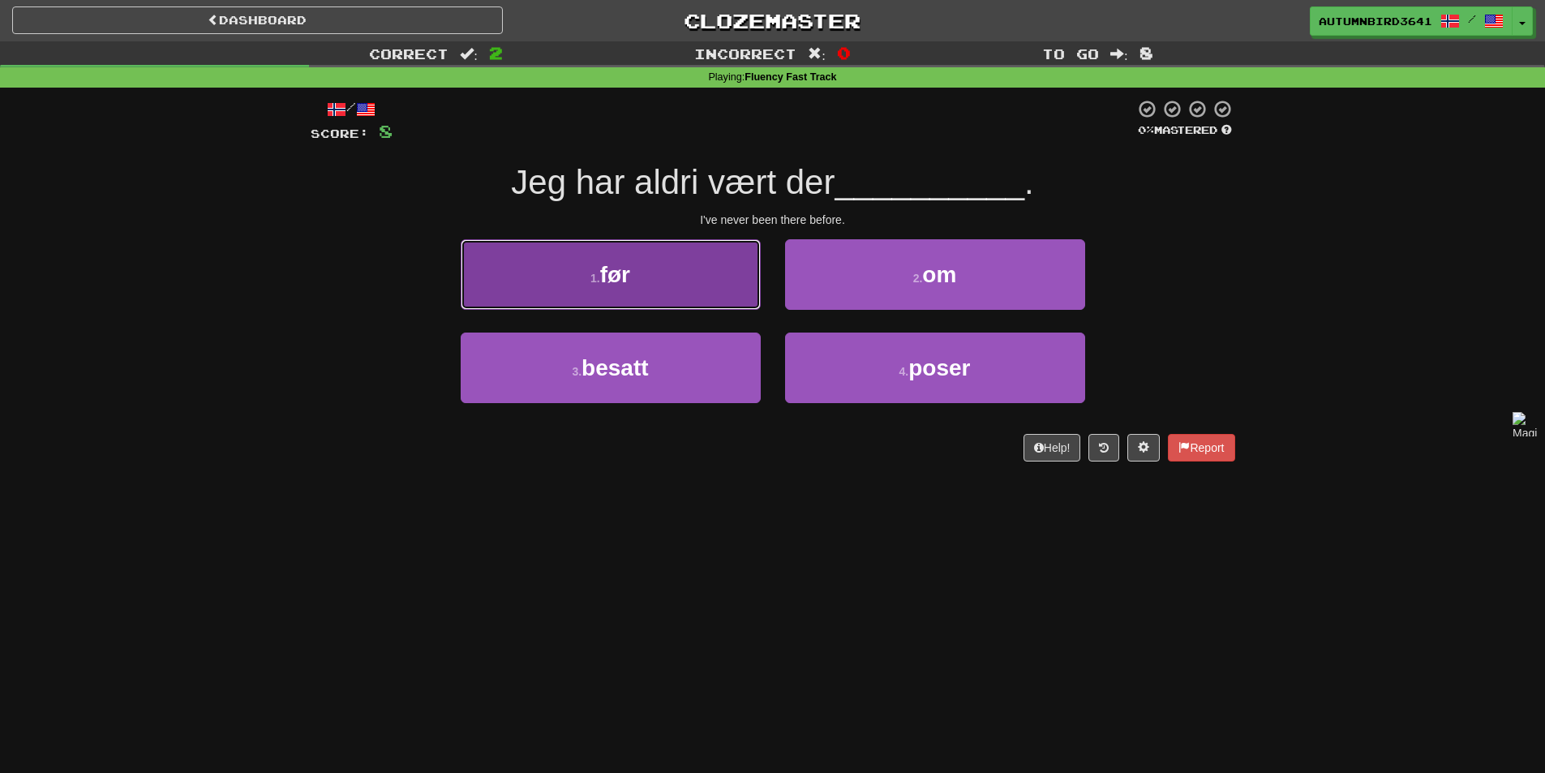
click at [637, 267] on button "1 . før" at bounding box center [611, 274] width 300 height 71
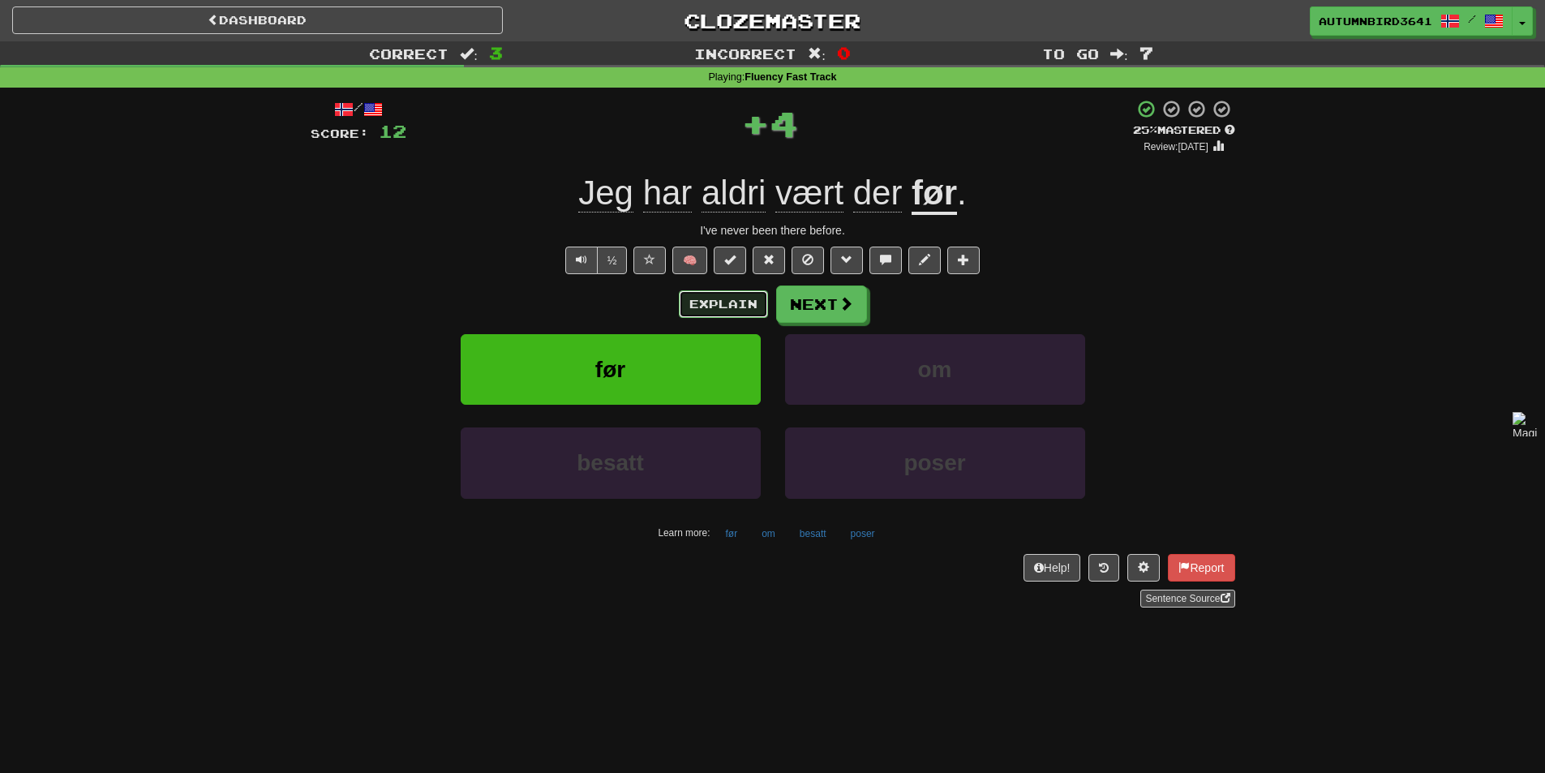
click at [744, 305] on button "Explain" at bounding box center [723, 304] width 89 height 28
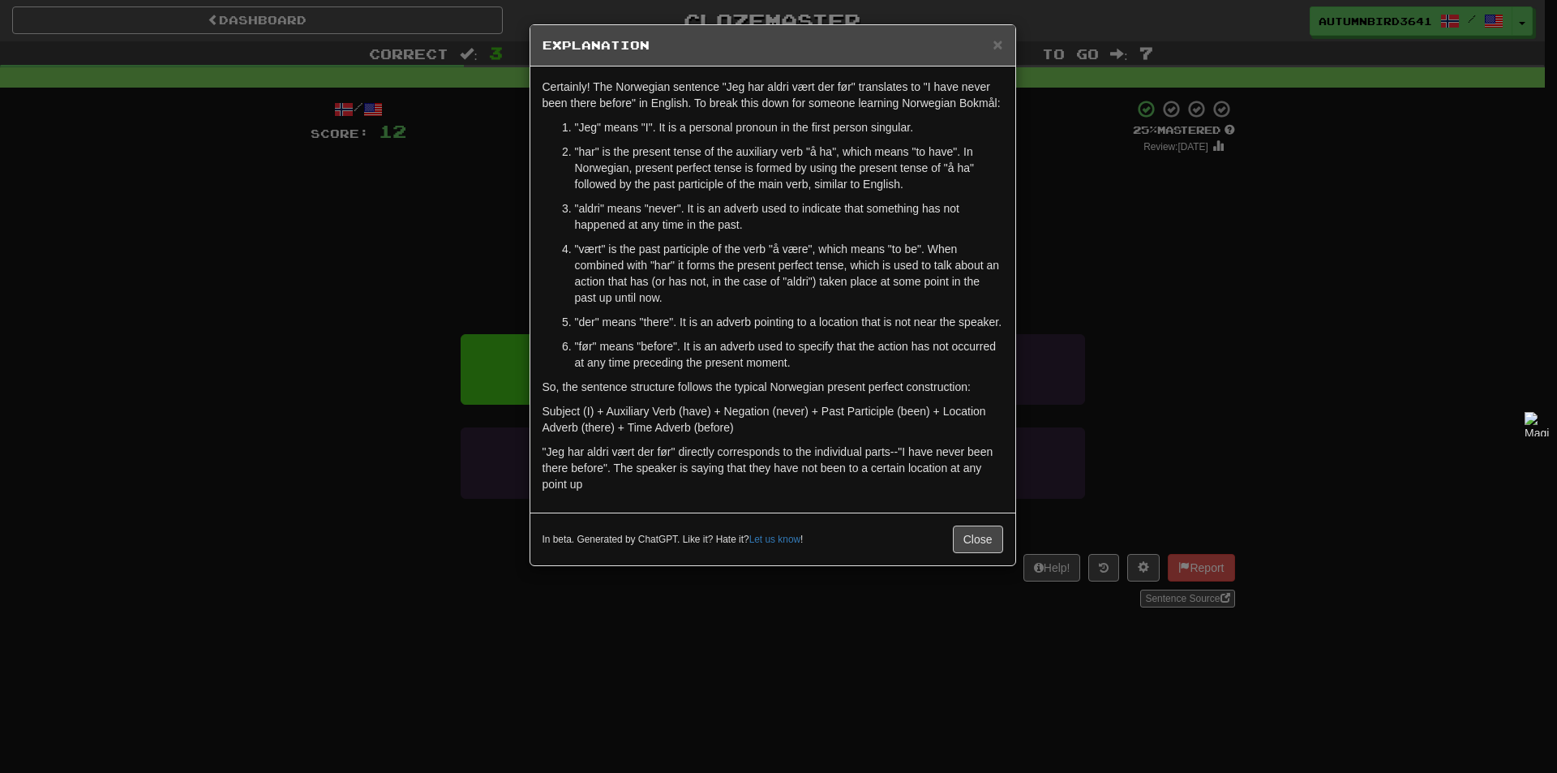
click at [744, 304] on p ""vært" is the past participle of the verb "å være", which means "to be". When c…" at bounding box center [789, 273] width 428 height 65
click at [1216, 144] on div "× Explanation Certainly! The Norwegian sentence "Jeg har aldri vært der før" tr…" at bounding box center [778, 386] width 1557 height 773
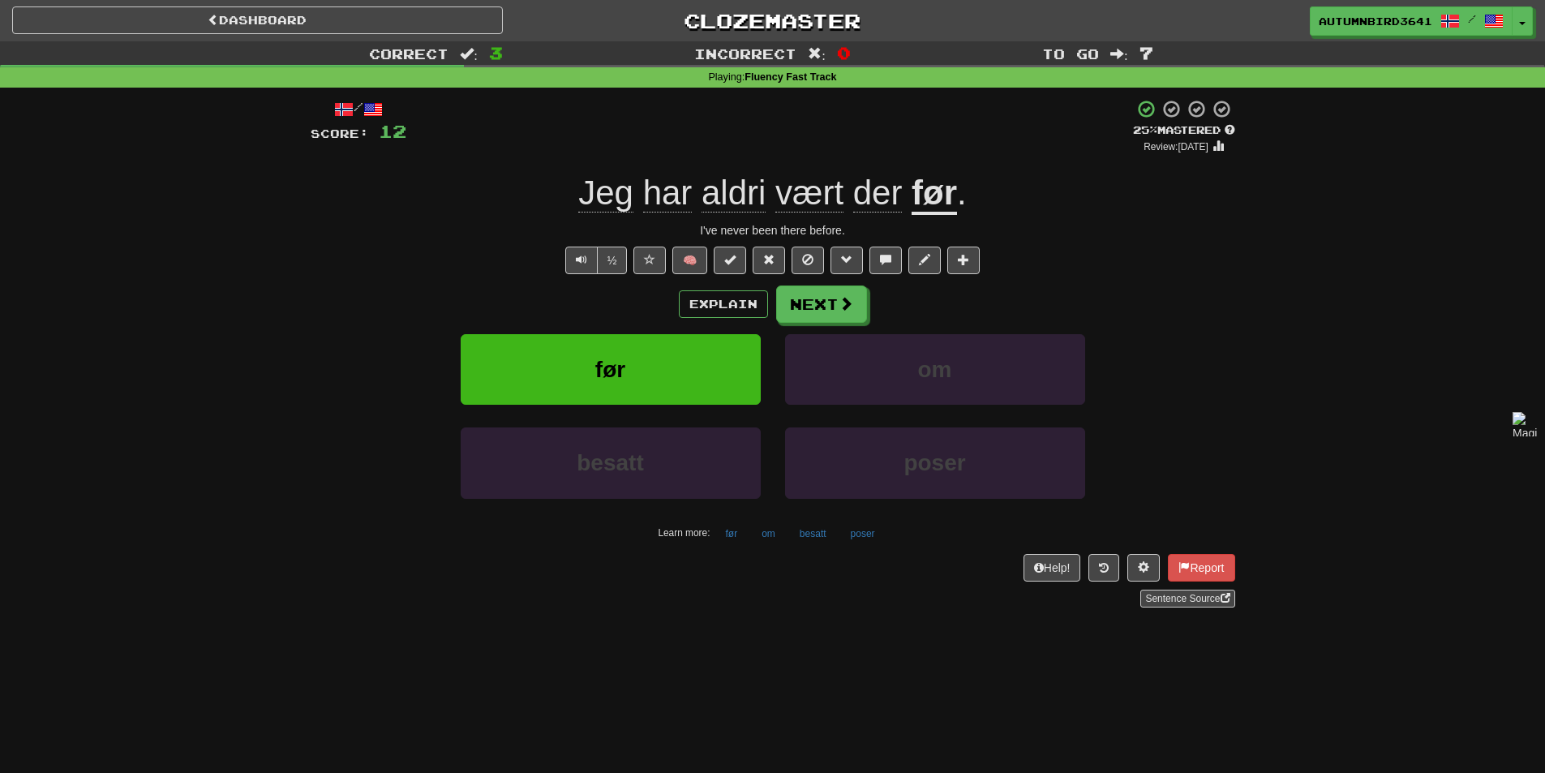
drag, startPoint x: 997, startPoint y: 186, endPoint x: 808, endPoint y: 162, distance: 190.4
click at [808, 162] on div "/ Score: 12 + 4 25 % Mastered Review: 2025-08-21 Jeg har aldri vært der før . I…" at bounding box center [773, 353] width 925 height 508
click at [733, 287] on div "Explain Next" at bounding box center [773, 303] width 925 height 37
click at [733, 297] on button "Explain" at bounding box center [723, 304] width 89 height 28
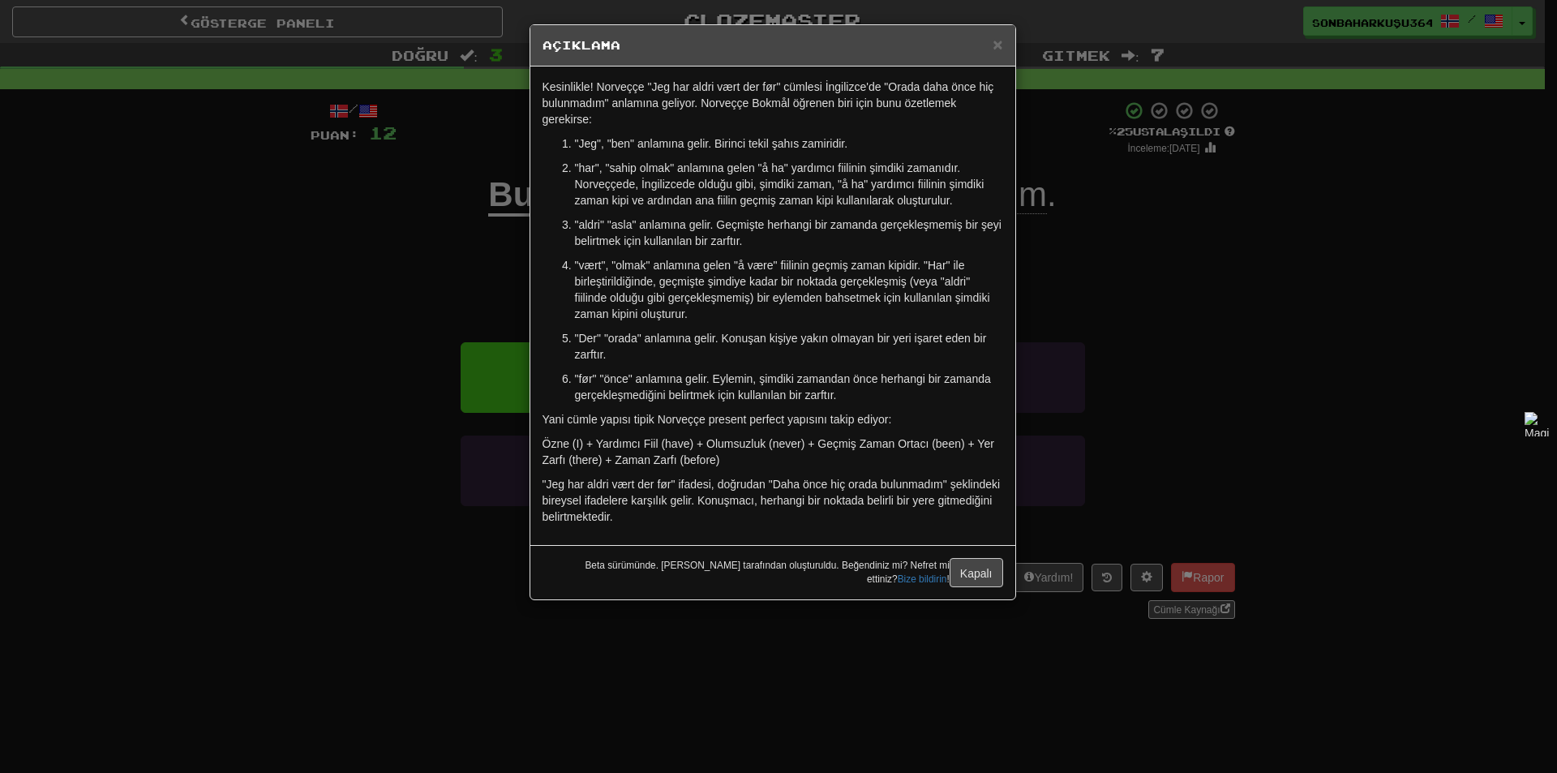
click at [452, 371] on div "× Açıklama Kesinlikle! Norveççe "Jeg har aldri vært der før" cümlesi İngilizce'…" at bounding box center [778, 386] width 1557 height 773
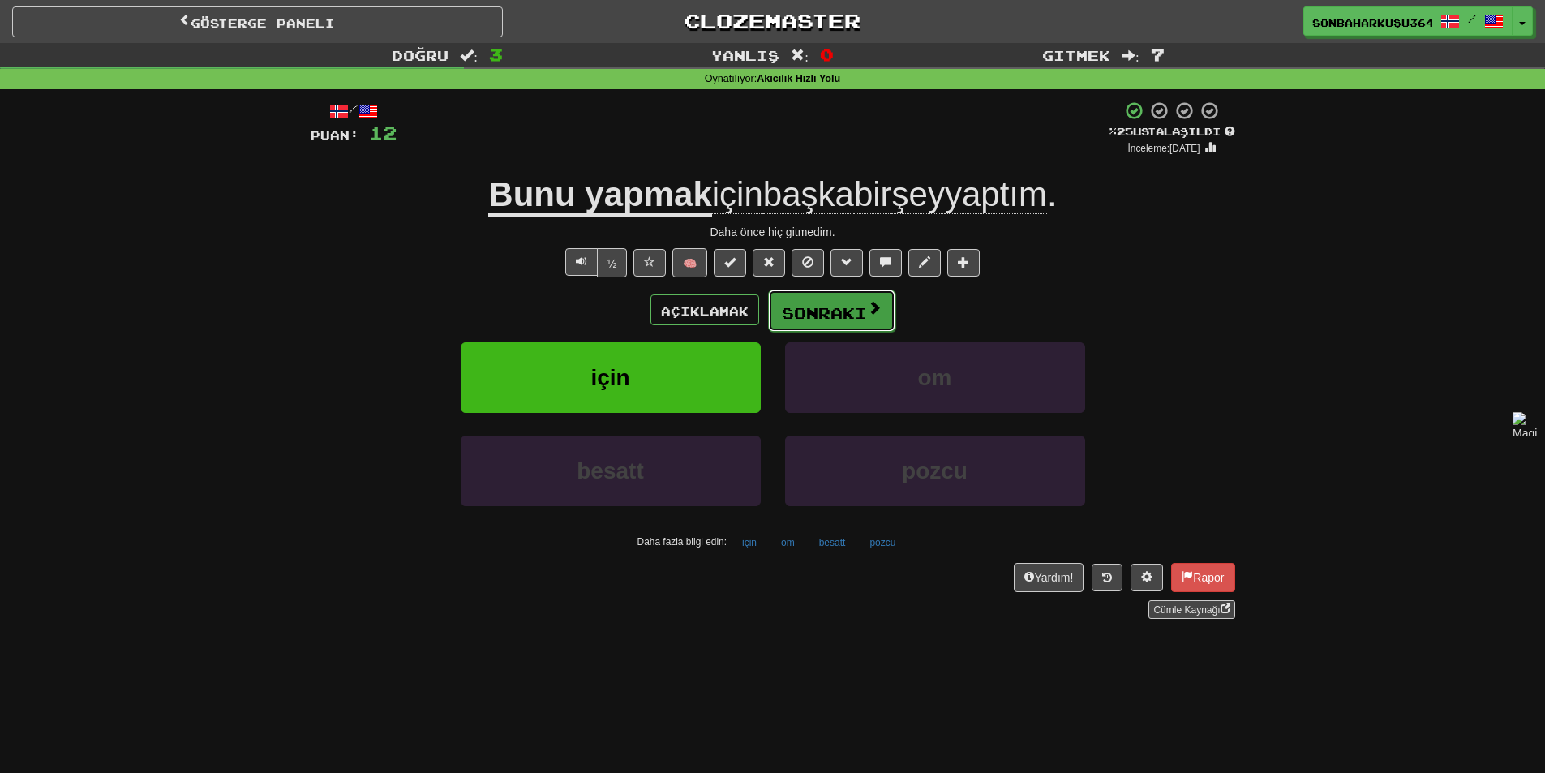
click at [818, 304] on font "Sonraki" at bounding box center [824, 313] width 85 height 18
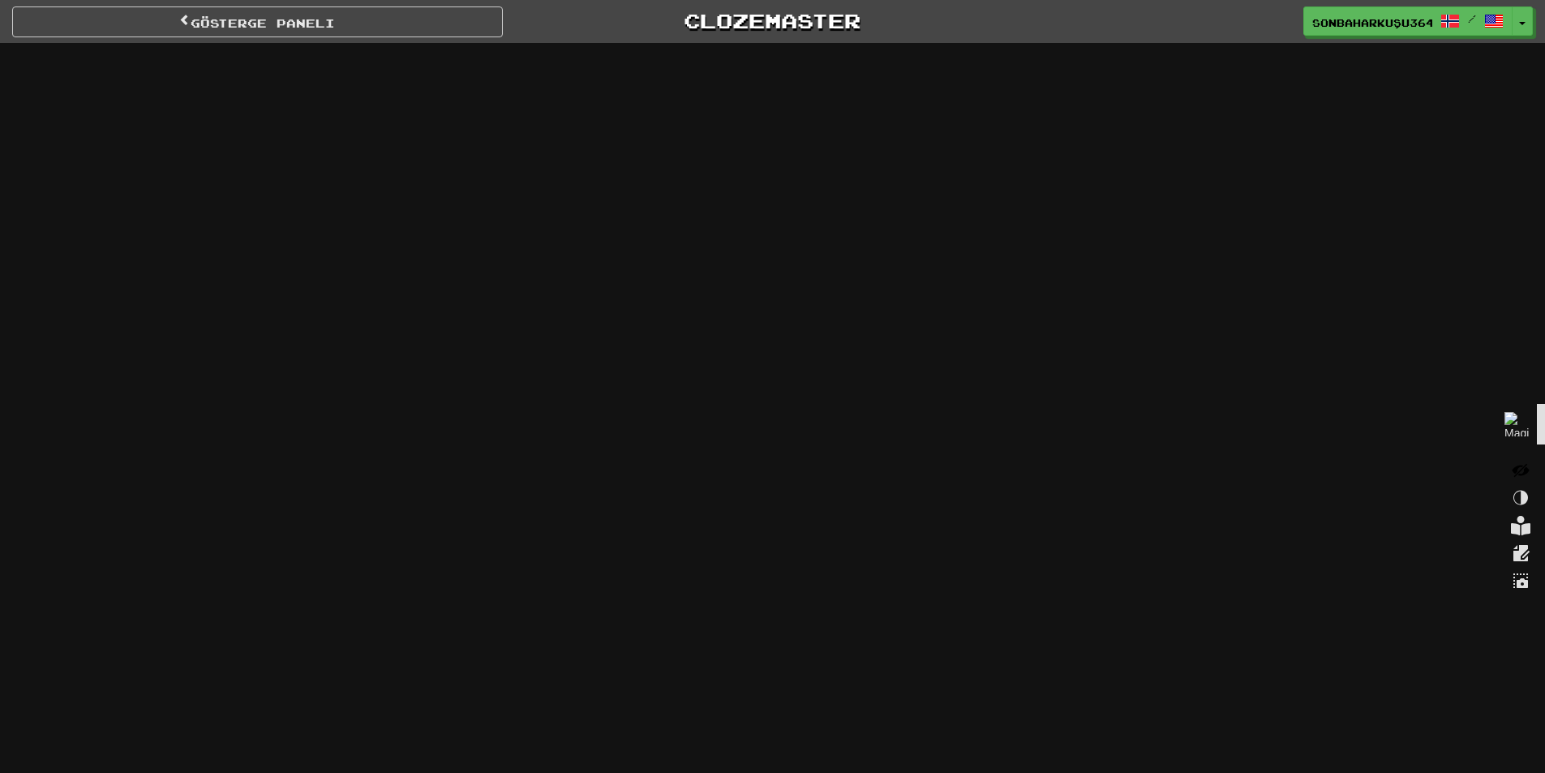
click at [1521, 463] on icon at bounding box center [1520, 470] width 19 height 19
click at [805, 637] on div "Gösterge Paneli Clozemaster SonbaharKuşu3641 / Açılır Menüyü Aç/Kapat Gösterge …" at bounding box center [772, 386] width 1545 height 773
click at [1318, 501] on div "Gösterge Paneli Clozemaster SonbaharKuşu3641 / Açılır Menüyü Aç/Kapat Gösterge …" at bounding box center [772, 386] width 1545 height 773
drag, startPoint x: 840, startPoint y: 657, endPoint x: 848, endPoint y: 654, distance: 8.7
click at [843, 657] on div "Gösterge Paneli Clozemaster SonbaharKuşu3641 / Açılır Menüyü Aç/Kapat Gösterge …" at bounding box center [772, 386] width 1545 height 773
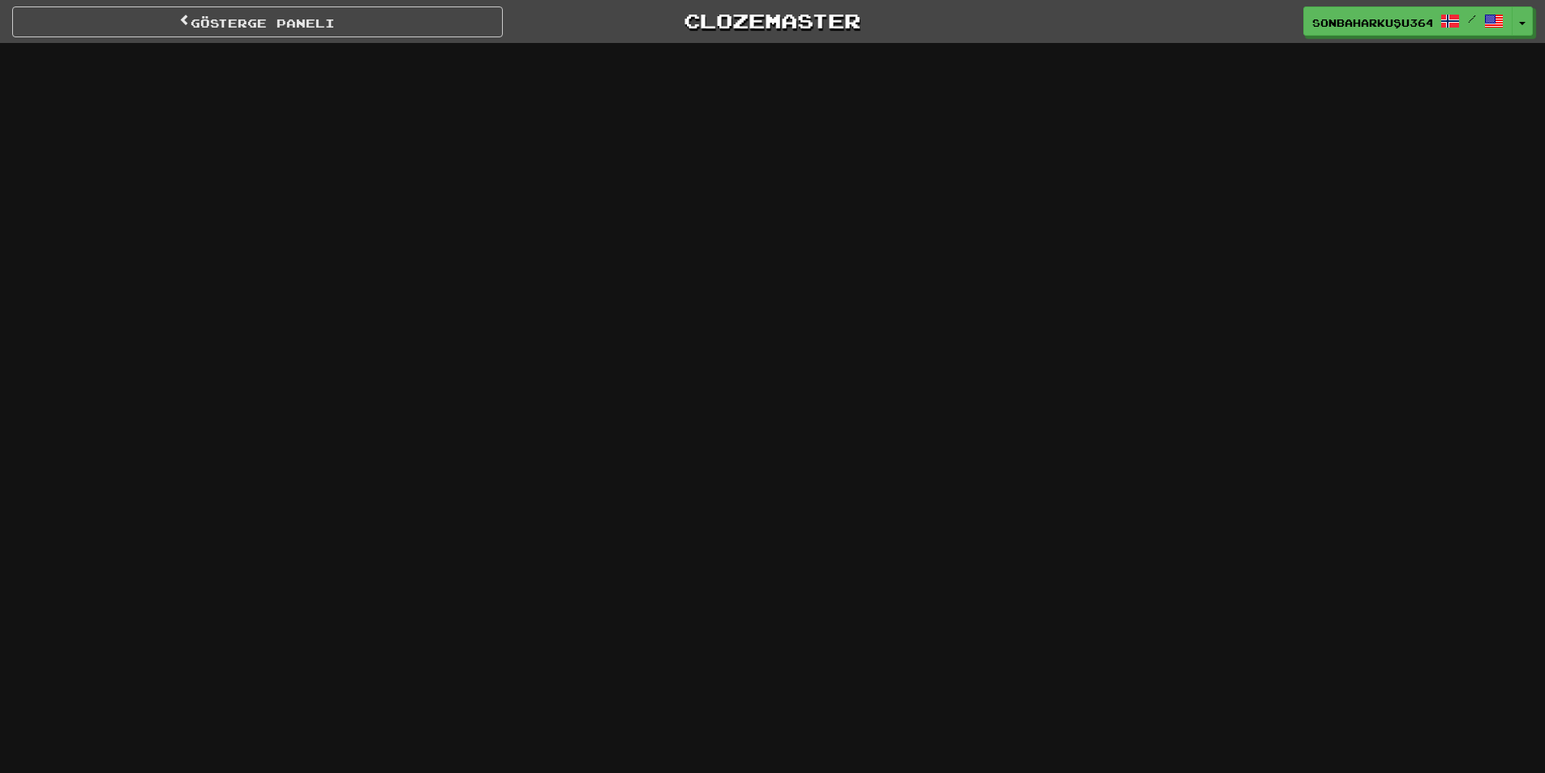
click at [1337, 465] on div "Gösterge Paneli Clozemaster SonbaharKuşu3641 / Açılır Menüyü Aç/Kapat Gösterge …" at bounding box center [772, 386] width 1545 height 773
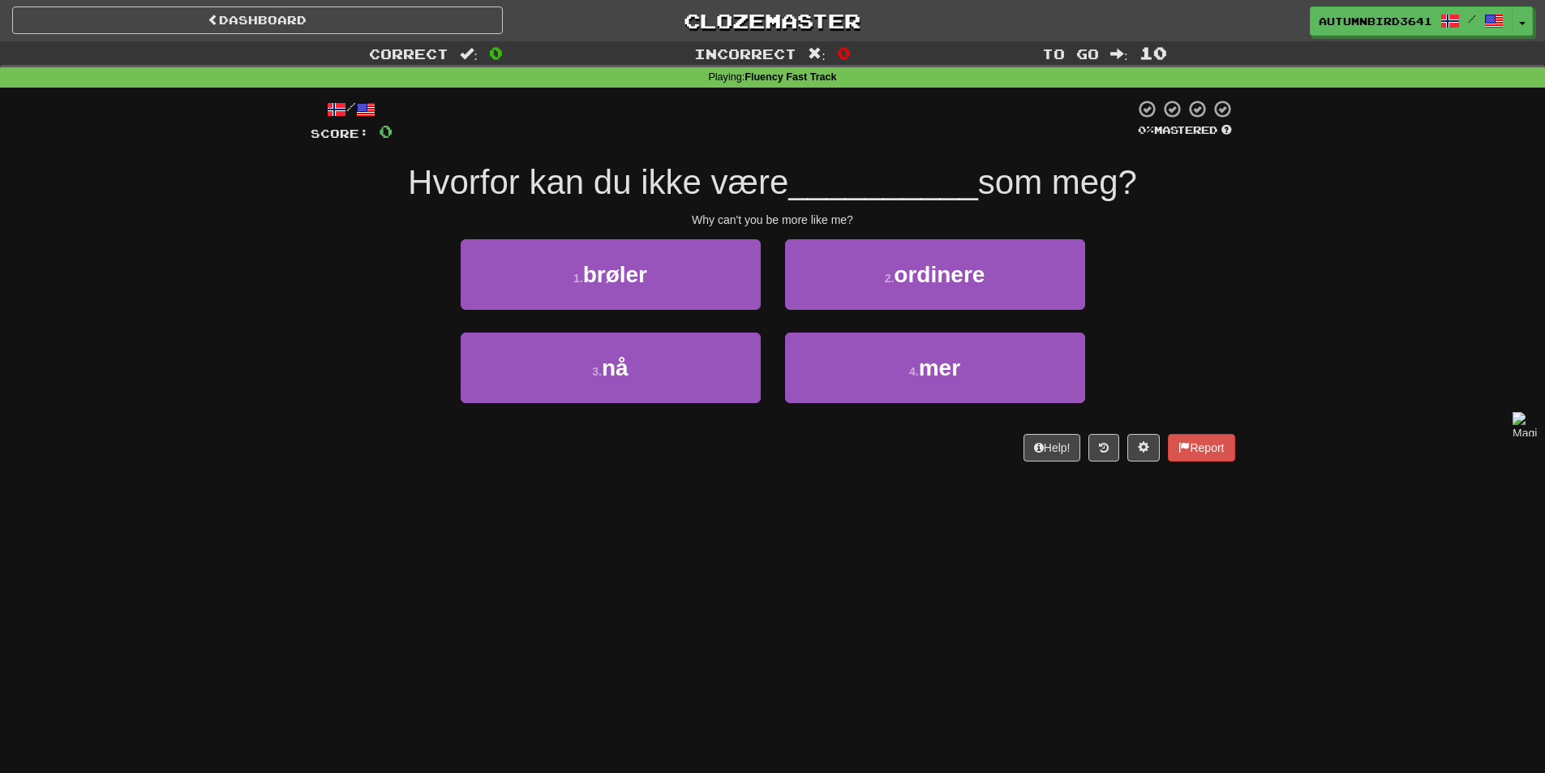
click at [768, 577] on div "Dashboard Clozemaster AutumnBird3641 / Toggle Dropdown Dashboard Leaderboard Ac…" at bounding box center [772, 386] width 1545 height 773
click at [281, 708] on div "Dashboard Clozemaster AutumnBird3641 / Toggle Dropdown Dashboard Leaderboard Ac…" at bounding box center [772, 386] width 1545 height 773
click at [105, 674] on div "Dashboard Clozemaster AutumnBird3641 / Toggle Dropdown Dashboard Leaderboard Ac…" at bounding box center [772, 386] width 1545 height 773
click at [322, 605] on div "Dashboard Clozemaster AutumnBird3641 / Toggle Dropdown Dashboard Leaderboard Ac…" at bounding box center [772, 386] width 1545 height 773
click at [457, 585] on div "Dashboard Clozemaster AutumnBird3641 / Toggle Dropdown Dashboard Leaderboard Ac…" at bounding box center [772, 386] width 1545 height 773
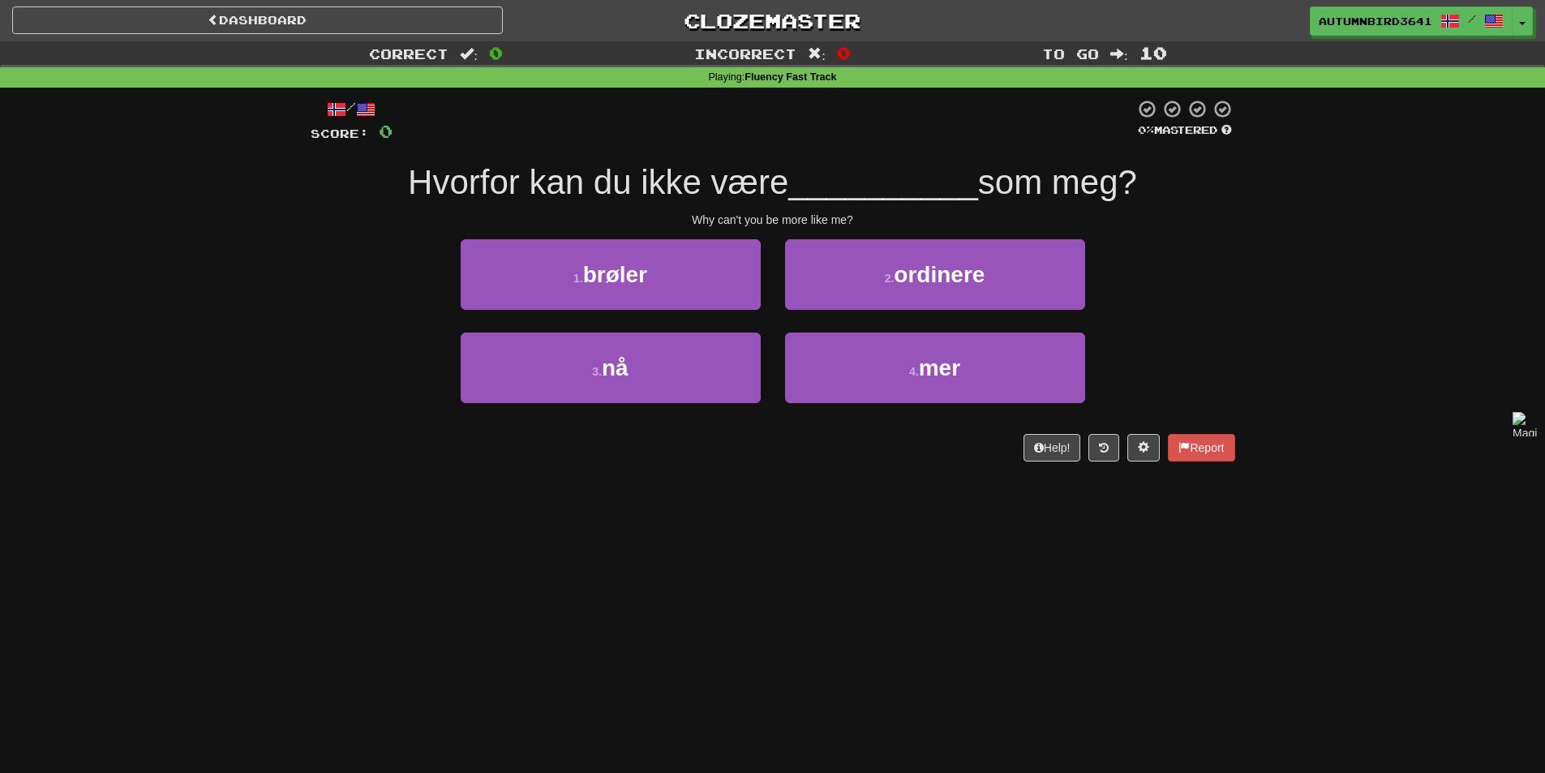
click at [311, 641] on div "Dashboard Clozemaster AutumnBird3641 / Toggle Dropdown Dashboard Leaderboard Ac…" at bounding box center [772, 386] width 1545 height 773
click at [632, 580] on div "Dashboard Clozemaster AutumnBird3641 / Toggle Dropdown Dashboard Leaderboard Ac…" at bounding box center [772, 386] width 1545 height 773
drag, startPoint x: 139, startPoint y: 691, endPoint x: 170, endPoint y: 685, distance: 31.3
click at [165, 687] on div "Dashboard Clozemaster AutumnBird3641 / Toggle Dropdown Dashboard Leaderboard Ac…" at bounding box center [772, 386] width 1545 height 773
click at [553, 592] on div "Dashboard Clozemaster AutumnBird3641 / Toggle Dropdown Dashboard Leaderboard Ac…" at bounding box center [772, 386] width 1545 height 773
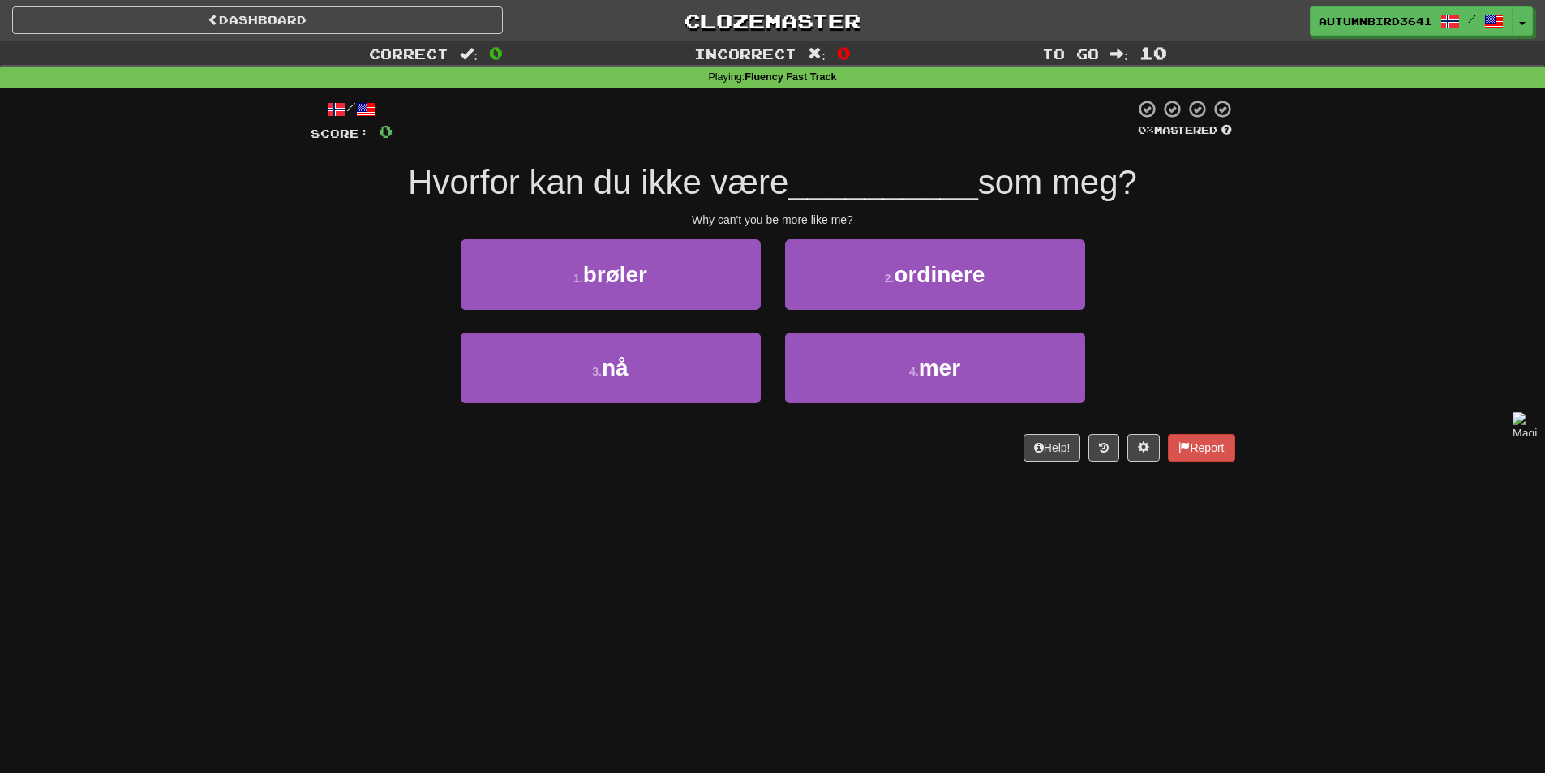
click at [398, 613] on div "Dashboard Clozemaster AutumnBird3641 / Toggle Dropdown Dashboard Leaderboard Ac…" at bounding box center [772, 386] width 1545 height 773
click at [856, 588] on div "Dashboard Clozemaster AutumnBird3641 / Toggle Dropdown Dashboard Leaderboard Ac…" at bounding box center [772, 386] width 1545 height 773
click at [594, 618] on div "Dashboard Clozemaster AutumnBird3641 / Toggle Dropdown Dashboard Leaderboard Ac…" at bounding box center [772, 386] width 1545 height 773
drag, startPoint x: 464, startPoint y: 639, endPoint x: 487, endPoint y: 630, distance: 25.2
click at [464, 638] on div "Dashboard Clozemaster AutumnBird3641 / Toggle Dropdown Dashboard Leaderboard Ac…" at bounding box center [772, 386] width 1545 height 773
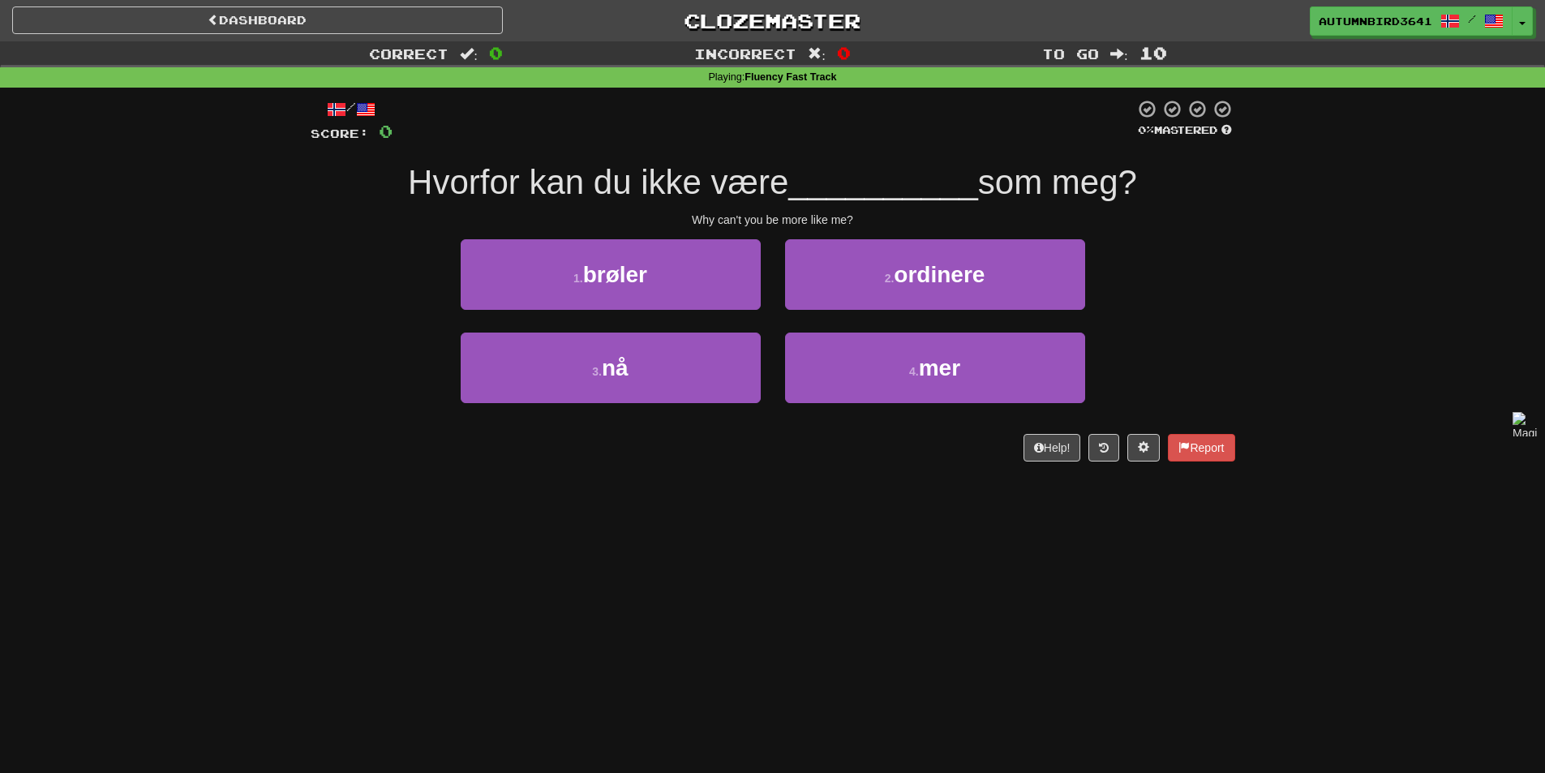
click at [828, 537] on div "Dashboard Clozemaster AutumnBird3641 / Toggle Dropdown Dashboard Leaderboard Ac…" at bounding box center [772, 386] width 1545 height 773
click at [516, 629] on div "Dashboard Clozemaster AutumnBird3641 / Toggle Dropdown Dashboard Leaderboard Ac…" at bounding box center [772, 386] width 1545 height 773
click at [814, 536] on div "Dashboard Clozemaster AutumnBird3641 / Toggle Dropdown Dashboard Leaderboard Ac…" at bounding box center [772, 386] width 1545 height 773
drag, startPoint x: 610, startPoint y: 178, endPoint x: 538, endPoint y: 191, distance: 73.2
click at [410, 192] on span "Hvorfor kan du ikke være" at bounding box center [598, 182] width 380 height 38
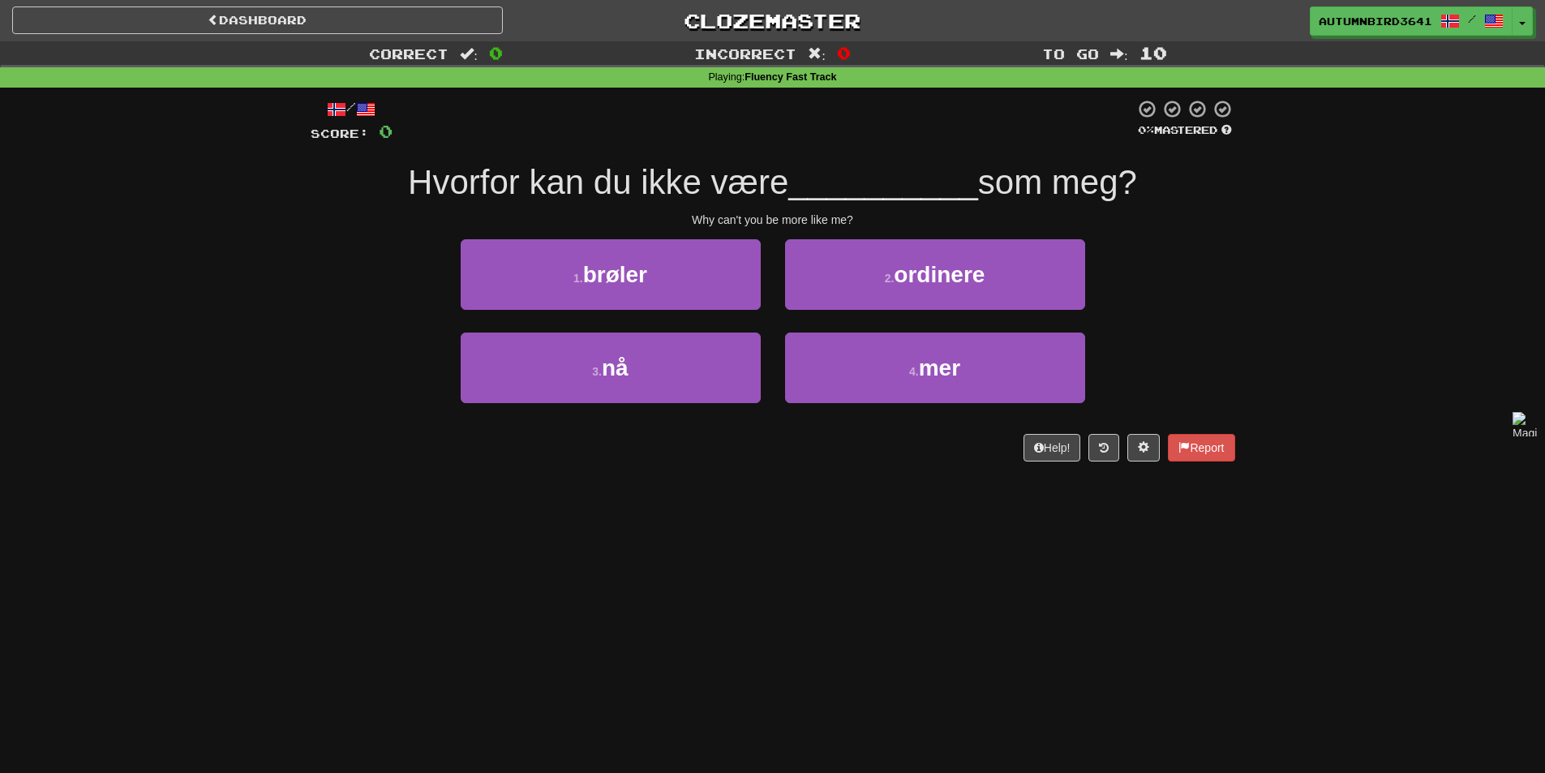
click at [619, 191] on span "Hvorfor kan du ikke være" at bounding box center [598, 182] width 380 height 38
drag, startPoint x: 568, startPoint y: 199, endPoint x: 363, endPoint y: 185, distance: 204.8
click at [347, 188] on div "Hvorfor kan du ikke være __________ som meg?" at bounding box center [773, 183] width 925 height 45
click at [337, 202] on div at bounding box center [337, 202] width 0 height 0
drag, startPoint x: 792, startPoint y: 181, endPoint x: 455, endPoint y: 171, distance: 337.5
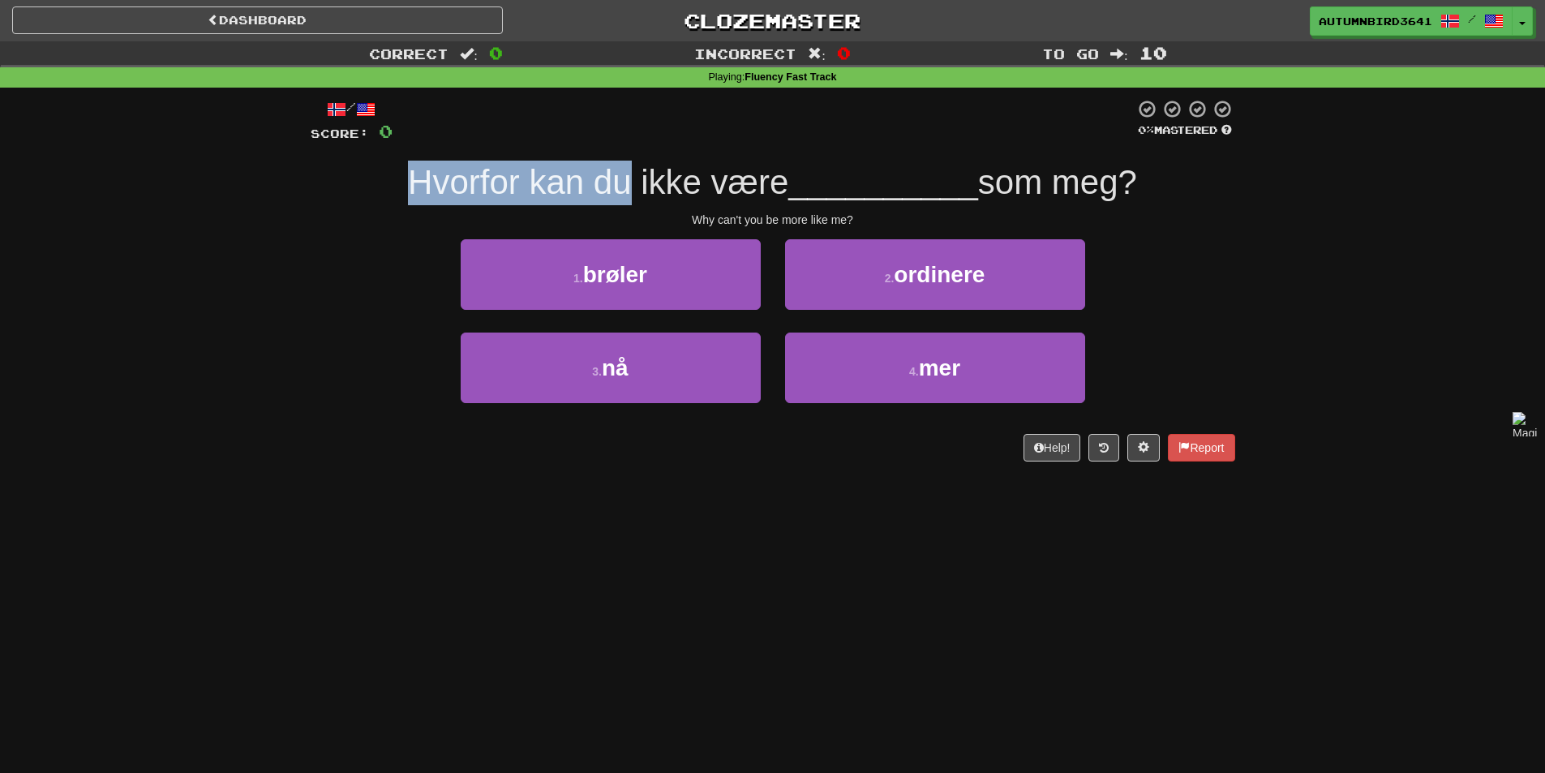
click at [455, 171] on div "Hvorfor kan du ikke være __________ som meg?" at bounding box center [773, 183] width 925 height 45
click at [1005, 182] on span "som meg?" at bounding box center [1057, 182] width 159 height 38
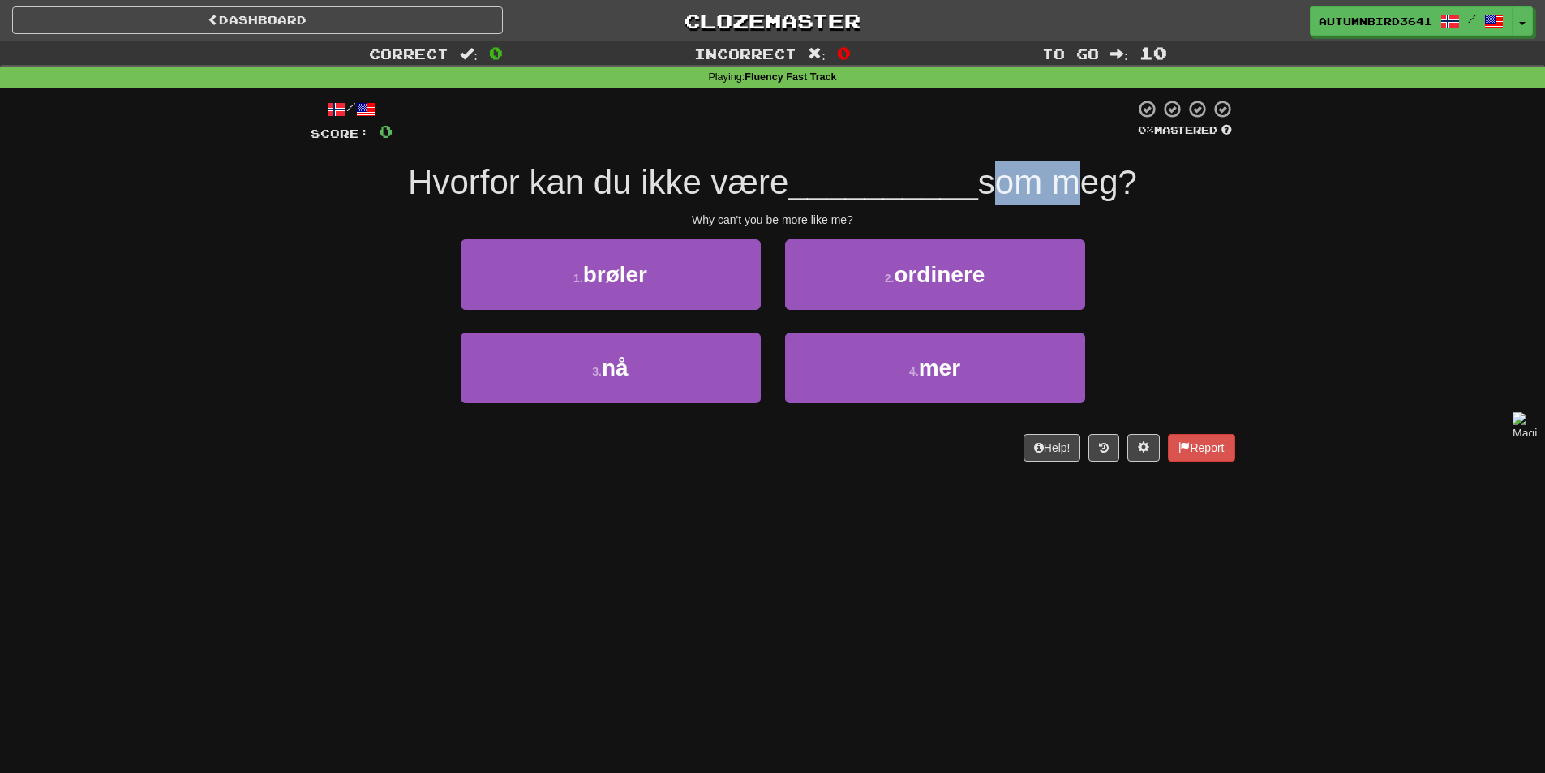
click at [1005, 182] on span "som meg?" at bounding box center [1057, 182] width 159 height 38
click at [994, 140] on div at bounding box center [994, 140] width 0 height 0
click at [997, 152] on div "/ Score: 0 0 % Mastered Hvorfor kan du ikke være __________ som meg? Why can't …" at bounding box center [773, 280] width 925 height 363
drag, startPoint x: 1152, startPoint y: 177, endPoint x: 385, endPoint y: 185, distance: 766.4
click at [385, 185] on div "Hvorfor kan du ikke være __________ som meg?" at bounding box center [773, 183] width 925 height 45
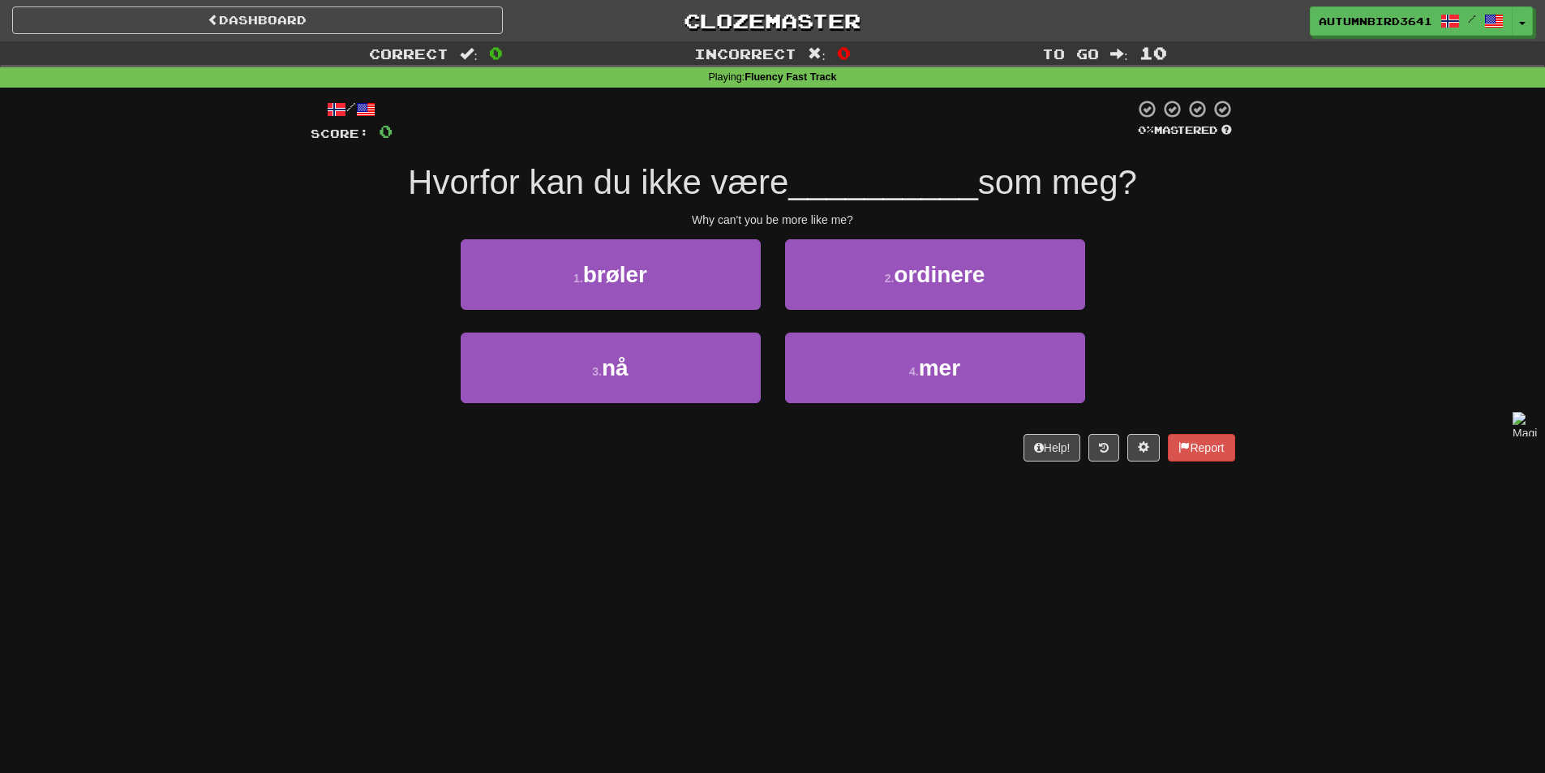
click at [375, 202] on div at bounding box center [375, 202] width 0 height 0
click at [775, 192] on span "Hvorfor kan du ikke være" at bounding box center [598, 182] width 380 height 38
click at [772, 193] on span "Hvorfor kan du ikke være" at bounding box center [598, 182] width 380 height 38
click at [753, 184] on span "Hvorfor kan du ikke være" at bounding box center [598, 182] width 380 height 38
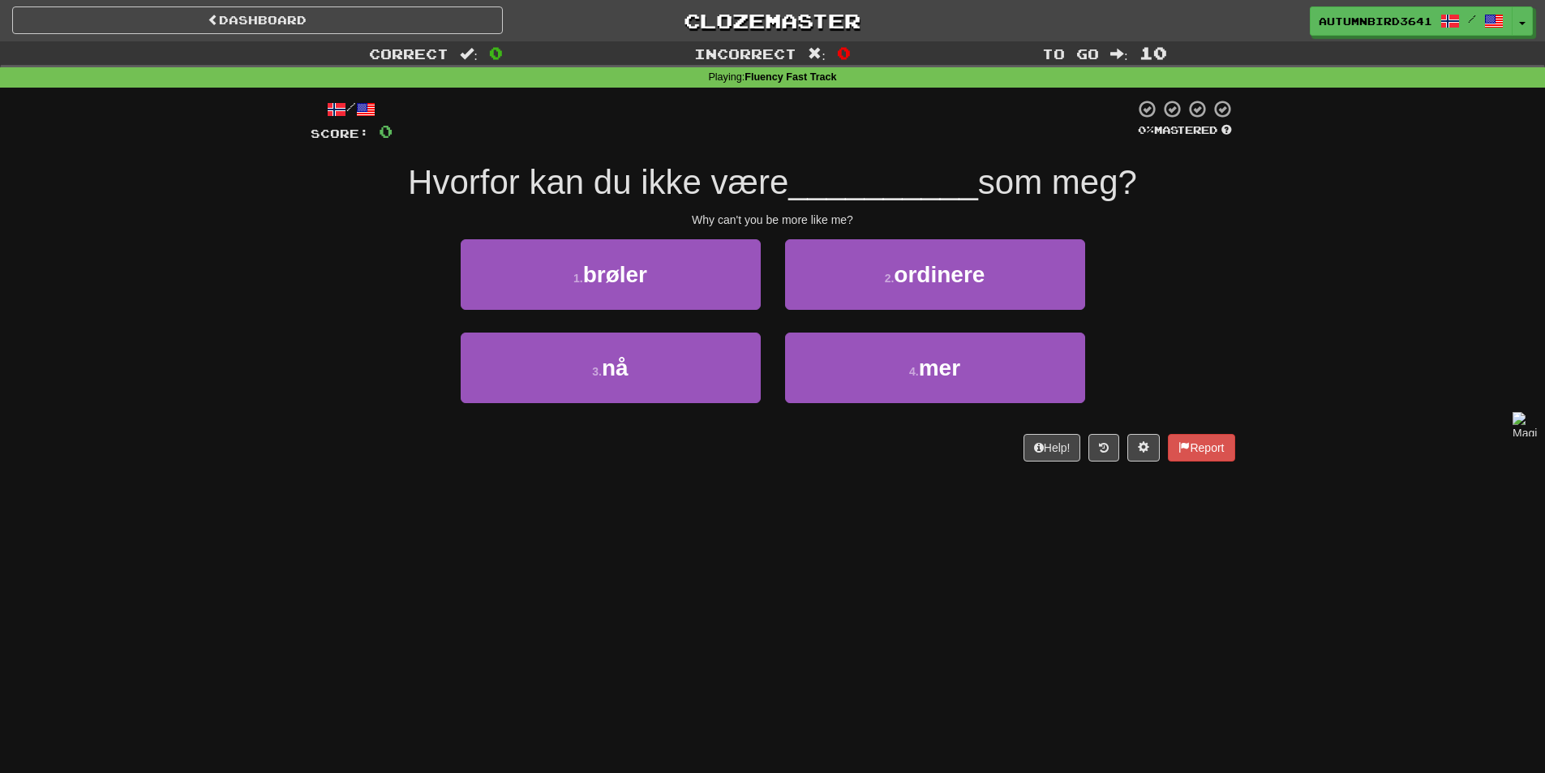
click at [753, 184] on span "Hvorfor kan du ikke være" at bounding box center [598, 182] width 380 height 38
click at [736, 210] on div "/ Score: 0 0 % Mastered Hvorfor kan du ikke være __________ som meg? Why can't …" at bounding box center [773, 280] width 925 height 363
click at [748, 194] on span "Hvorfor kan du ikke være" at bounding box center [598, 182] width 380 height 38
click at [749, 193] on span "Hvorfor kan du ikke være" at bounding box center [598, 182] width 380 height 38
click at [738, 202] on div at bounding box center [738, 202] width 0 height 0
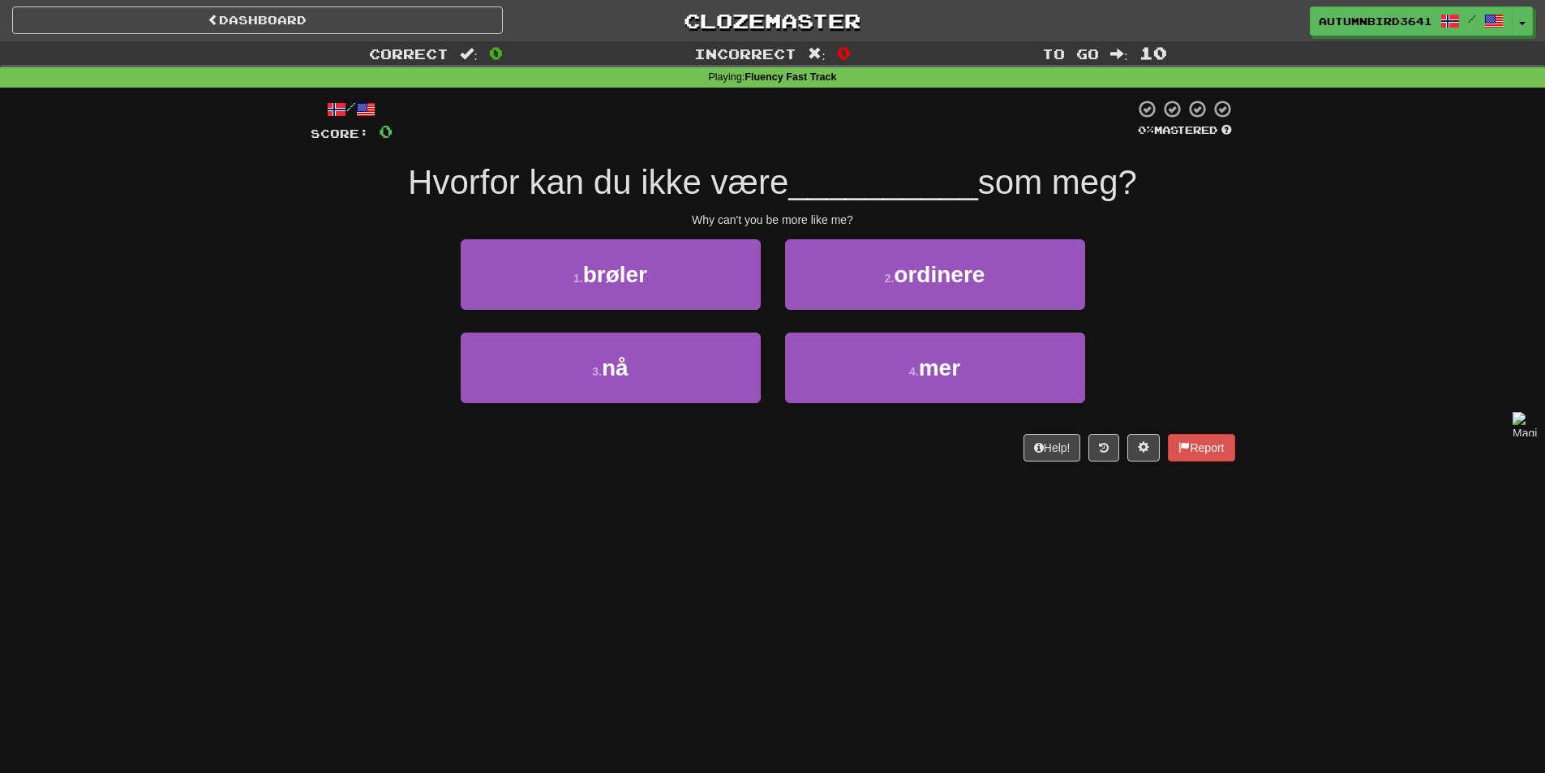
click at [534, 179] on span "Hvorfor kan du ikke være" at bounding box center [598, 182] width 380 height 38
drag, startPoint x: 356, startPoint y: 182, endPoint x: 1165, endPoint y: 166, distance: 809.5
click at [1165, 166] on div "Hvorfor kan du ikke være __________ som meg?" at bounding box center [773, 183] width 925 height 45
click at [964, 174] on span "__________" at bounding box center [883, 182] width 190 height 38
click at [985, 190] on span "som meg?" at bounding box center [1057, 182] width 159 height 38
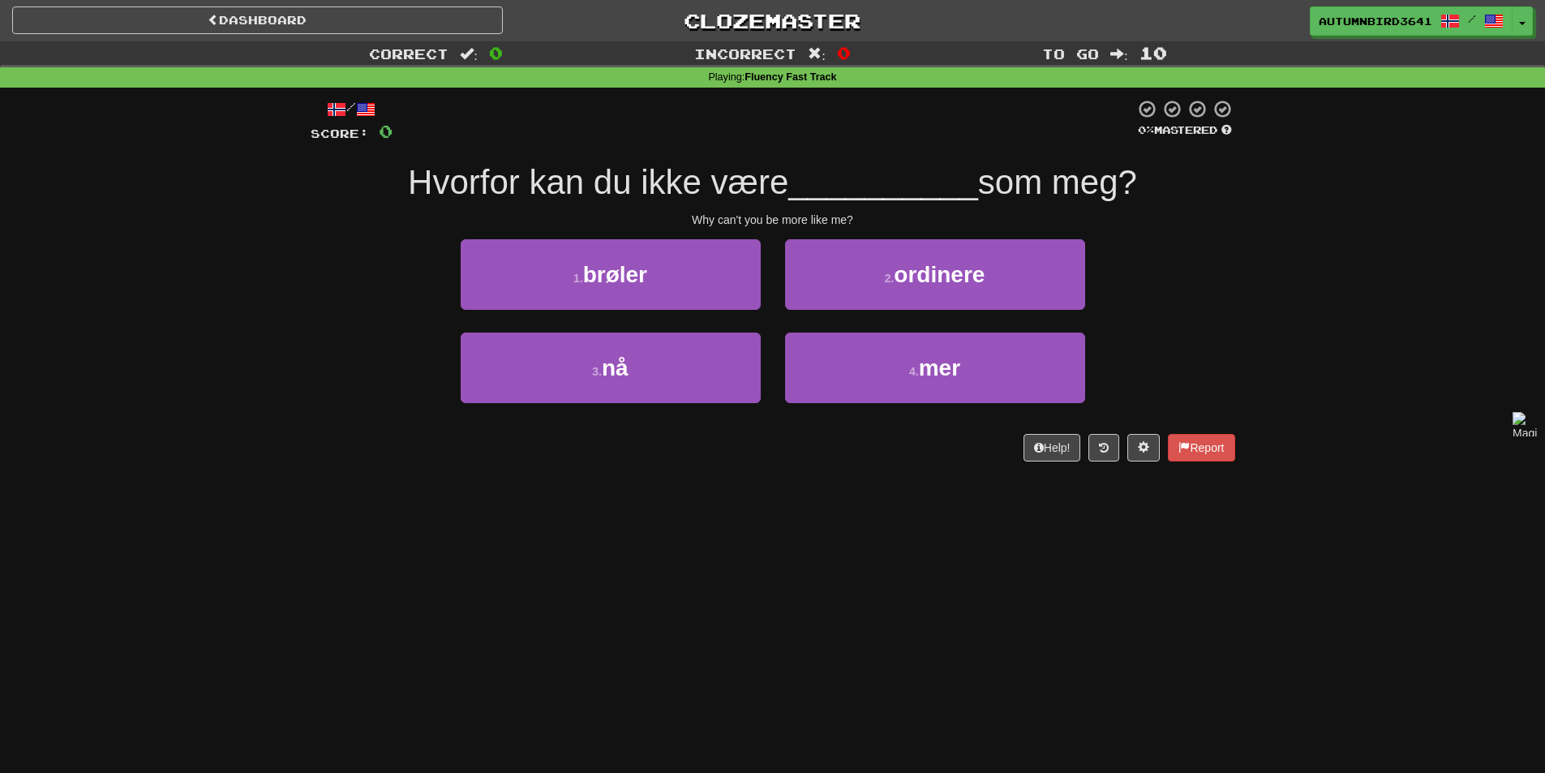
click at [985, 188] on span "som meg?" at bounding box center [1057, 182] width 159 height 38
click at [996, 138] on div at bounding box center [764, 121] width 742 height 45
drag, startPoint x: 980, startPoint y: 177, endPoint x: 1128, endPoint y: 174, distance: 147.6
click at [1128, 174] on span "som meg?" at bounding box center [1057, 182] width 159 height 38
click at [1118, 140] on div at bounding box center [1118, 140] width 0 height 0
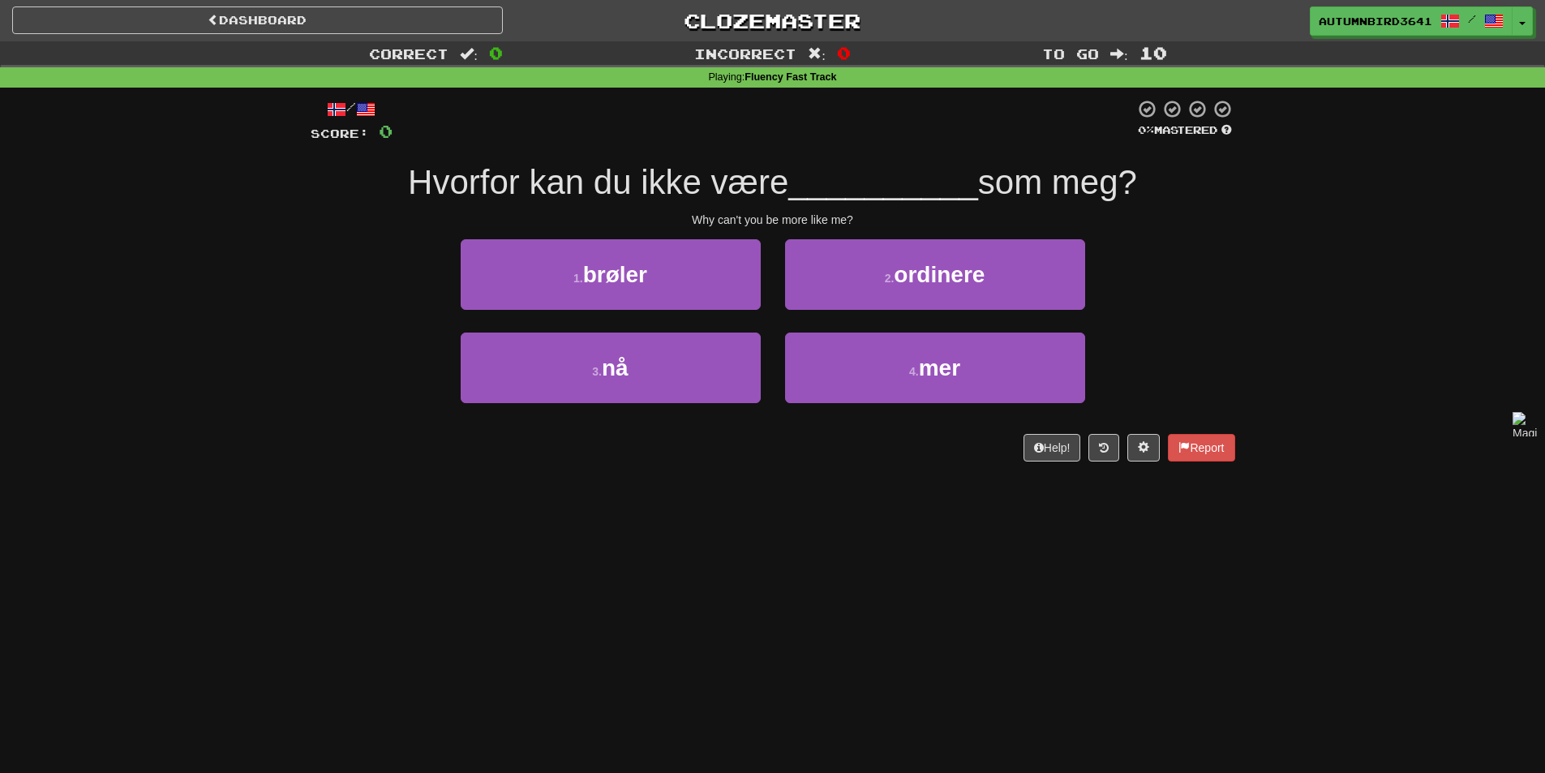
click at [956, 168] on span "__________" at bounding box center [883, 182] width 190 height 38
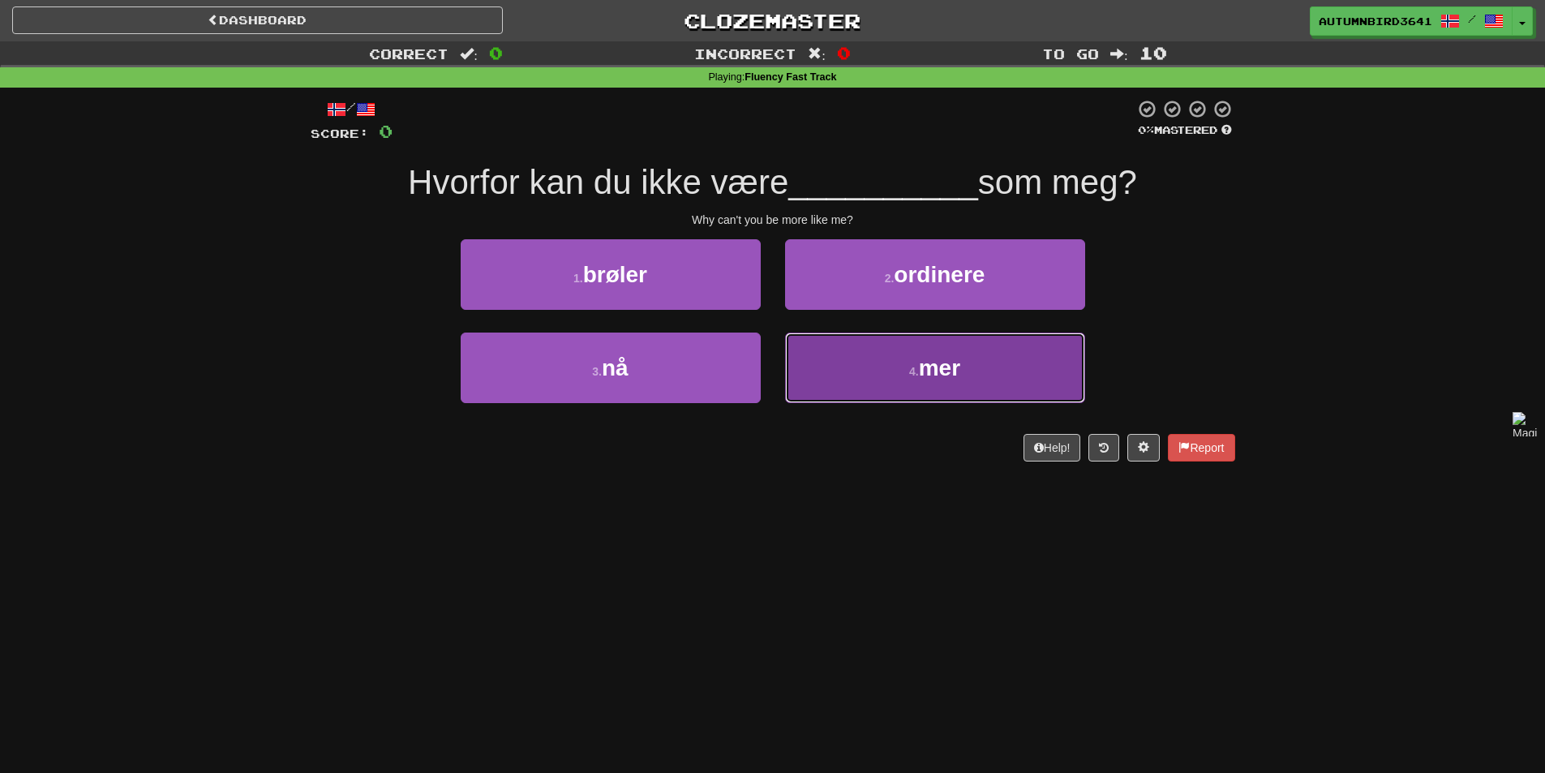
click at [959, 358] on span "mer" at bounding box center [939, 367] width 41 height 25
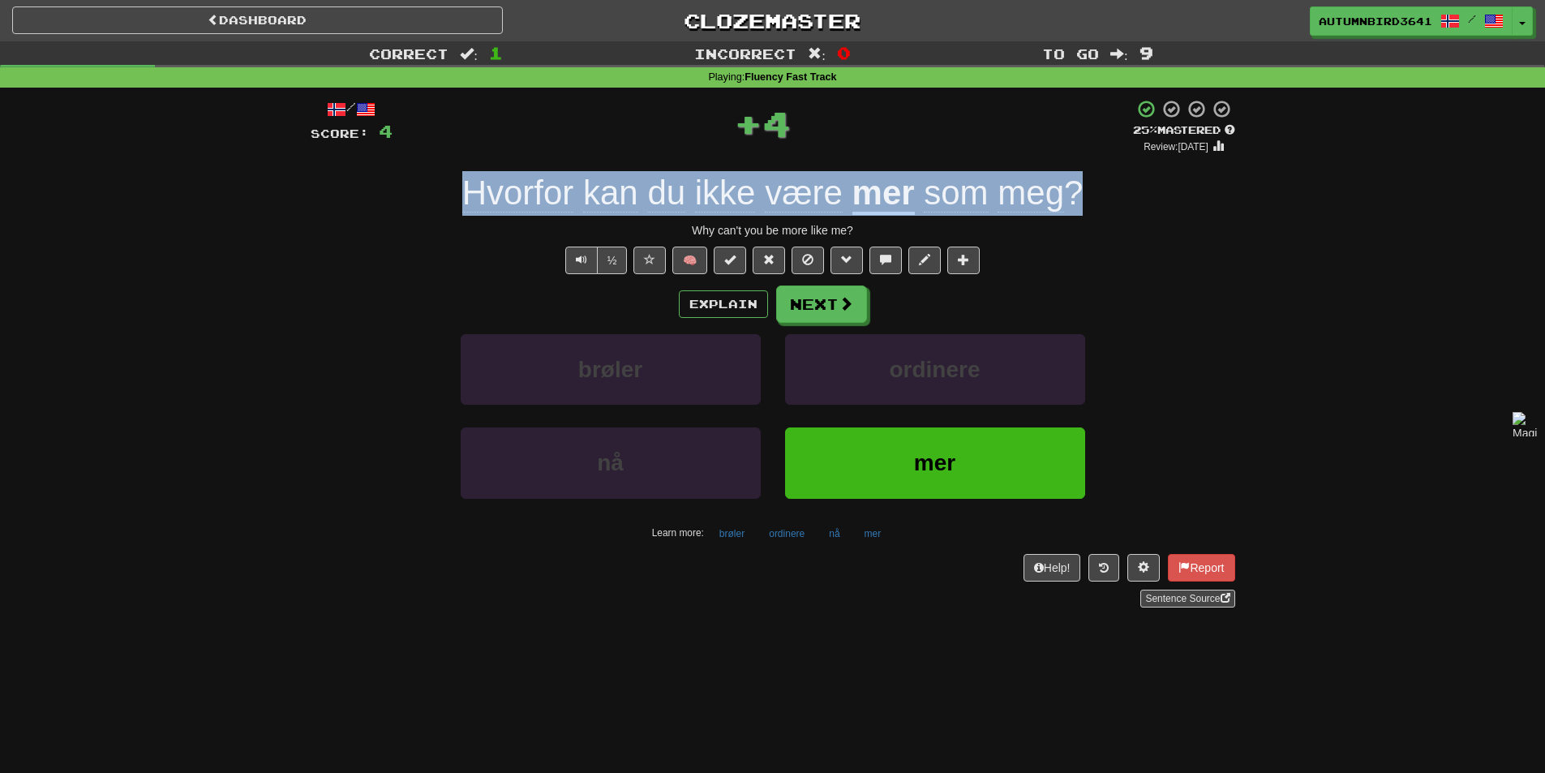
drag, startPoint x: 1126, startPoint y: 190, endPoint x: 431, endPoint y: 187, distance: 695.0
click at [431, 187] on div "Hvorfor kan du ikke være mer som meg ?" at bounding box center [773, 193] width 925 height 45
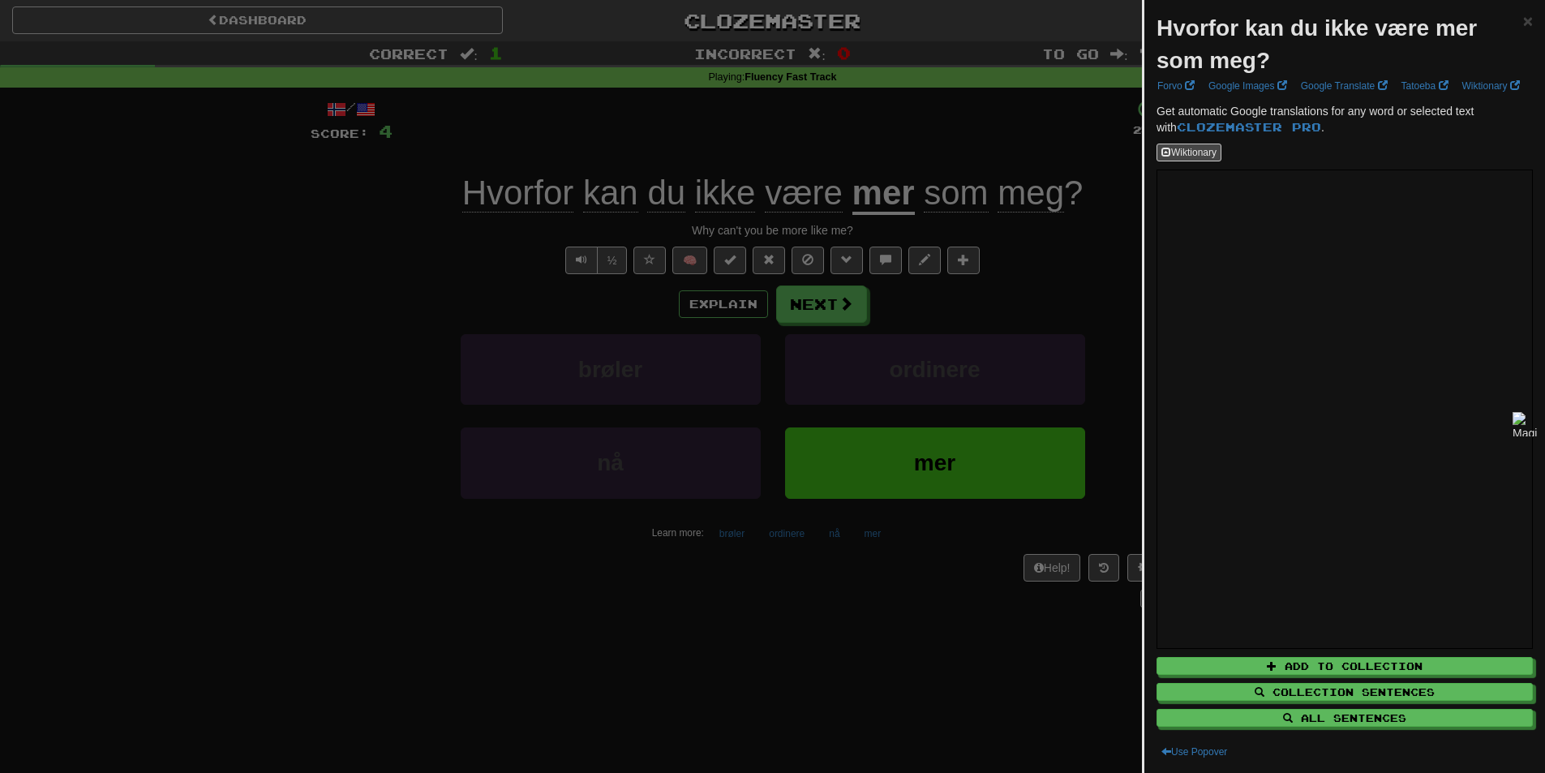
click at [1193, 28] on strong "Hvorfor kan du ikke være mer som meg?" at bounding box center [1316, 44] width 320 height 58
click at [1195, 28] on strong "Hvorfor kan du ikke være mer som meg?" at bounding box center [1316, 44] width 320 height 58
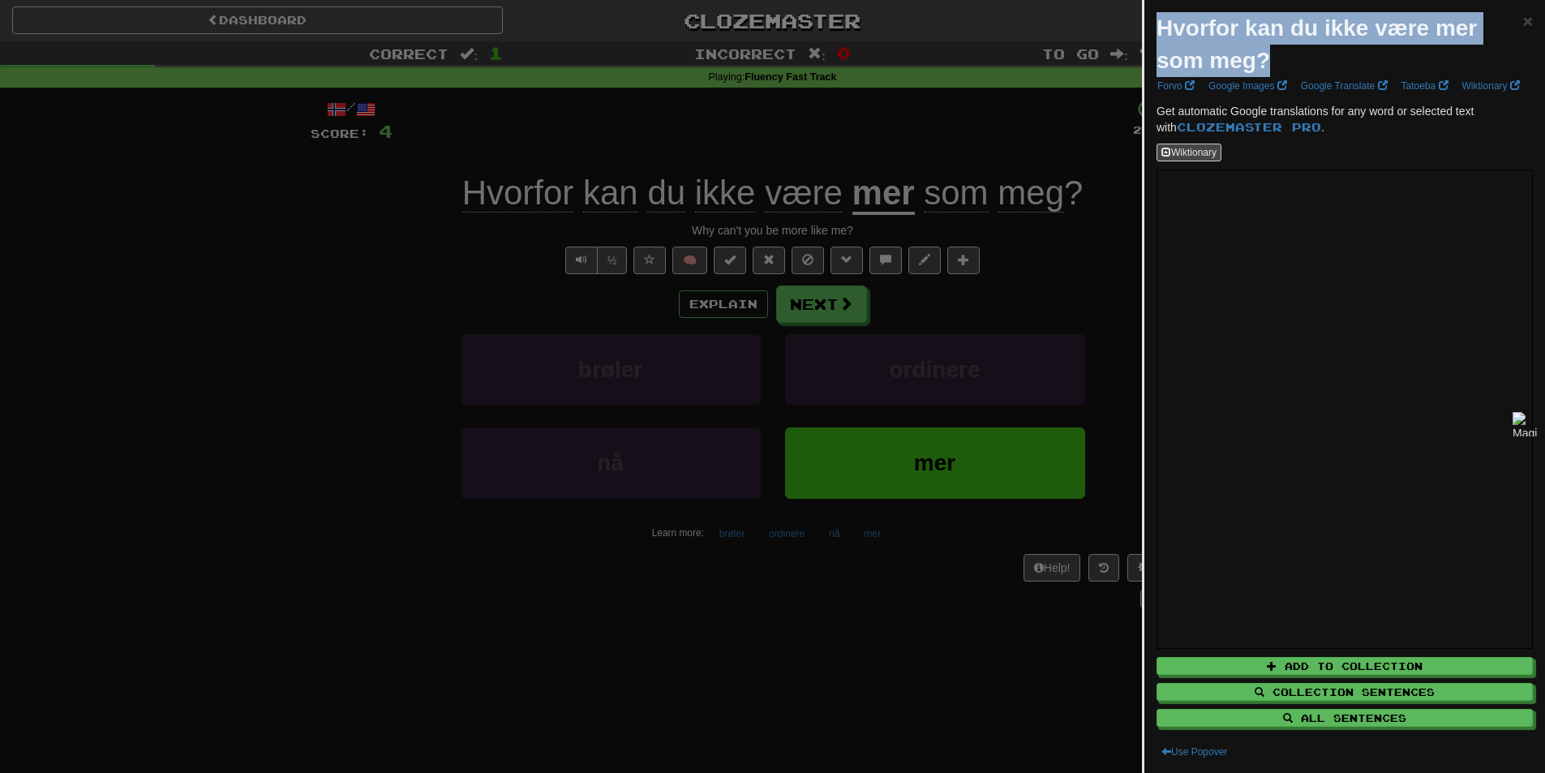
click at [1195, 28] on strong "Hvorfor kan du ikke være mer som meg?" at bounding box center [1316, 44] width 320 height 58
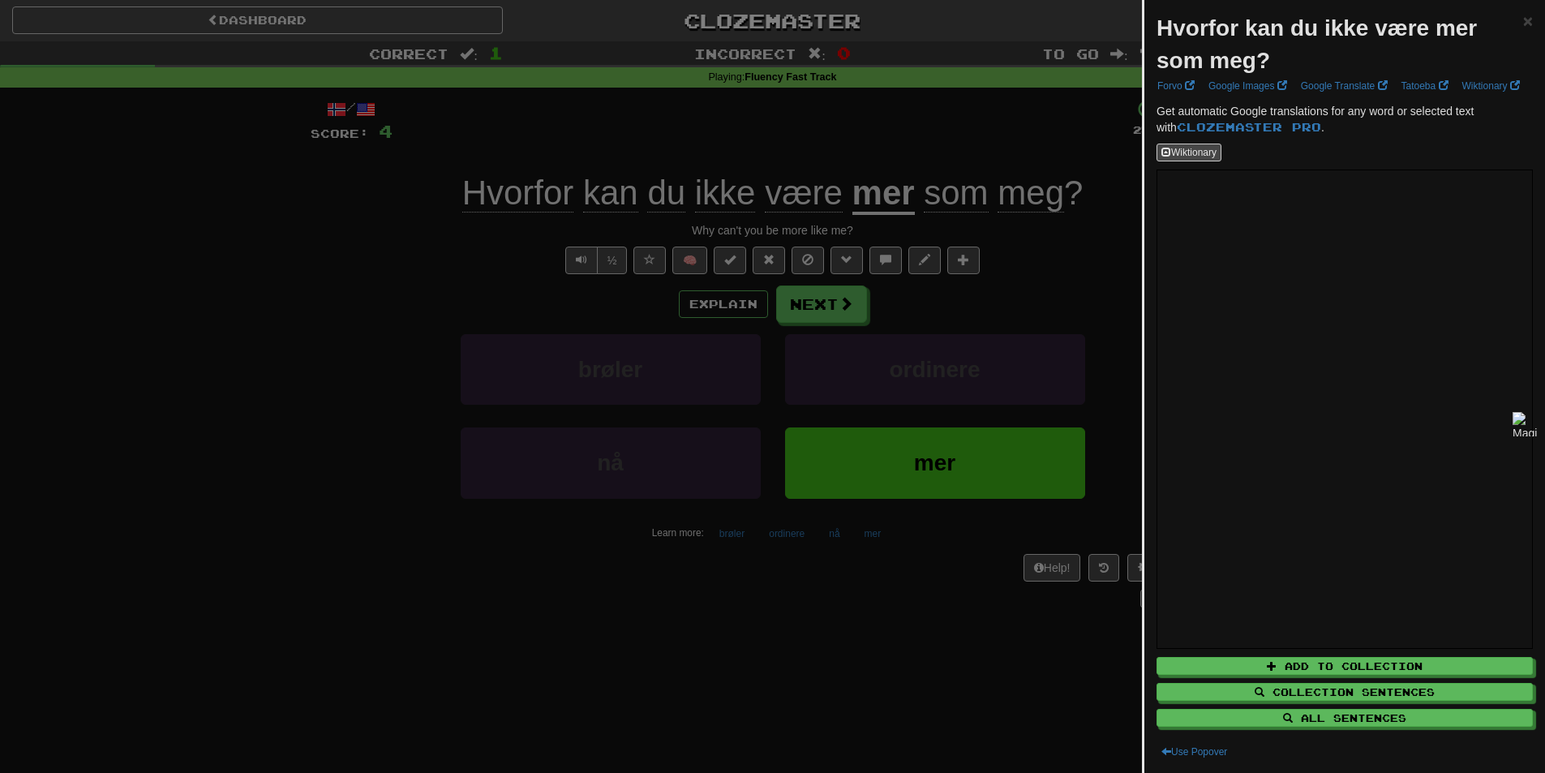
click at [995, 194] on div at bounding box center [772, 386] width 1545 height 773
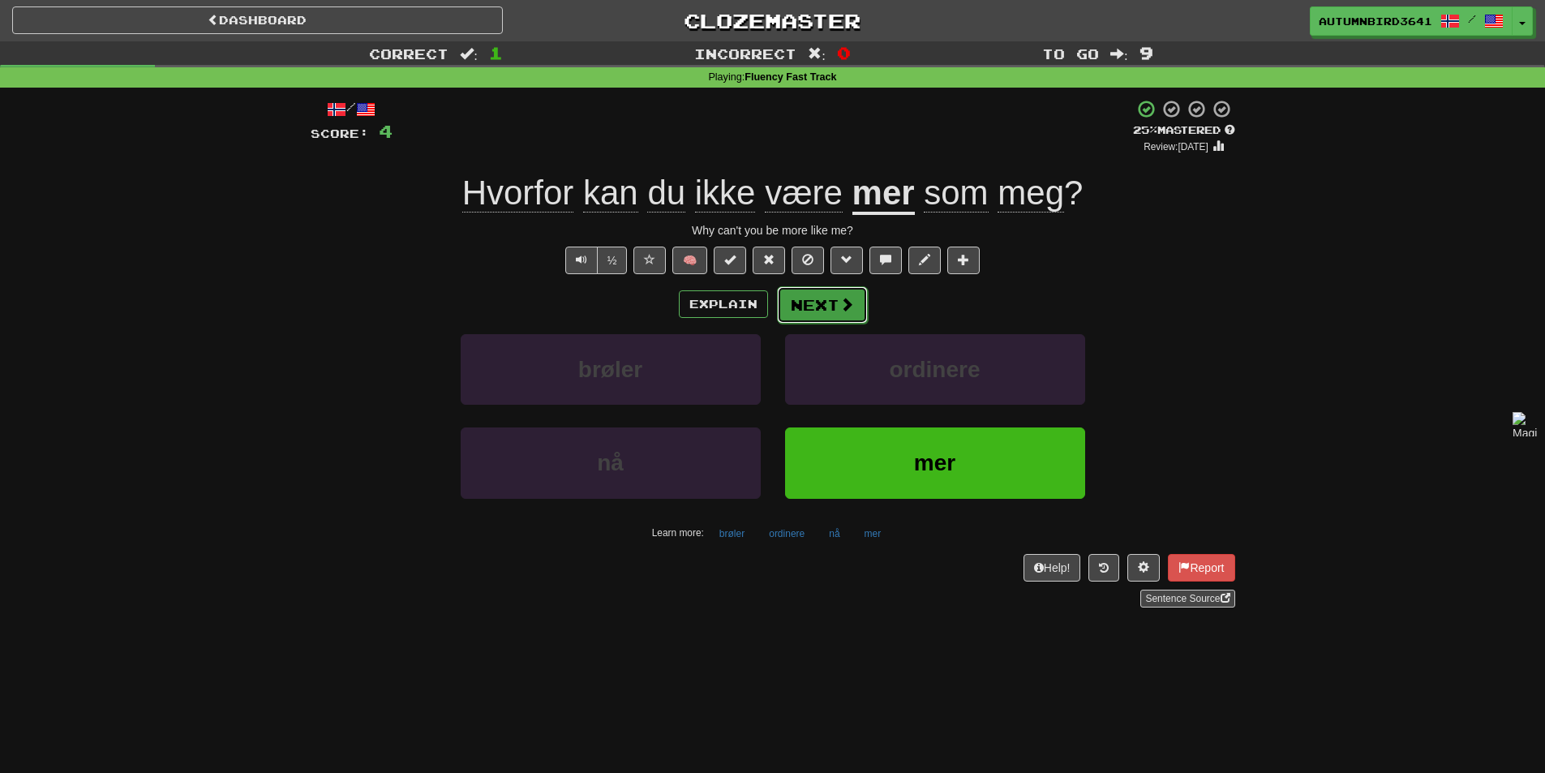
click at [815, 302] on button "Next" at bounding box center [822, 304] width 91 height 37
